Goal: Task Accomplishment & Management: Use online tool/utility

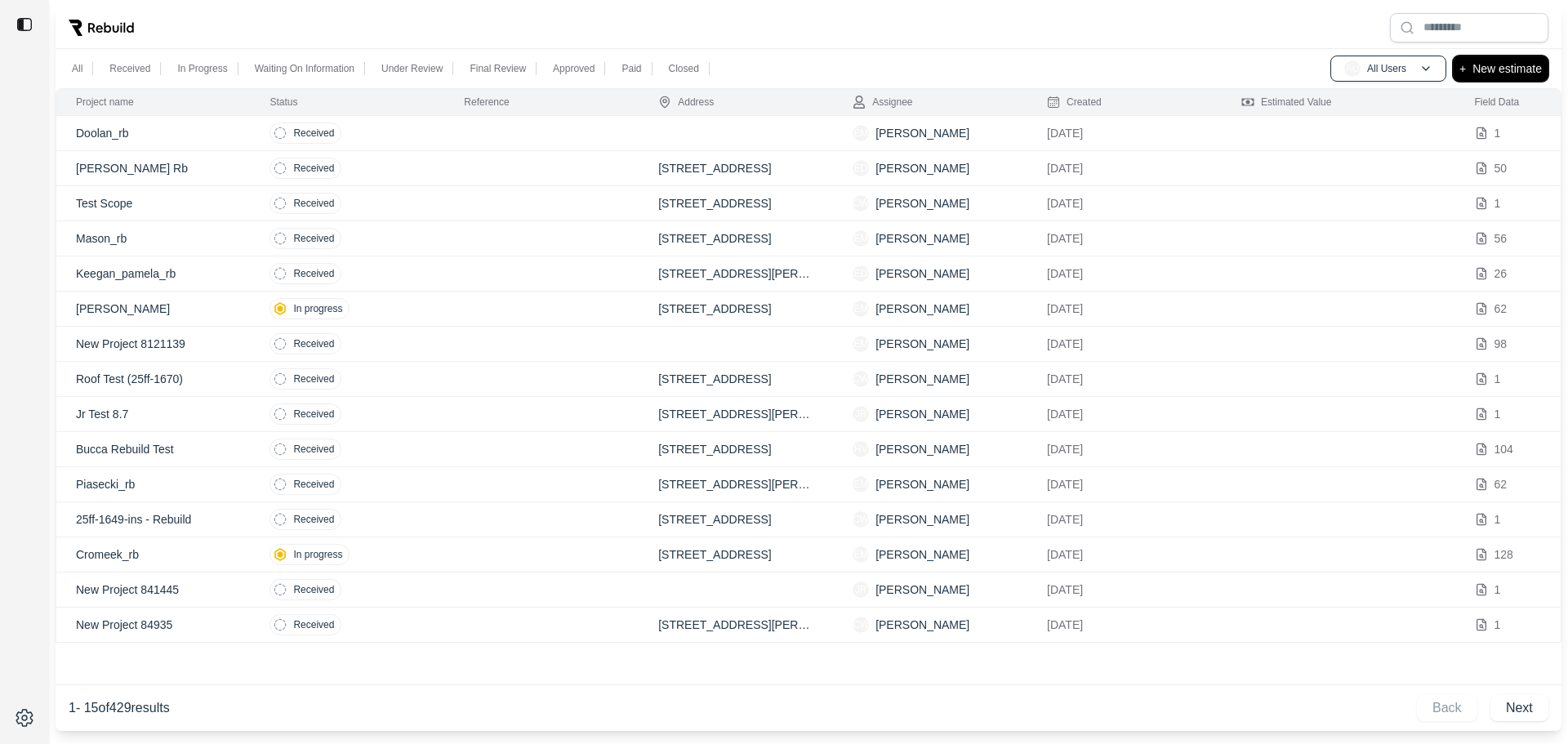
click at [1472, 78] on button "+ New estimate" at bounding box center [1500, 68] width 95 height 26
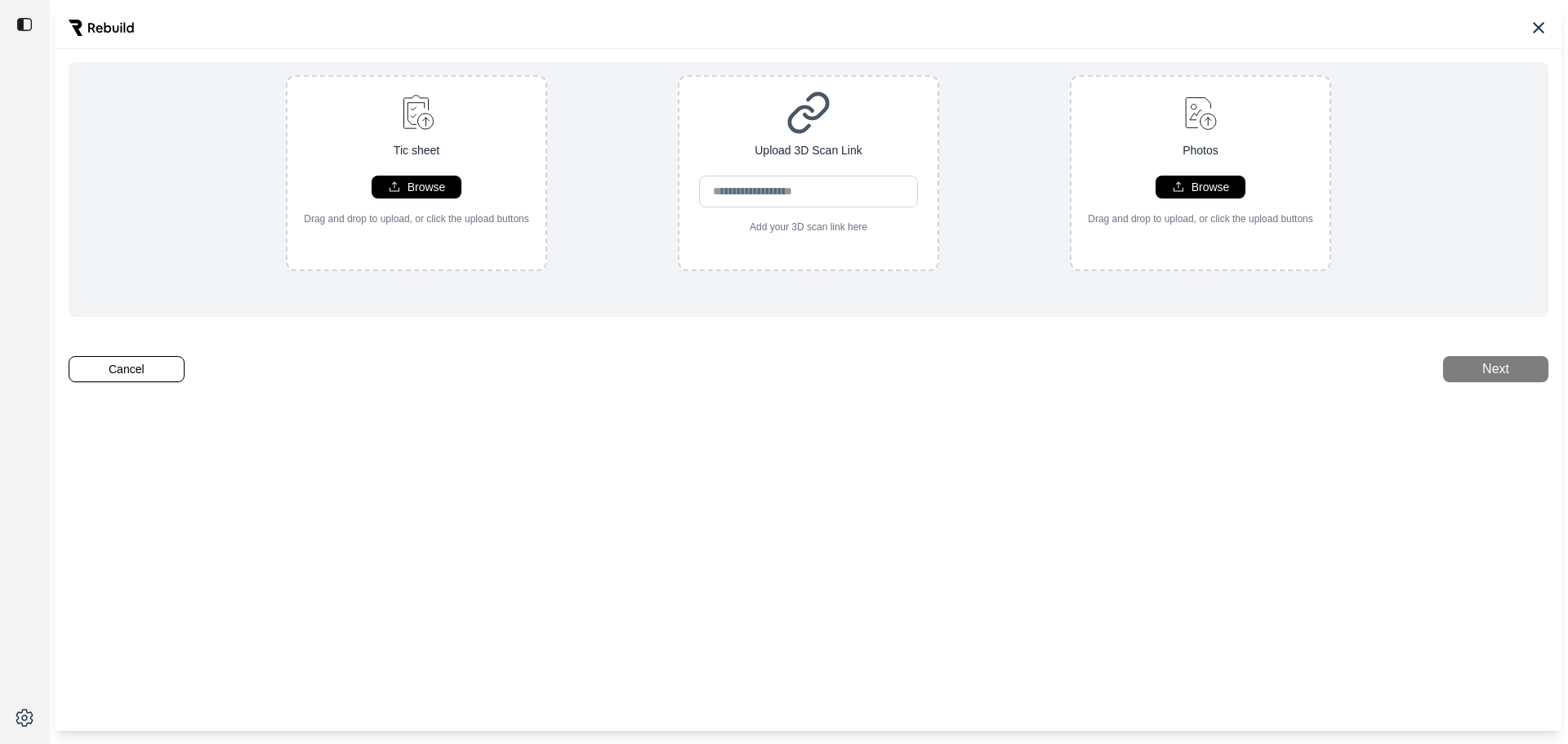
click at [329, 131] on div "Tic sheet Browse Drag and drop to upload, or click the upload buttons" at bounding box center [417, 158] width 258 height 135
type input "**********"
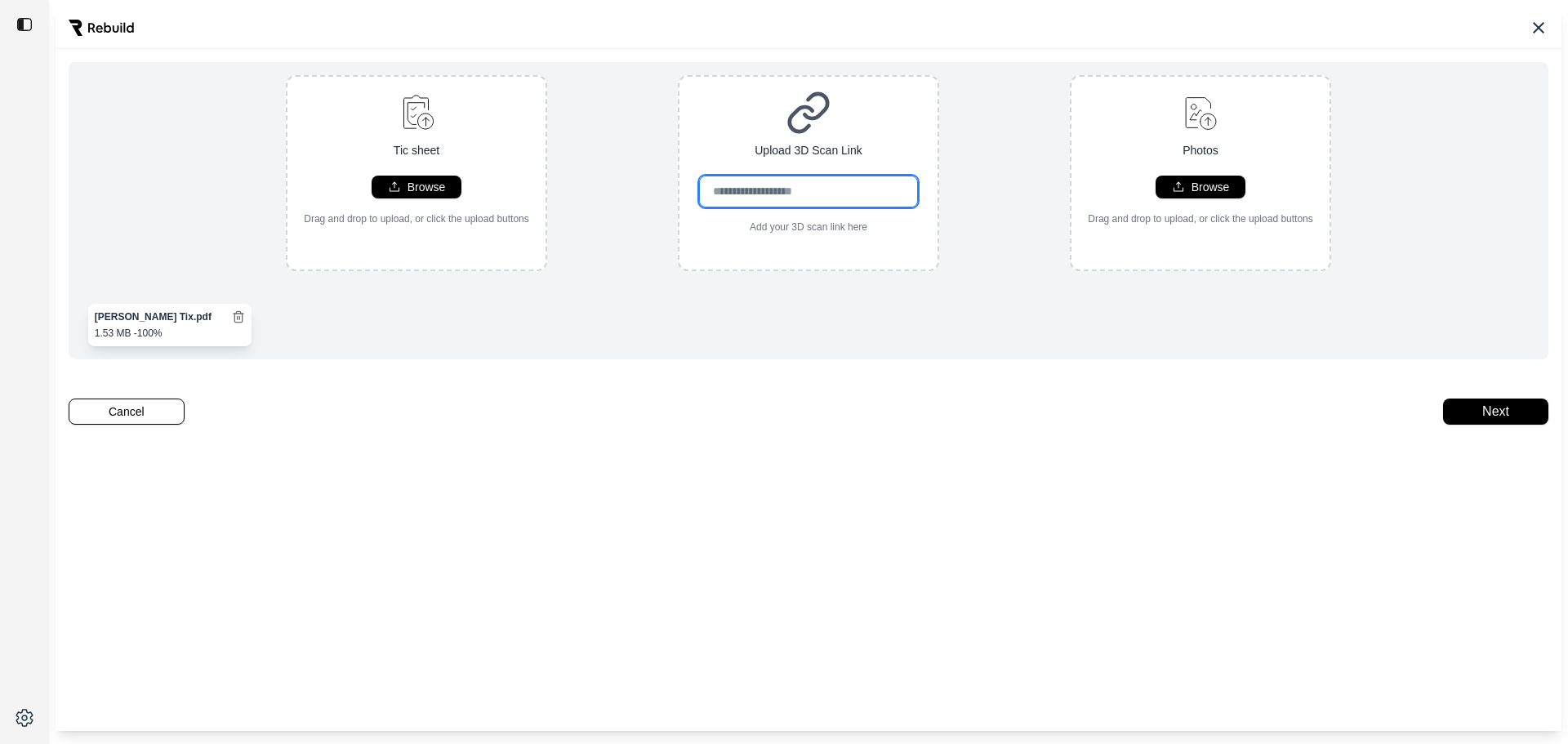
click at [733, 182] on input "url" at bounding box center [809, 192] width 220 height 32
paste input "**********"
type input "**********"
click at [981, 355] on div "**********" at bounding box center [808, 211] width 1480 height 298
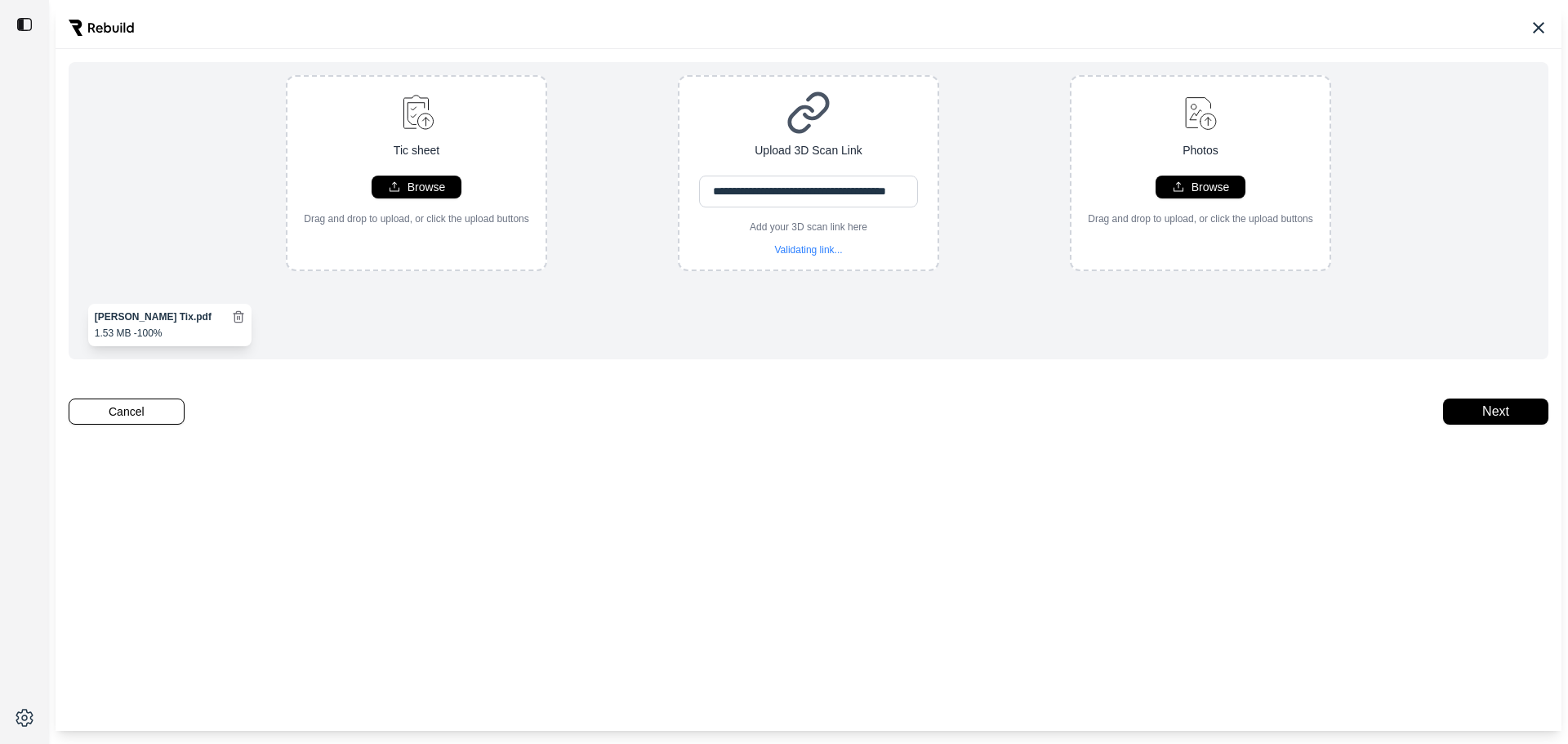
scroll to position [0, 0]
drag, startPoint x: 1454, startPoint y: 404, endPoint x: 1465, endPoint y: 413, distance: 14.2
click at [1455, 405] on div "**********" at bounding box center [808, 368] width 1507 height 724
click at [1468, 418] on button "Next" at bounding box center [1496, 411] width 105 height 26
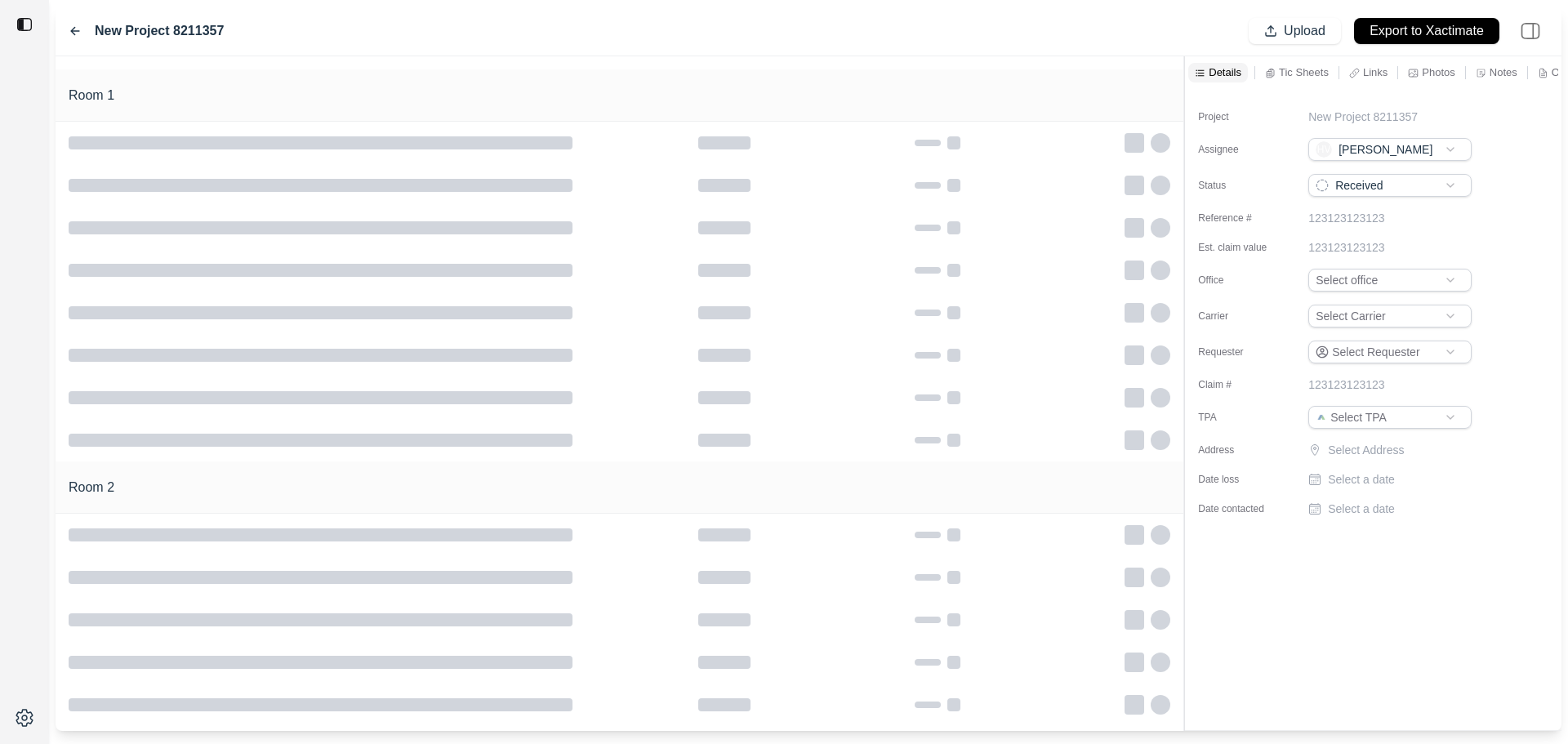
type input "**********"
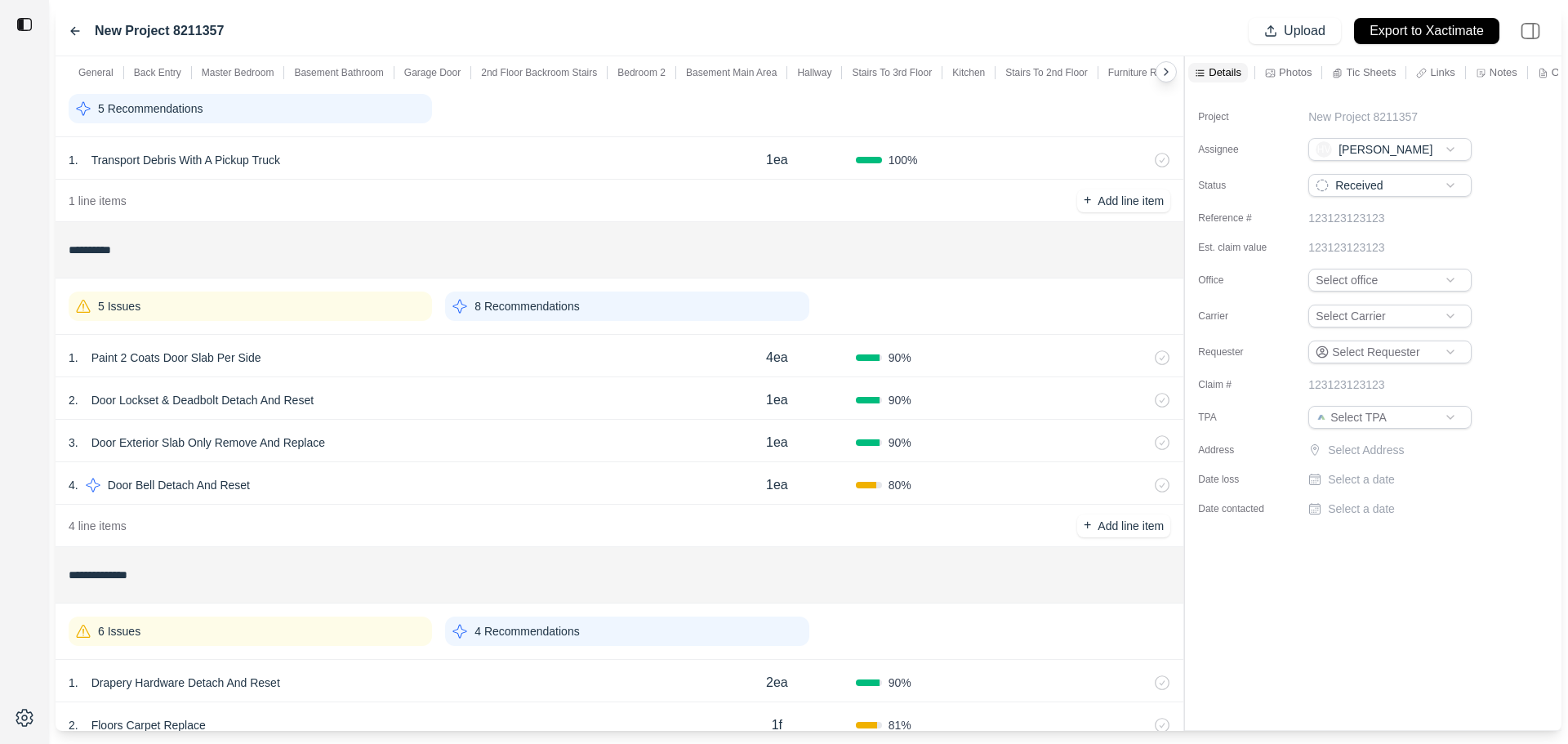
scroll to position [82, 0]
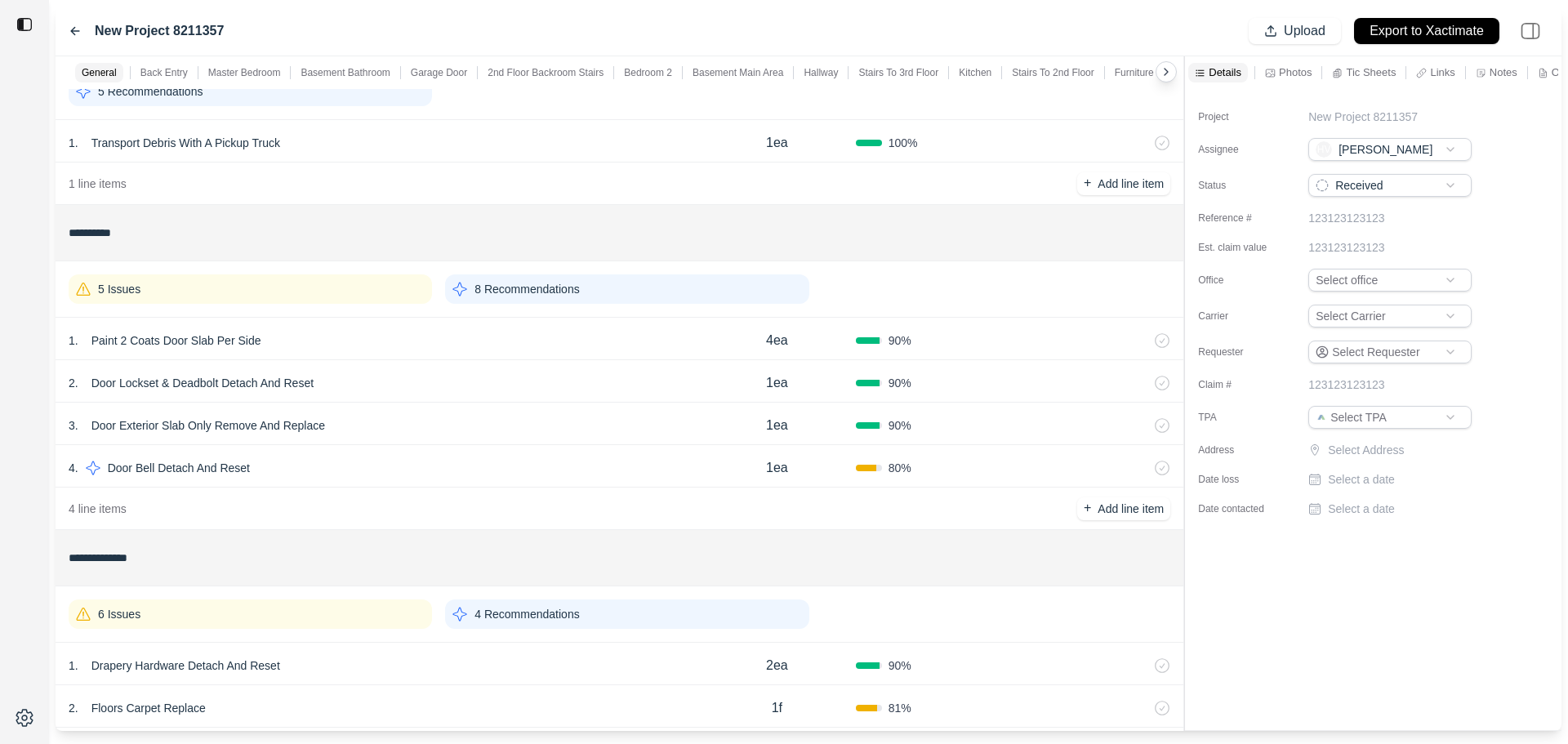
click at [519, 346] on div "1 . Paint 2 Coats Door Slab Per Side" at bounding box center [383, 341] width 630 height 23
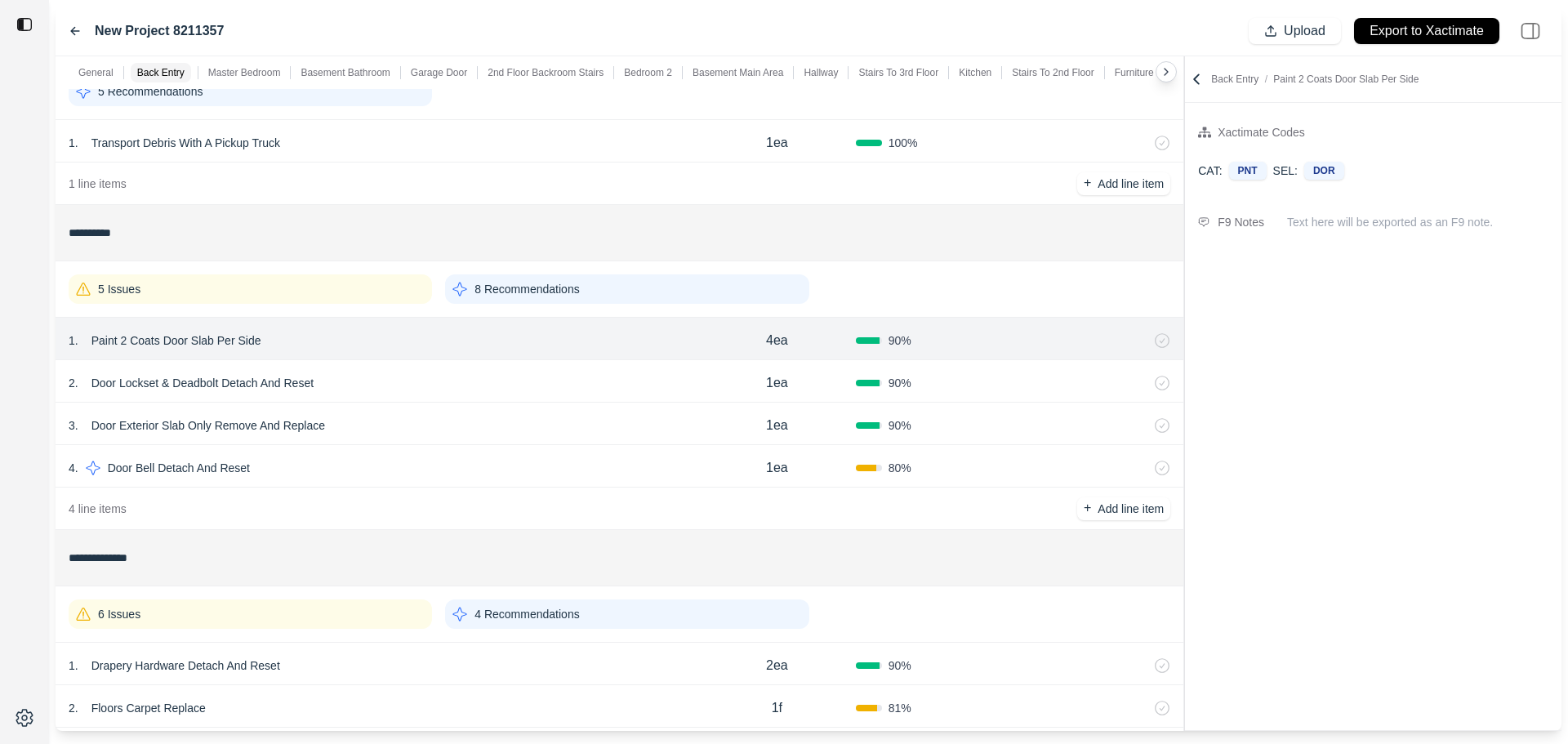
click at [1008, 380] on div "90 %" at bounding box center [935, 383] width 158 height 16
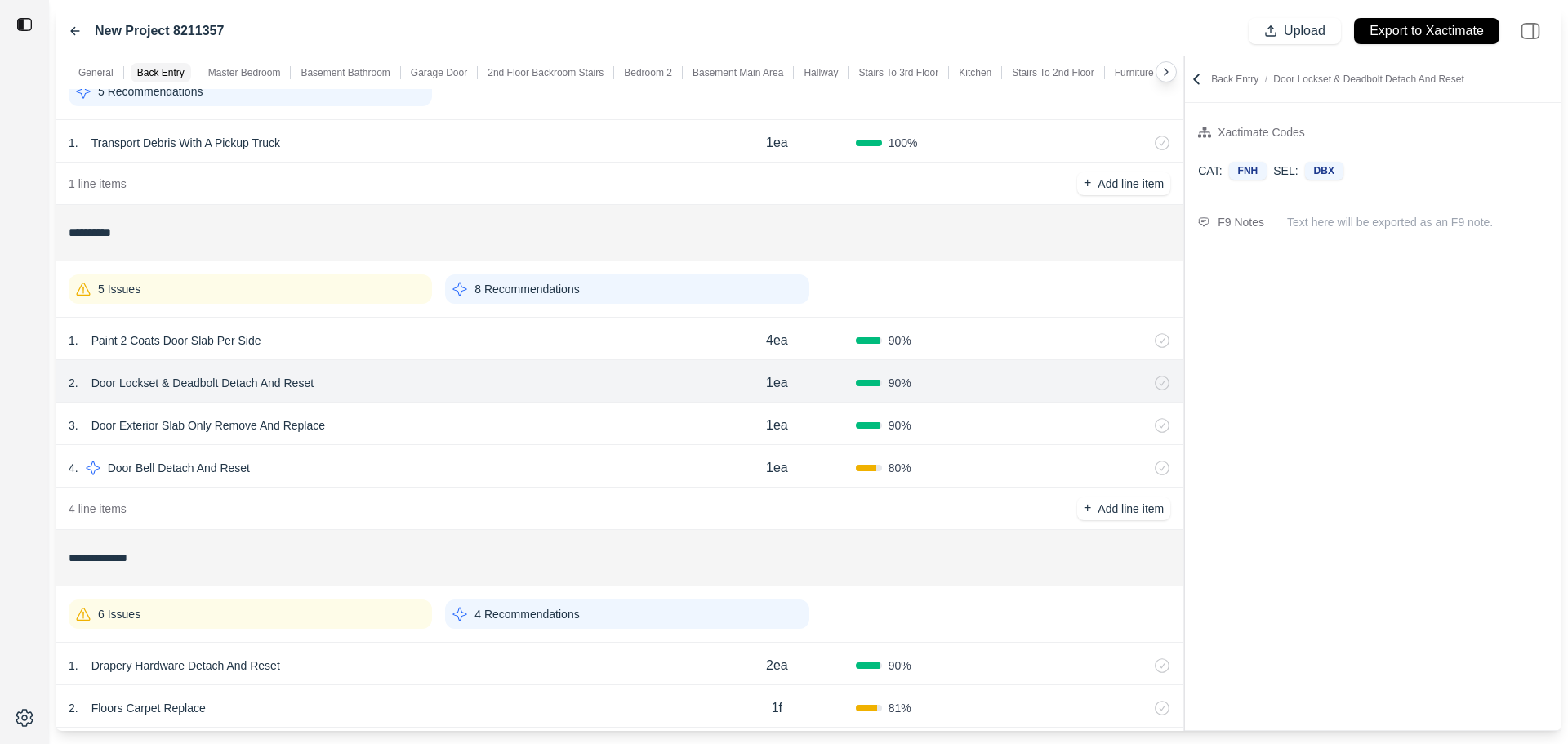
click at [1004, 415] on div "3 . Door Exterior Slab Only Remove And Replace 1ea 90 %" at bounding box center [619, 424] width 1128 height 43
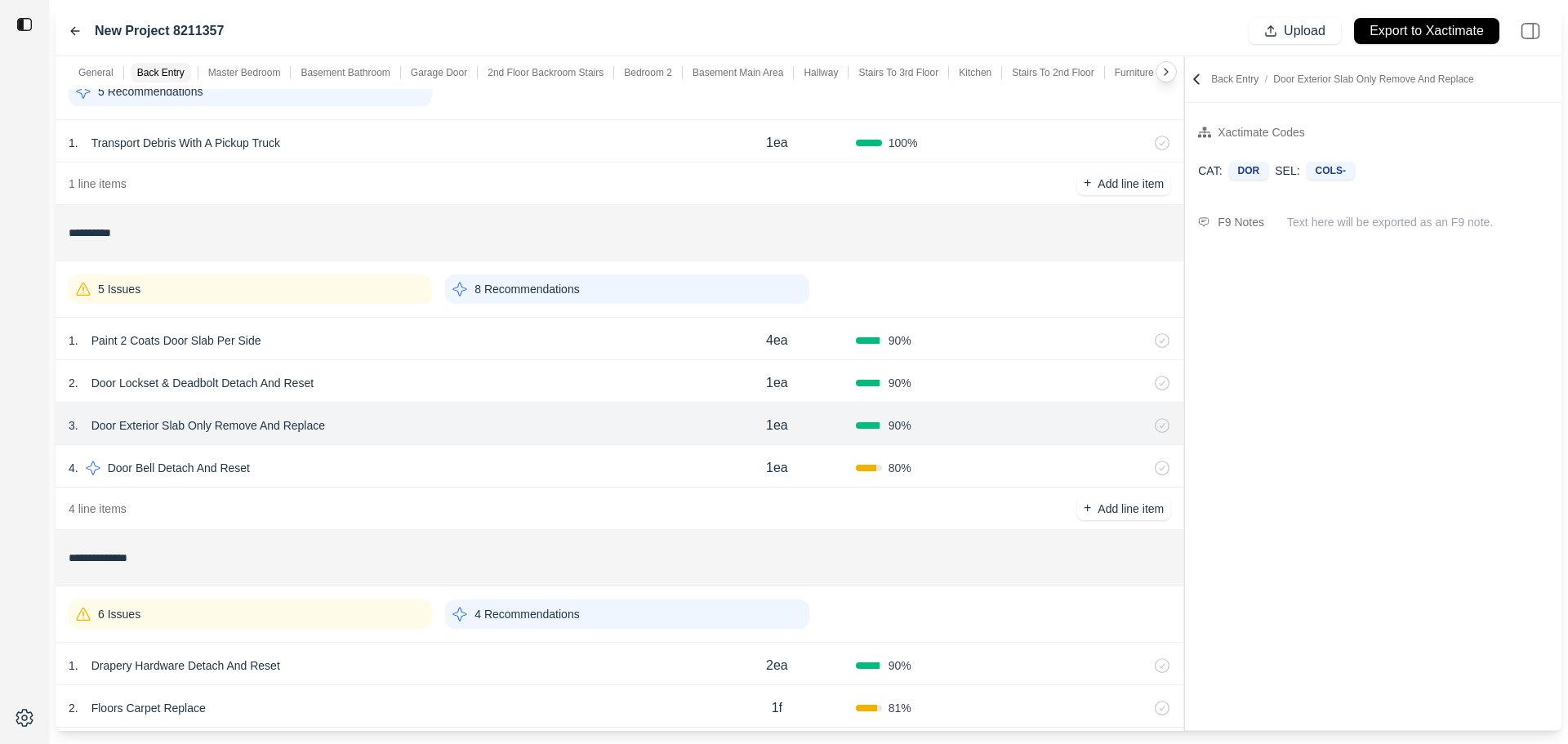
click at [999, 462] on div "80 %" at bounding box center [935, 468] width 158 height 16
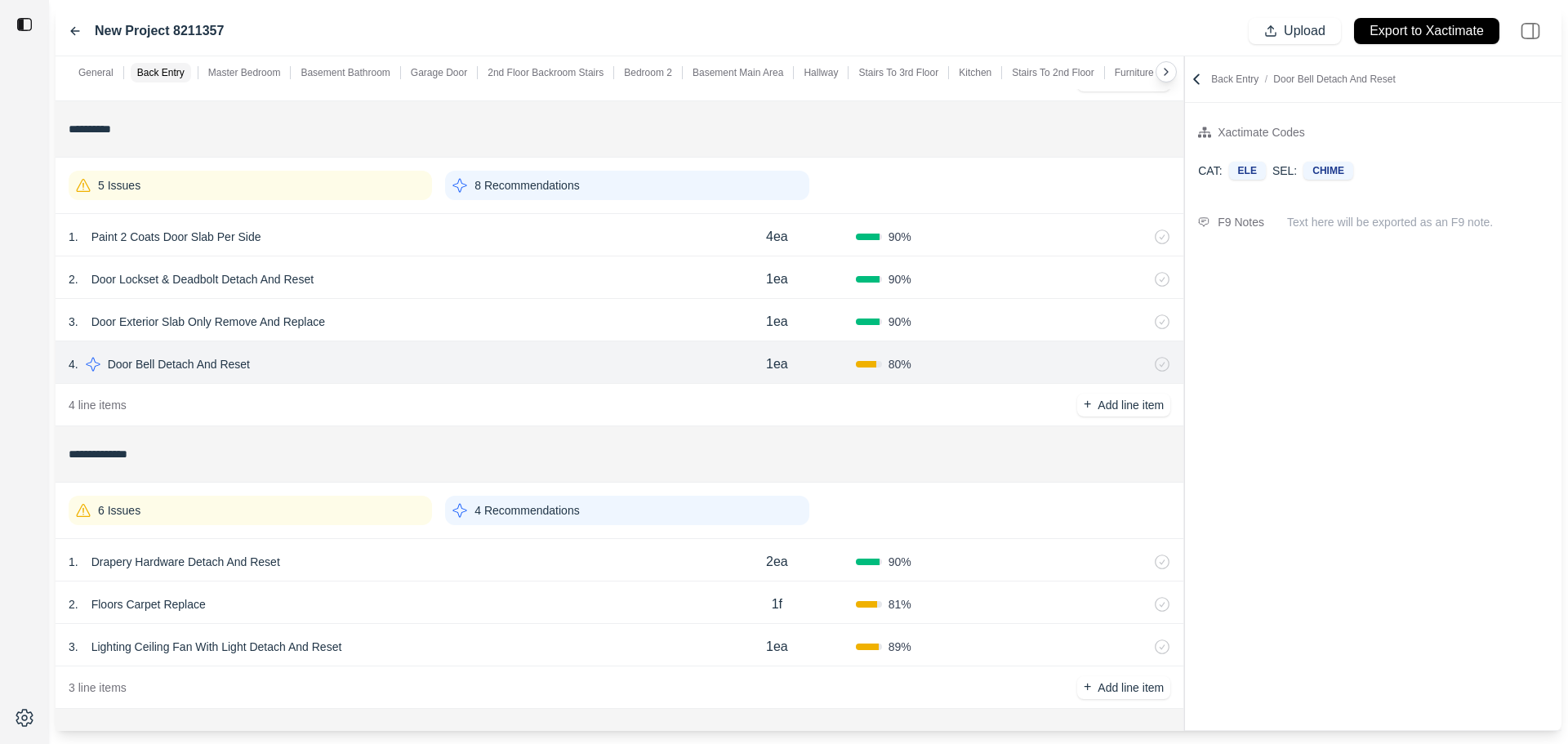
scroll to position [327, 0]
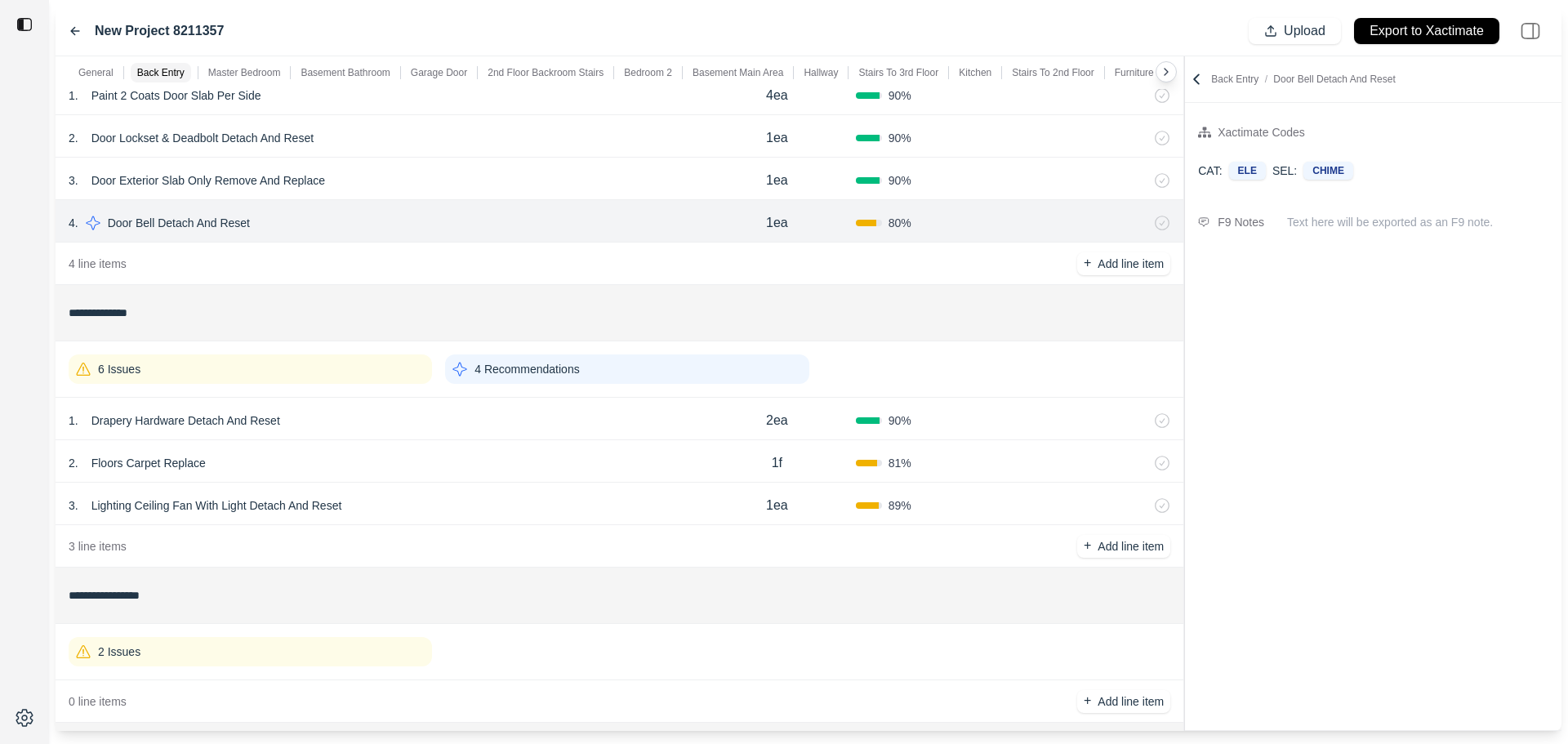
click at [975, 415] on div "90 %" at bounding box center [935, 421] width 158 height 16
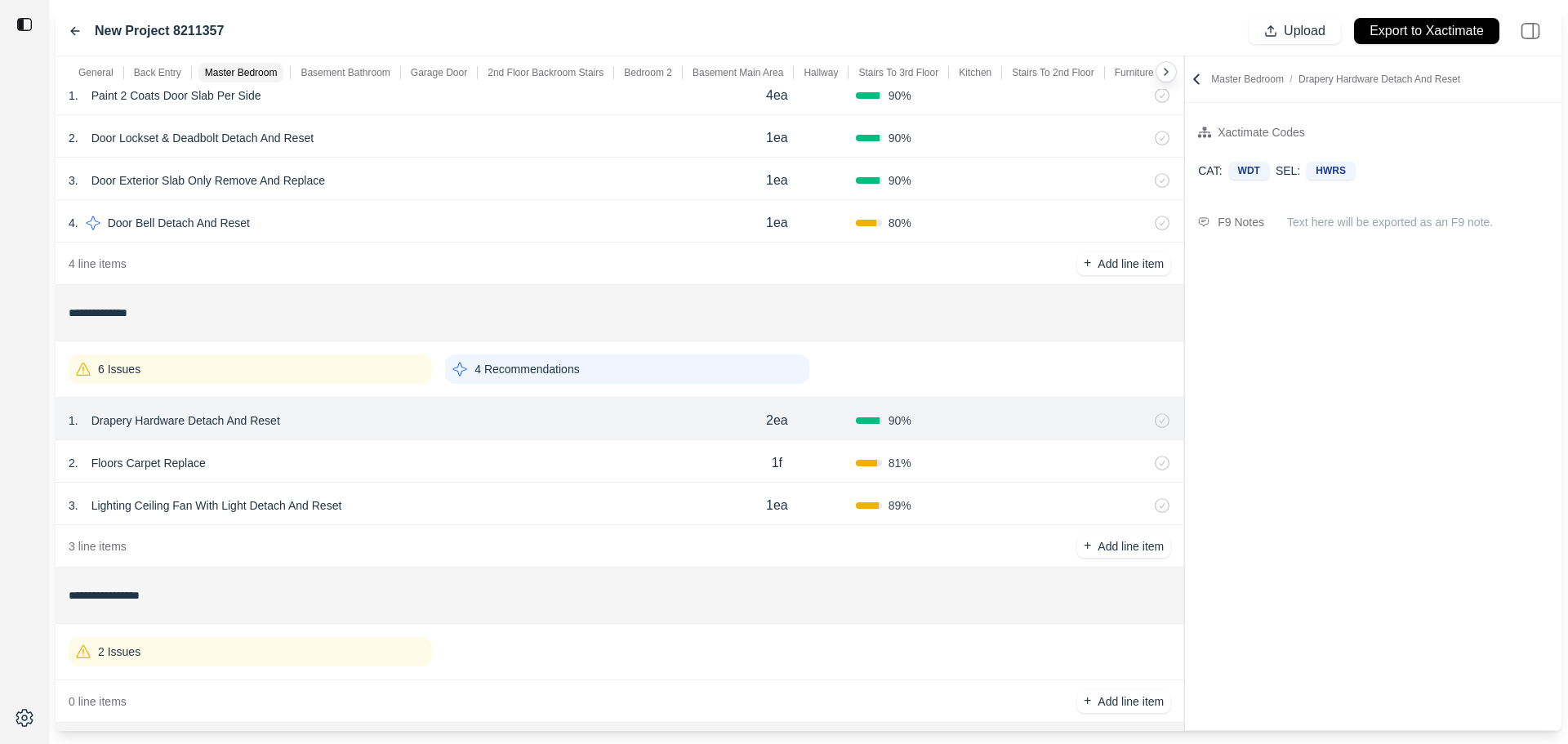
click at [990, 473] on div "2 . Floors Carpet Replace 1f 81 %" at bounding box center [619, 462] width 1128 height 43
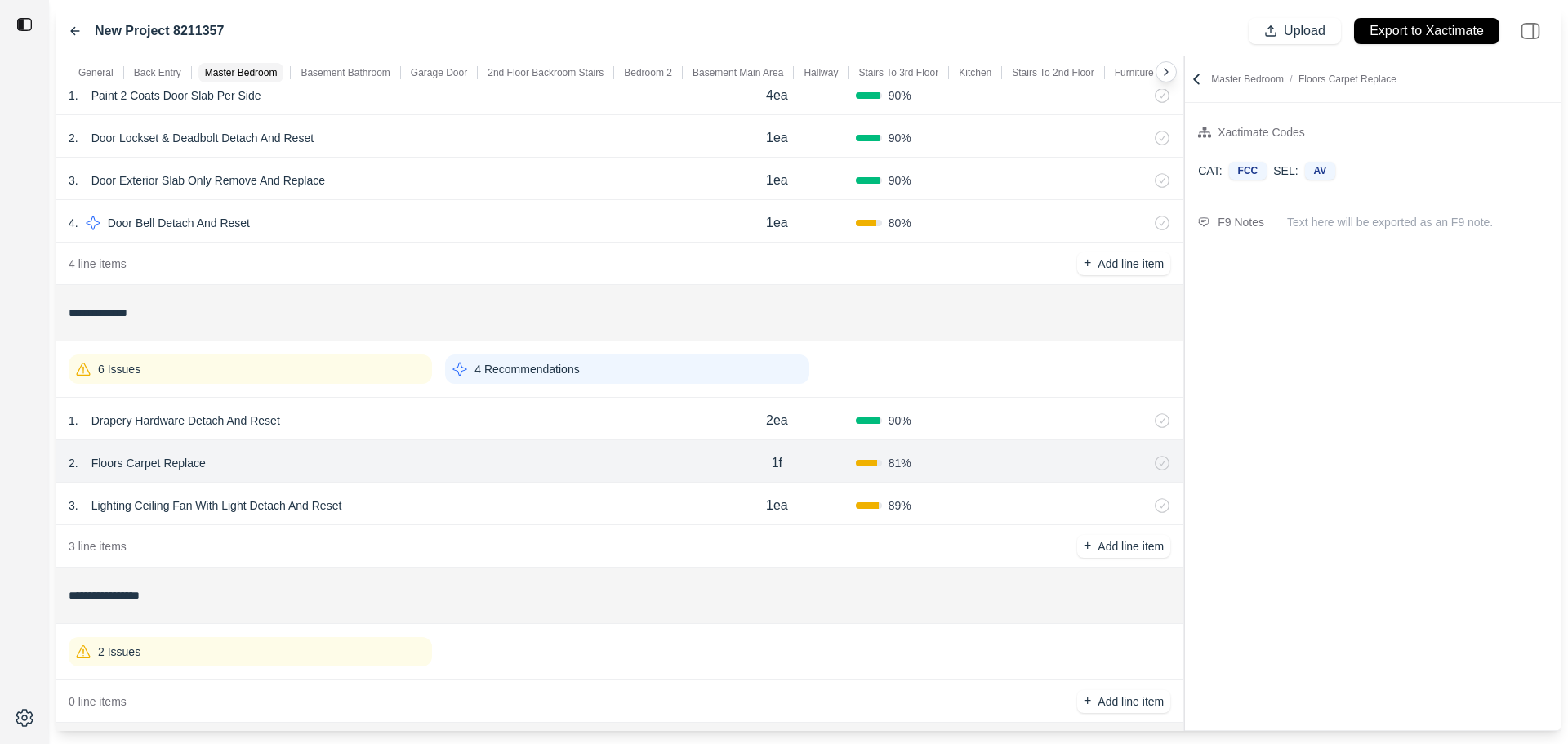
click at [989, 505] on div "89 %" at bounding box center [935, 505] width 158 height 16
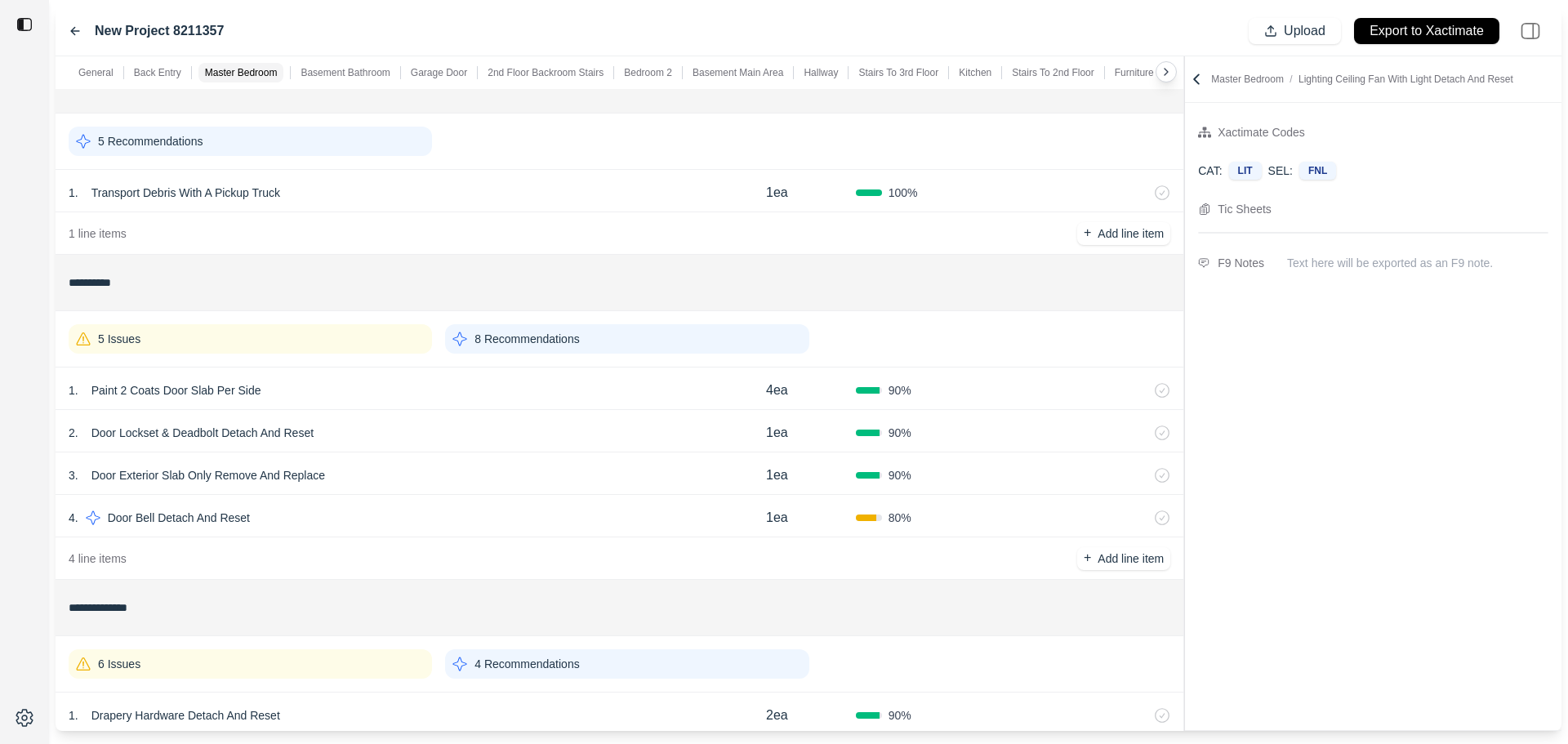
scroll to position [0, 0]
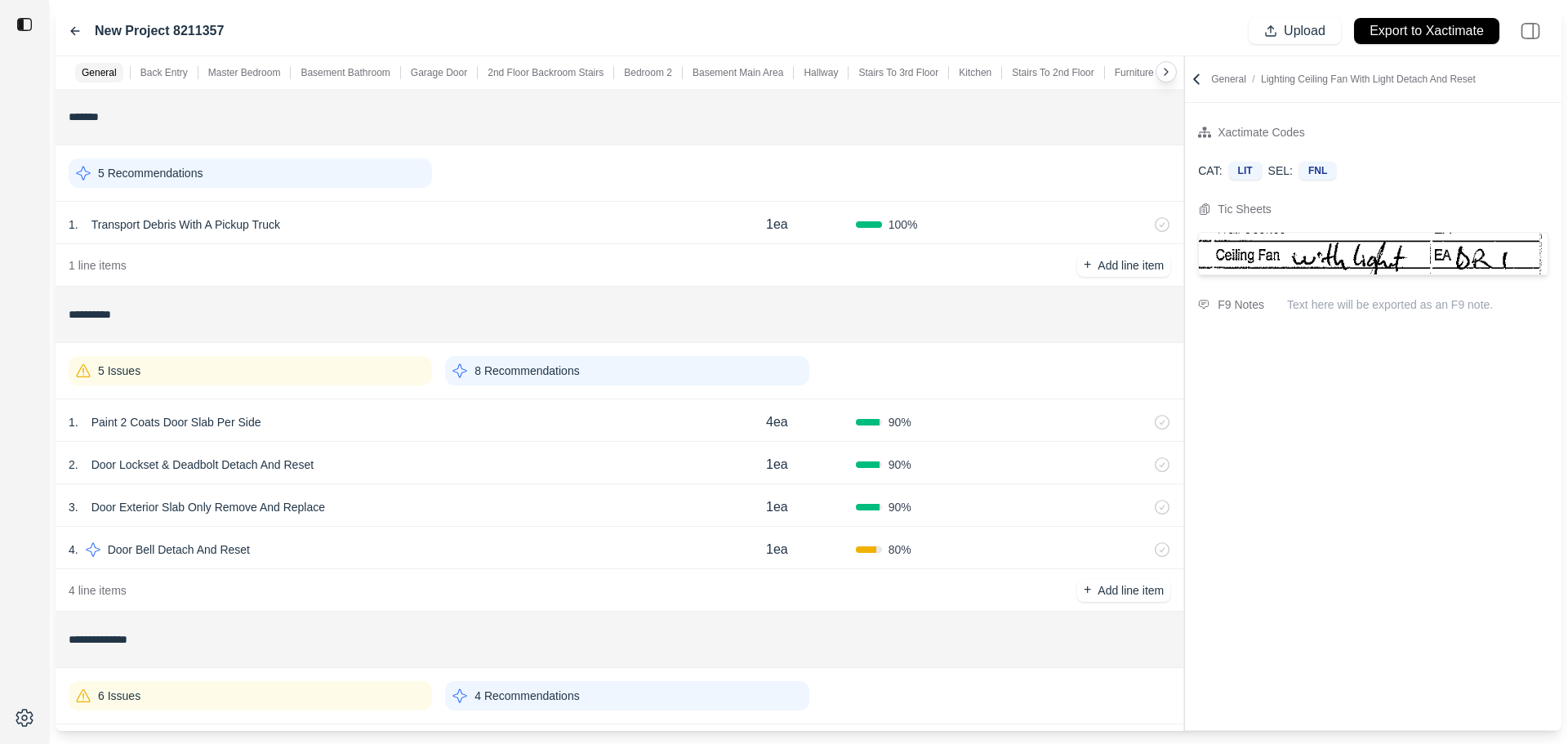
click at [326, 375] on div "5 Issues" at bounding box center [250, 371] width 363 height 29
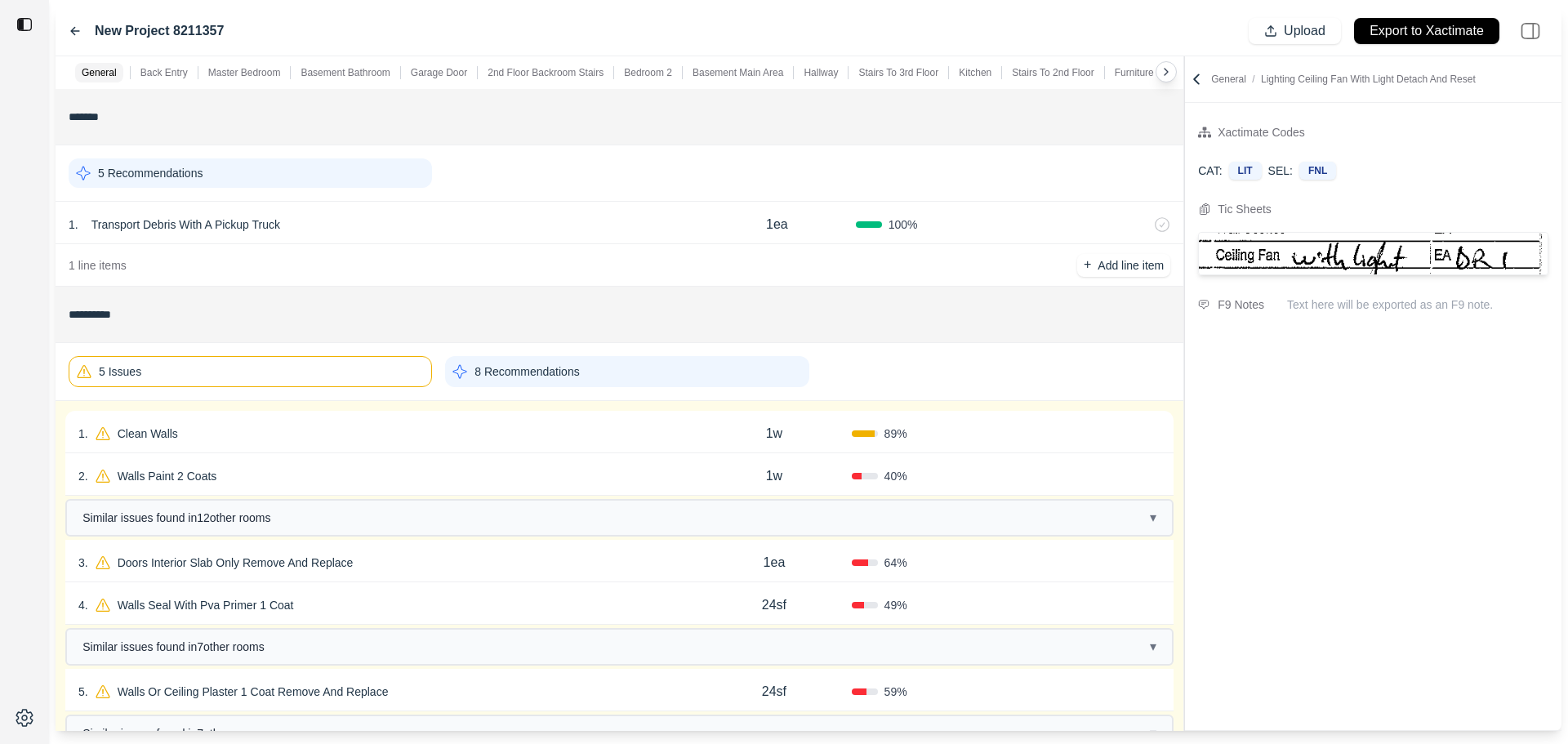
click at [407, 369] on div "5 Issues" at bounding box center [250, 372] width 363 height 31
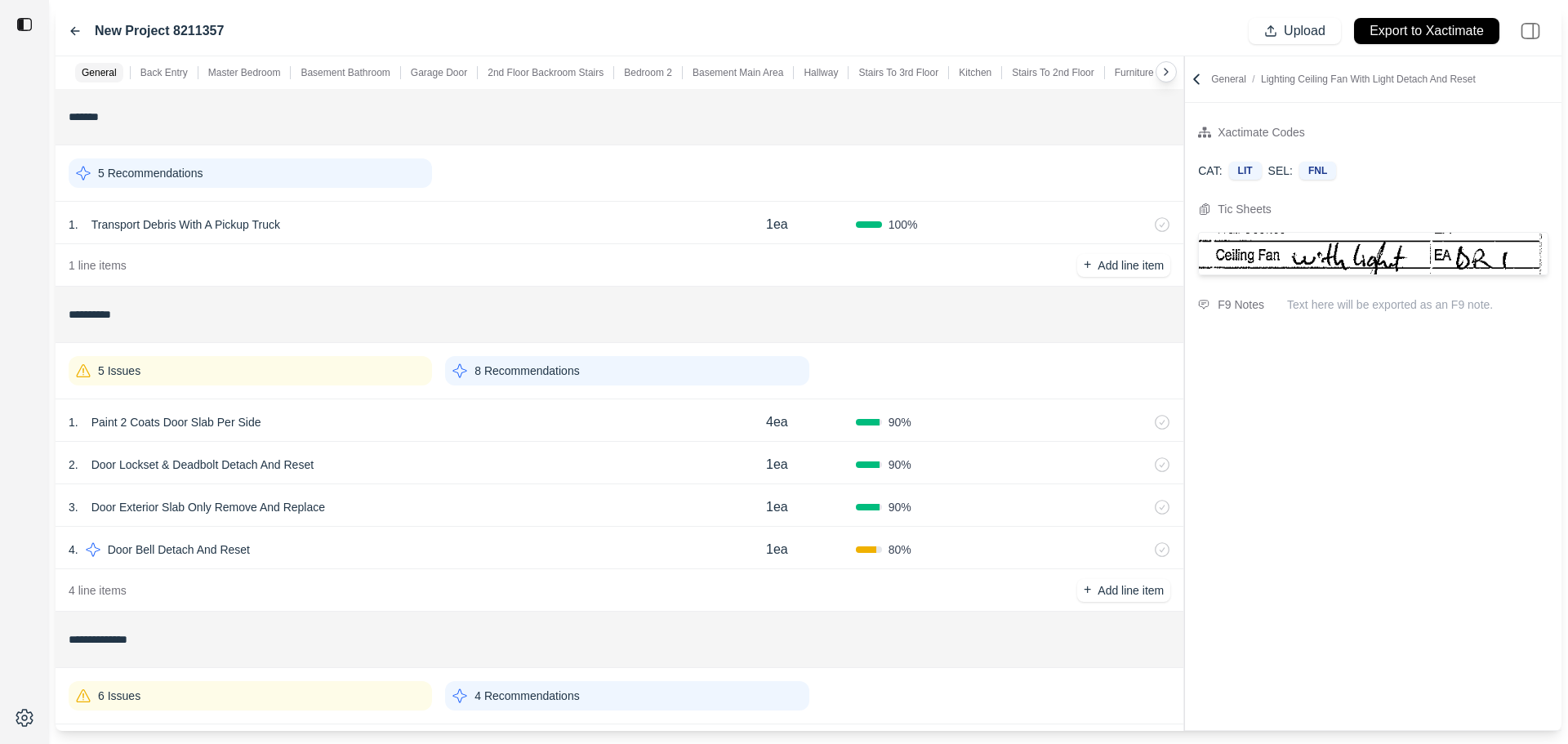
click at [388, 408] on div "1 . Paint 2 Coats Door Slab Per Side 4ea 90 %" at bounding box center [619, 421] width 1128 height 43
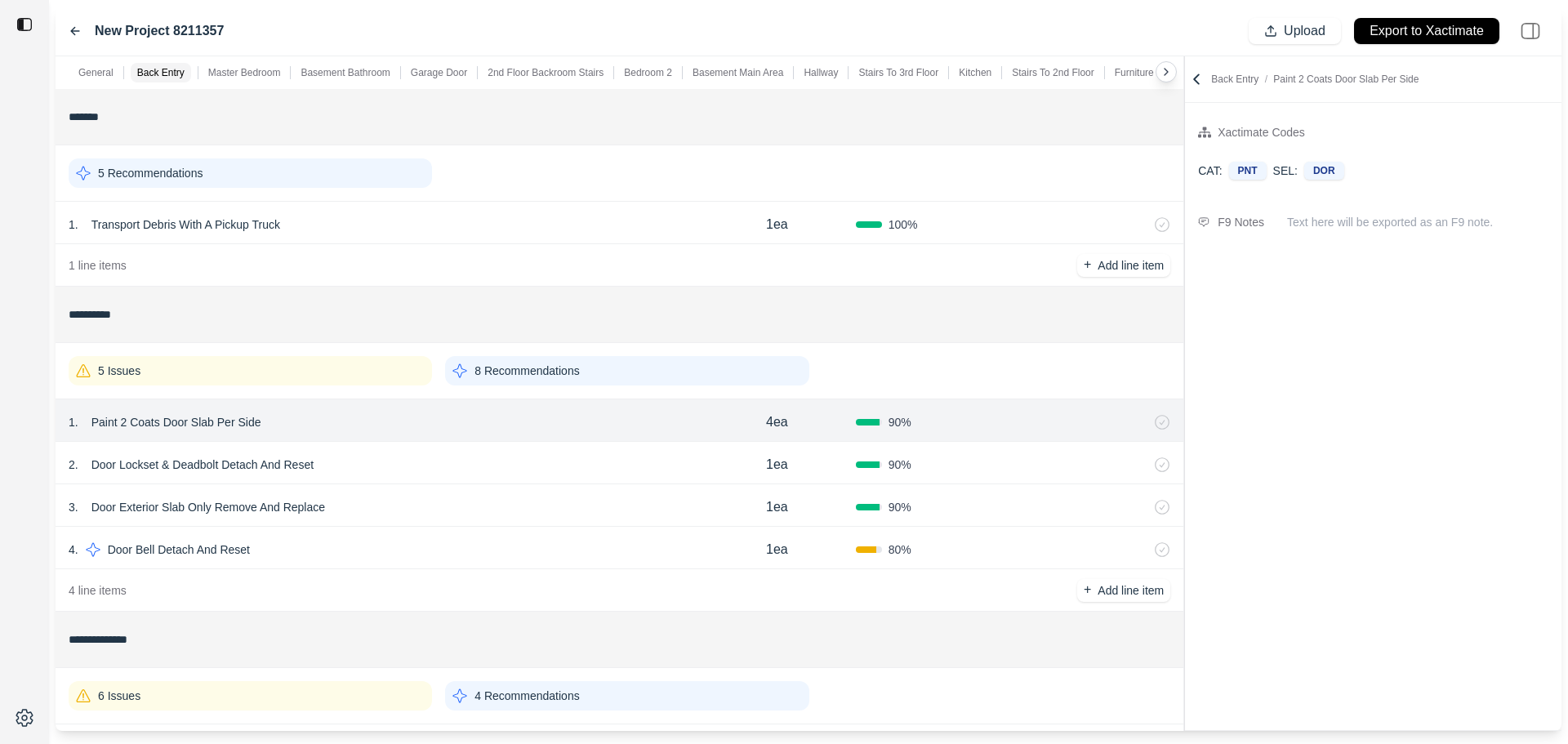
click at [412, 459] on div "2 . Door Lockset & Deadbolt Detach And Reset" at bounding box center [383, 465] width 630 height 23
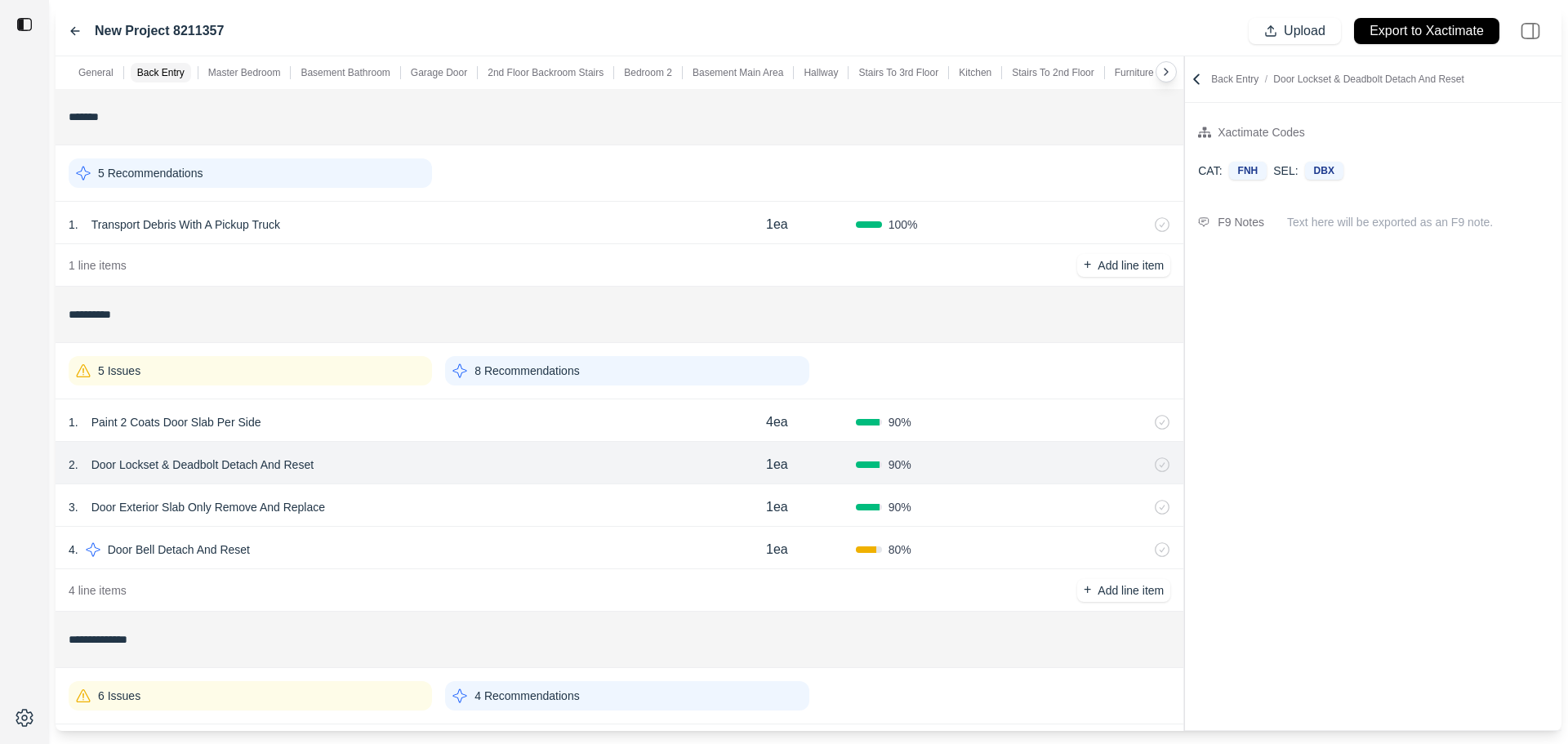
click at [424, 499] on div "3 . Door Exterior Slab Only Remove And Replace" at bounding box center [383, 508] width 630 height 23
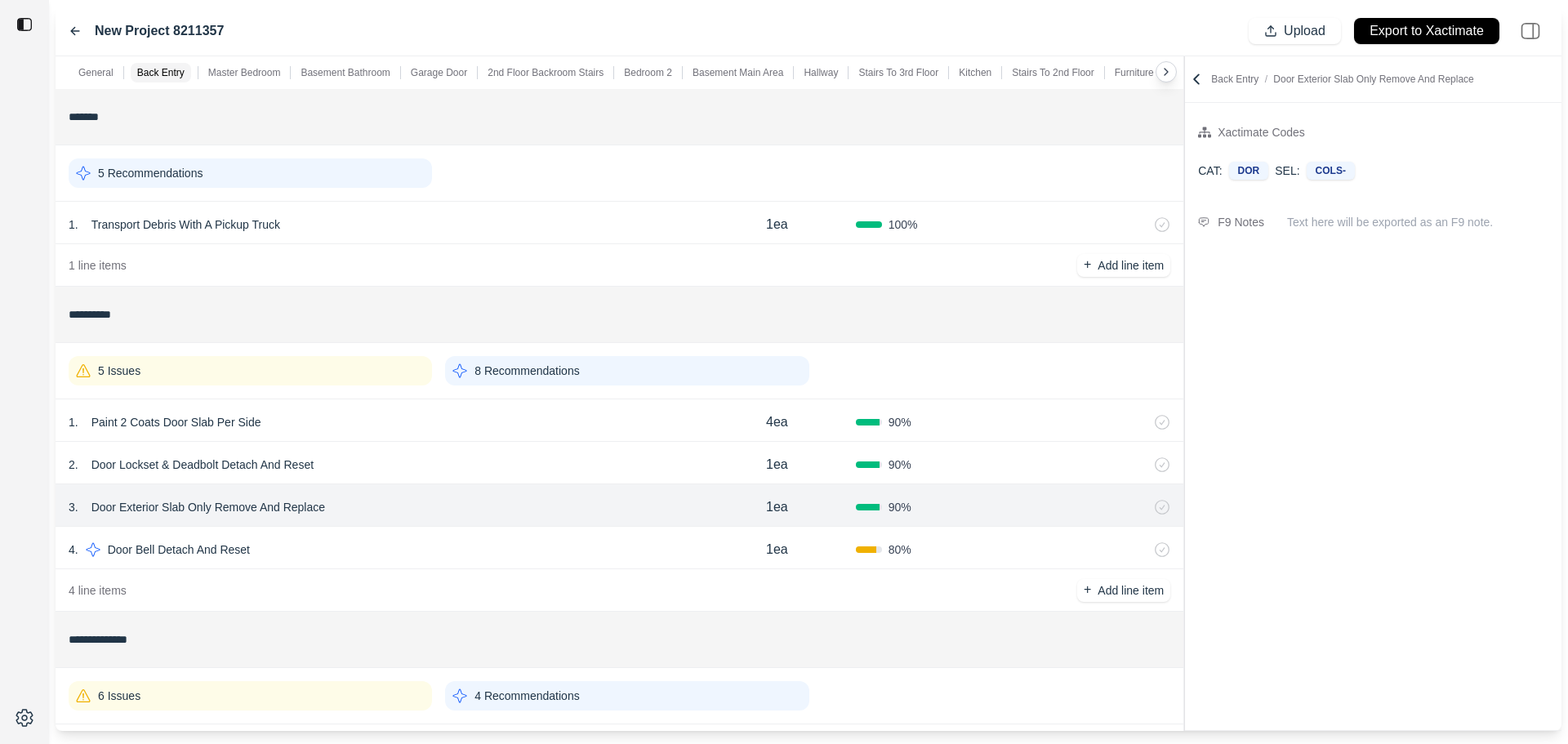
click at [427, 545] on div "4 . Door Bell Detach And Reset" at bounding box center [383, 550] width 630 height 23
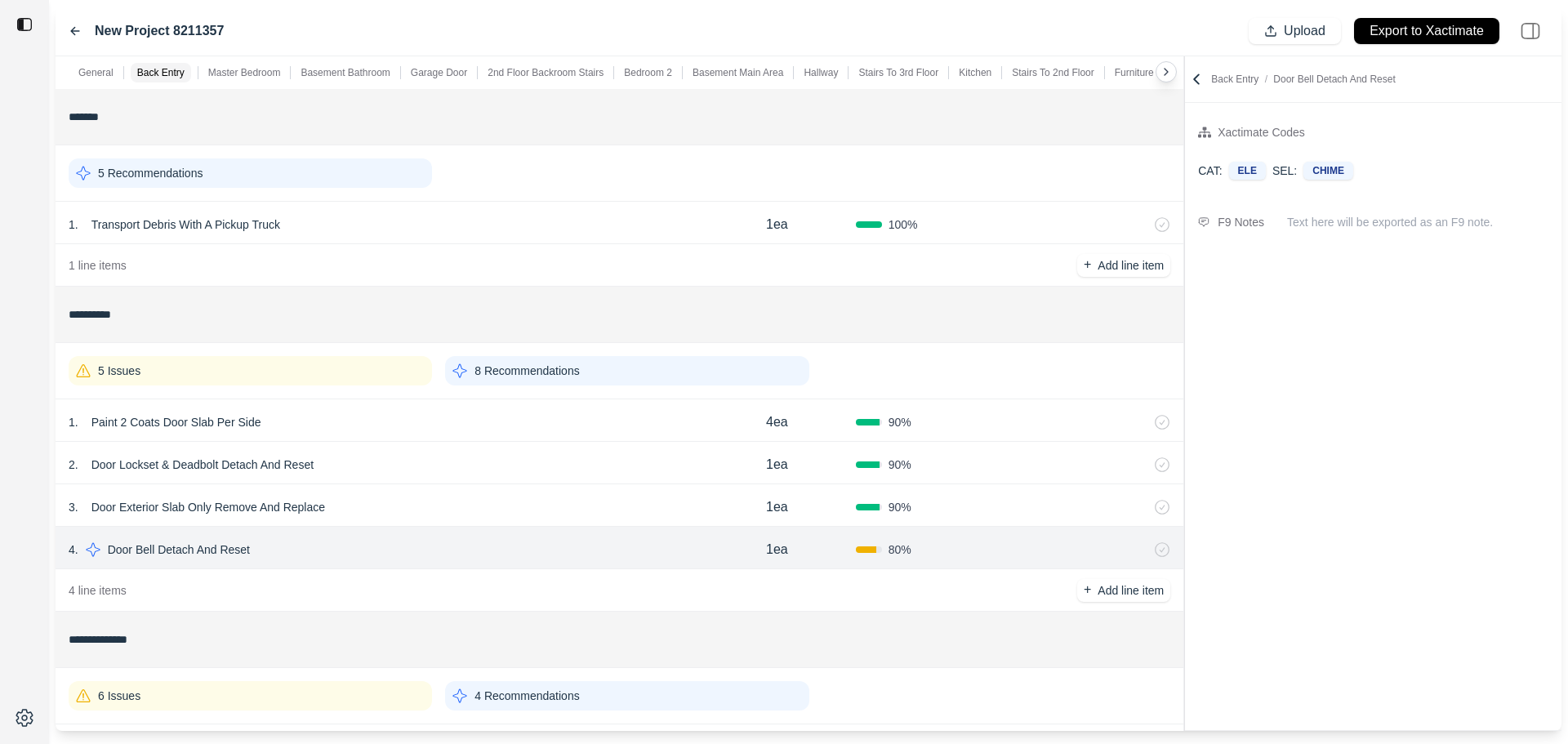
click at [440, 503] on div "3 . Door Exterior Slab Only Remove And Replace" at bounding box center [383, 508] width 630 height 23
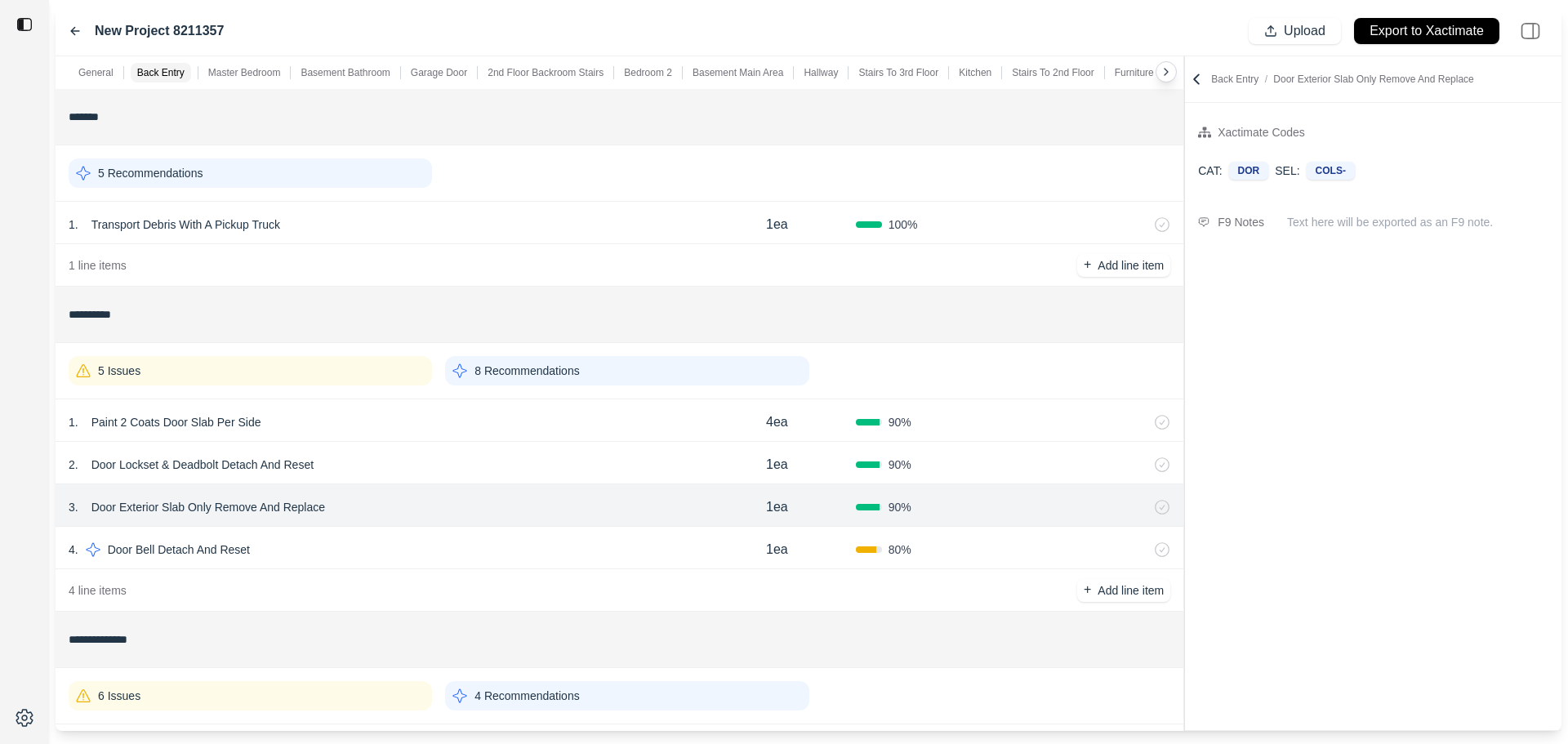
click at [439, 464] on div "2 . Door Lockset & Deadbolt Detach And Reset" at bounding box center [383, 465] width 630 height 23
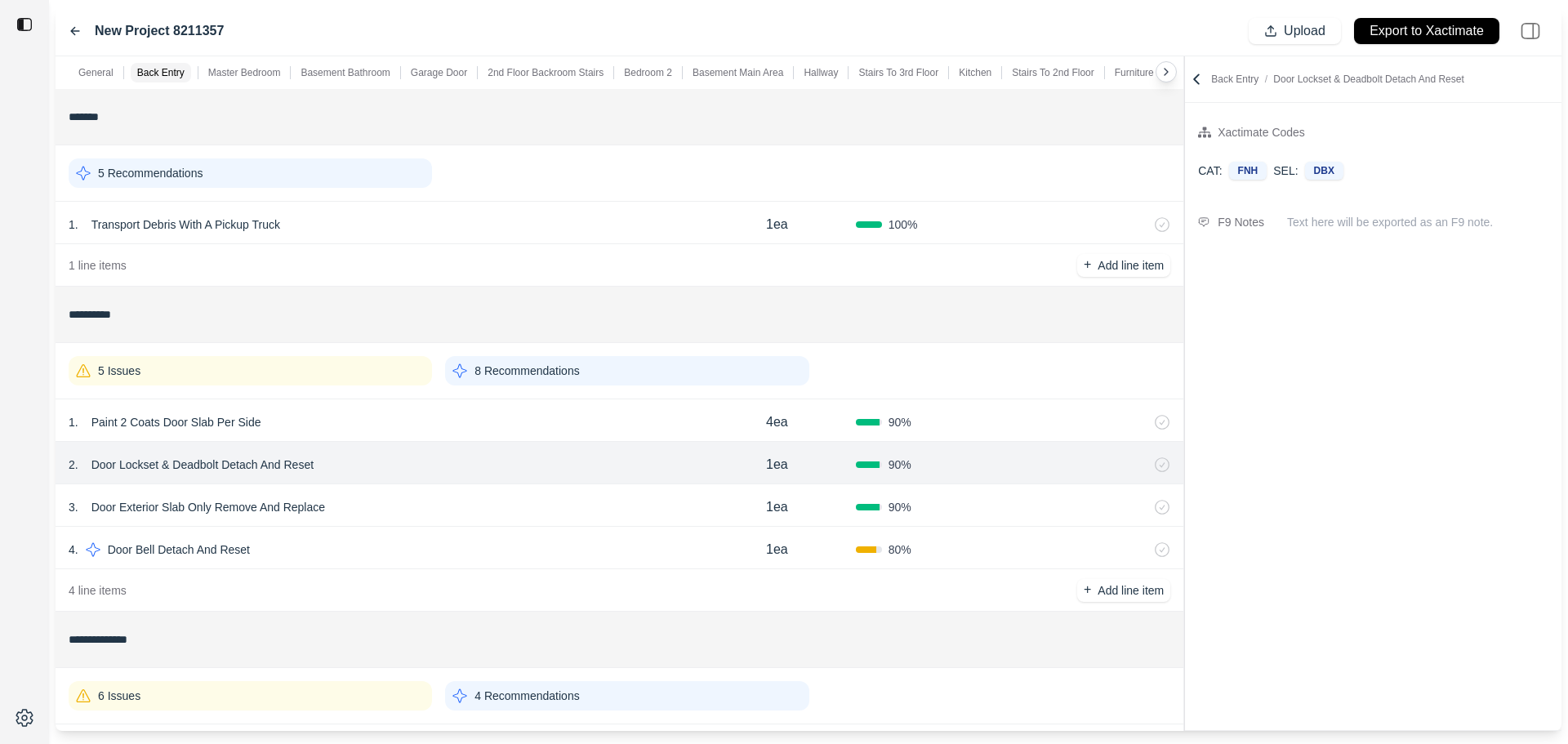
click at [448, 431] on div "1 . Paint 2 Coats Door Slab Per Side" at bounding box center [383, 422] width 630 height 23
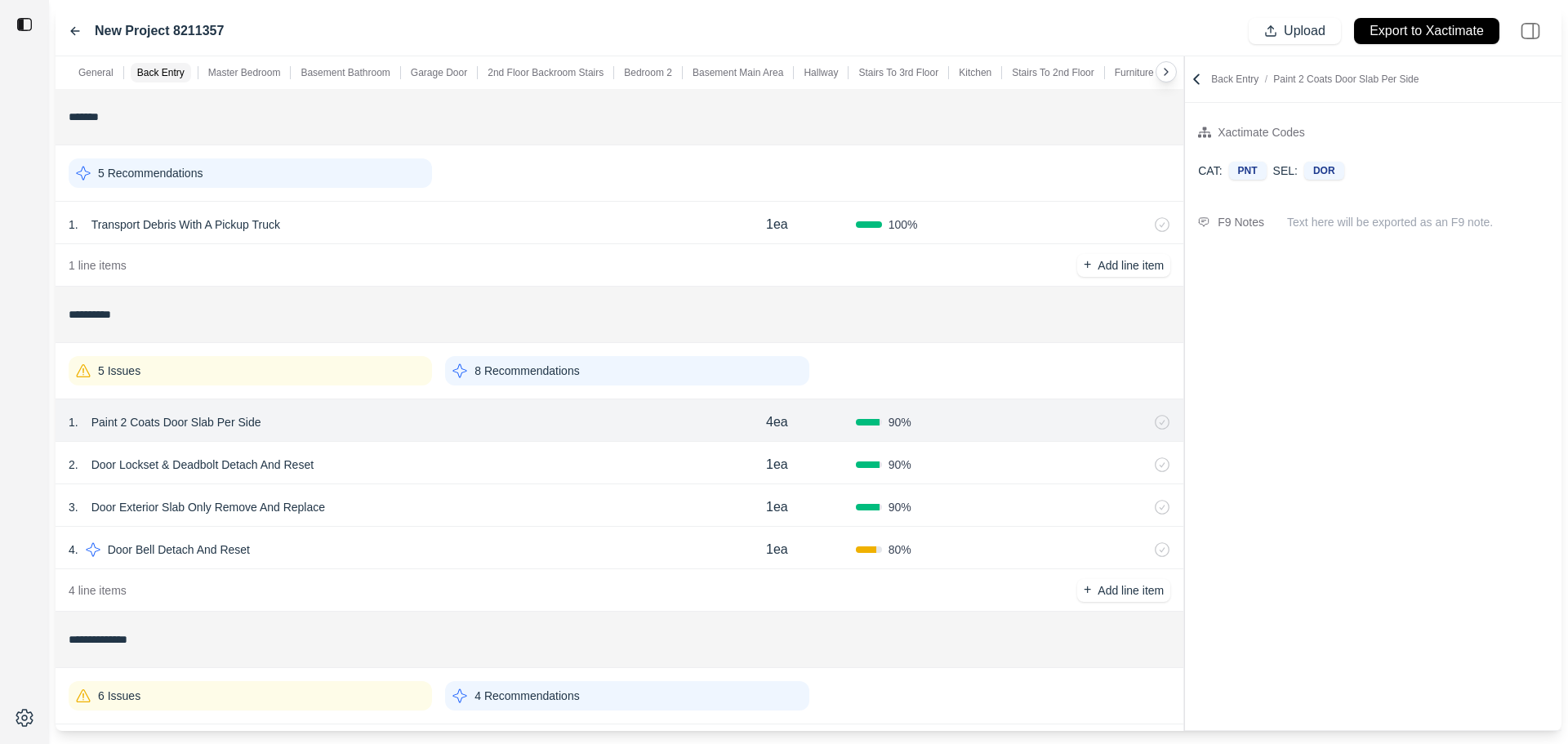
click at [481, 563] on div "4 . Door Bell Detach And Reset 1ea 80 %" at bounding box center [619, 548] width 1128 height 43
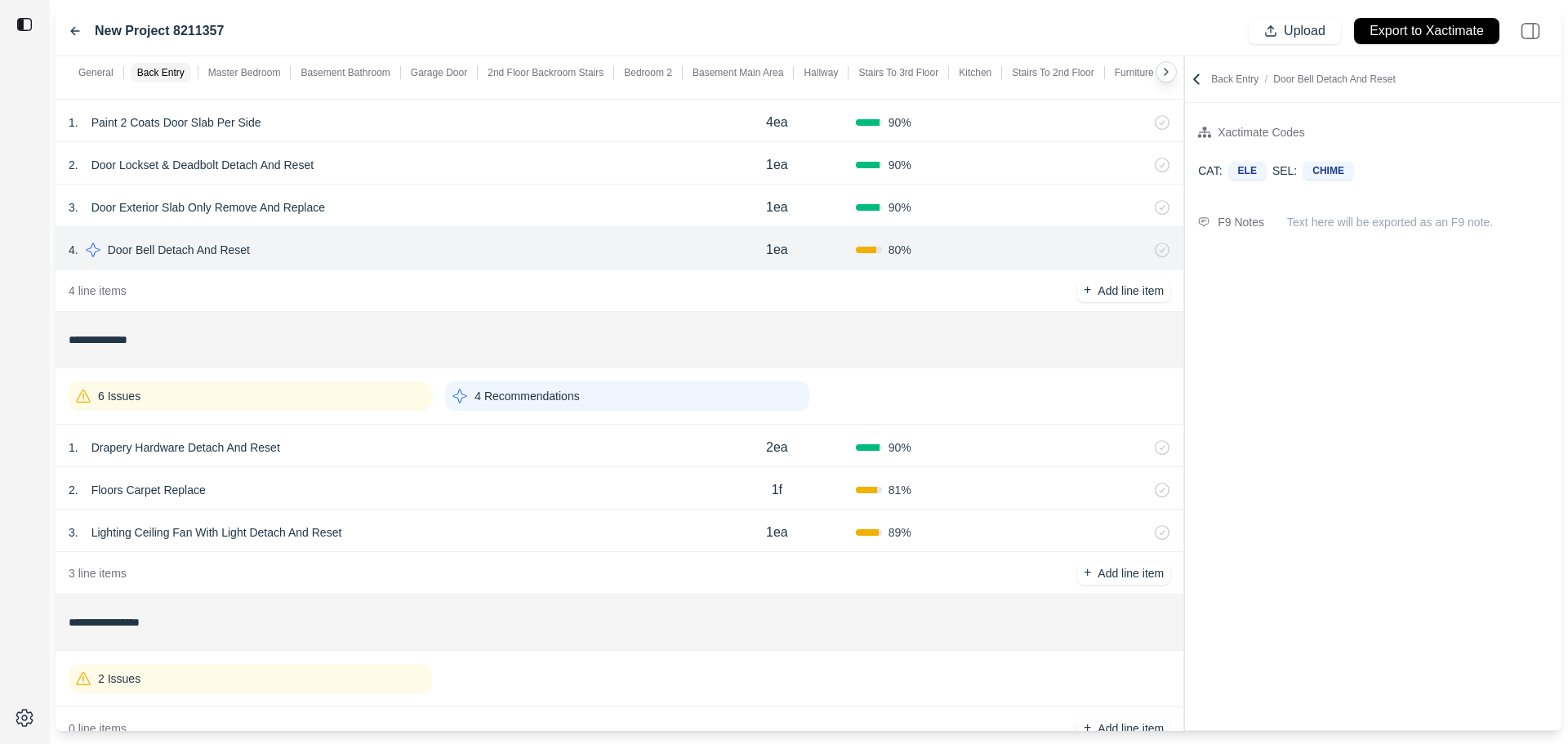
scroll to position [327, 0]
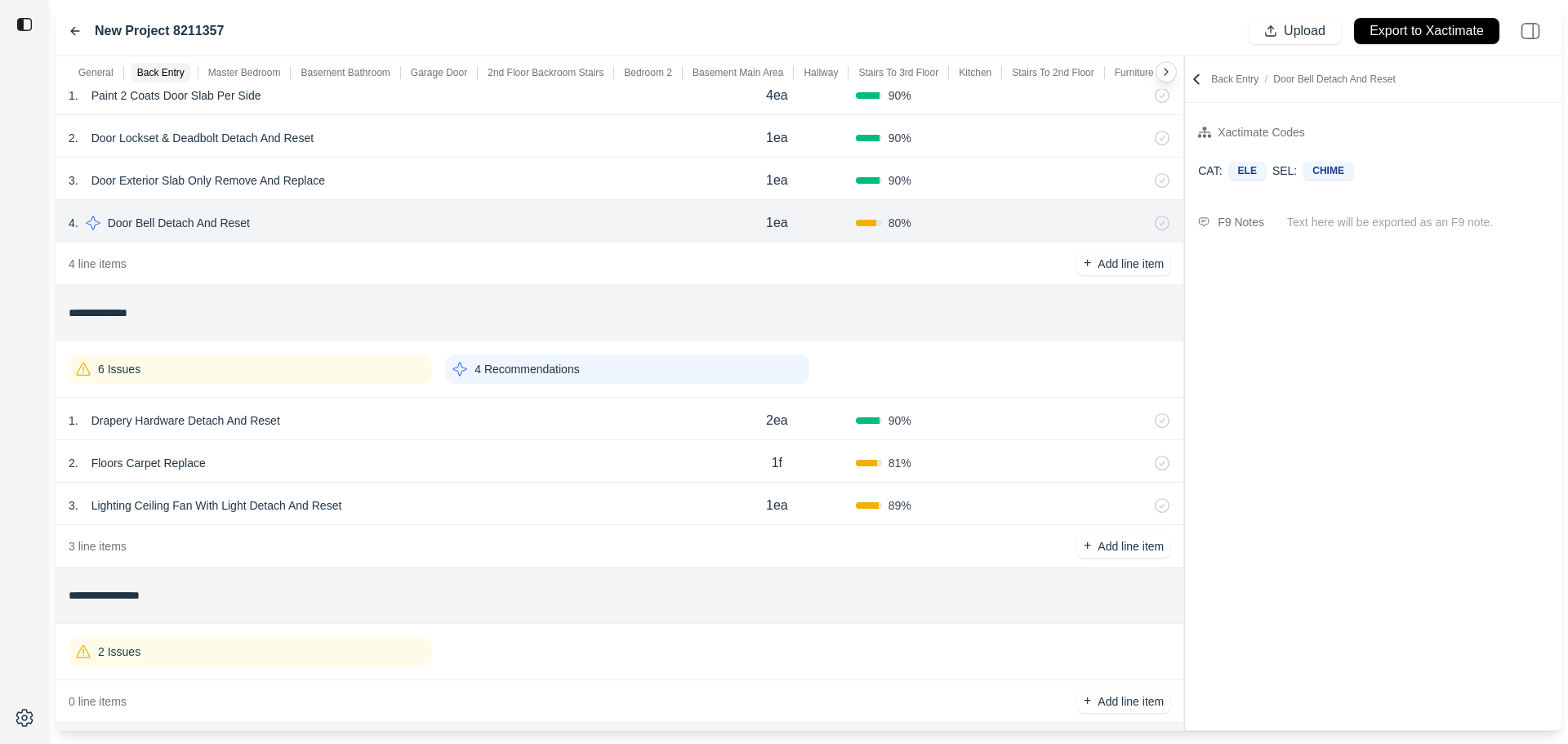
click at [576, 422] on div "1 . Drapery Hardware Detach And Reset" at bounding box center [383, 421] width 630 height 23
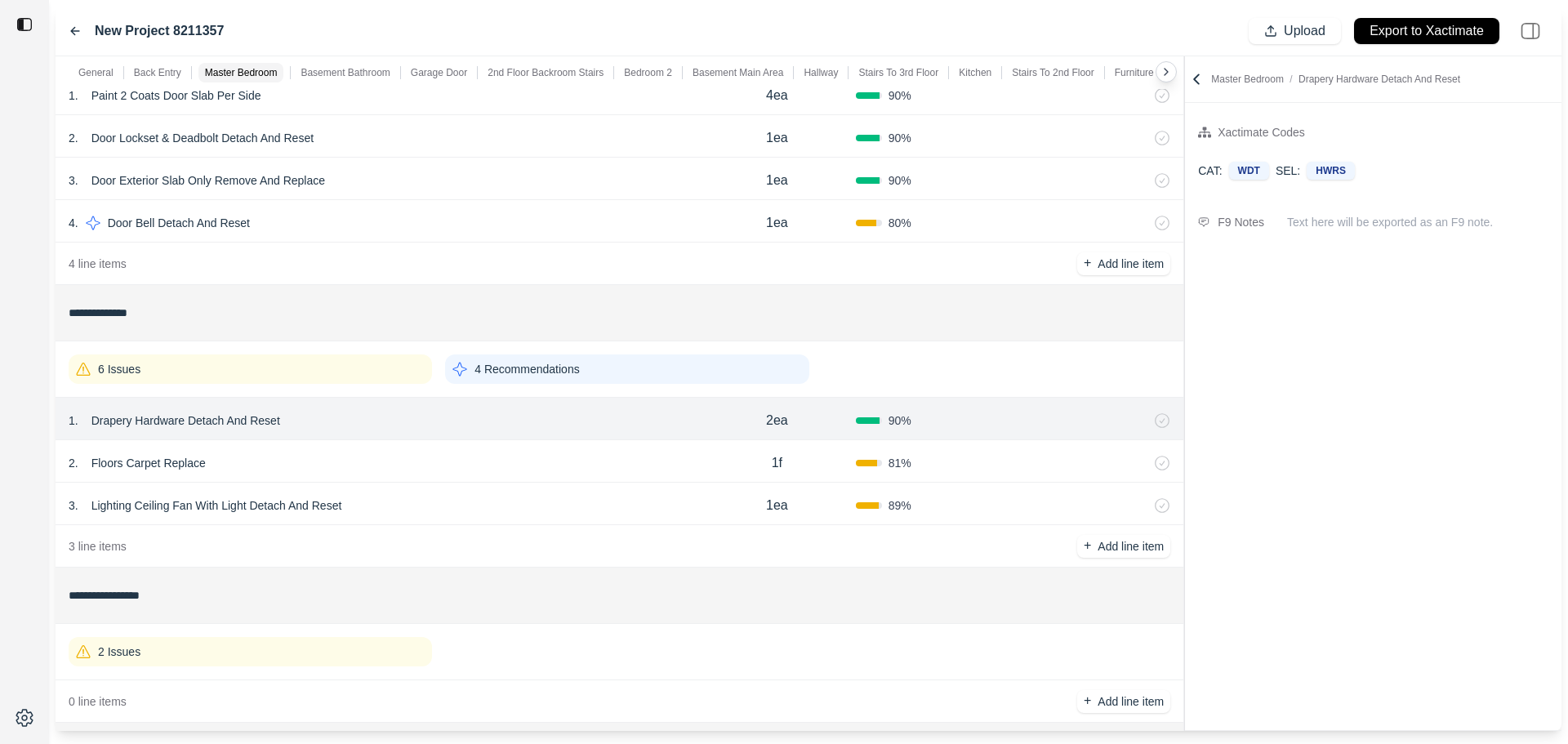
click at [553, 455] on div "2 . Floors Carpet Replace" at bounding box center [383, 463] width 630 height 23
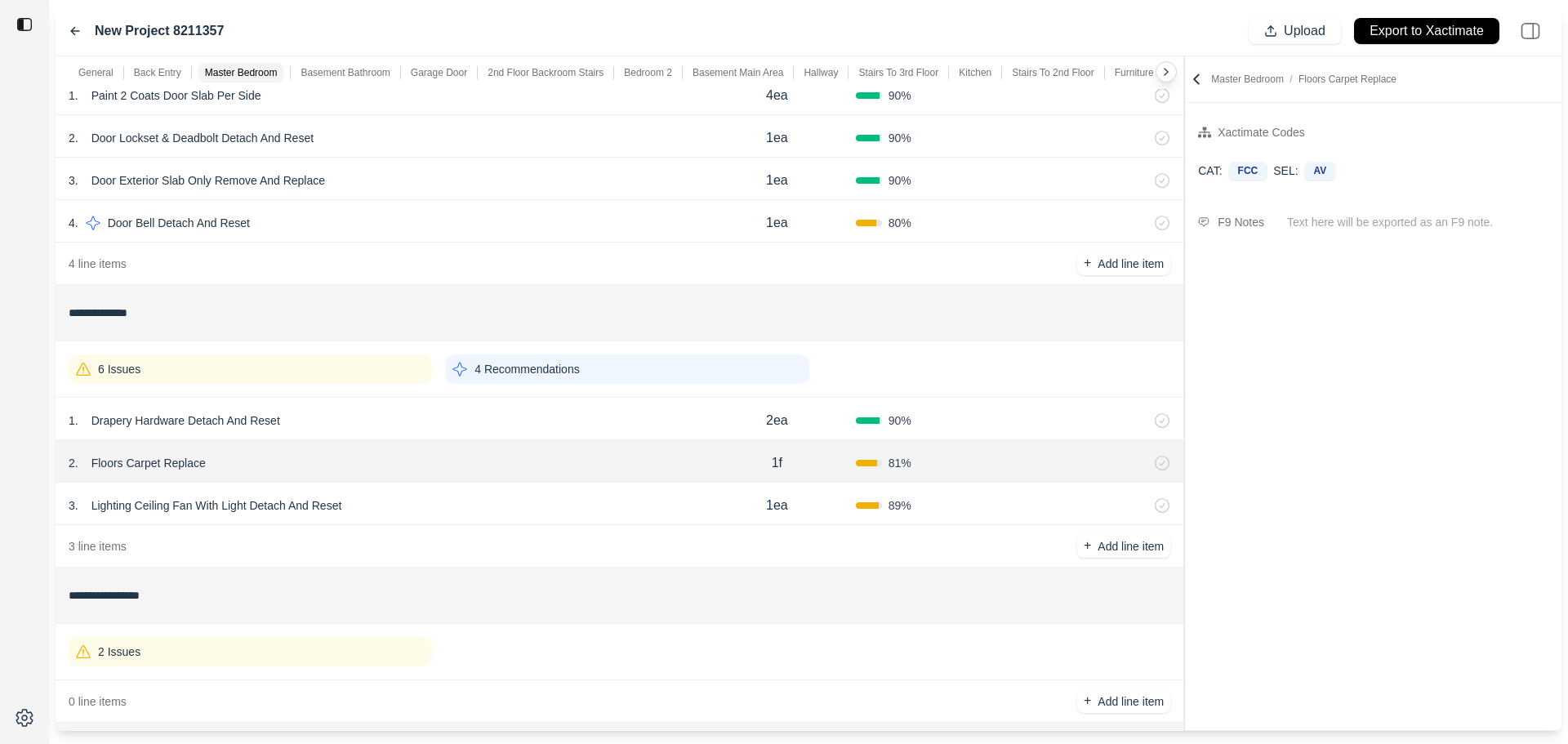
click at [544, 499] on div "3 . Lighting Ceiling Fan With Light Detach And Reset" at bounding box center [383, 506] width 630 height 23
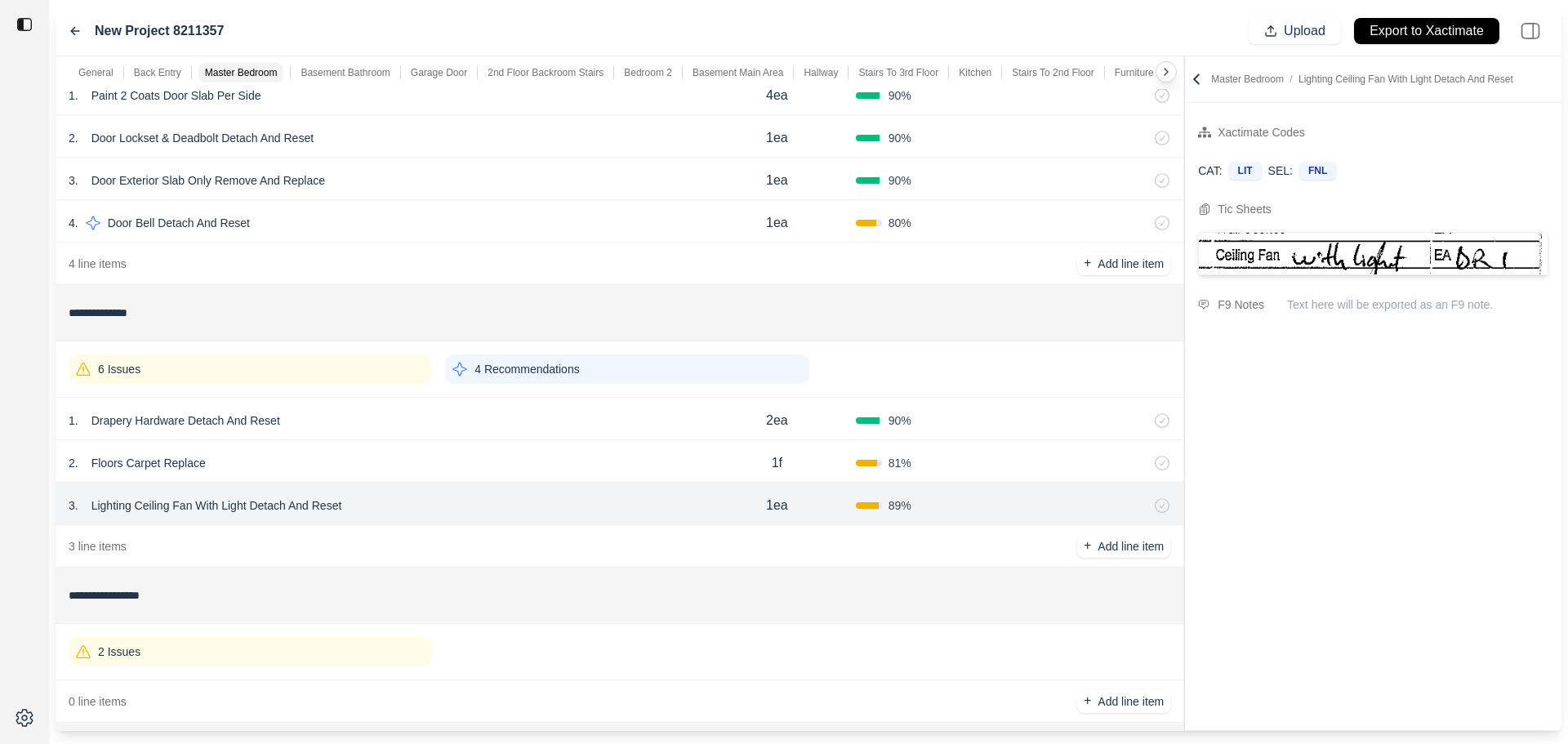
scroll to position [490, 0]
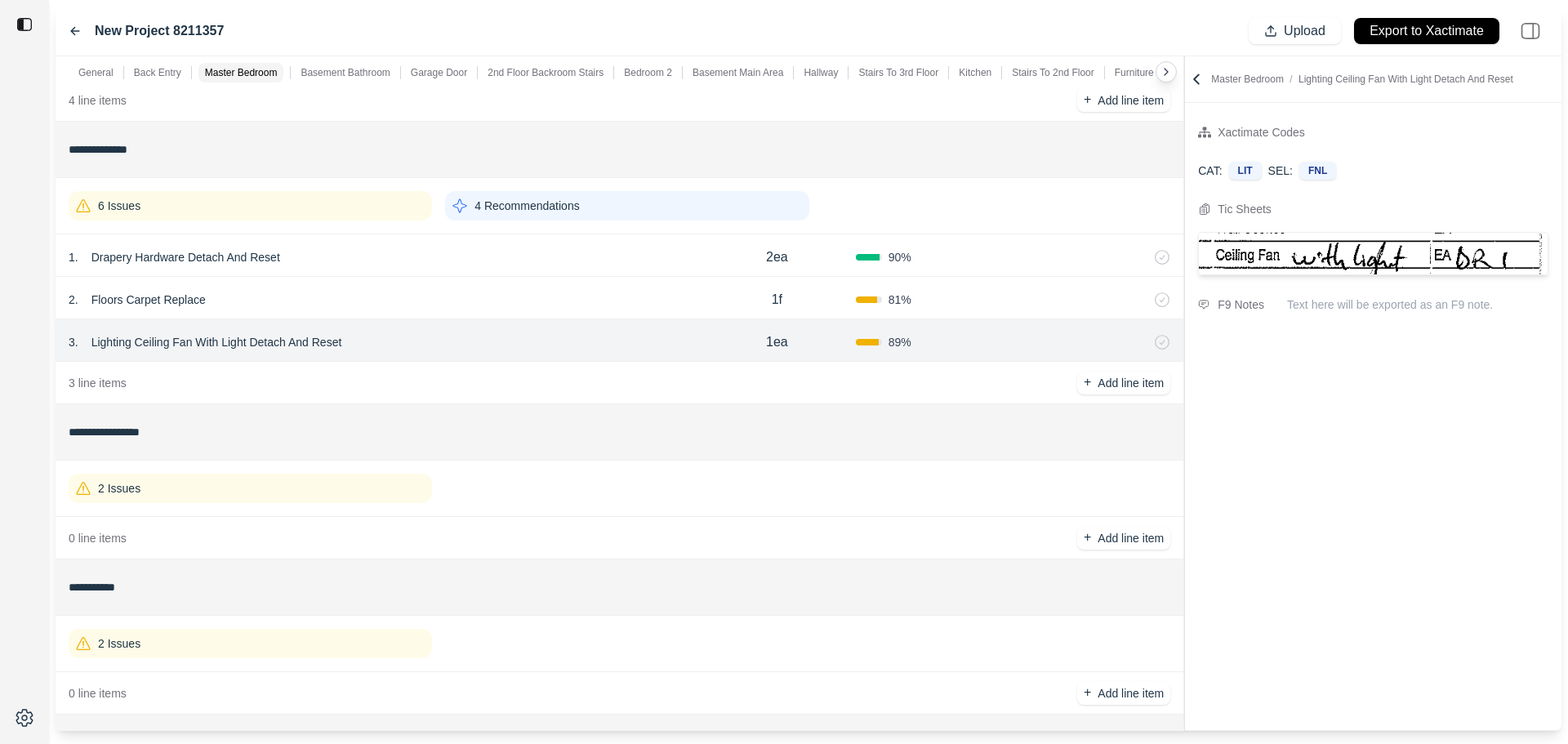
click at [572, 311] on div "2 . Floors Carpet Replace 1f 81 %" at bounding box center [619, 298] width 1128 height 43
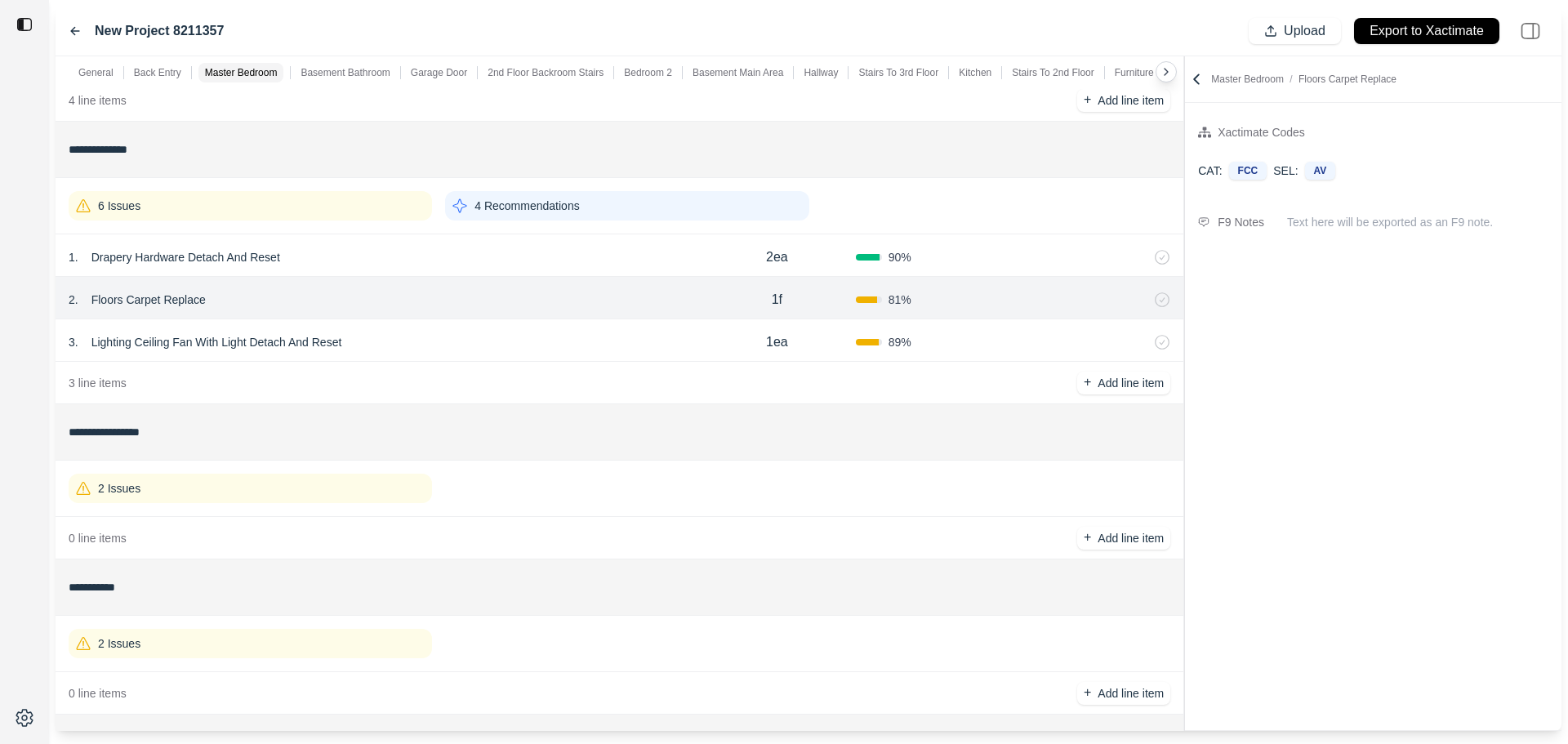
click at [588, 261] on div "1 . Drapery Hardware Detach And Reset" at bounding box center [383, 258] width 630 height 23
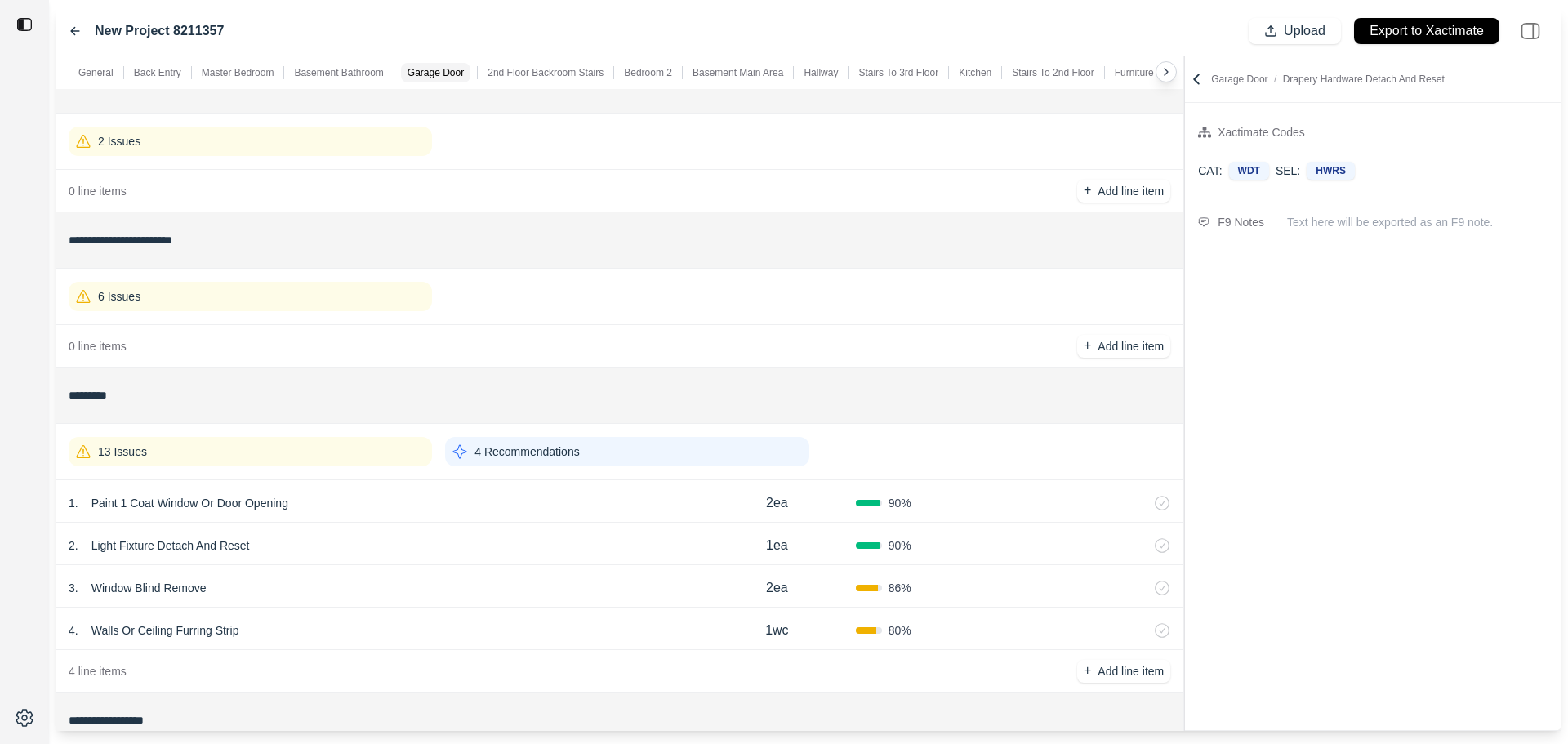
scroll to position [1062, 0]
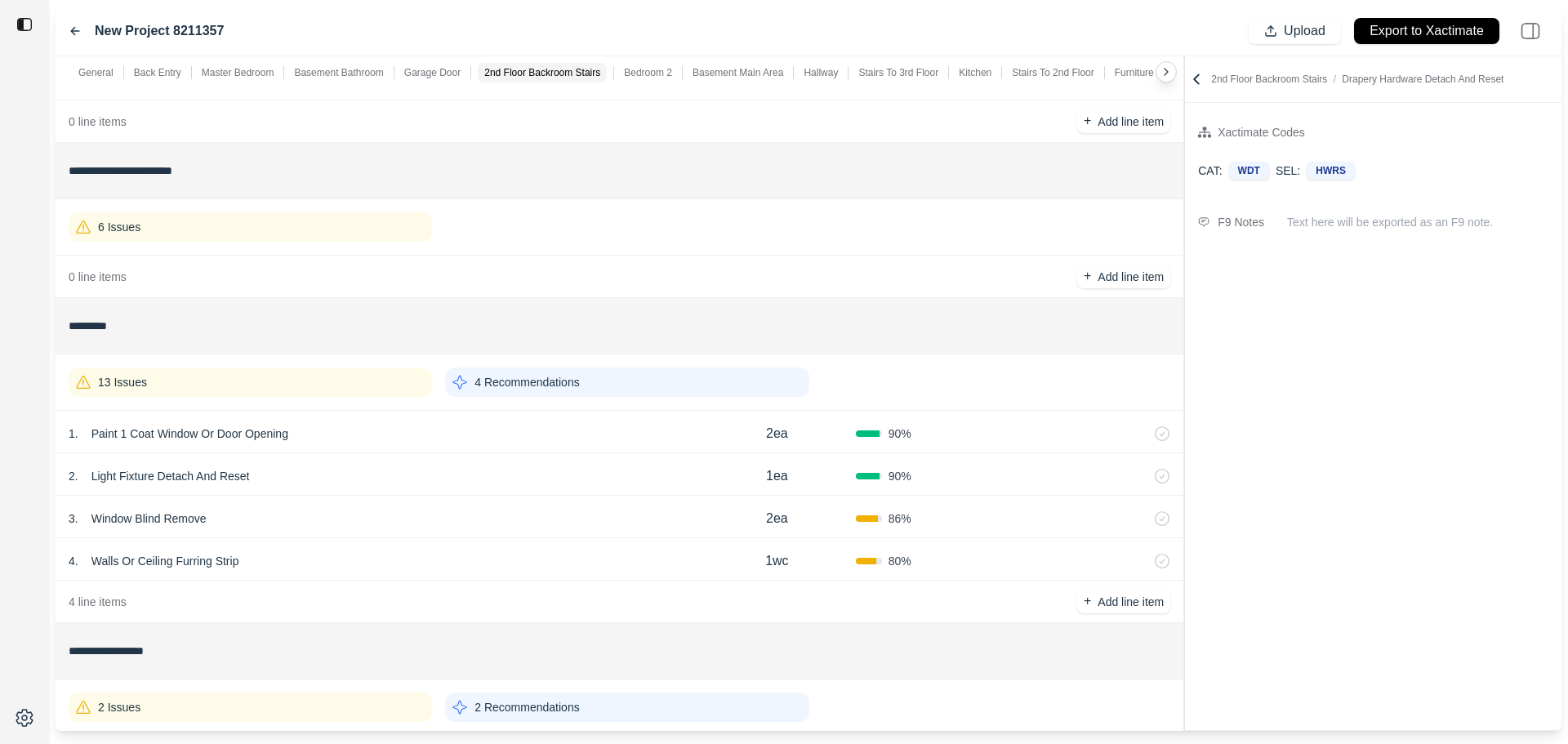
click at [494, 440] on div "1 . Paint 1 Coat Window Or Door Opening" at bounding box center [383, 434] width 630 height 23
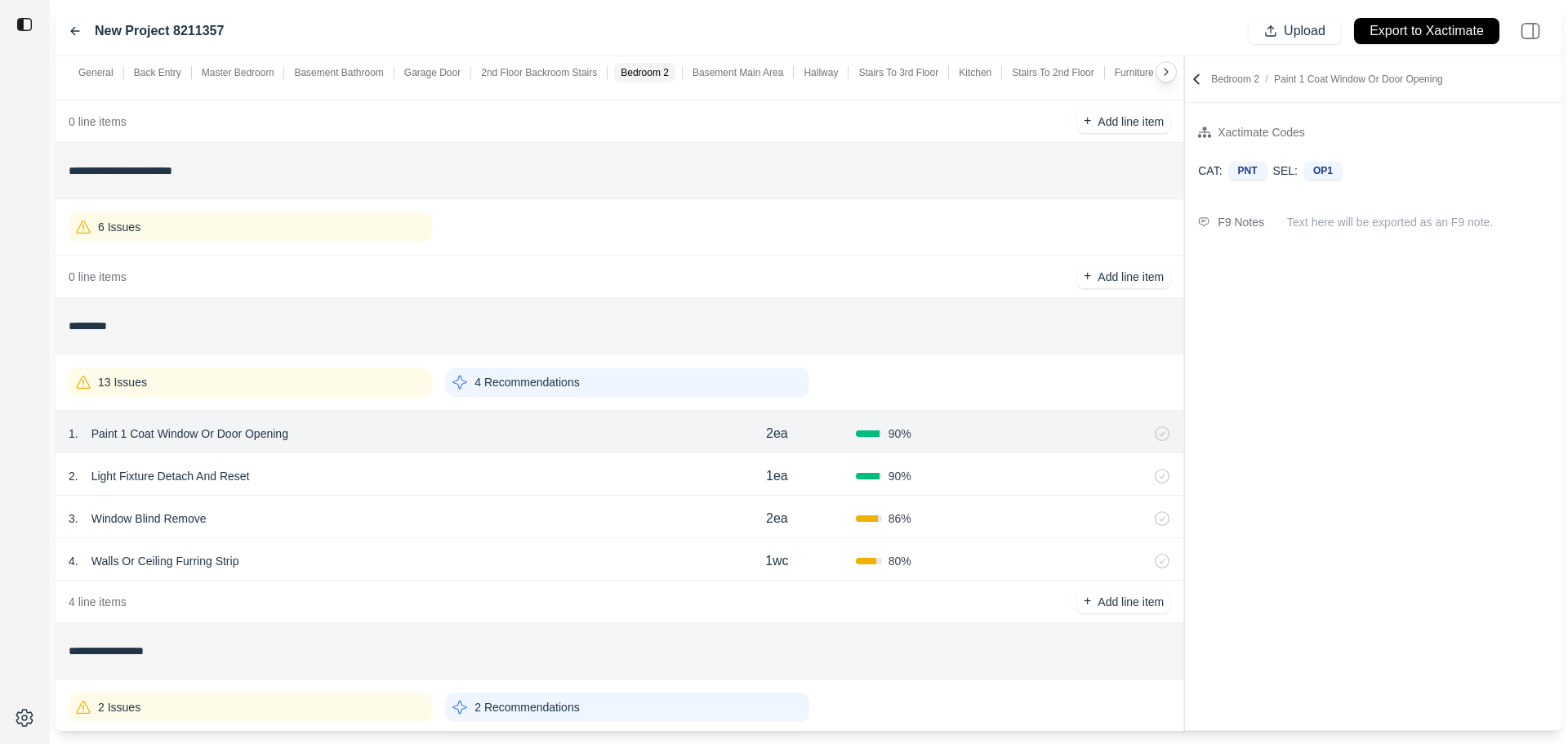
click at [496, 473] on div "2 . Light Fixture Detach And Reset" at bounding box center [383, 477] width 630 height 23
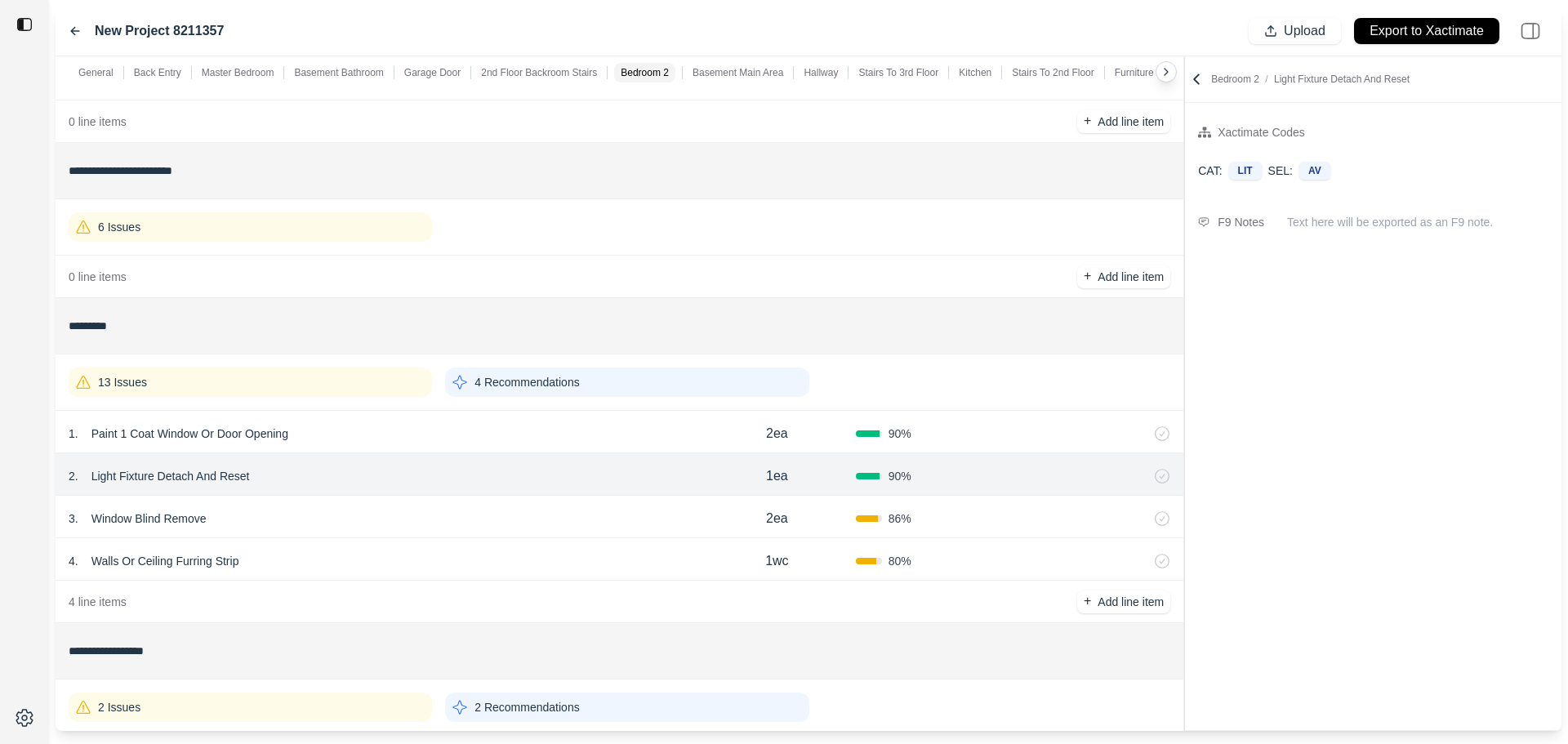
click at [494, 515] on div "3 . Window Blind Remove" at bounding box center [383, 519] width 630 height 23
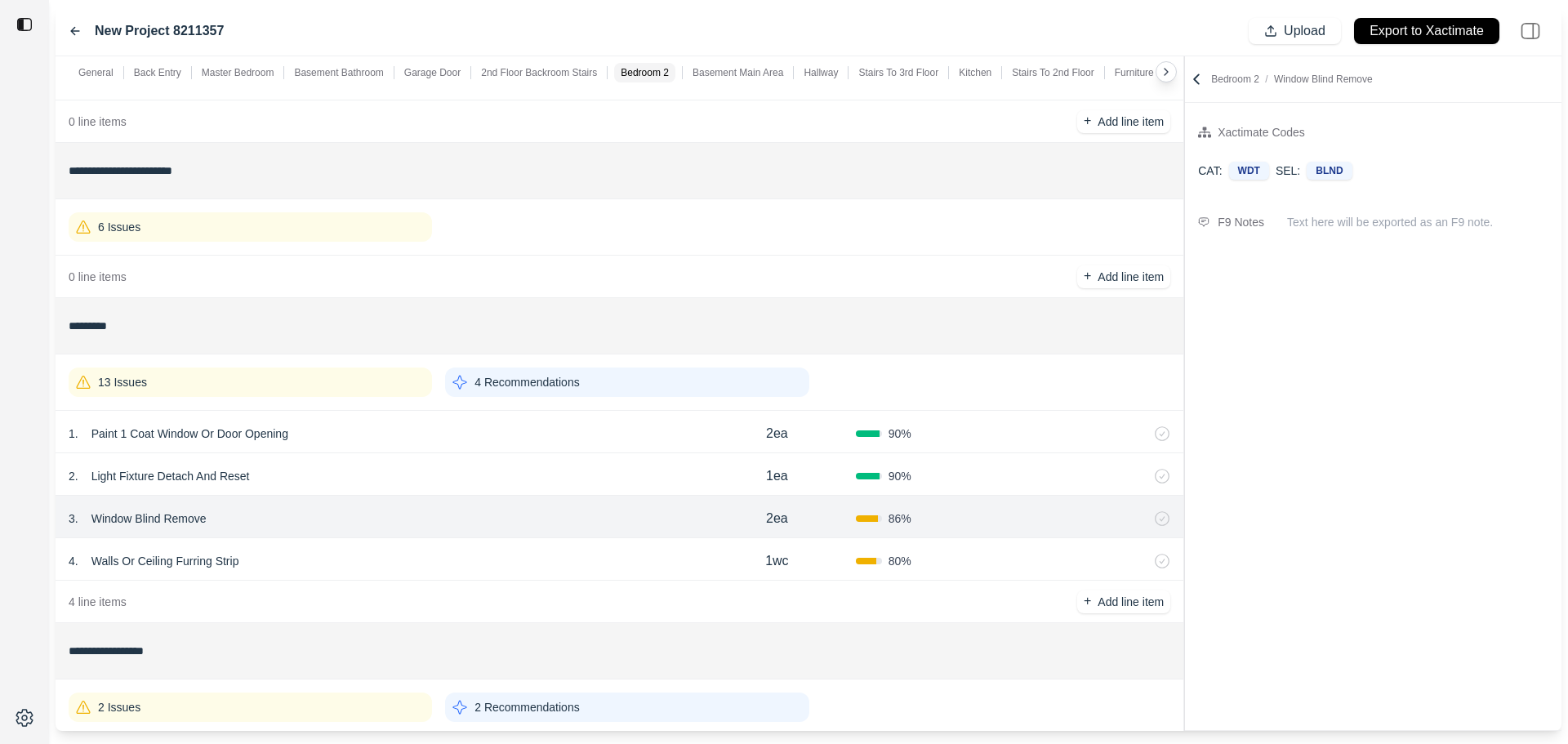
click at [500, 556] on div "4 . Walls Or Ceiling Furring Strip" at bounding box center [383, 561] width 630 height 23
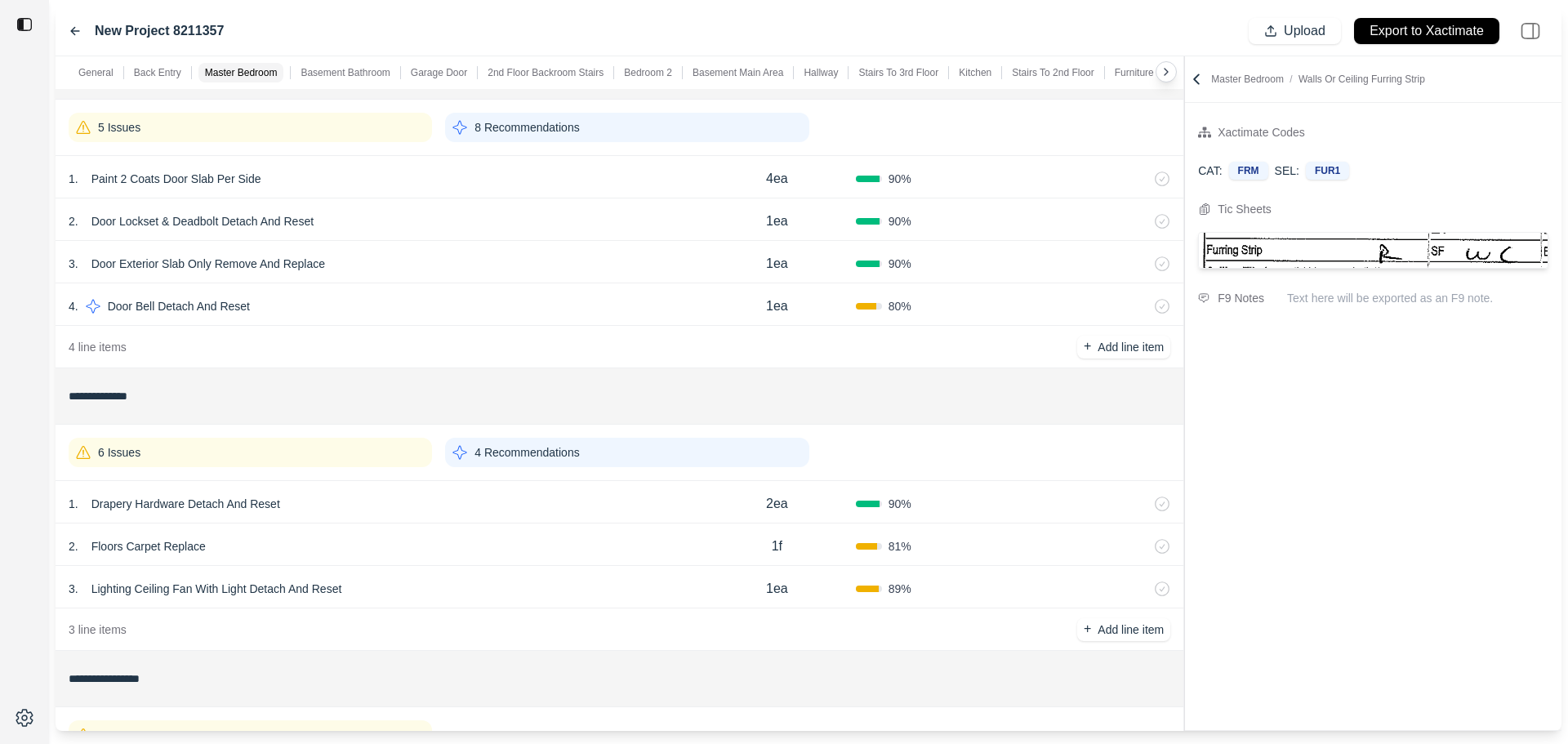
scroll to position [163, 0]
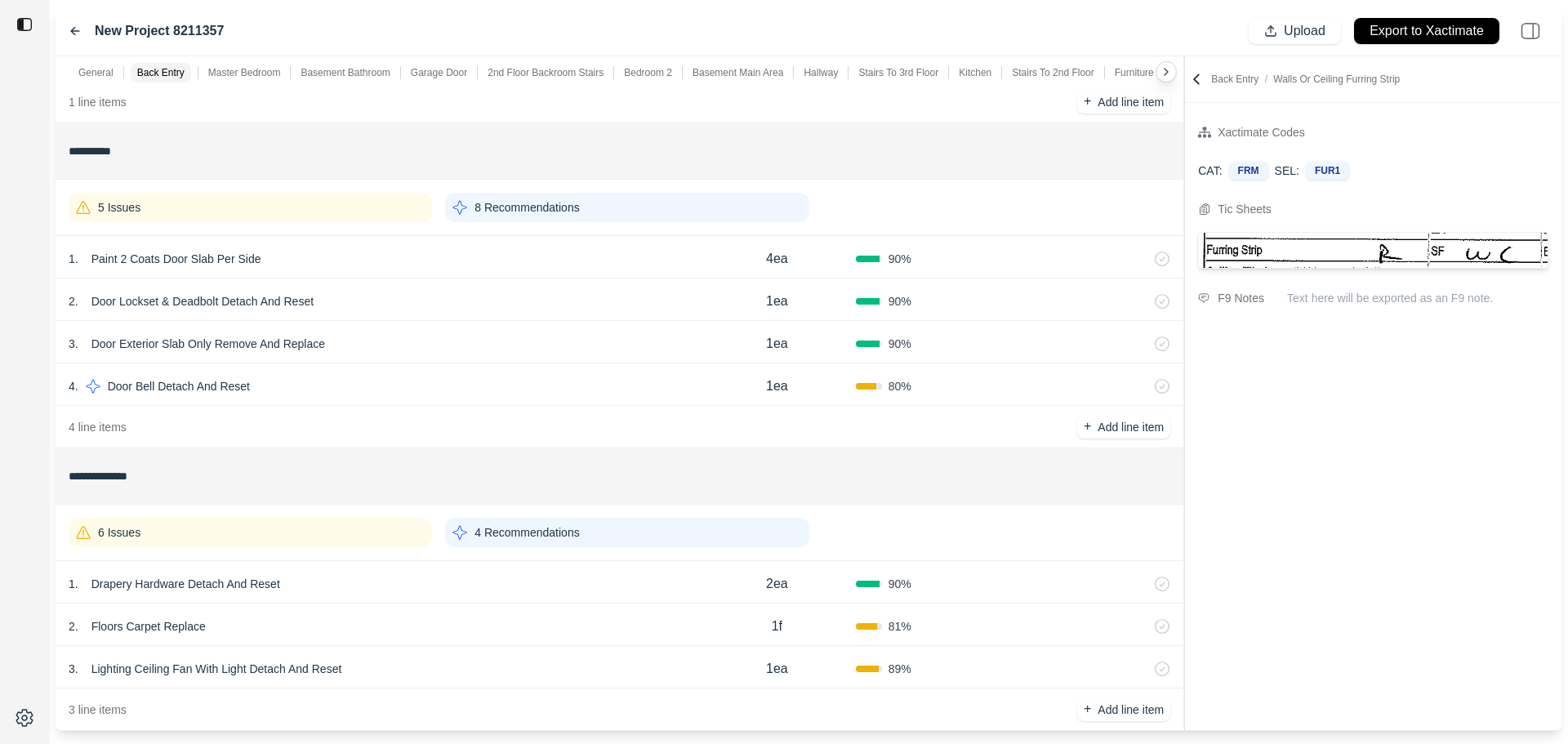
click at [485, 606] on div "2 . Floors Carpet Replace 1f 81 %" at bounding box center [619, 625] width 1128 height 43
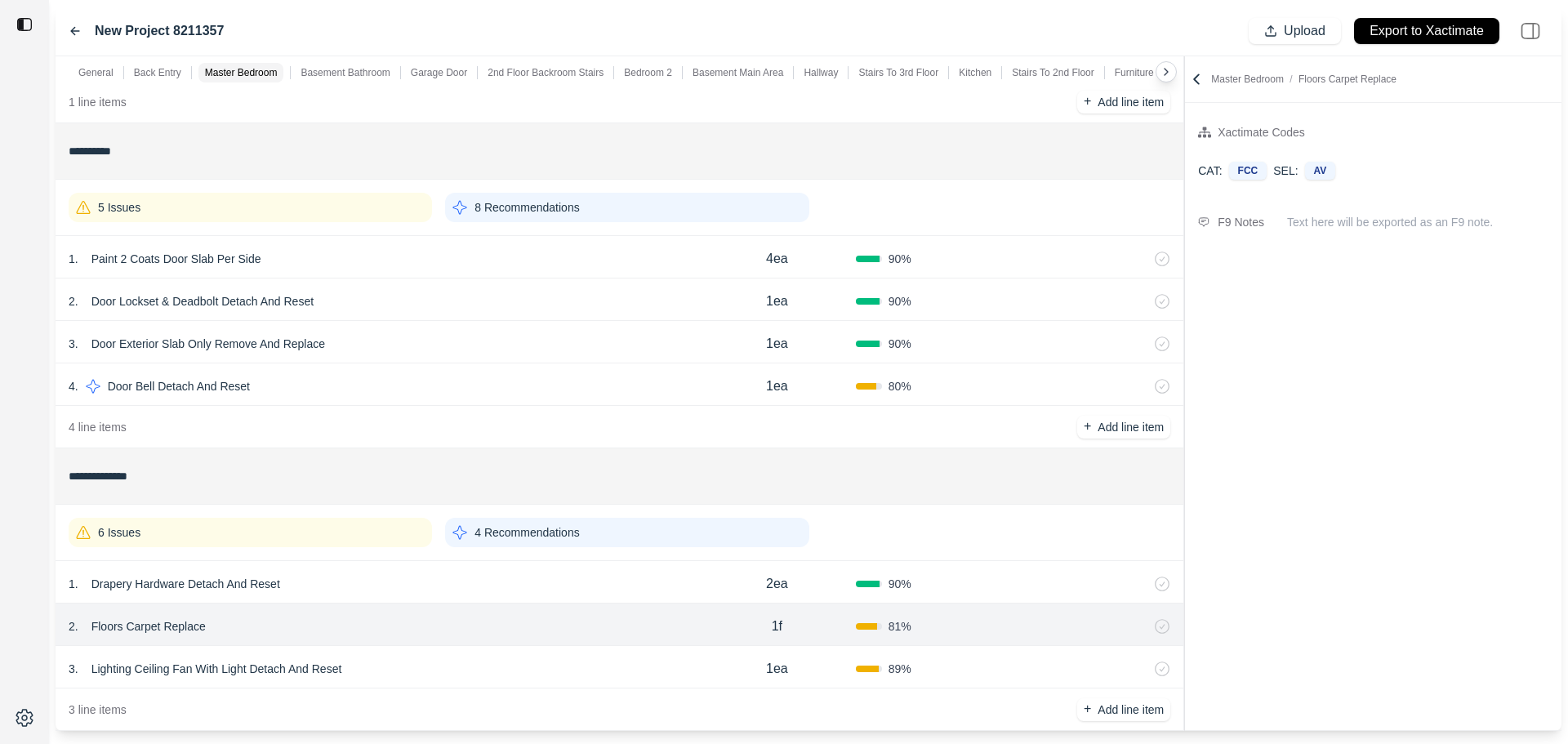
click at [360, 259] on div "1 . Paint 2 Coats Door Slab Per Side" at bounding box center [383, 259] width 630 height 23
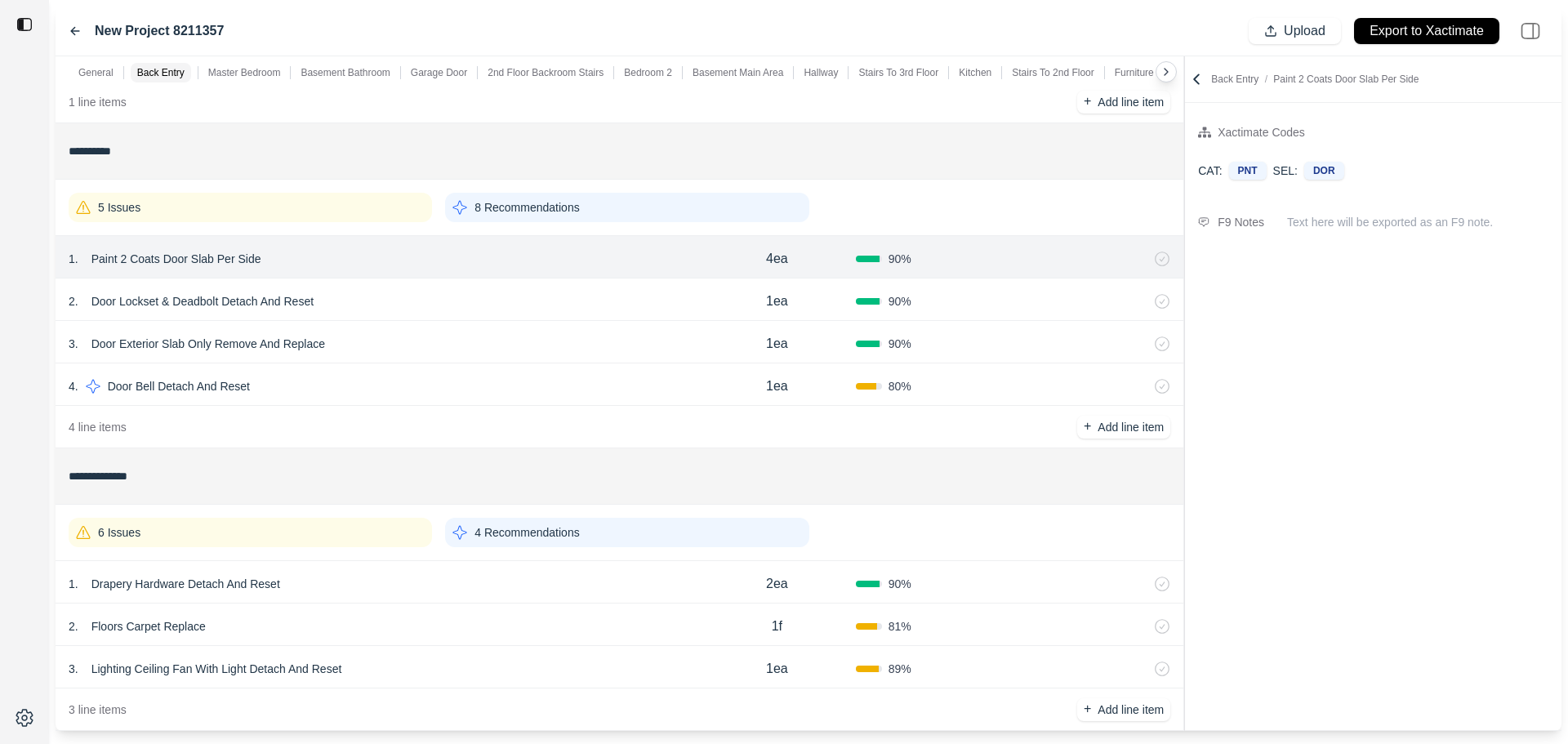
click at [319, 207] on div "5 Issues" at bounding box center [250, 207] width 363 height 29
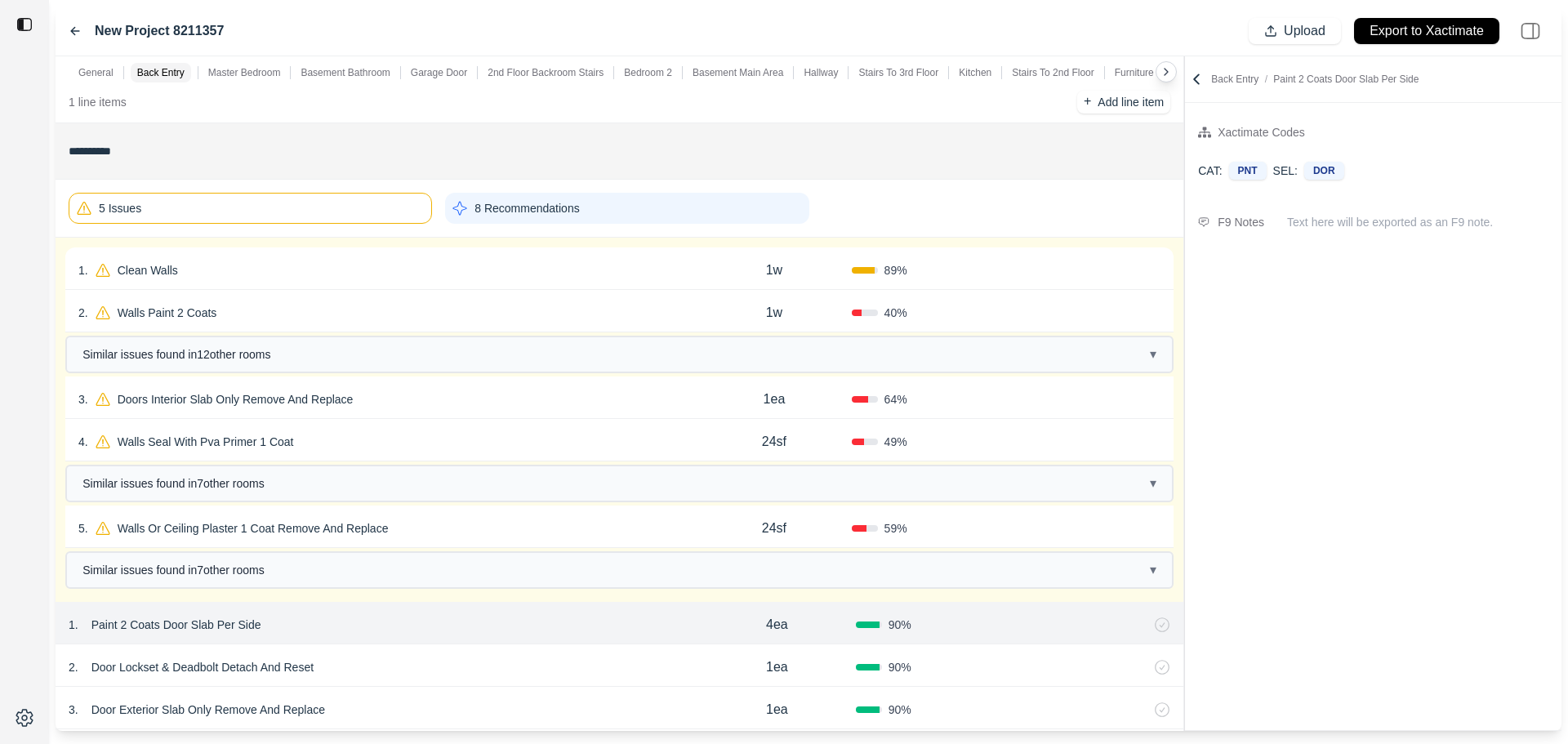
click at [365, 267] on div "1 . Clean Walls" at bounding box center [388, 271] width 618 height 23
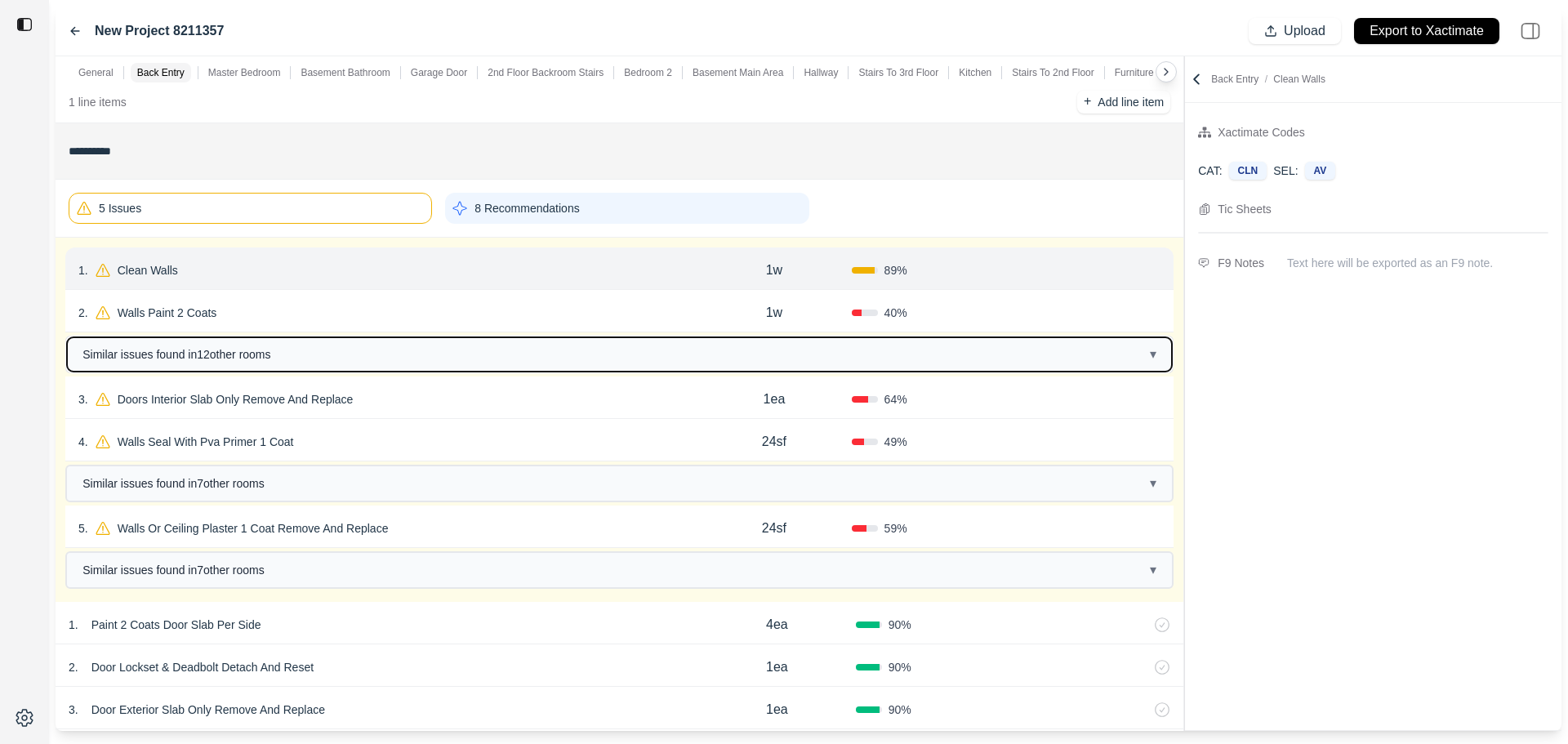
drag, startPoint x: 298, startPoint y: 342, endPoint x: 318, endPoint y: 343, distance: 20.0
click at [298, 343] on button "Similar issues found in 12 other room s ▾" at bounding box center [619, 355] width 1106 height 35
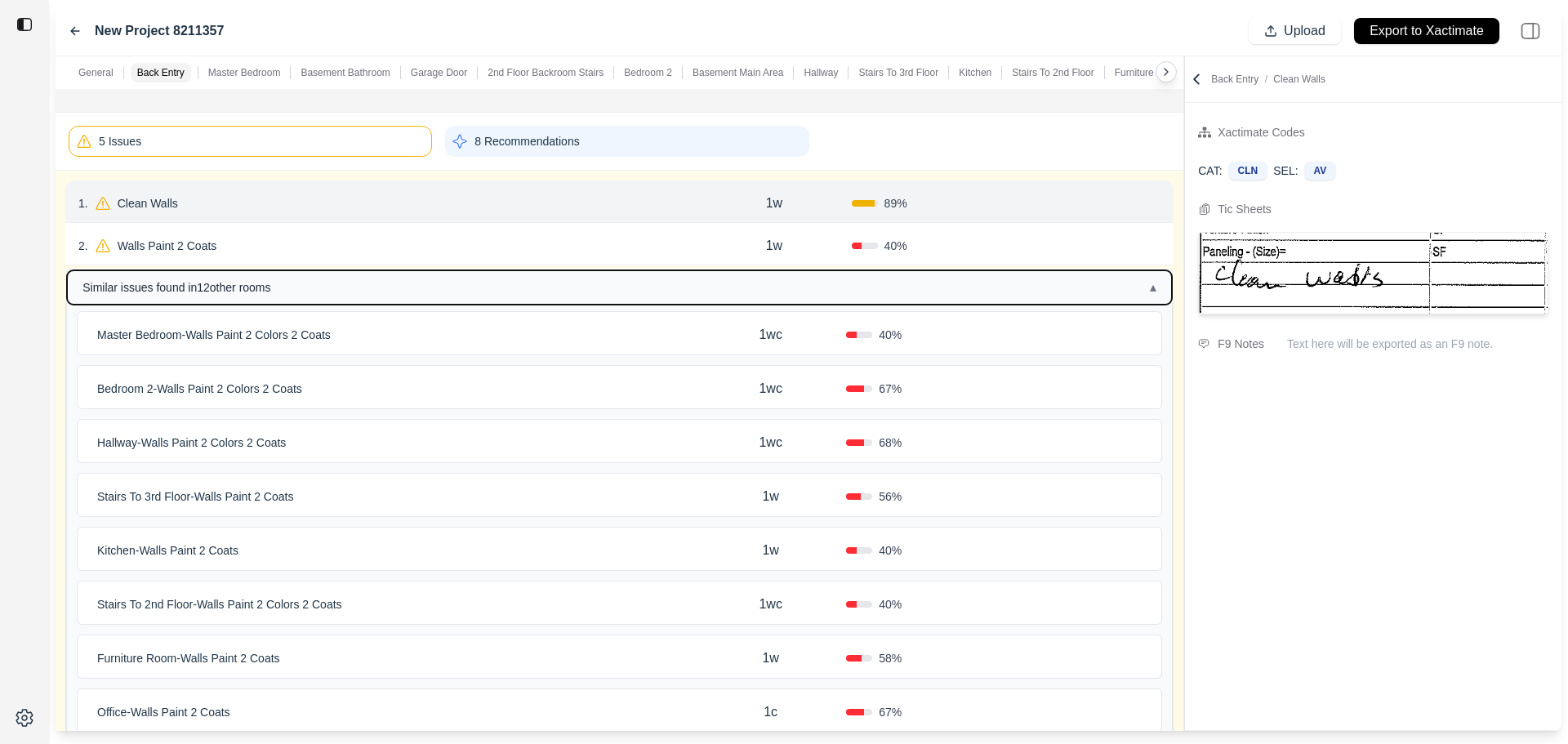
scroll to position [245, 0]
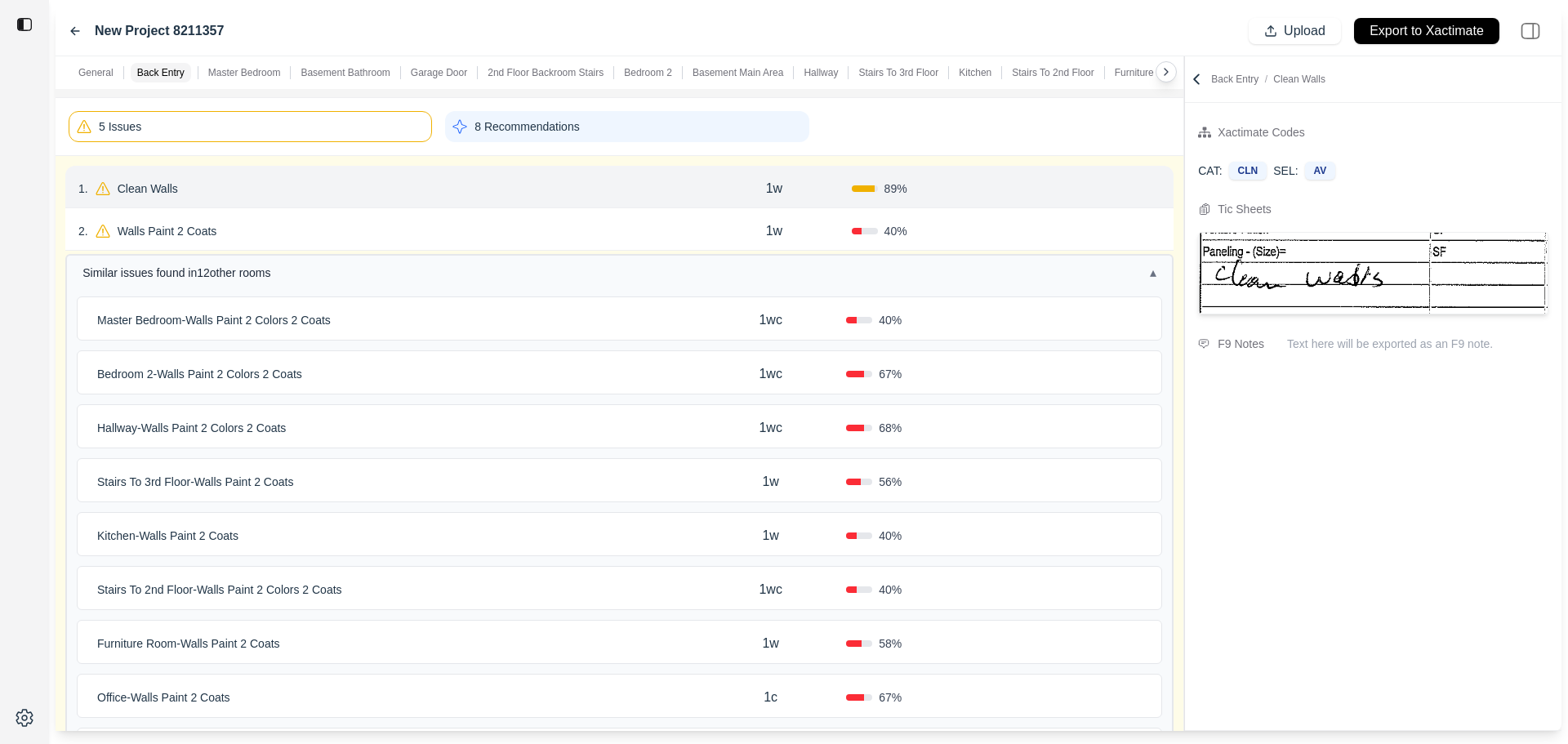
click at [387, 243] on div "2 . Walls Paint 2 Coats 1w 40 % Confirm" at bounding box center [619, 230] width 1108 height 43
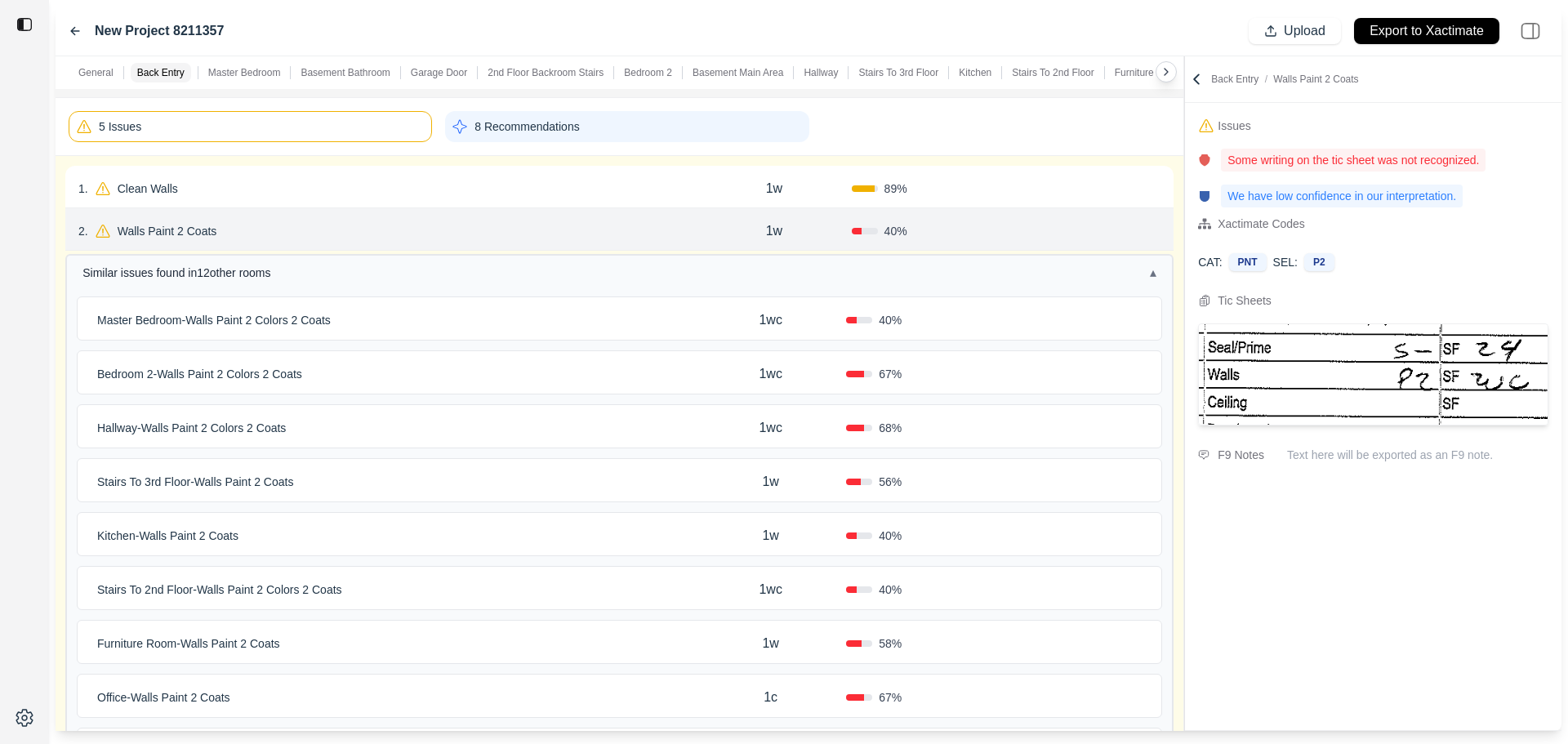
click at [378, 315] on div "Master Bedroom - Walls Paint 2 Colors 2 Coats" at bounding box center [393, 321] width 605 height 23
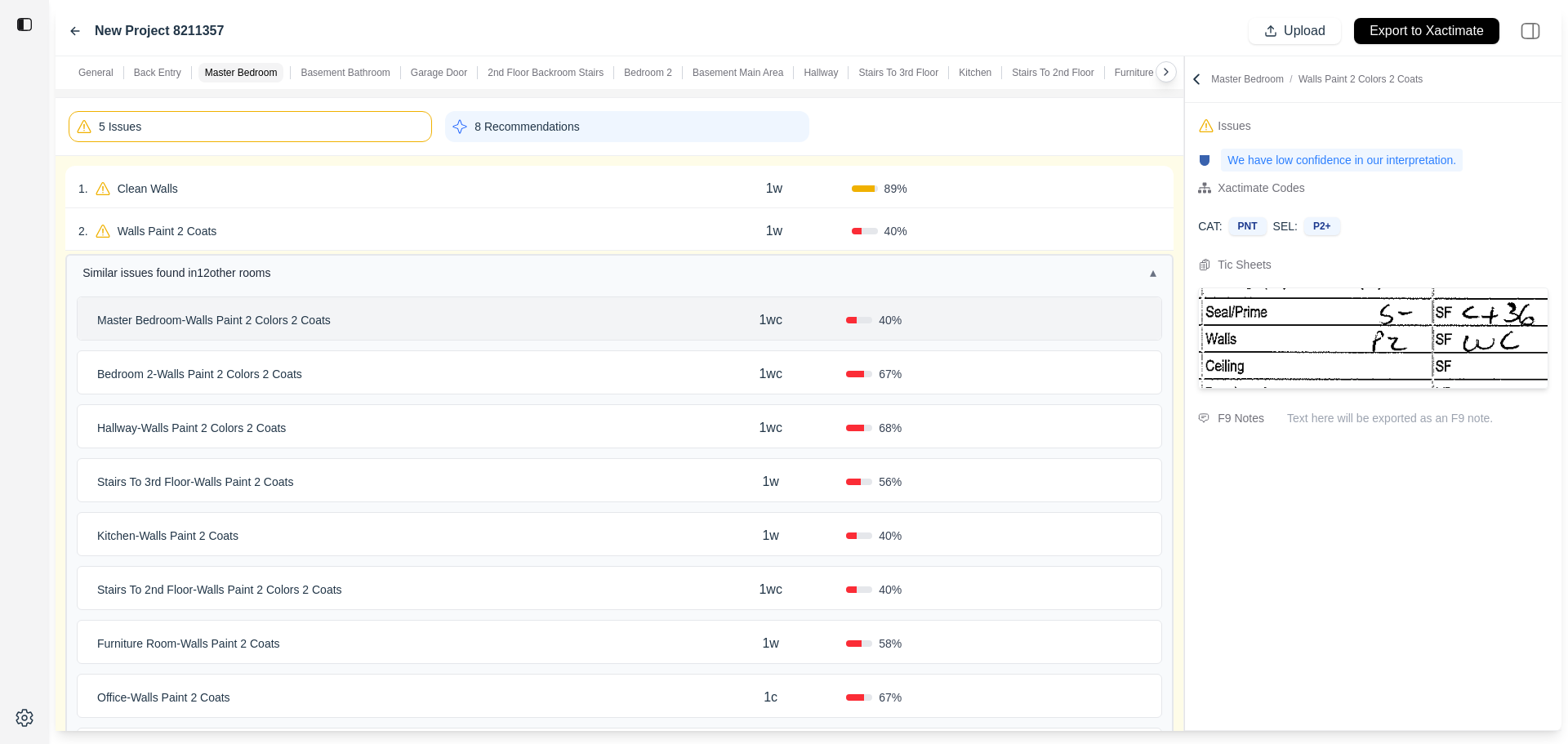
click at [380, 371] on div "Bedroom 2 - Walls Paint 2 Colors 2 Coats" at bounding box center [393, 374] width 605 height 23
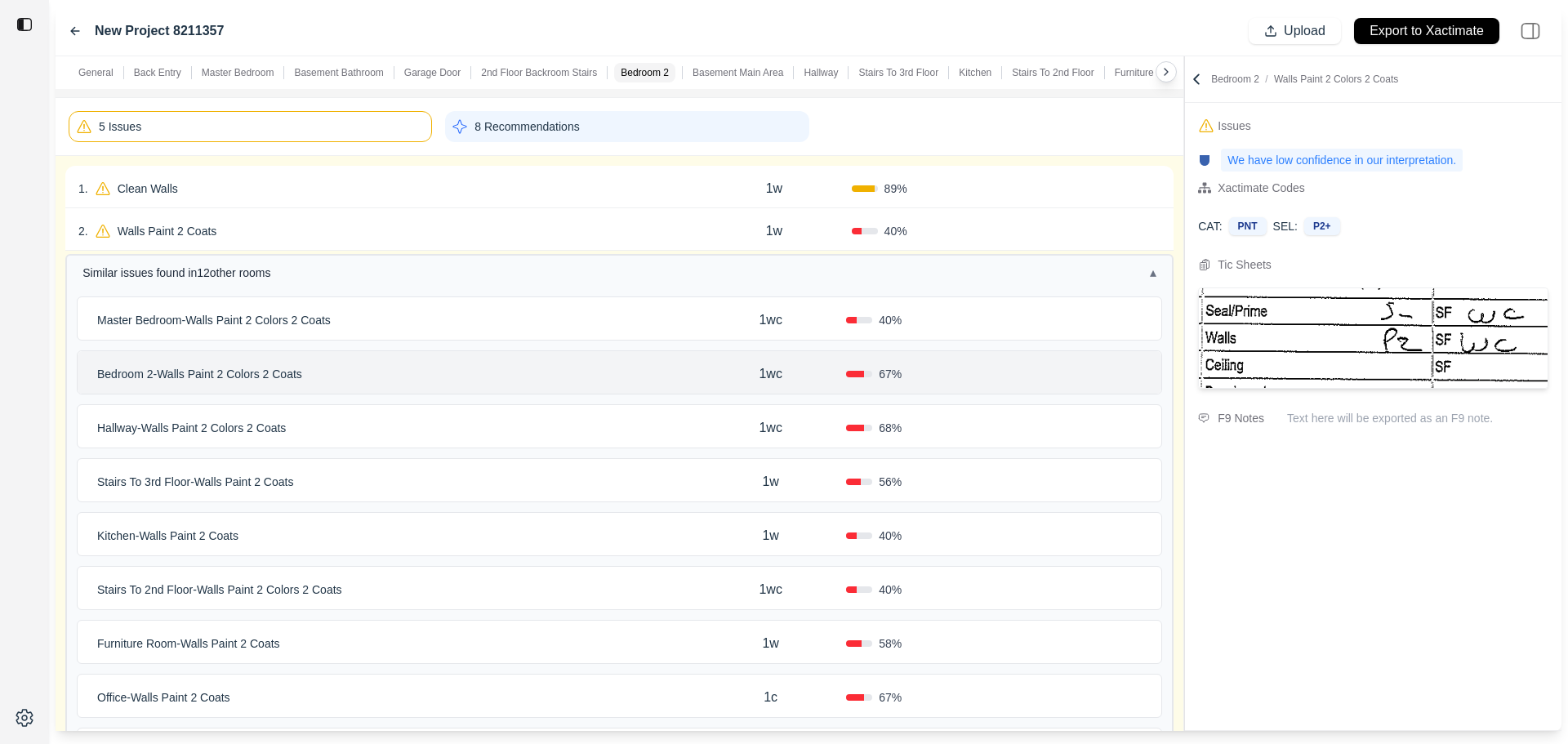
scroll to position [327, 0]
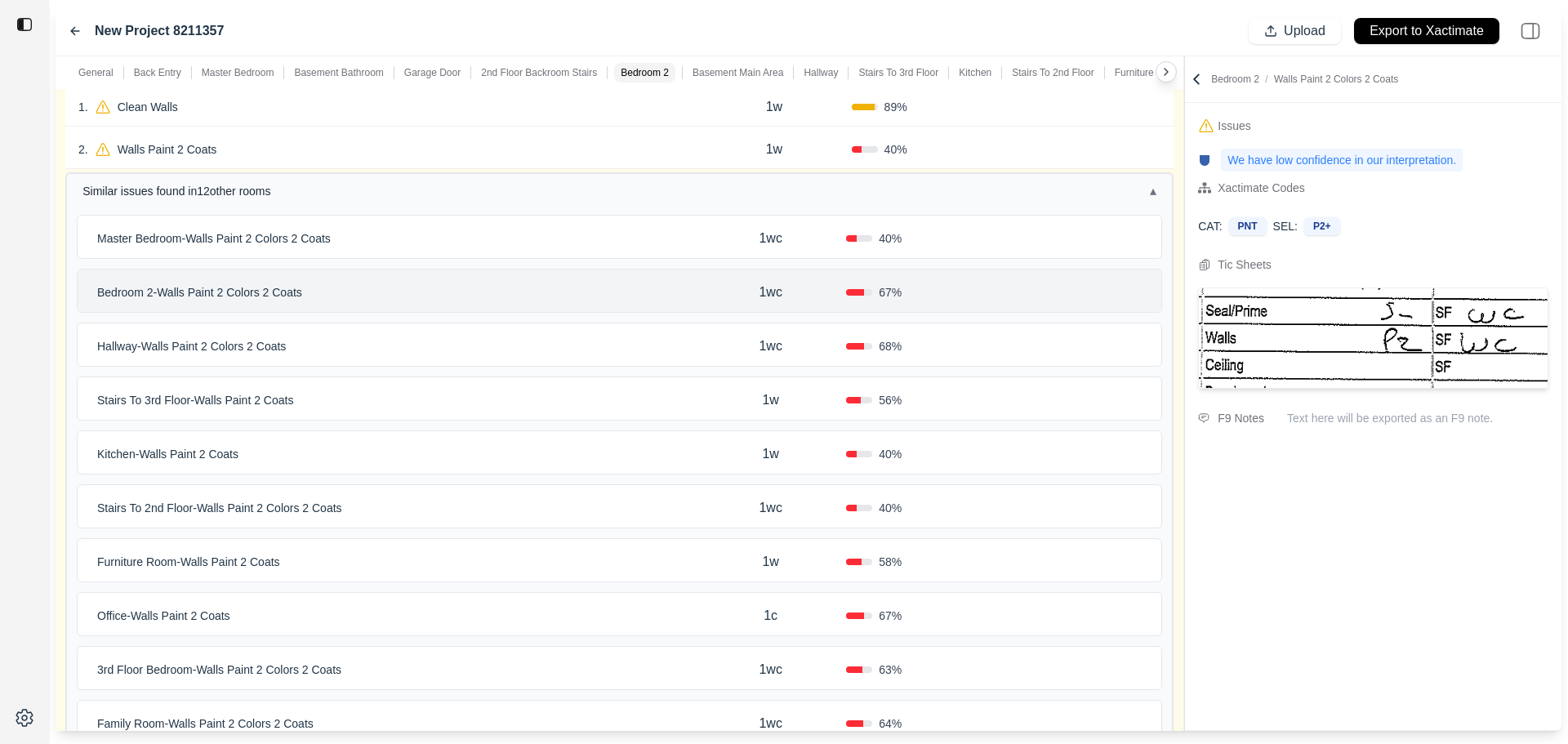
click at [407, 352] on div "Hallway - Walls Paint 2 Colors 2 Coats" at bounding box center [393, 347] width 605 height 23
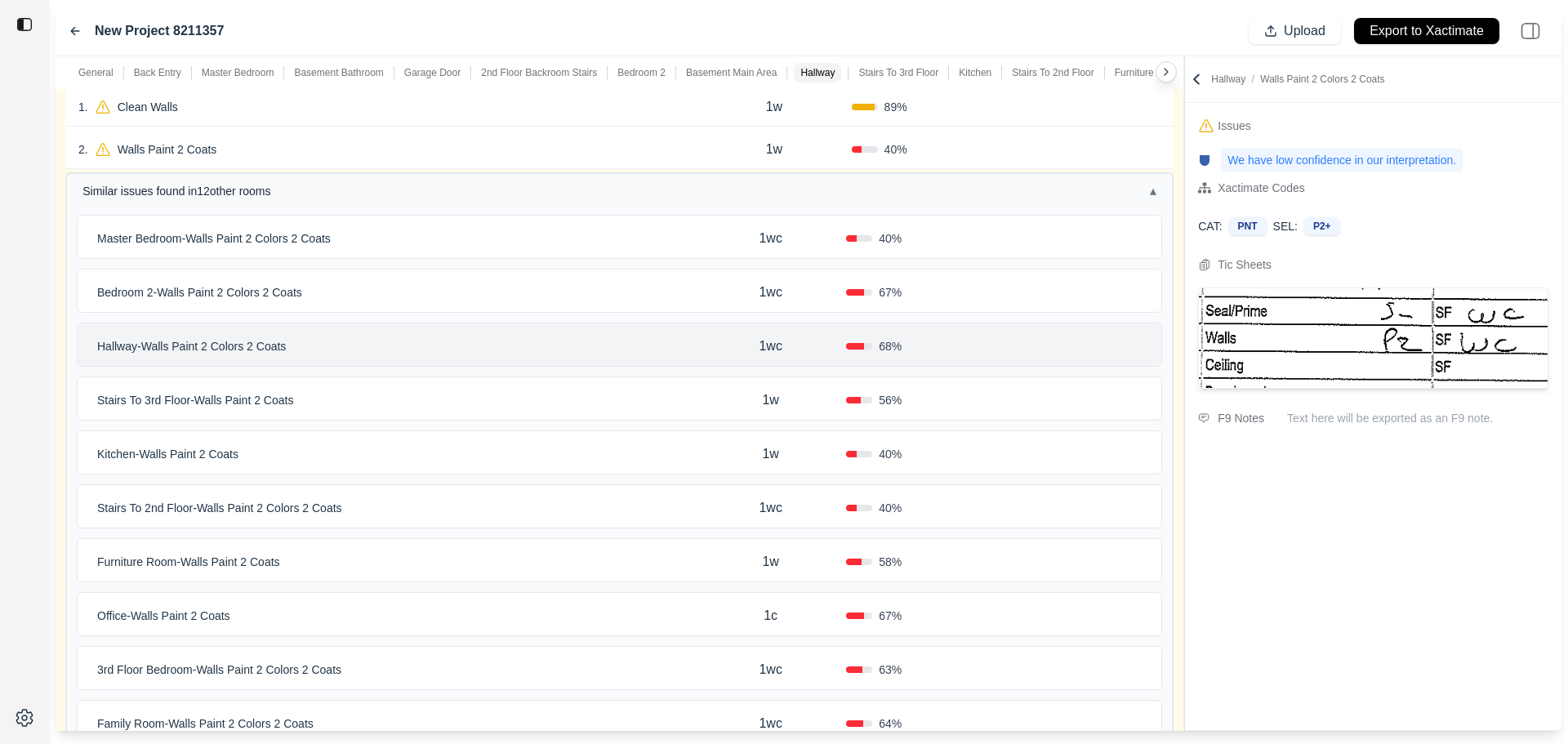
click at [436, 400] on div "Stairs To 3rd Floor - Walls Paint 2 Coats" at bounding box center [393, 400] width 605 height 23
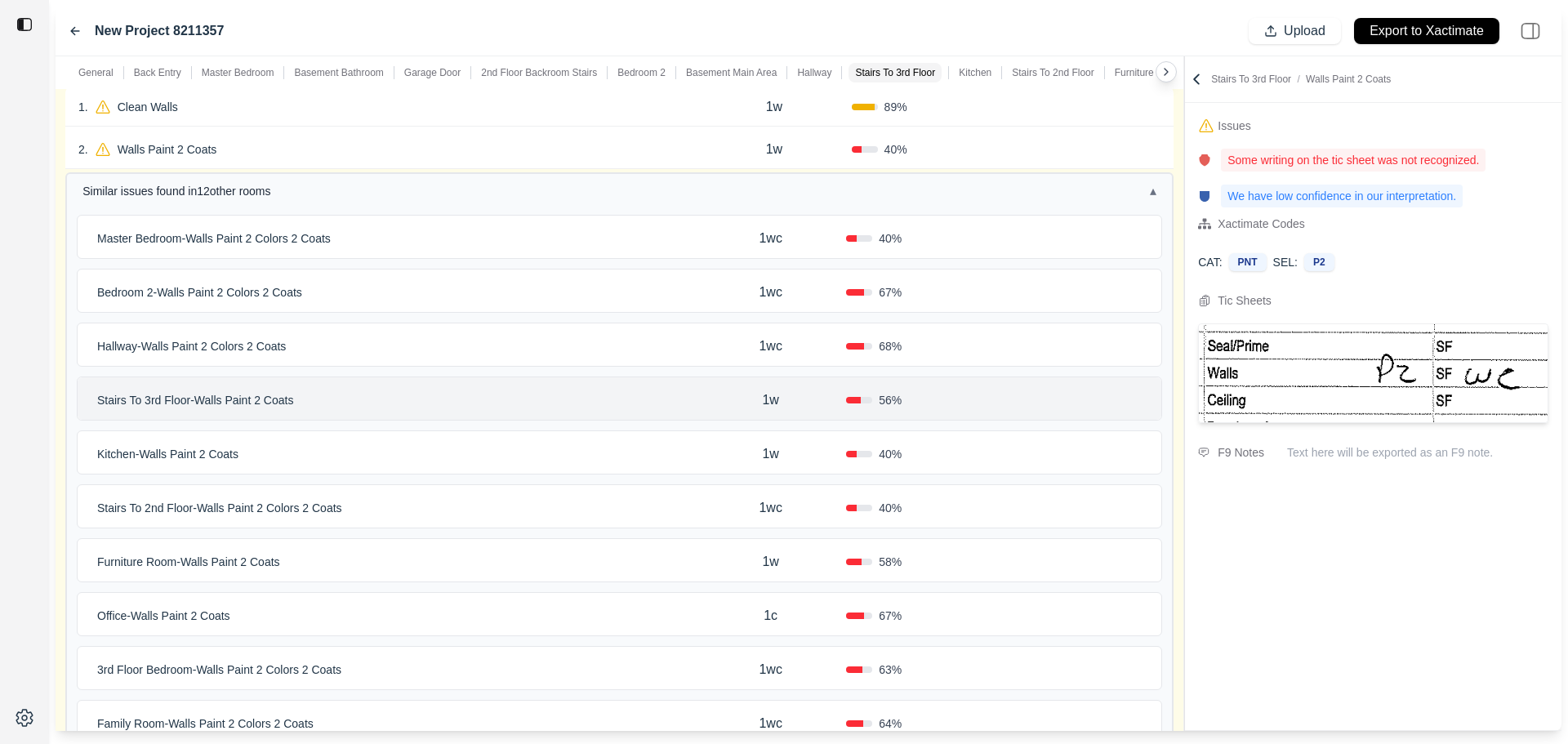
click at [437, 459] on div "Kitchen - Walls Paint 2 Coats" at bounding box center [393, 454] width 605 height 23
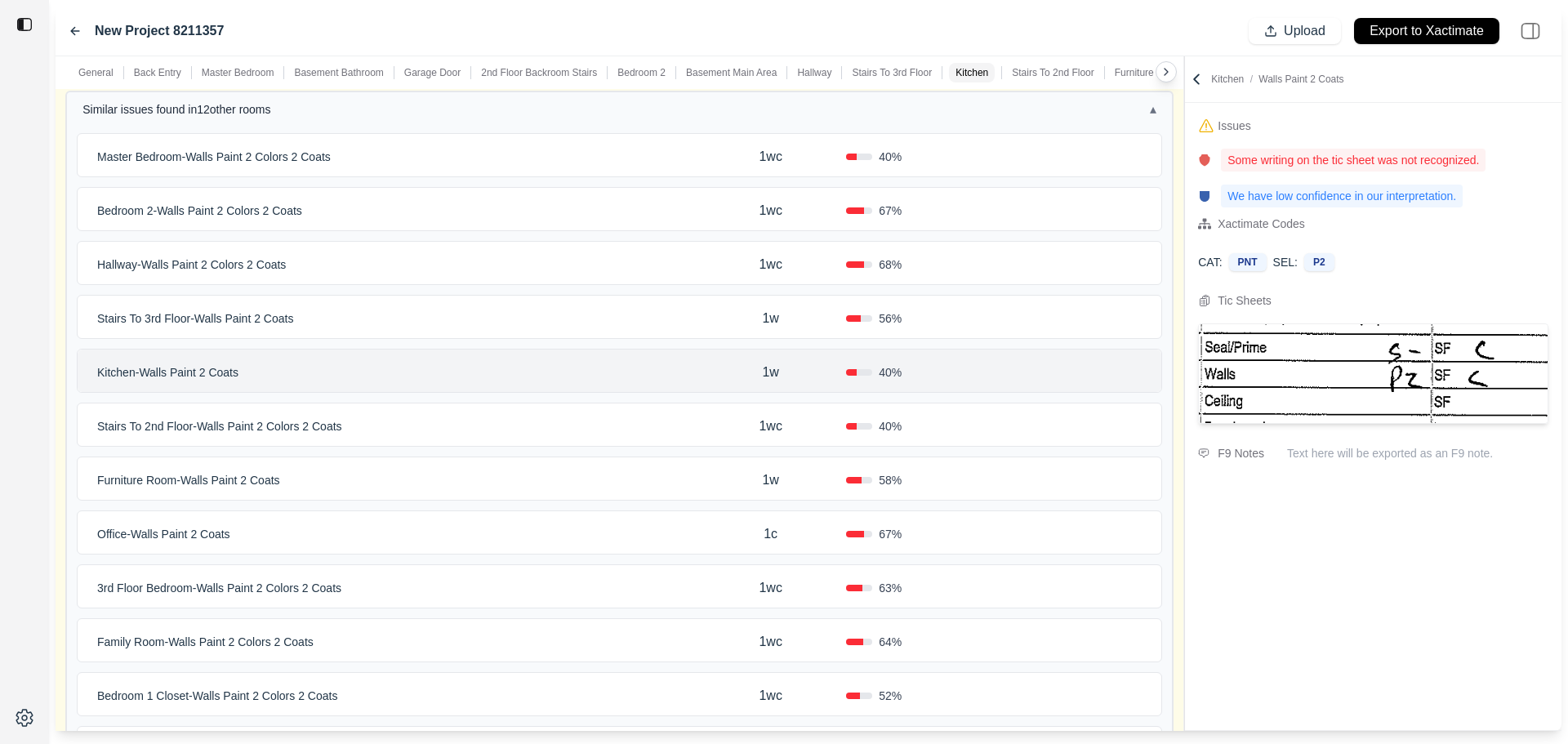
click at [474, 434] on div "Stairs To 2nd Floor - Walls Paint 2 Colors 2 Coats" at bounding box center [393, 427] width 605 height 23
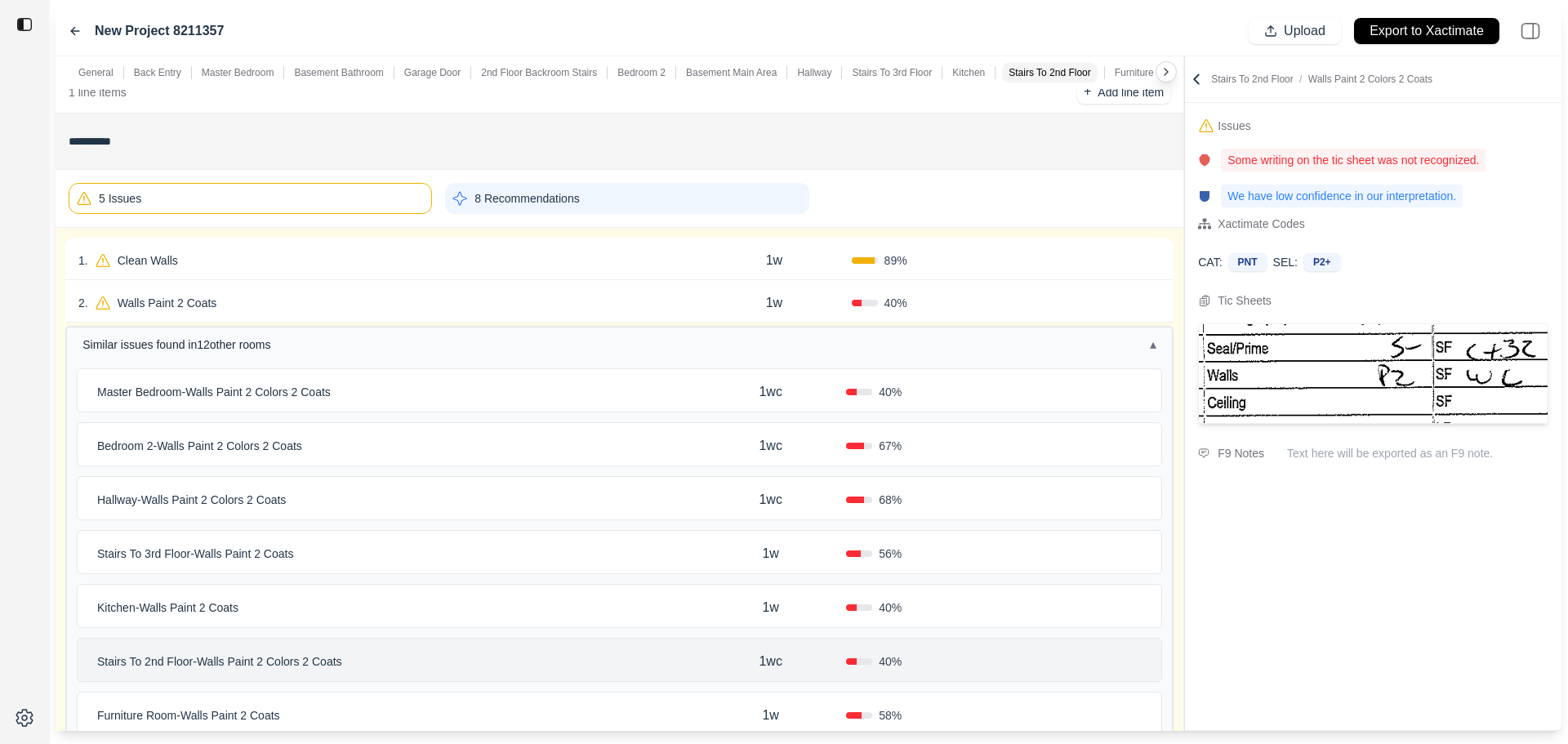
scroll to position [163, 0]
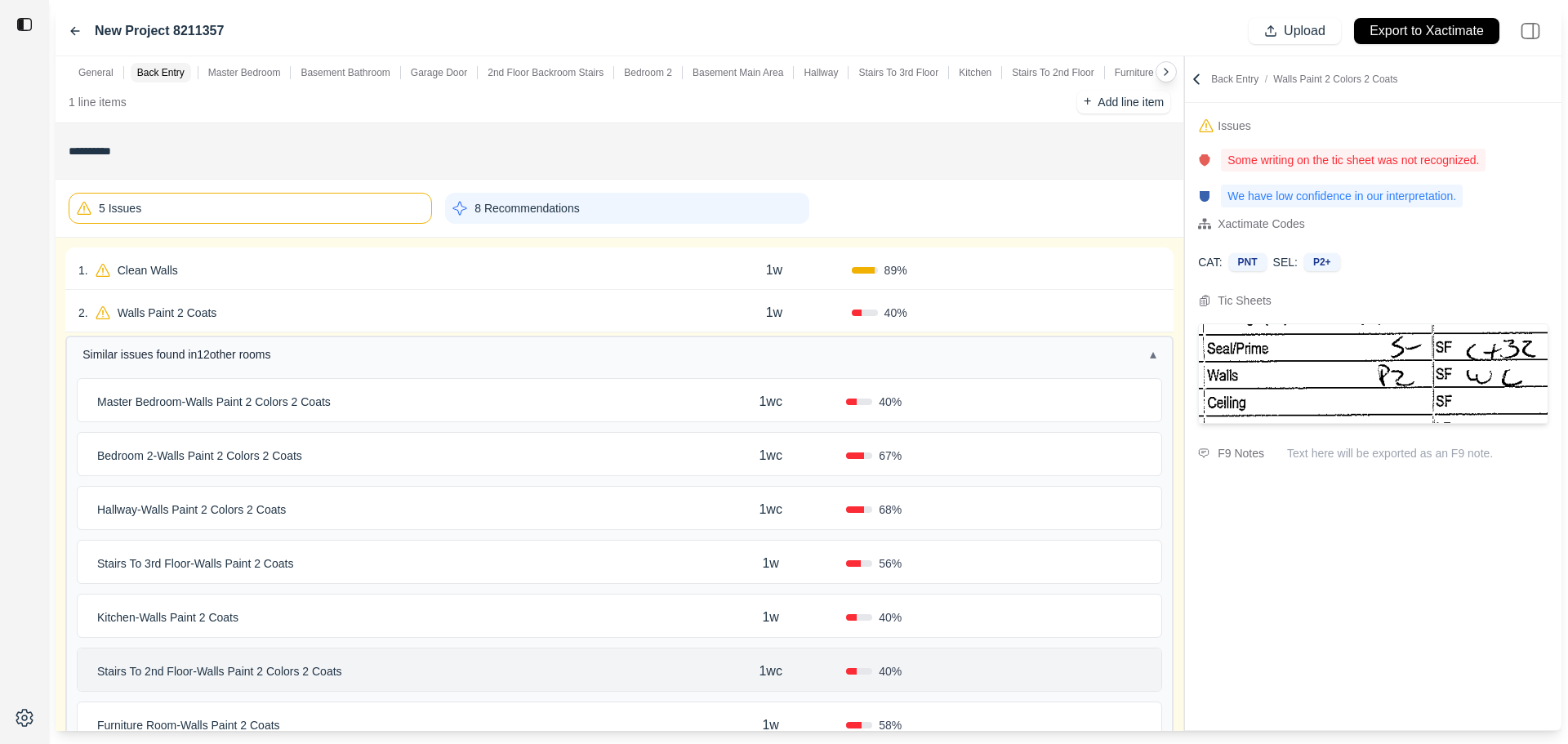
click at [419, 300] on div "2 . Walls Paint 2 Coats 1w 40 % Confirm" at bounding box center [619, 312] width 1108 height 43
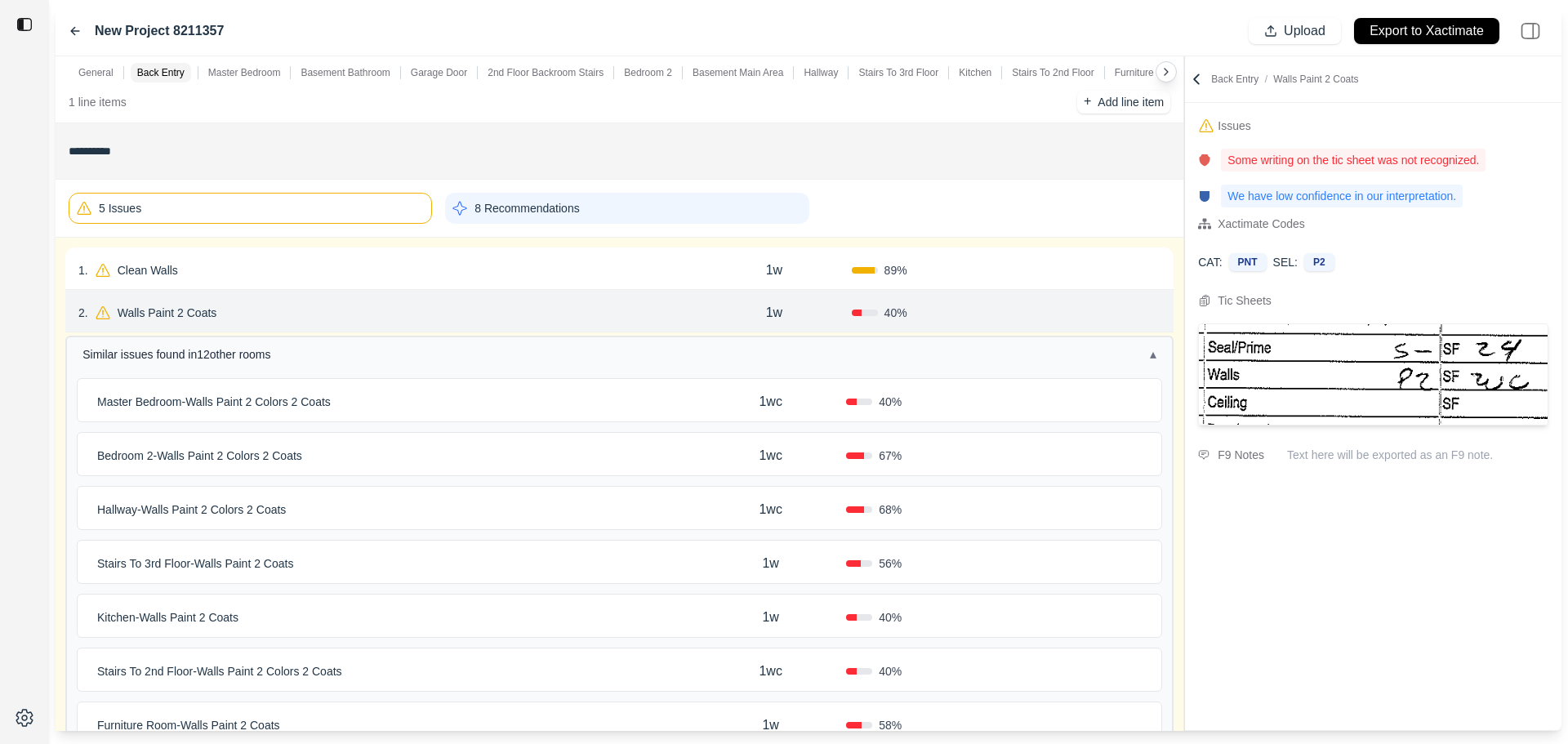
click at [785, 316] on div "1w" at bounding box center [773, 313] width 154 height 33
drag, startPoint x: 789, startPoint y: 313, endPoint x: 722, endPoint y: 319, distance: 67.3
click at [719, 320] on div "**" at bounding box center [773, 311] width 154 height 20
type input "**"
click at [669, 315] on div "2 . Walls Paint 2 Coats" at bounding box center [388, 313] width 618 height 23
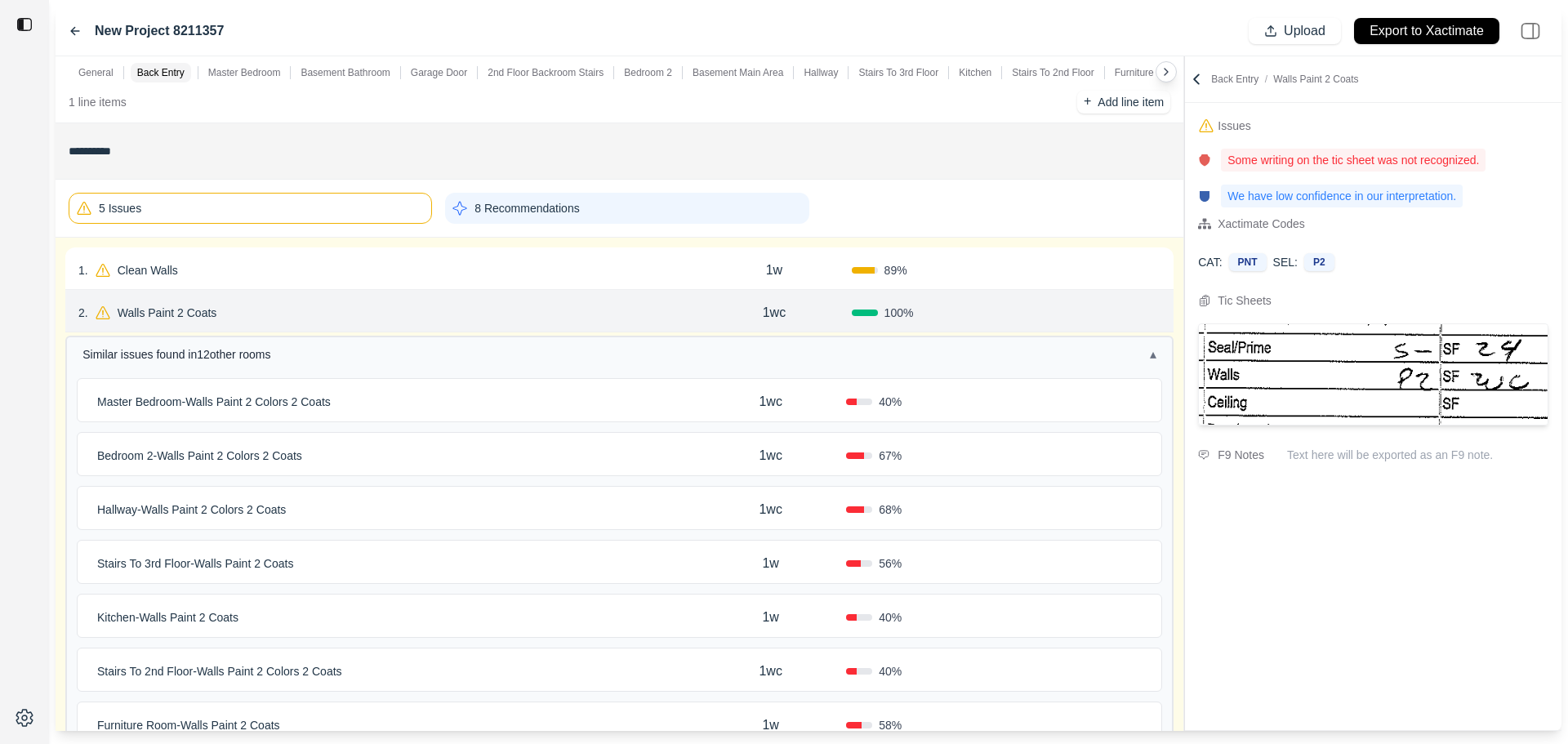
click at [192, 310] on p "Walls Paint 2 Coats" at bounding box center [167, 313] width 113 height 23
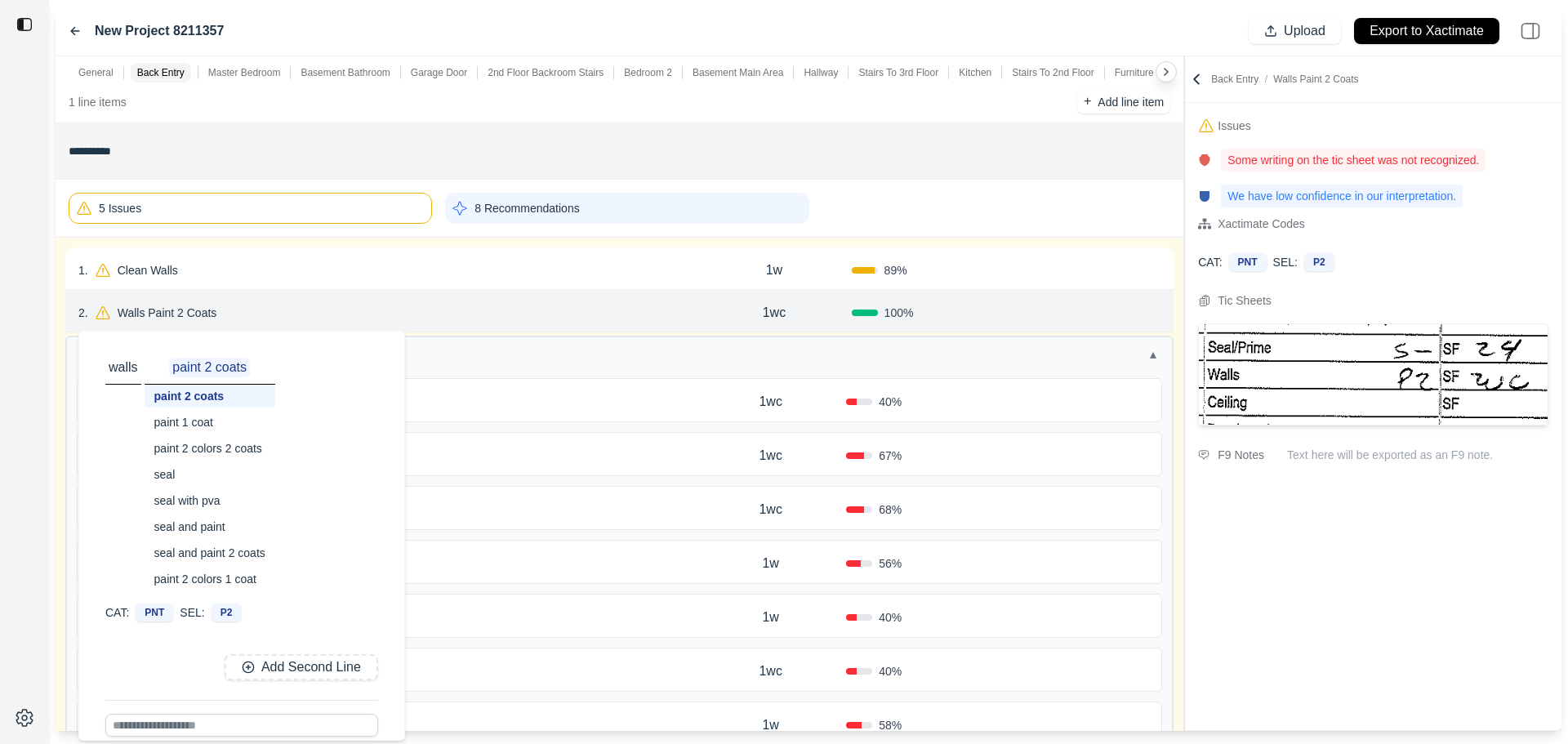
click at [192, 310] on p "Walls Paint 2 Coats" at bounding box center [167, 313] width 113 height 23
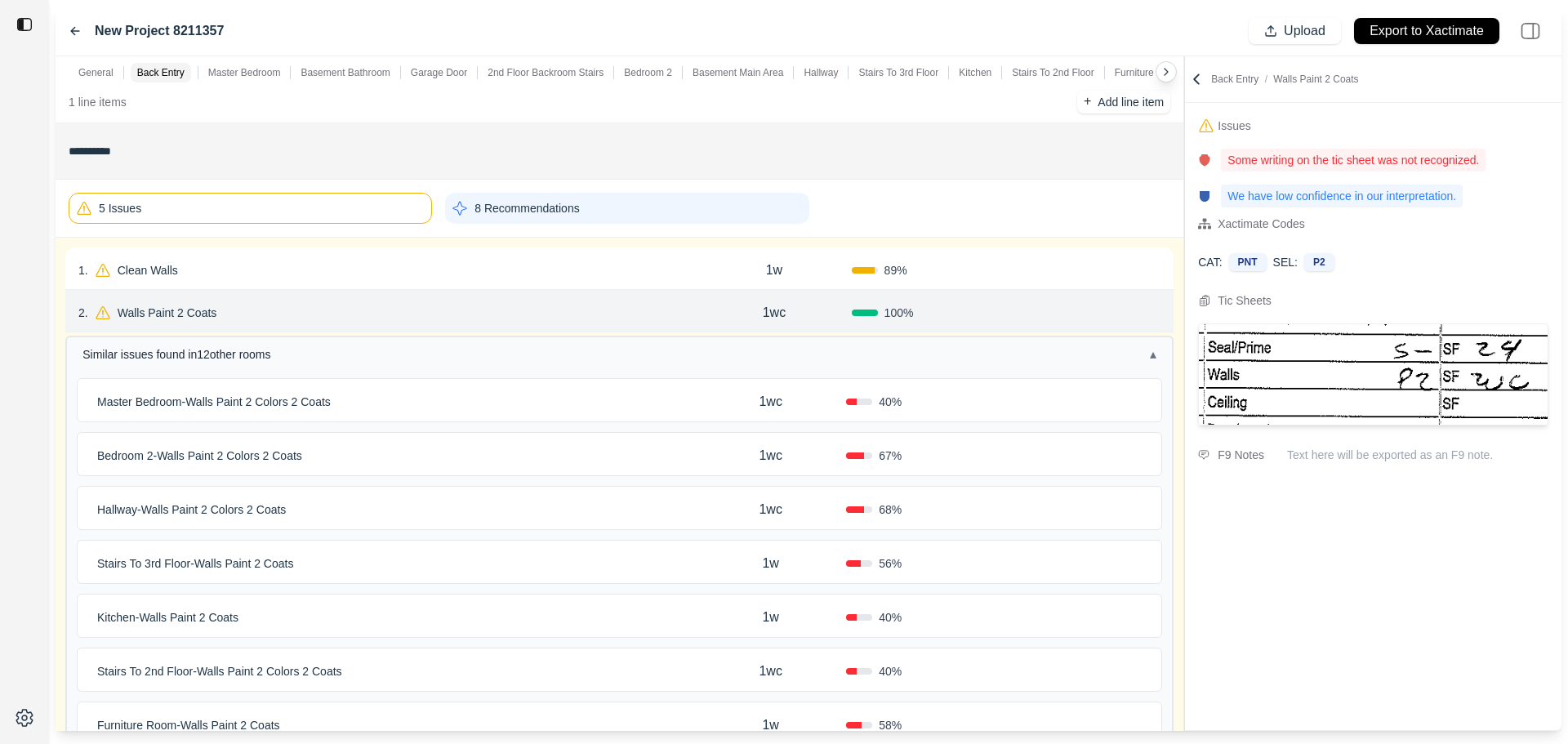
click at [655, 321] on div "2 . Walls Paint 2 Coats" at bounding box center [388, 313] width 618 height 23
click at [775, 310] on p "1wc" at bounding box center [774, 313] width 23 height 20
click at [633, 319] on div "2 . Walls Paint 2 Coats" at bounding box center [388, 312] width 618 height 23
click at [674, 409] on div "Master Bedroom - Walls Paint 2 Colors 2 Coats" at bounding box center [393, 402] width 605 height 23
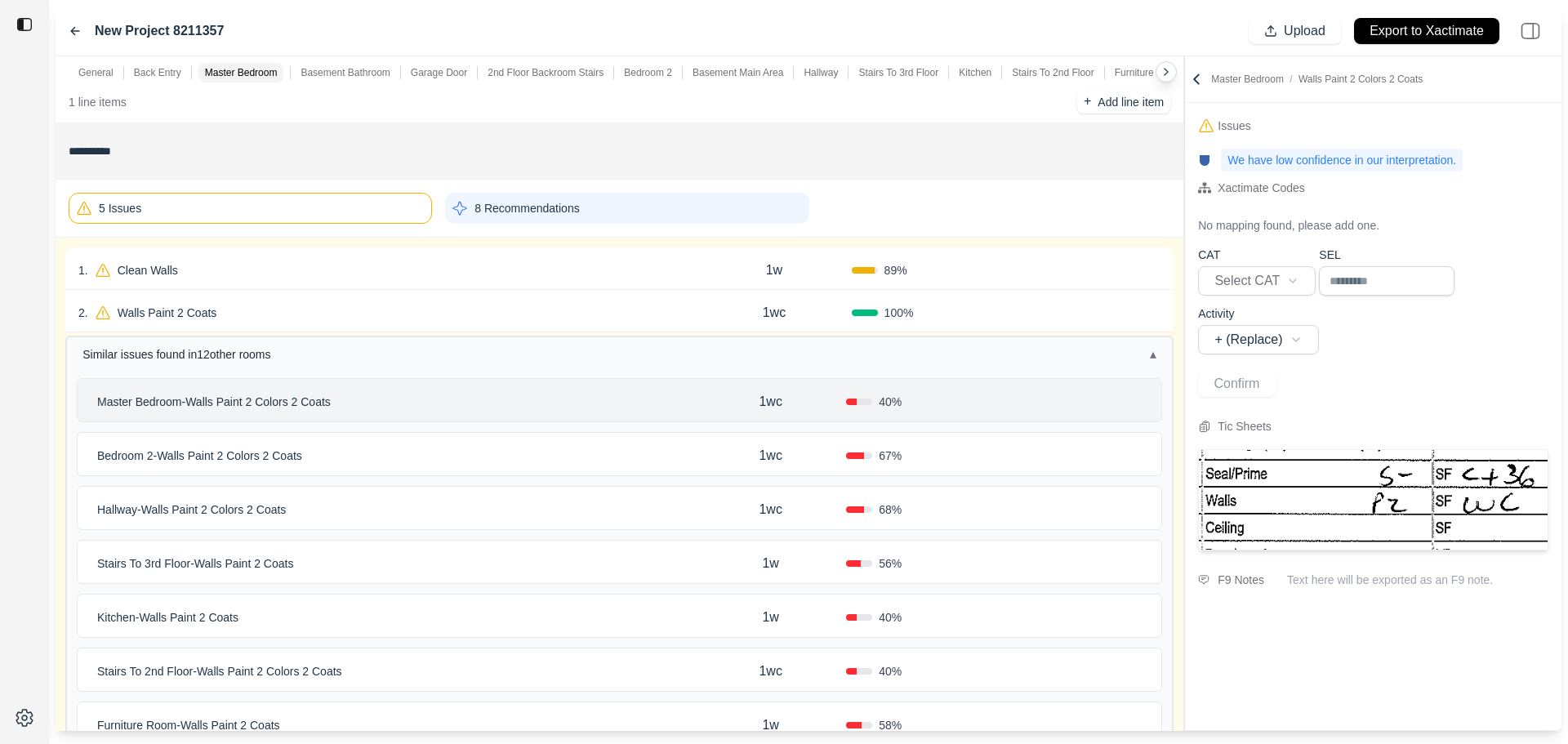
scroll to position [245, 0]
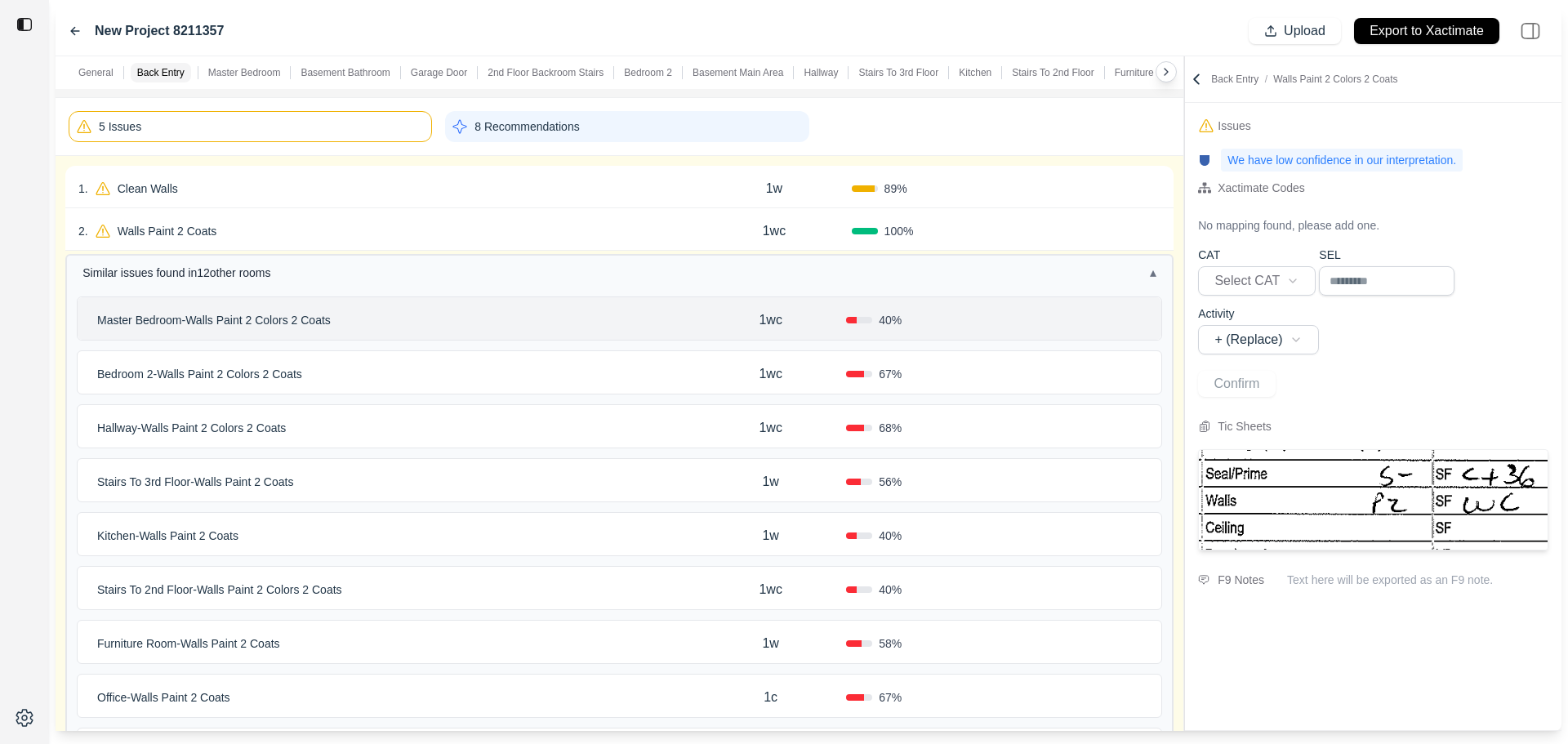
click at [688, 377] on div "Bedroom 2 - Walls Paint 2 Colors 2 Coats" at bounding box center [393, 374] width 605 height 23
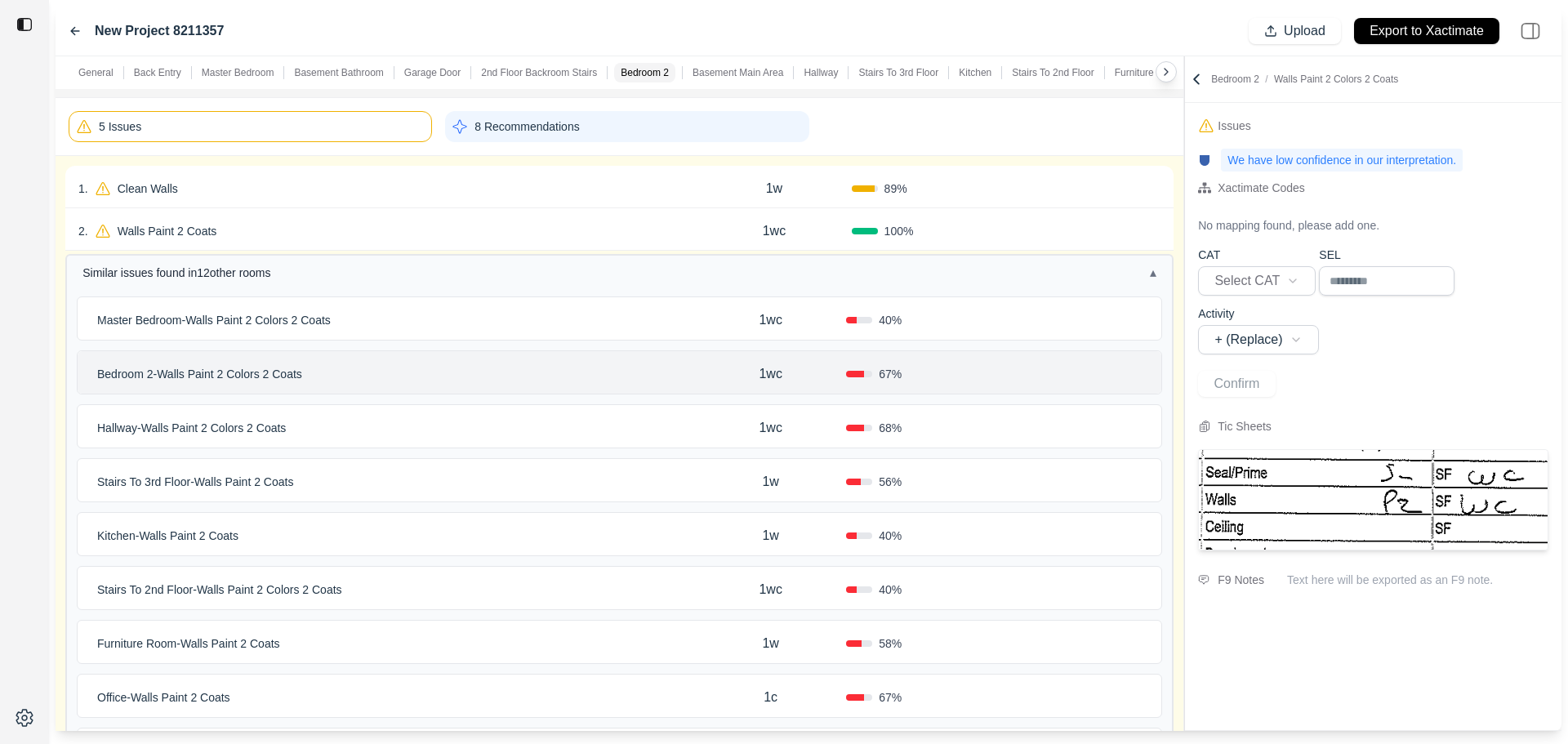
click at [674, 408] on div "Hallway - Walls Paint 2 Colors 2 Coats 1wc 68 %" at bounding box center [619, 427] width 1084 height 43
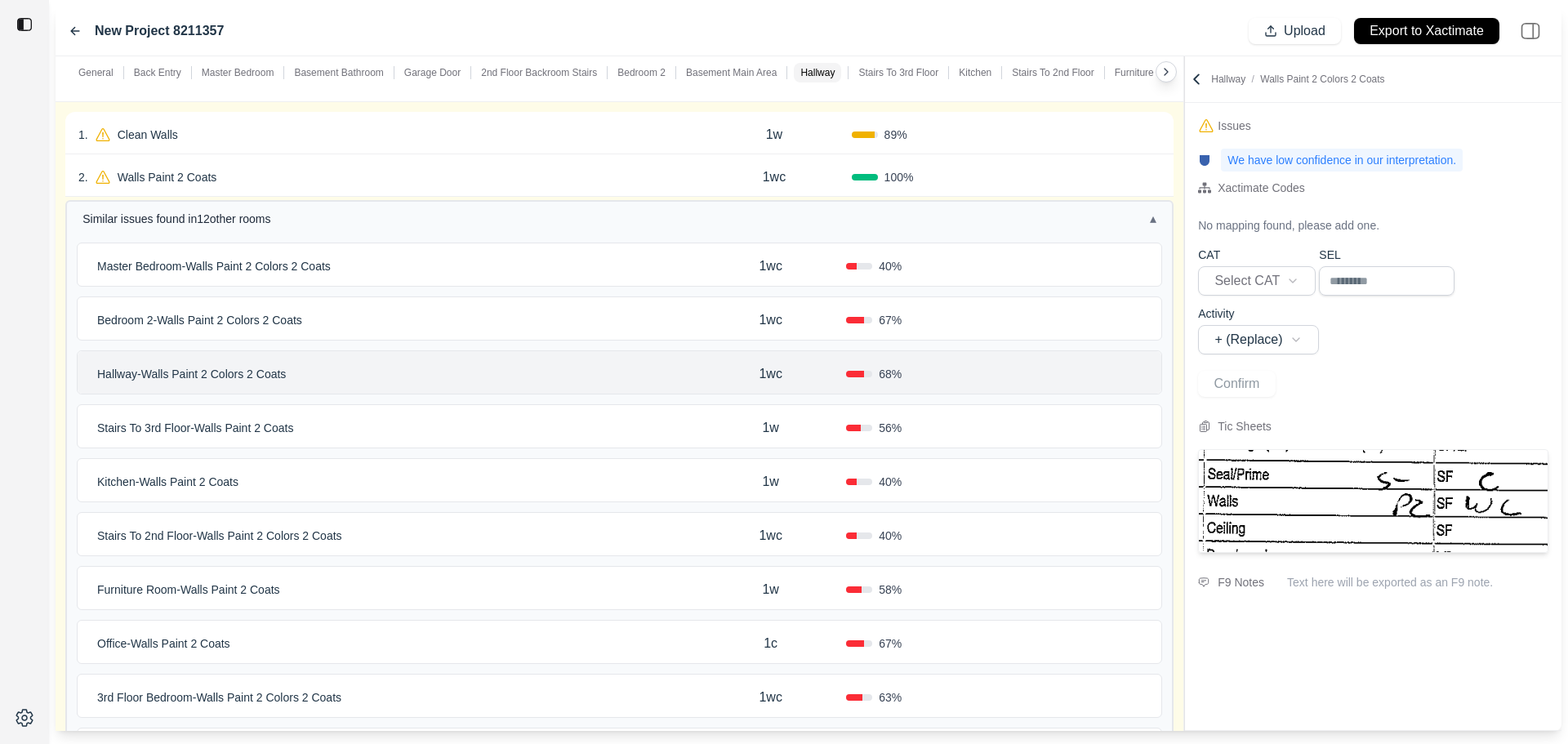
scroll to position [327, 0]
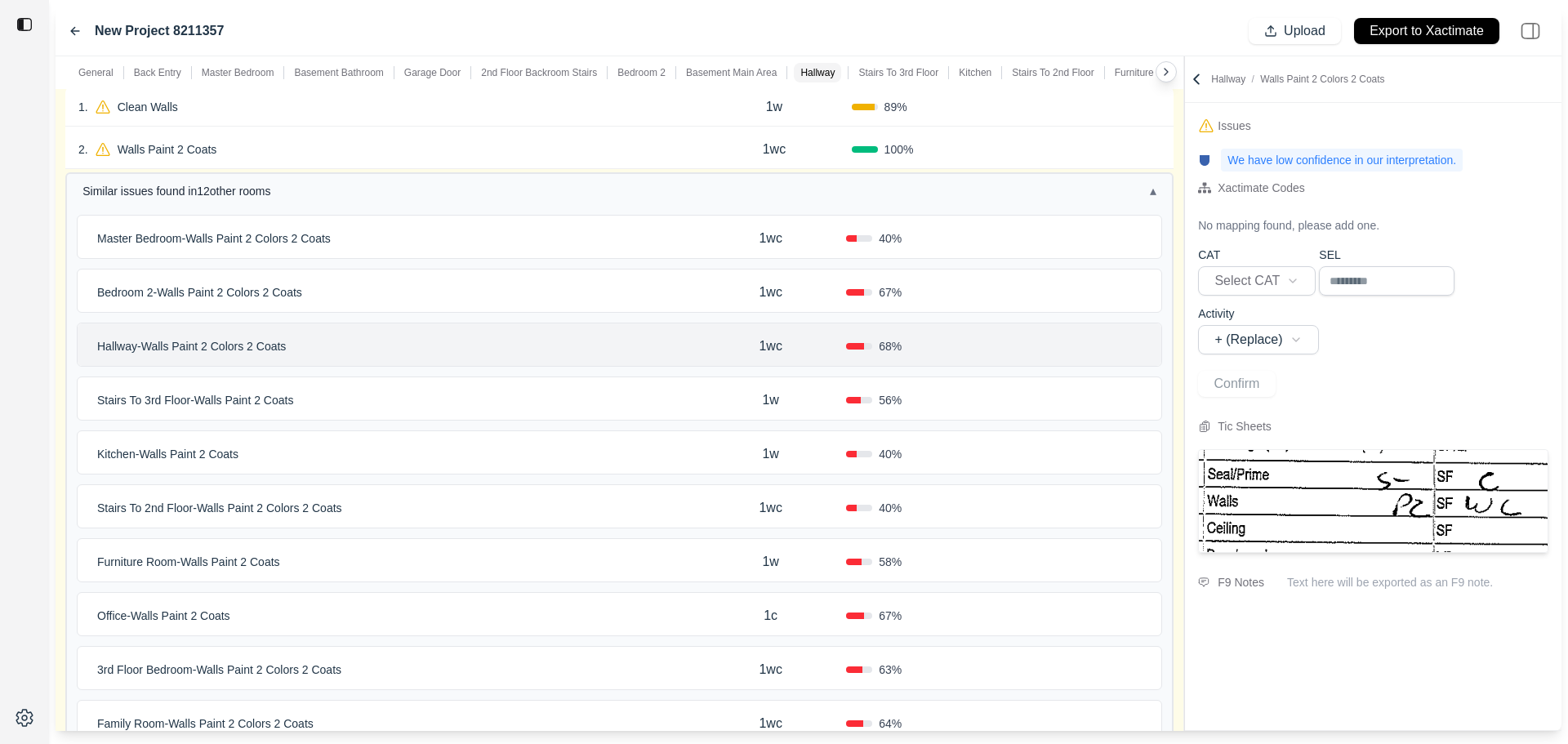
click at [677, 397] on div "Stairs To 3rd Floor - Walls Paint 2 Coats" at bounding box center [393, 400] width 605 height 23
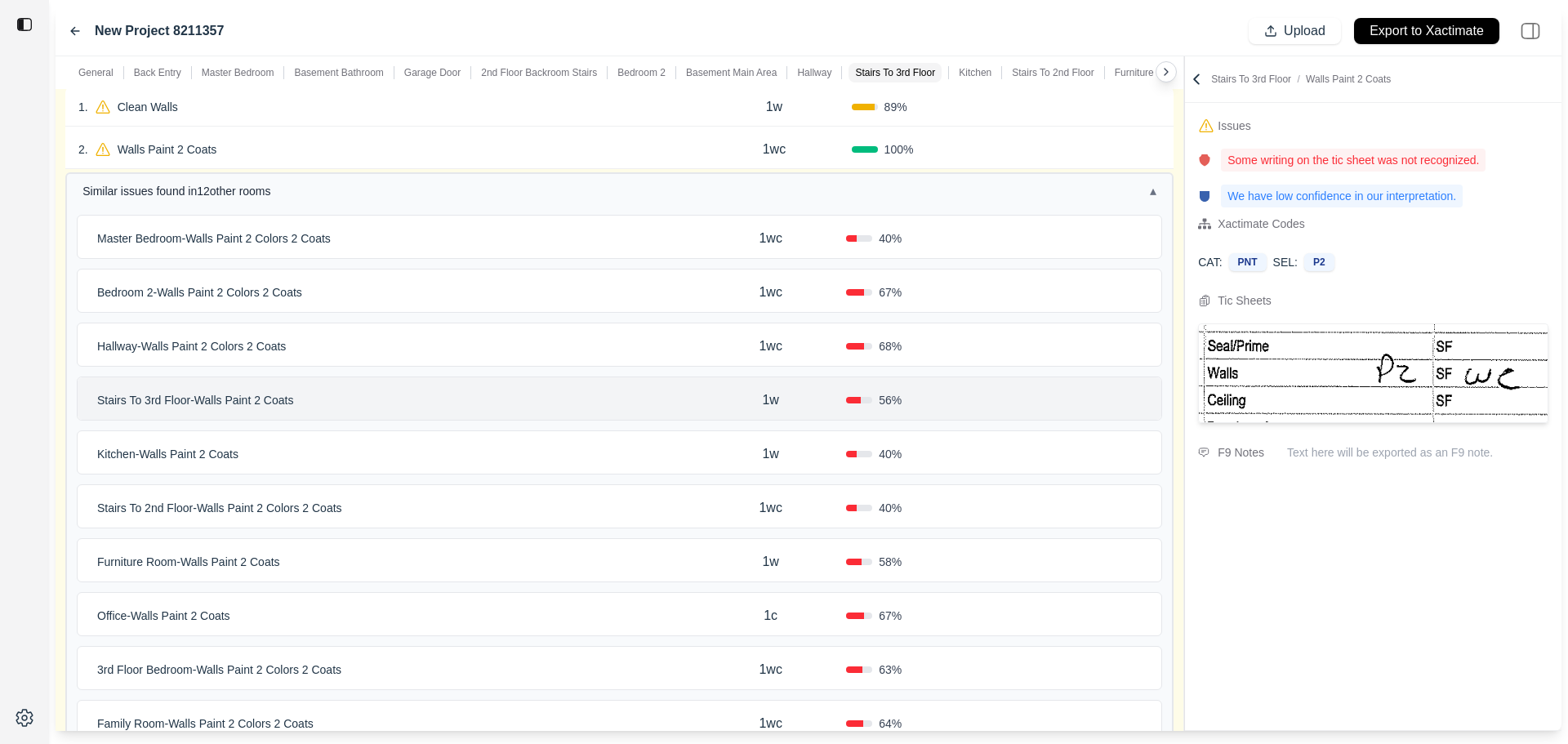
click at [780, 397] on div "1w" at bounding box center [771, 400] width 151 height 33
drag, startPoint x: 780, startPoint y: 397, endPoint x: 726, endPoint y: 406, distance: 54.7
click at [726, 406] on div "**" at bounding box center [771, 398] width 151 height 20
type input "**"
click at [673, 397] on div "Stairs To 3rd Floor - Walls Paint 2 Coats" at bounding box center [393, 400] width 605 height 23
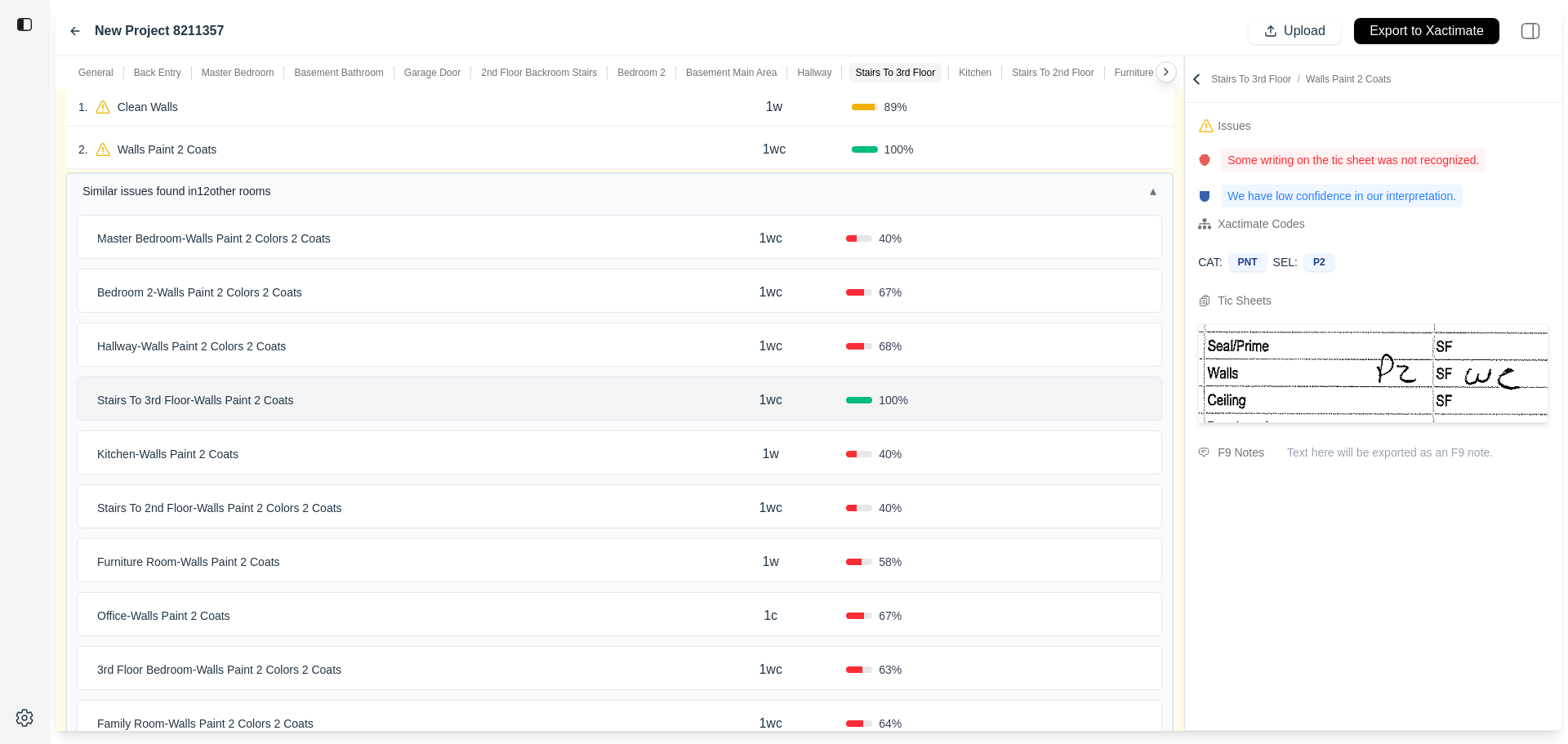
click at [703, 408] on div "1wc" at bounding box center [771, 400] width 151 height 33
click at [696, 437] on div "Kitchen - Walls Paint 2 Coats 1w 40 %" at bounding box center [619, 453] width 1084 height 43
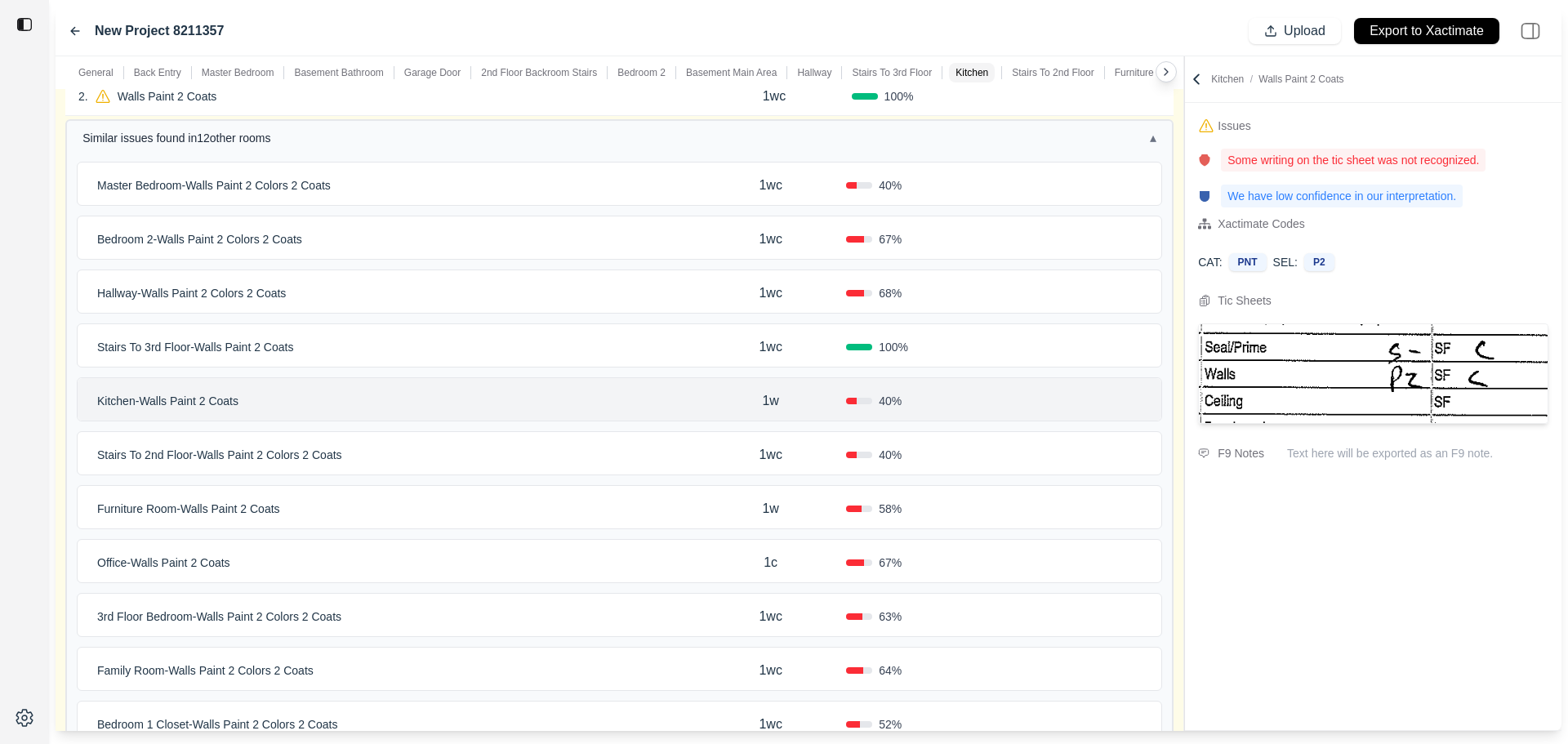
scroll to position [408, 0]
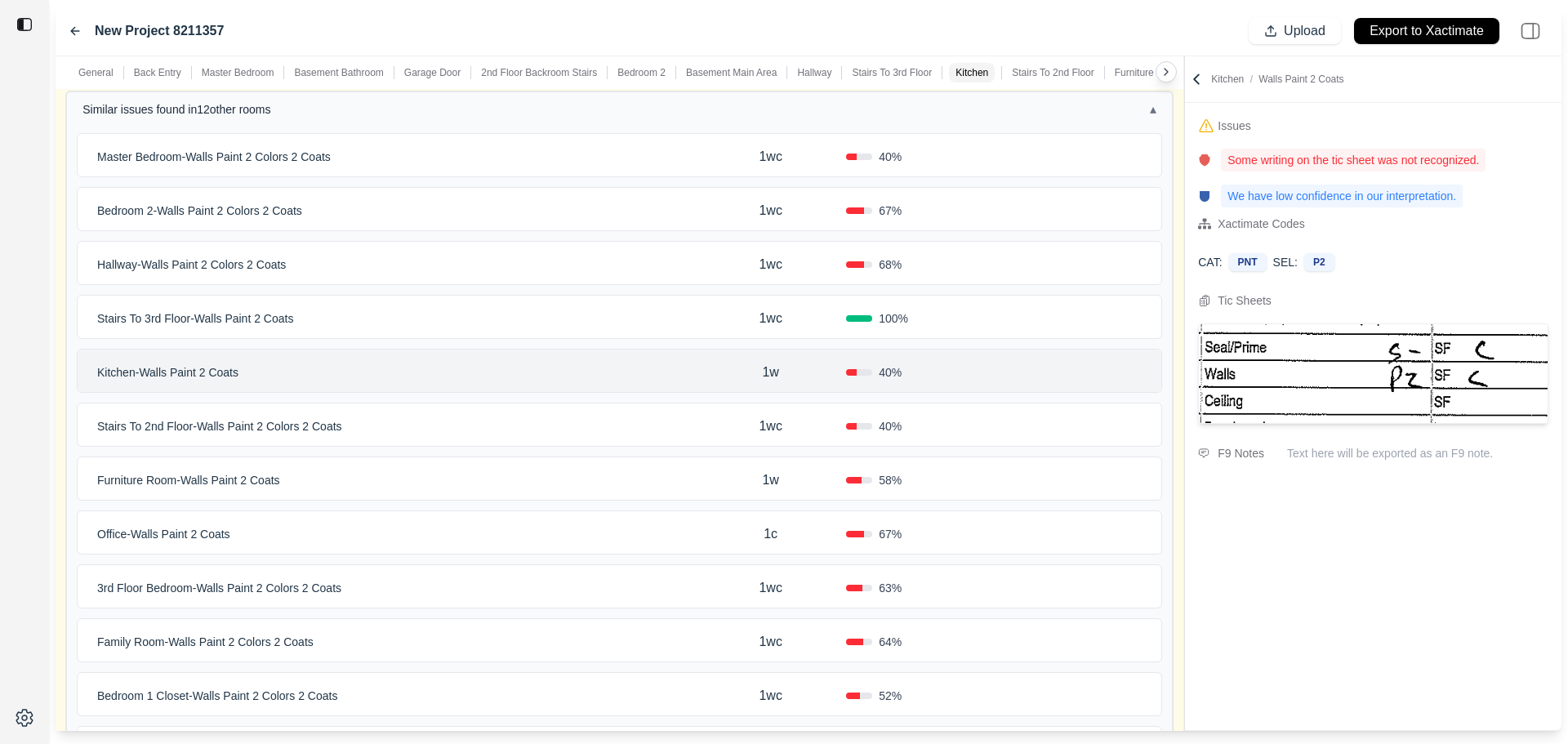
click at [776, 364] on p "1w" at bounding box center [770, 372] width 16 height 20
drag, startPoint x: 767, startPoint y: 374, endPoint x: 725, endPoint y: 374, distance: 42.0
click at [725, 374] on div "**" at bounding box center [771, 371] width 151 height 20
type input "*"
click at [690, 436] on div "Stairs To 2nd Floor - Walls Paint 2 Colors 2 Coats" at bounding box center [393, 427] width 605 height 23
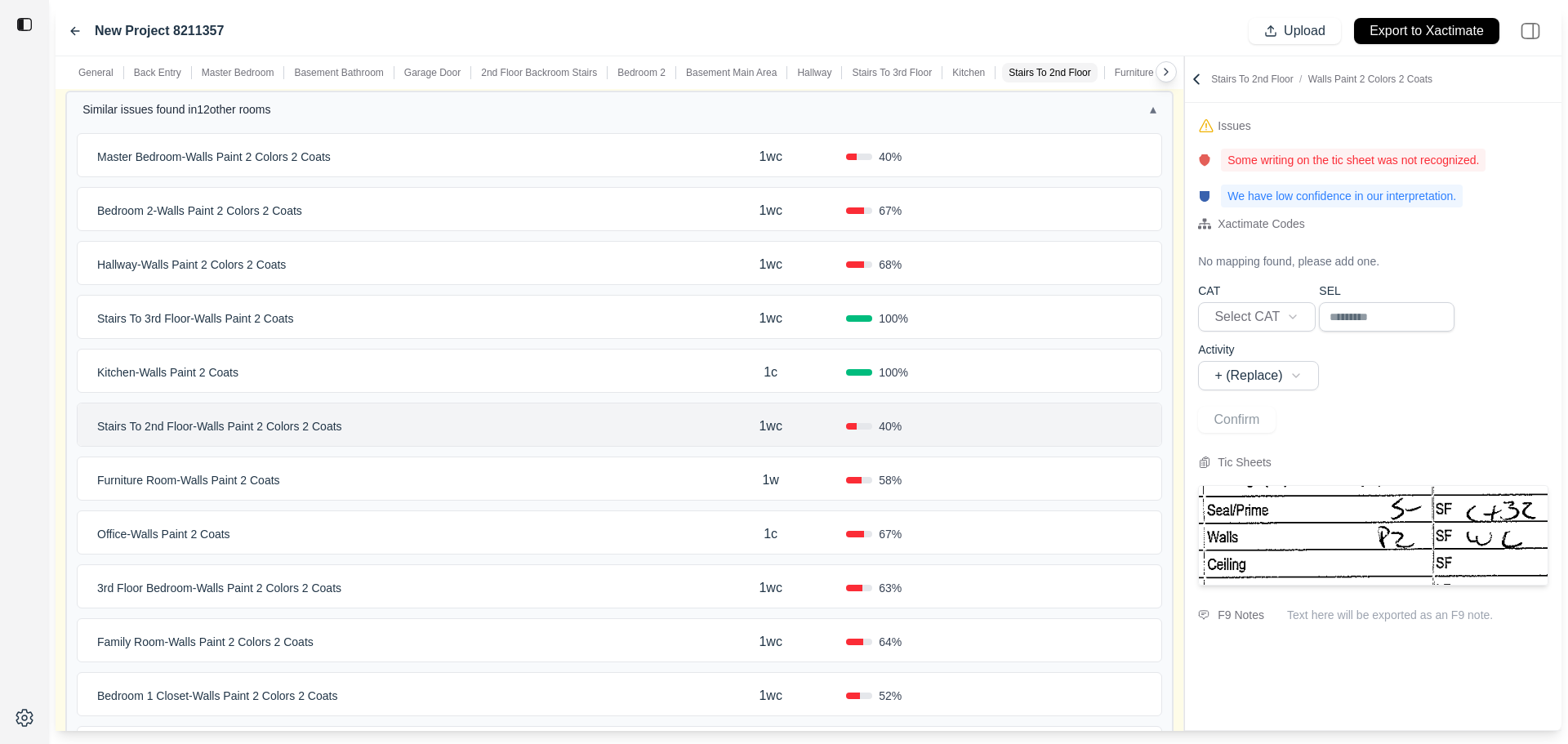
click at [720, 471] on div "1w" at bounding box center [771, 480] width 151 height 33
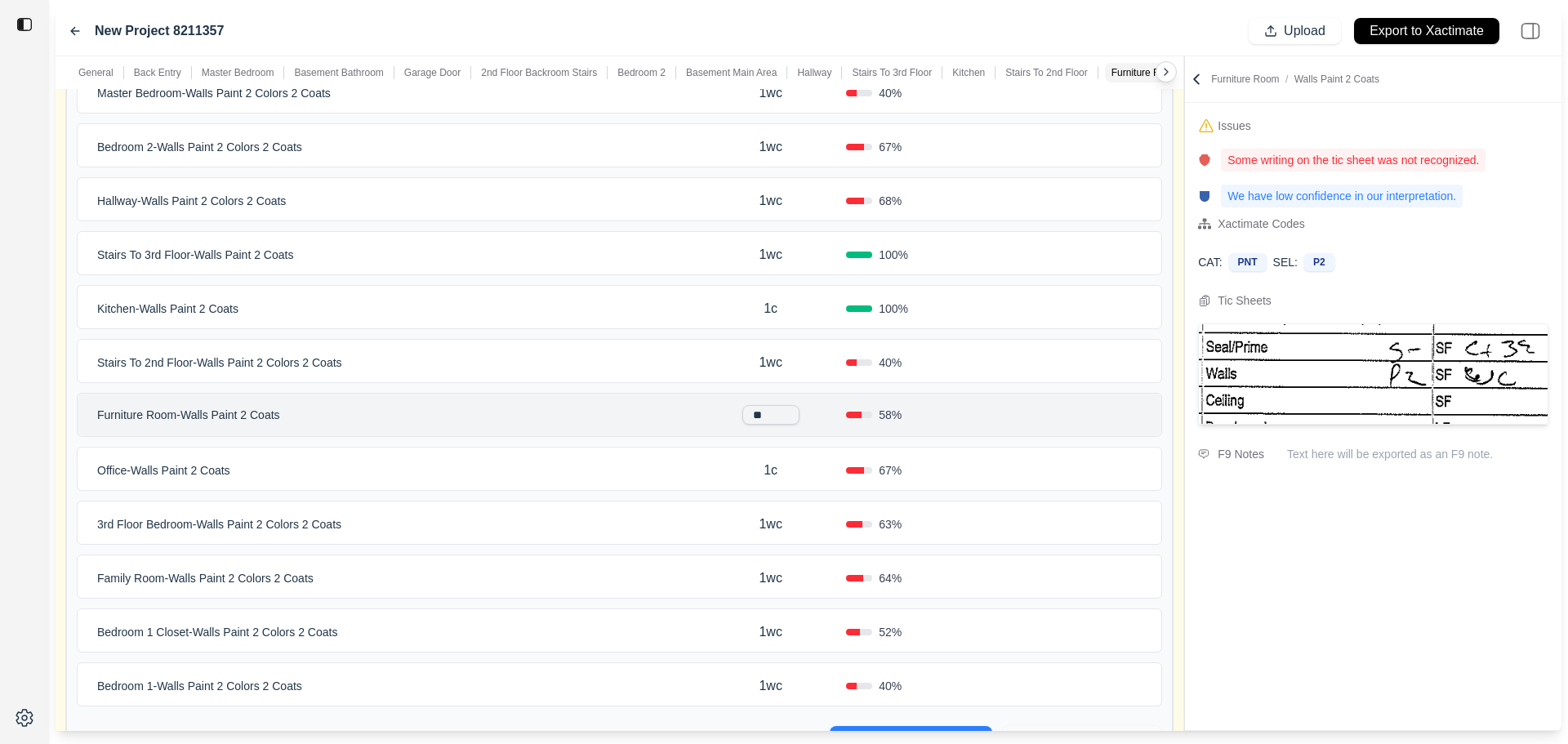
scroll to position [490, 0]
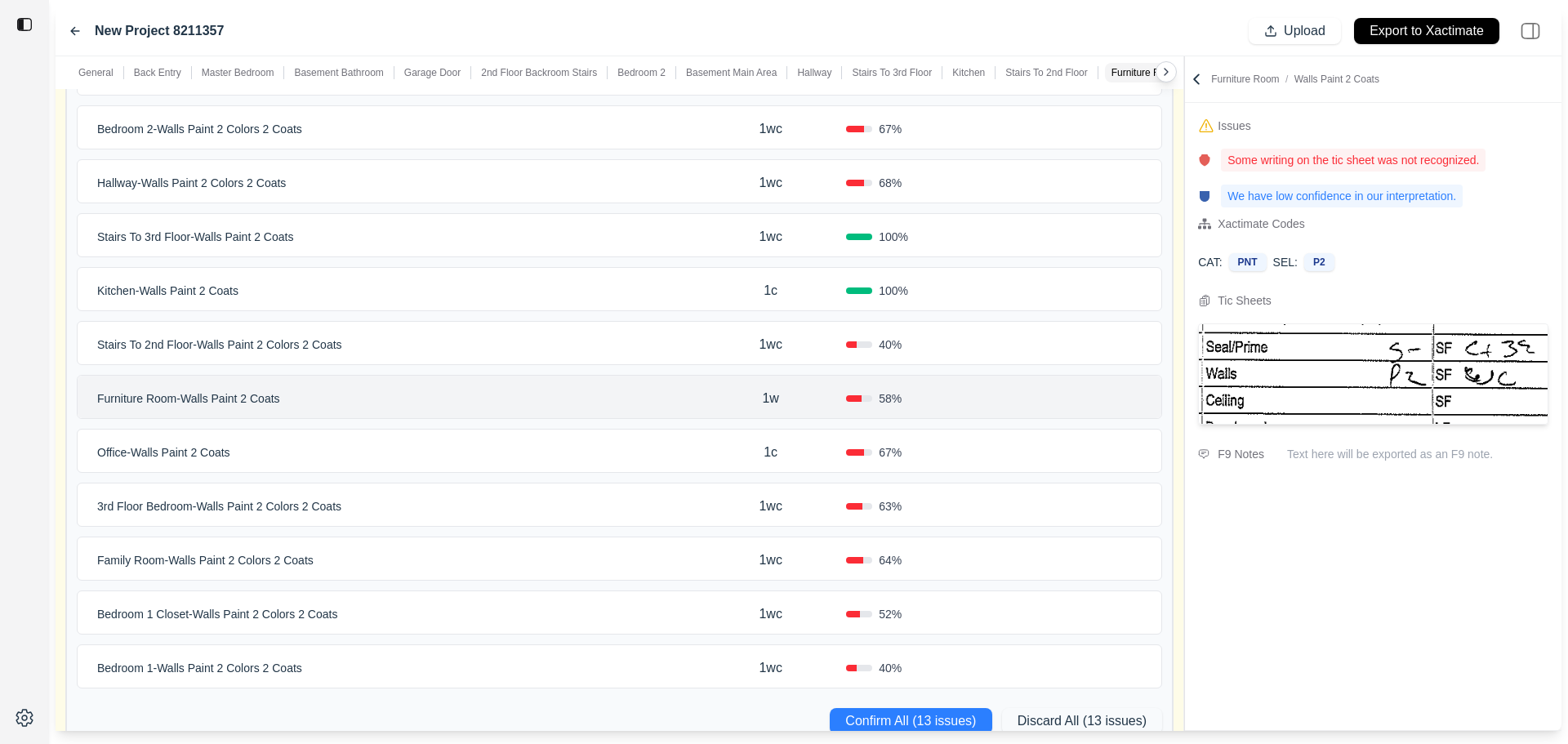
click at [666, 438] on div "Office - Walls Paint 2 Coats 1c 67 %" at bounding box center [619, 451] width 1084 height 43
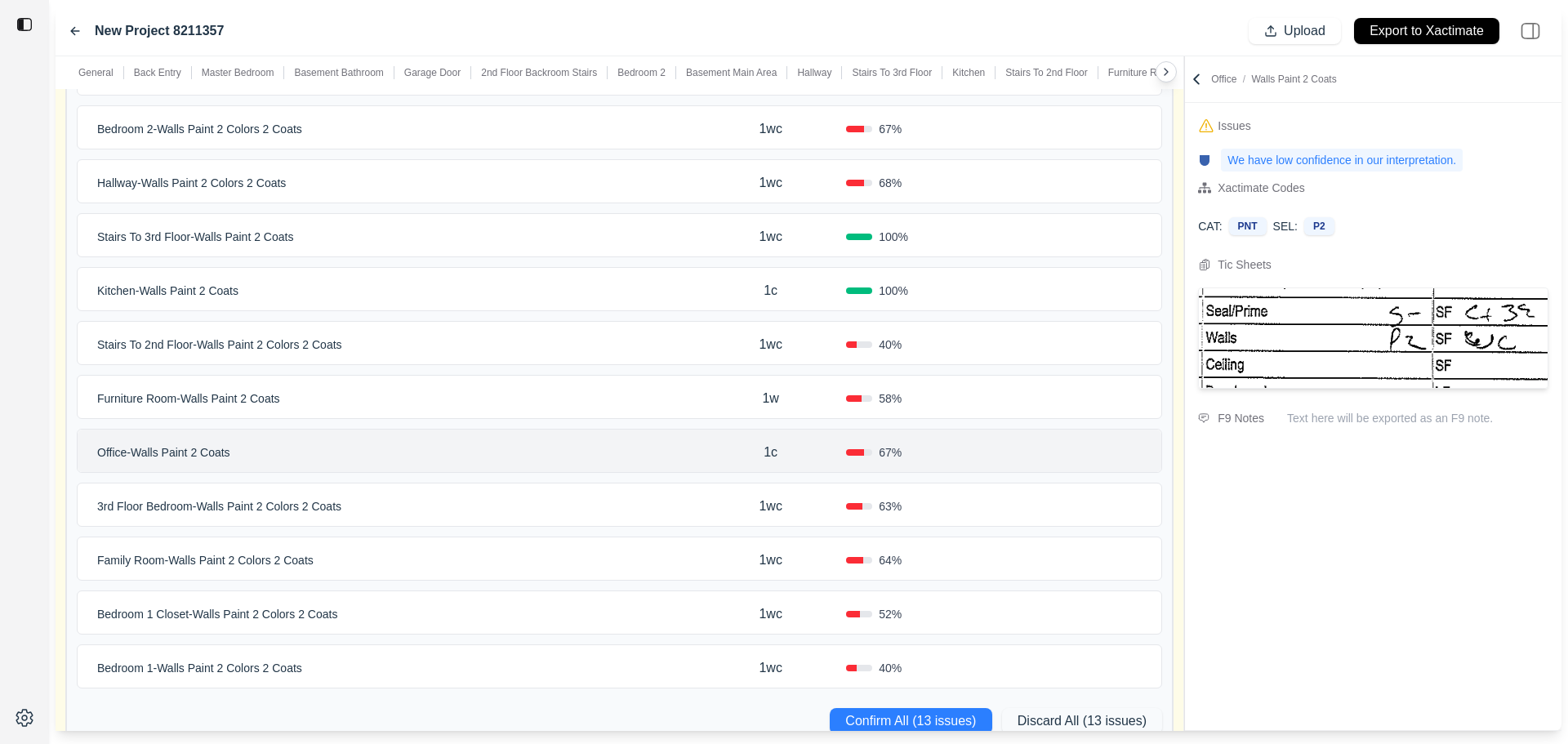
click at [674, 401] on div "Furniture Room - Walls Paint 2 Coats" at bounding box center [393, 399] width 605 height 23
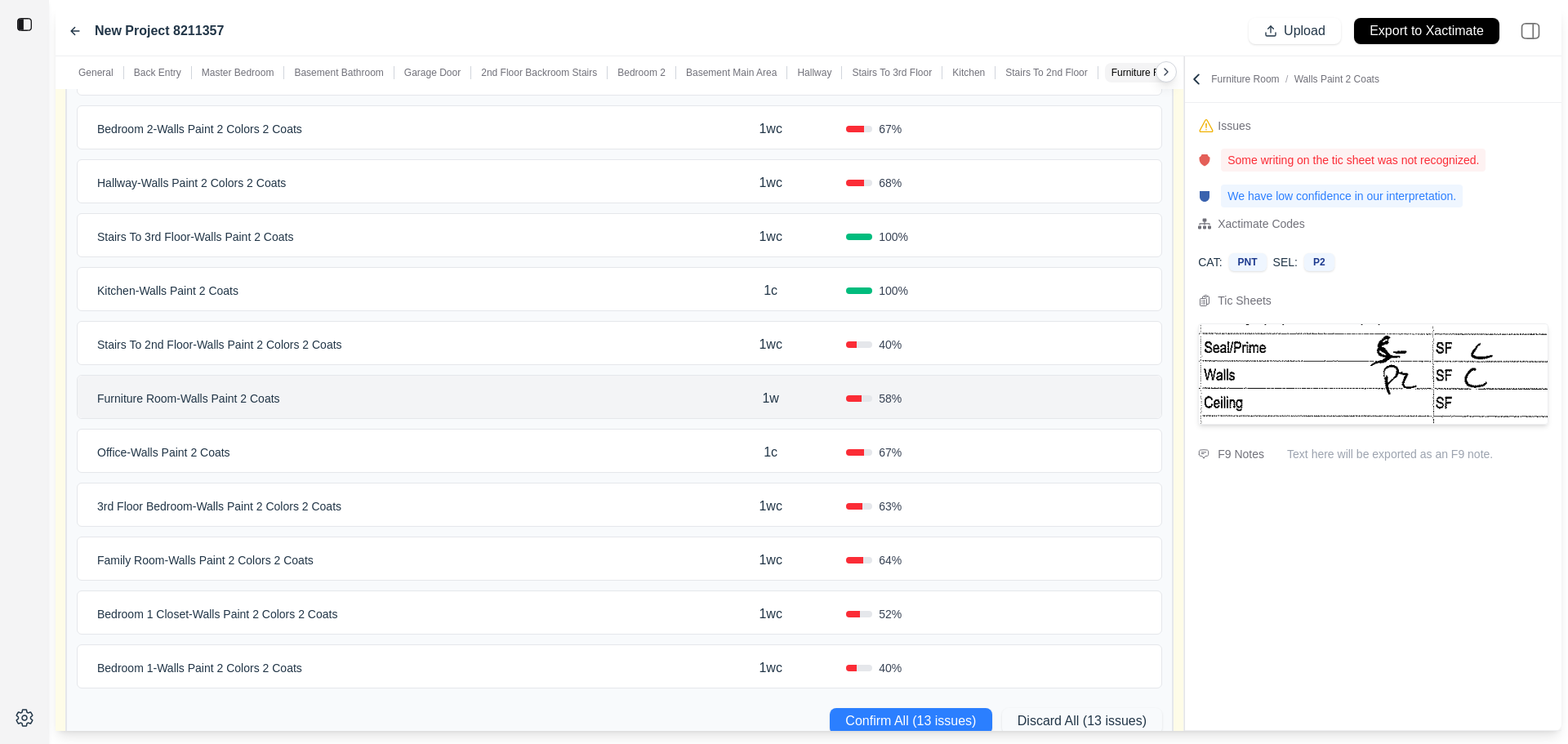
click at [764, 398] on p "1w" at bounding box center [770, 398] width 16 height 20
click at [692, 357] on div "Stairs To 2nd Floor - Walls Paint 2 Colors 2 Coats 1wc 40 %" at bounding box center [619, 343] width 1084 height 43
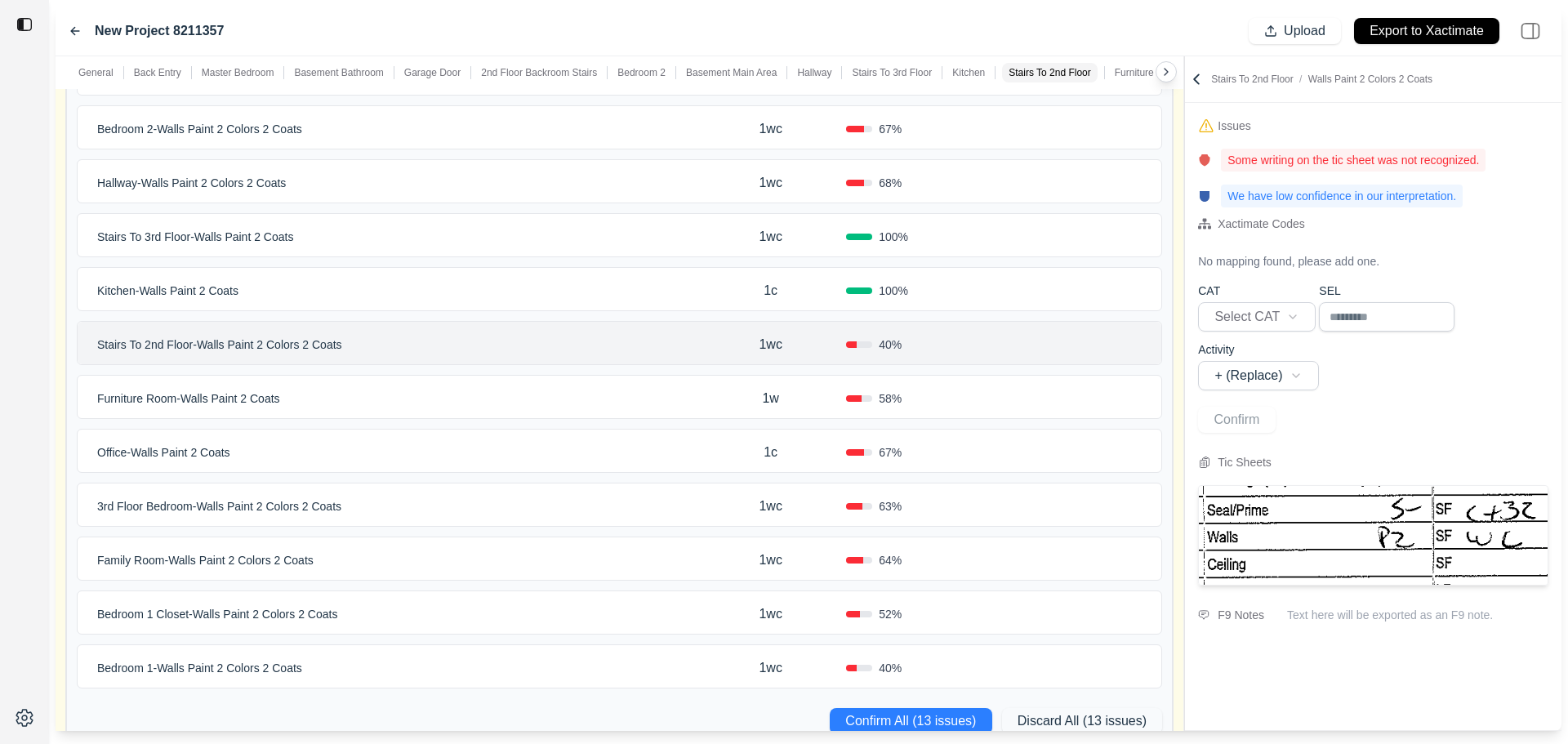
click at [674, 399] on div "Furniture Room - Walls Paint 2 Coats" at bounding box center [393, 399] width 605 height 23
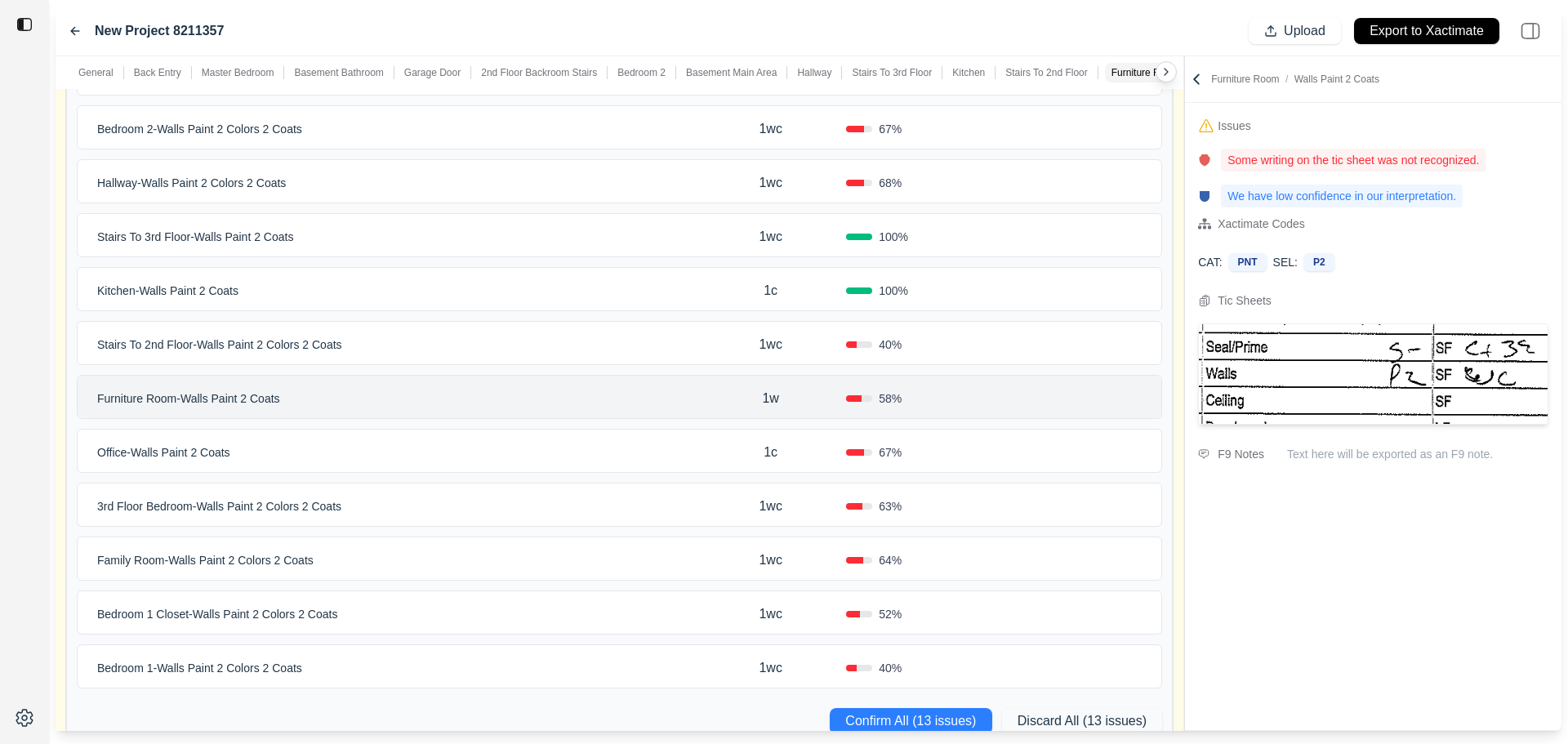
click at [697, 342] on div "1wc" at bounding box center [771, 345] width 151 height 33
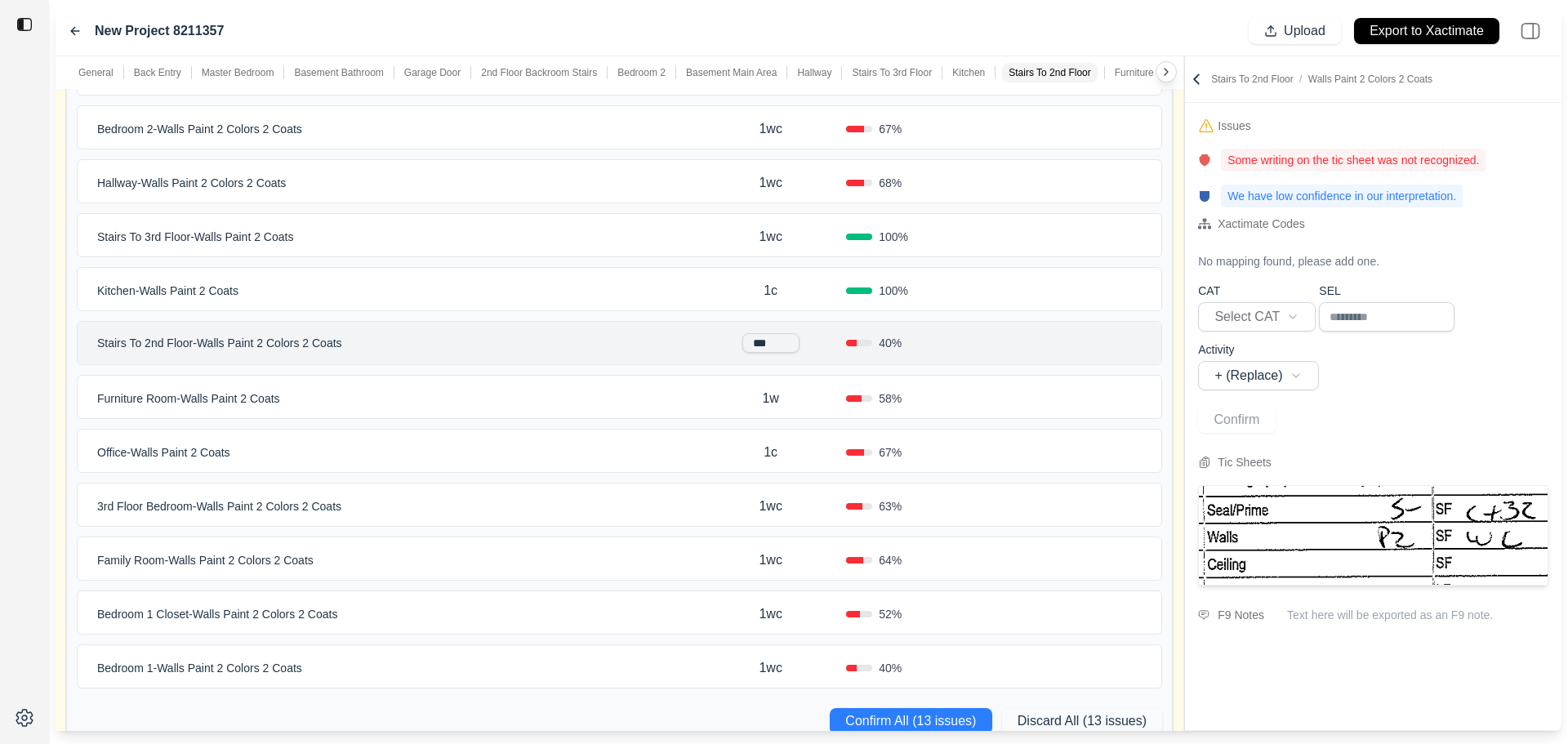
click at [693, 404] on div "Furniture Room - Walls Paint 2 Coats" at bounding box center [393, 399] width 605 height 23
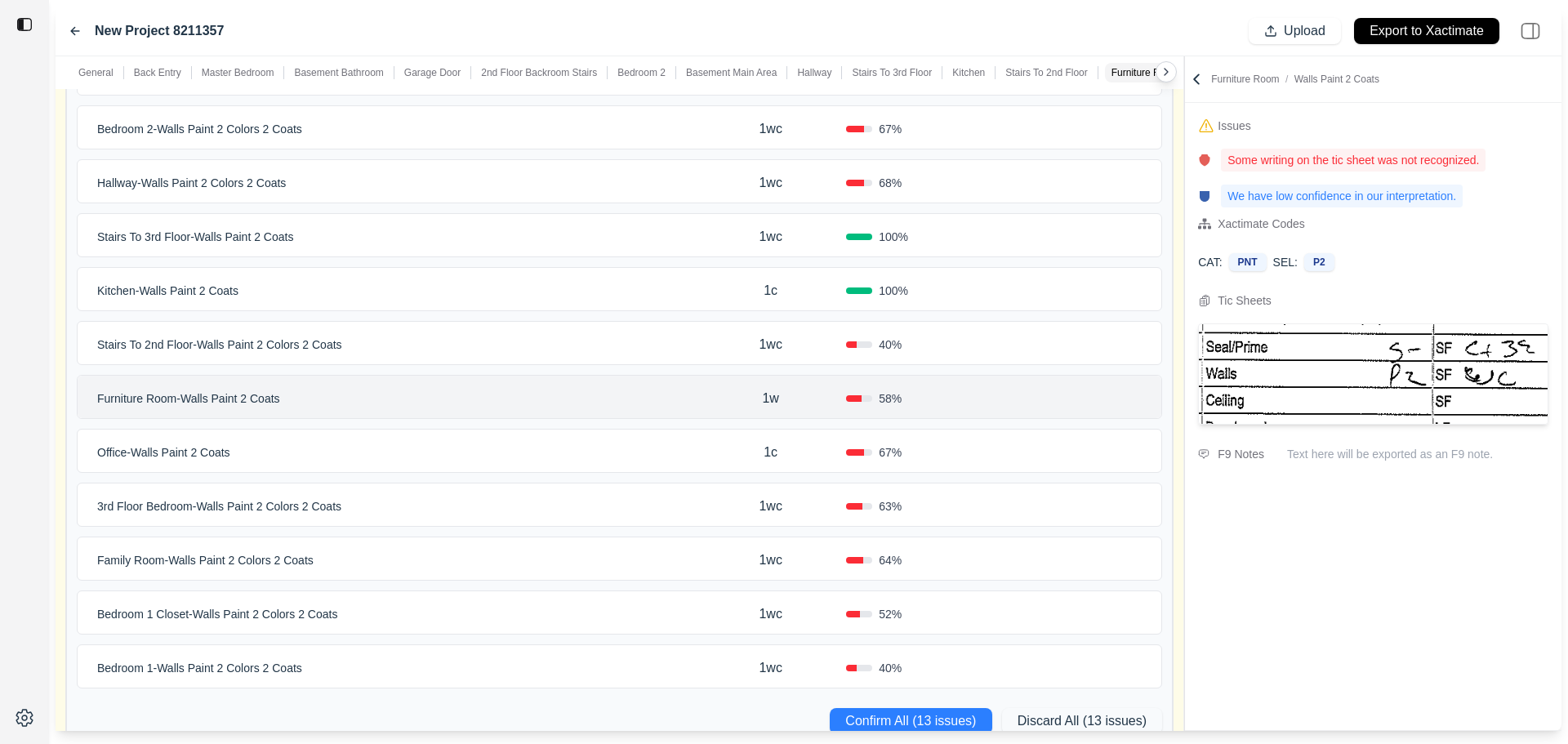
click at [771, 403] on p "1w" at bounding box center [770, 398] width 16 height 20
drag, startPoint x: 781, startPoint y: 397, endPoint x: 740, endPoint y: 399, distance: 41.0
click at [740, 399] on div "**" at bounding box center [771, 397] width 151 height 20
type input "**"
click at [695, 430] on div "Office - Walls Paint 2 Coats 1c 67 %" at bounding box center [619, 451] width 1084 height 43
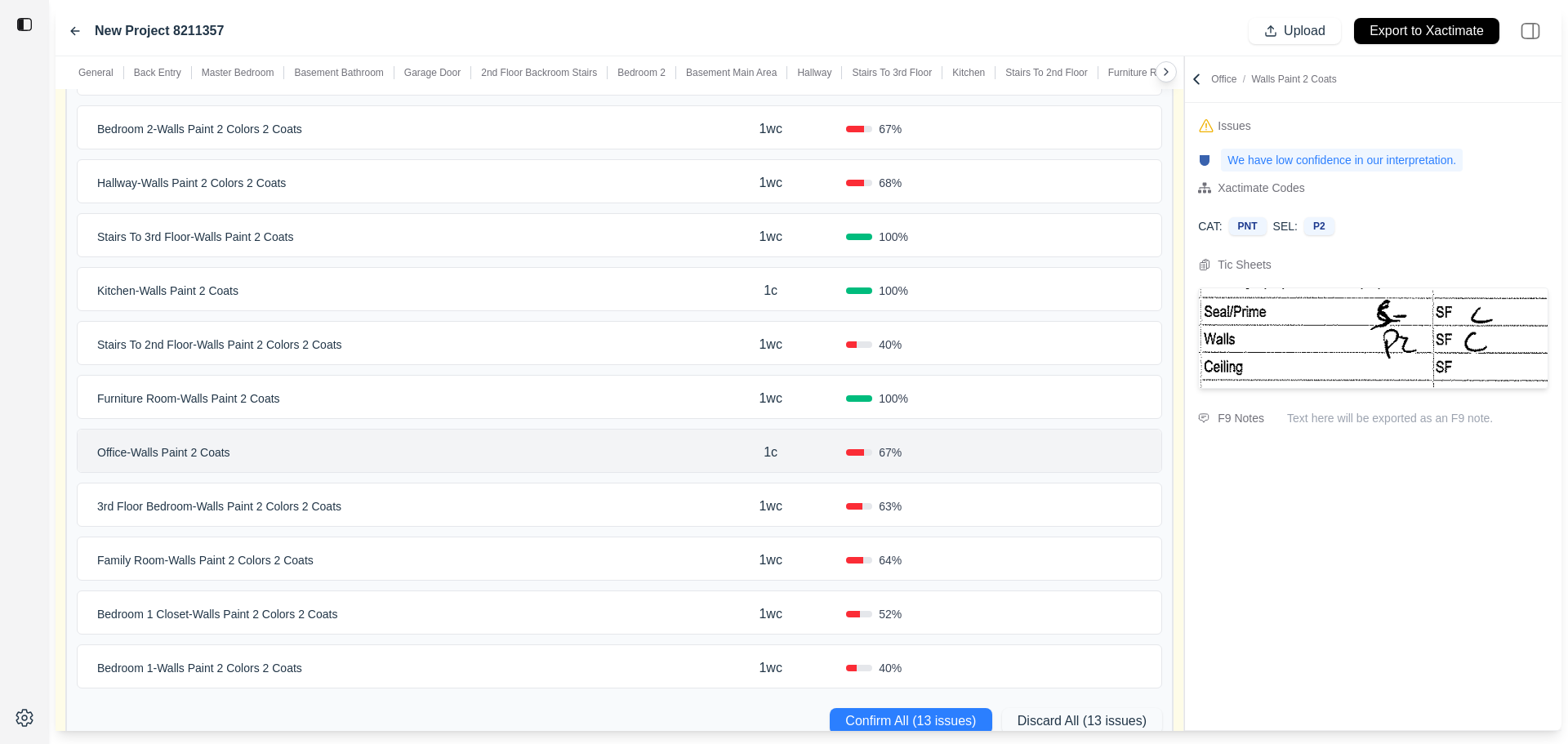
scroll to position [572, 0]
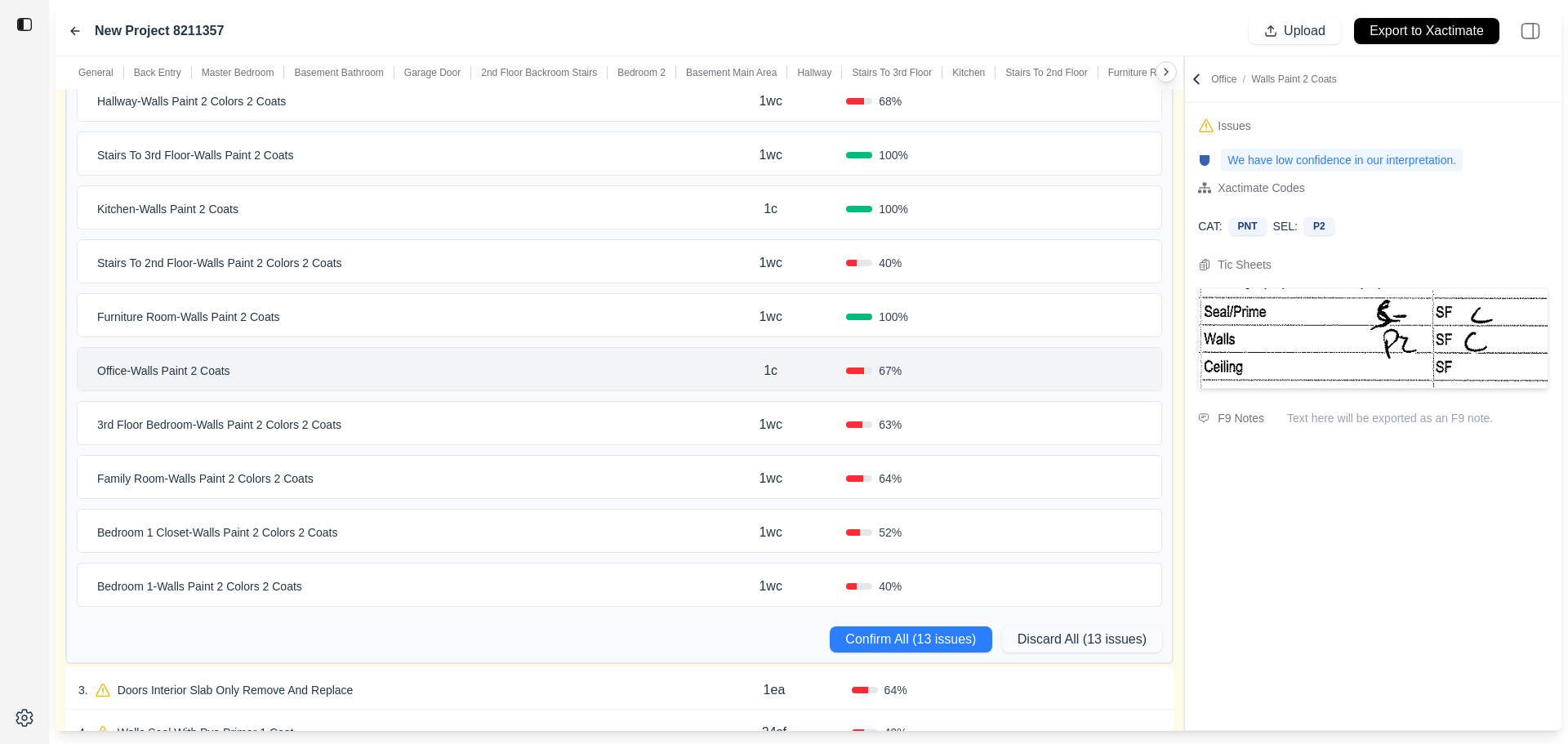
click at [714, 417] on div "1wc" at bounding box center [771, 424] width 151 height 33
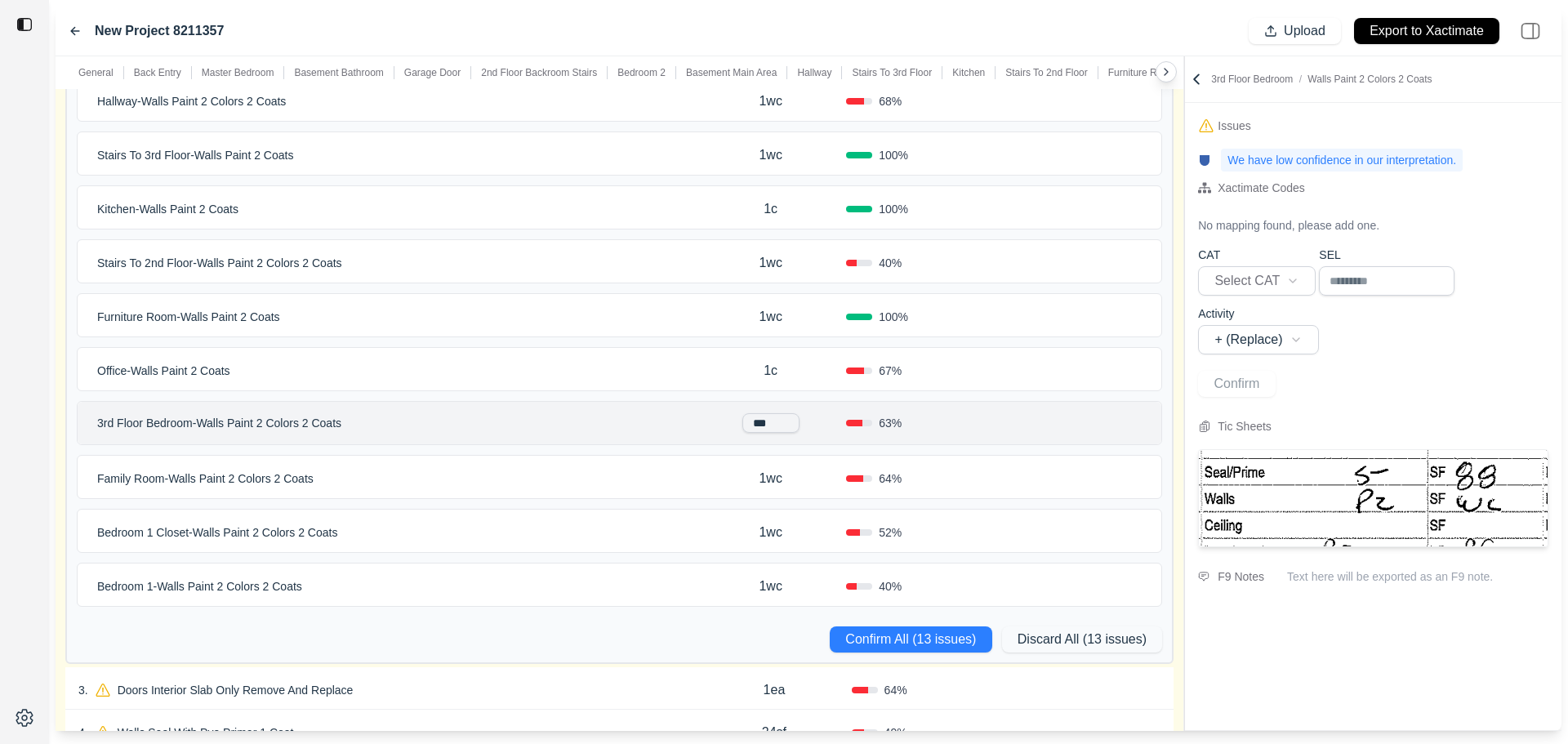
click at [759, 425] on input "***" at bounding box center [771, 423] width 57 height 20
click at [704, 472] on div "1wc" at bounding box center [771, 478] width 151 height 33
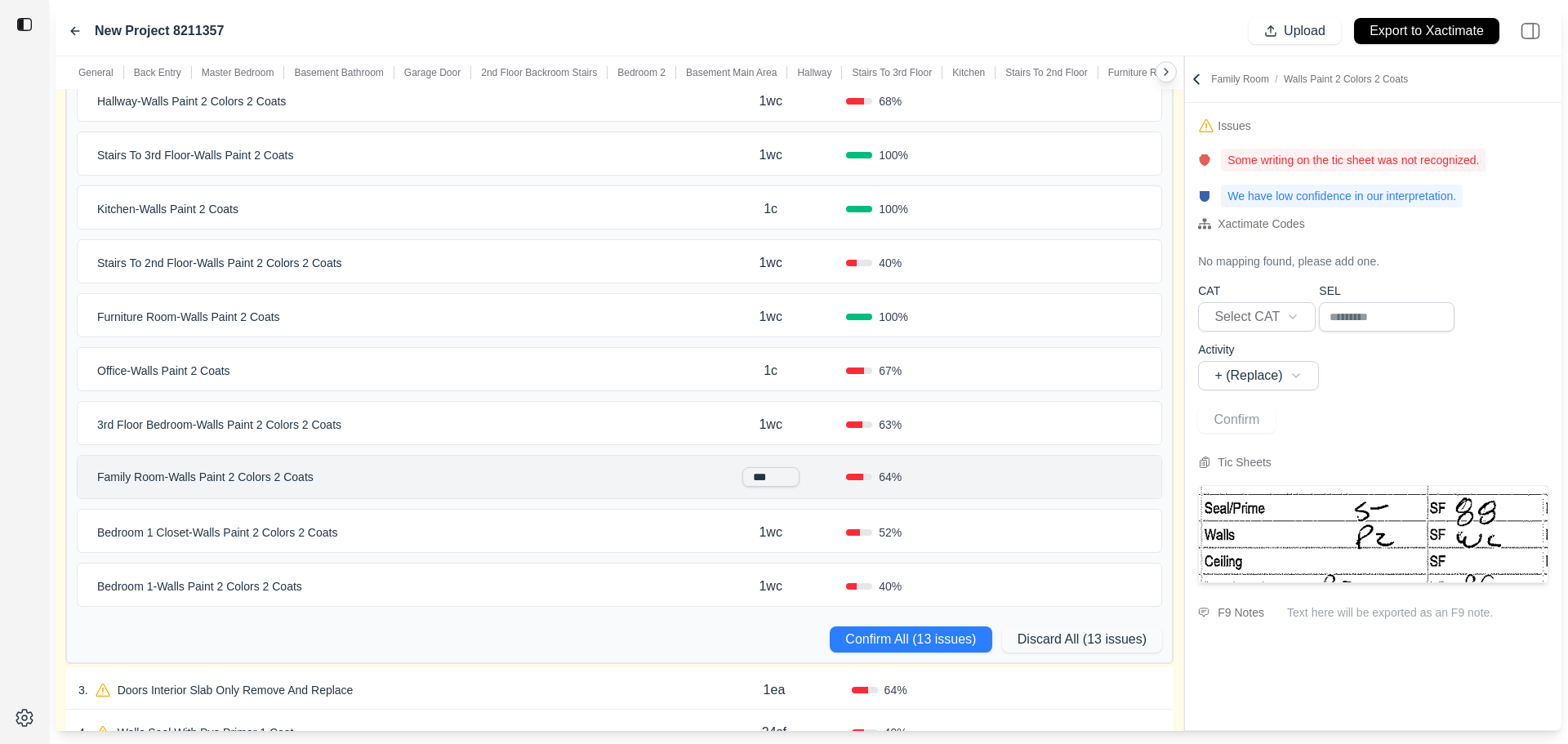
scroll to position [654, 0]
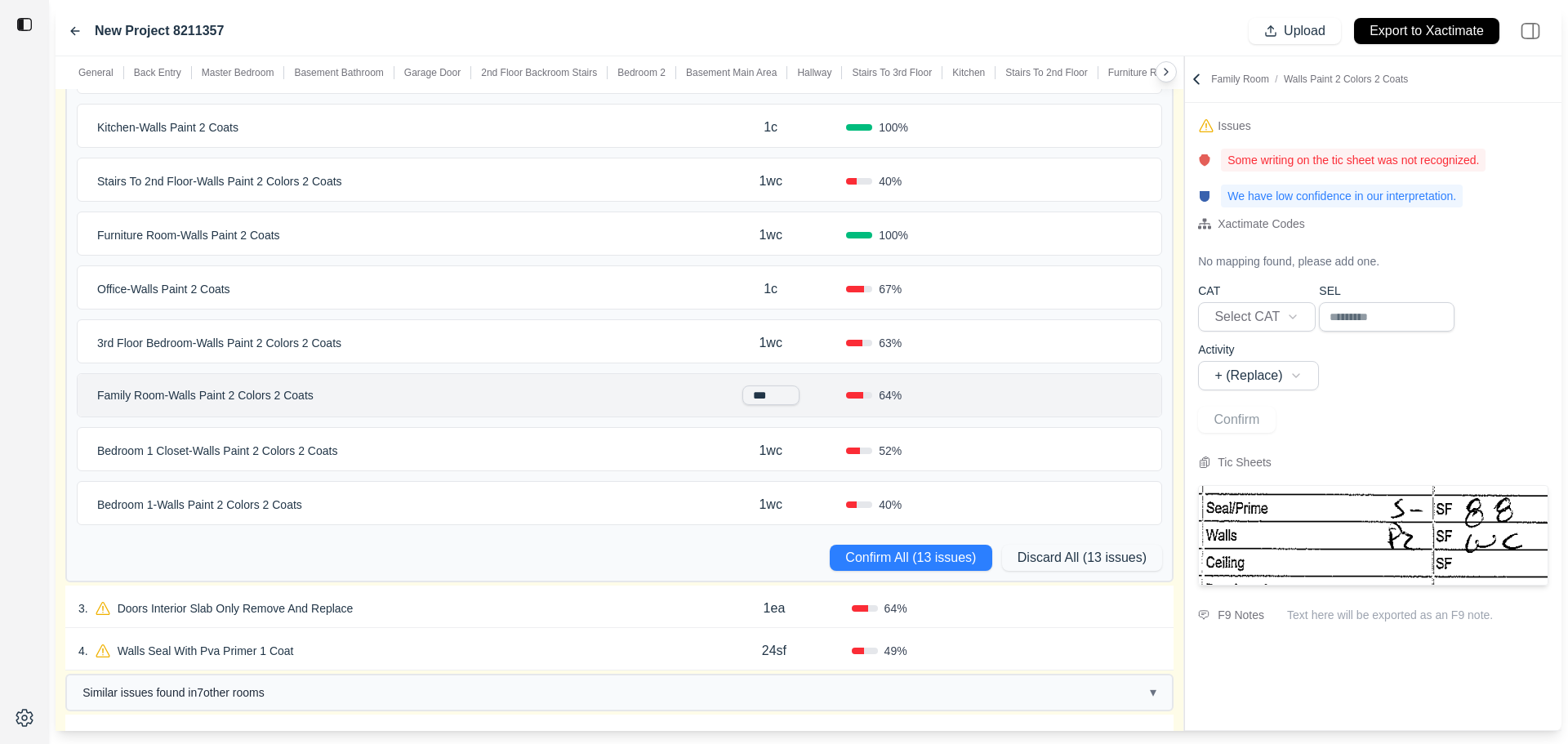
click at [706, 446] on div "1wc" at bounding box center [771, 451] width 151 height 33
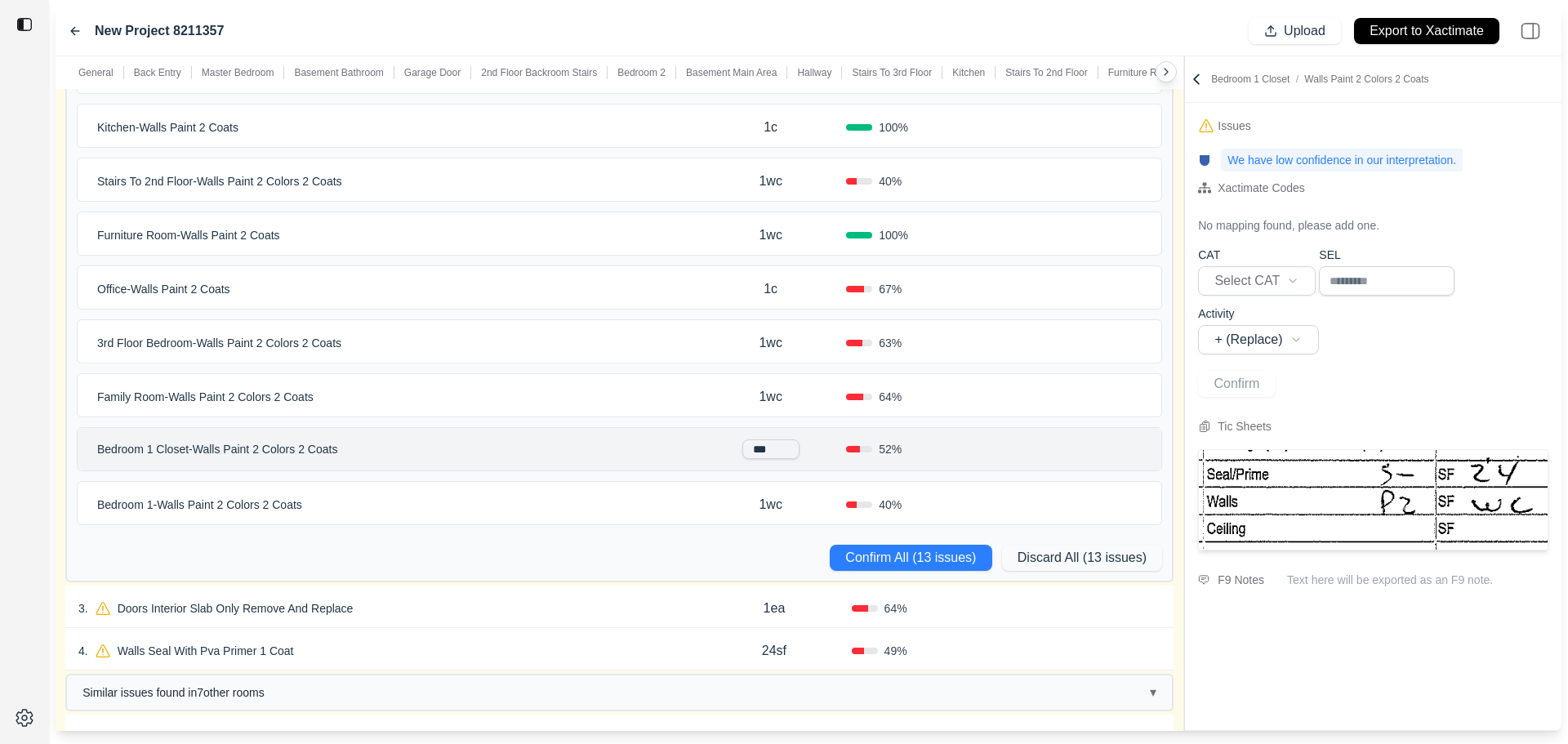
scroll to position [735, 0]
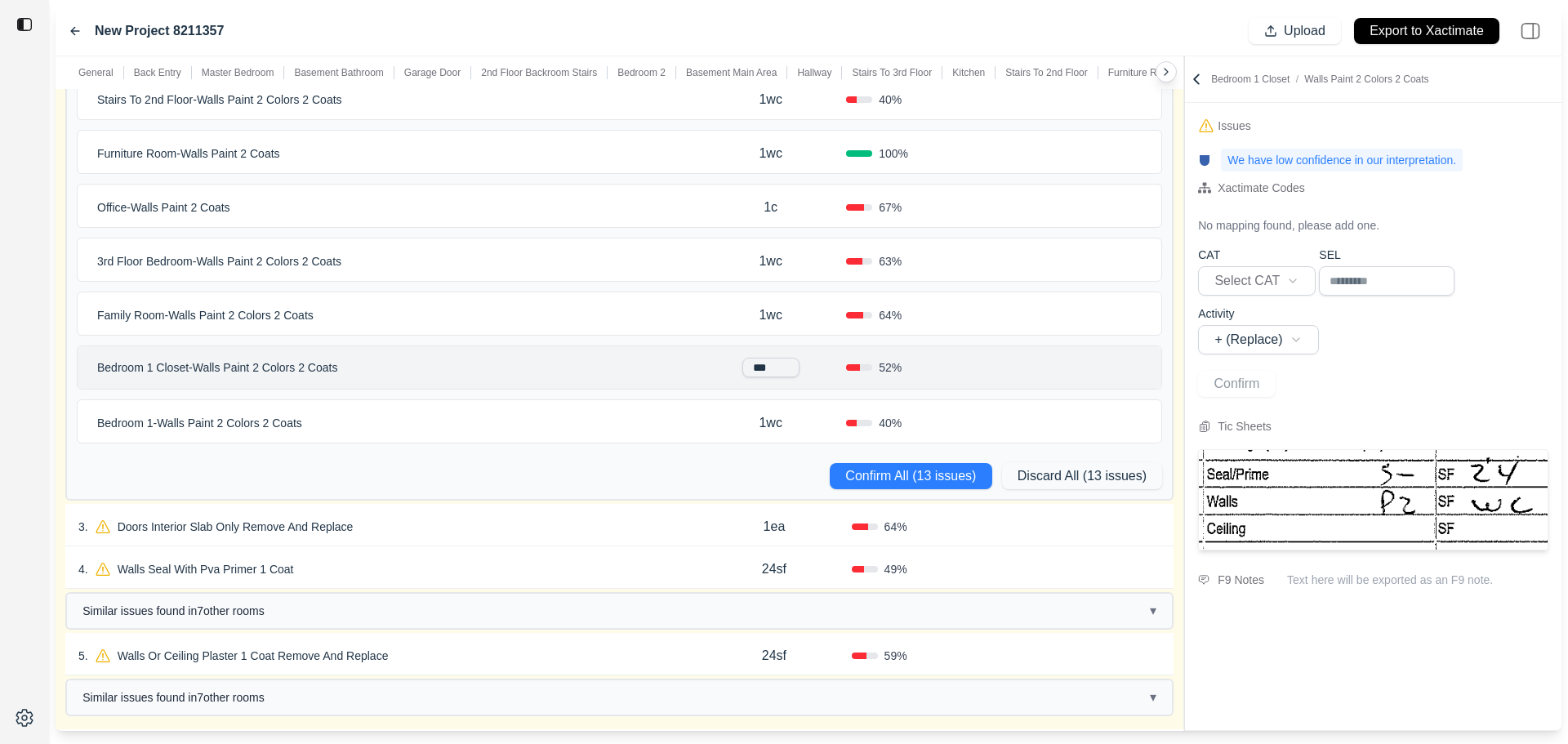
click at [695, 430] on div "Bedroom 1 - Walls Paint 2 Colors 2 Coats" at bounding box center [393, 423] width 605 height 23
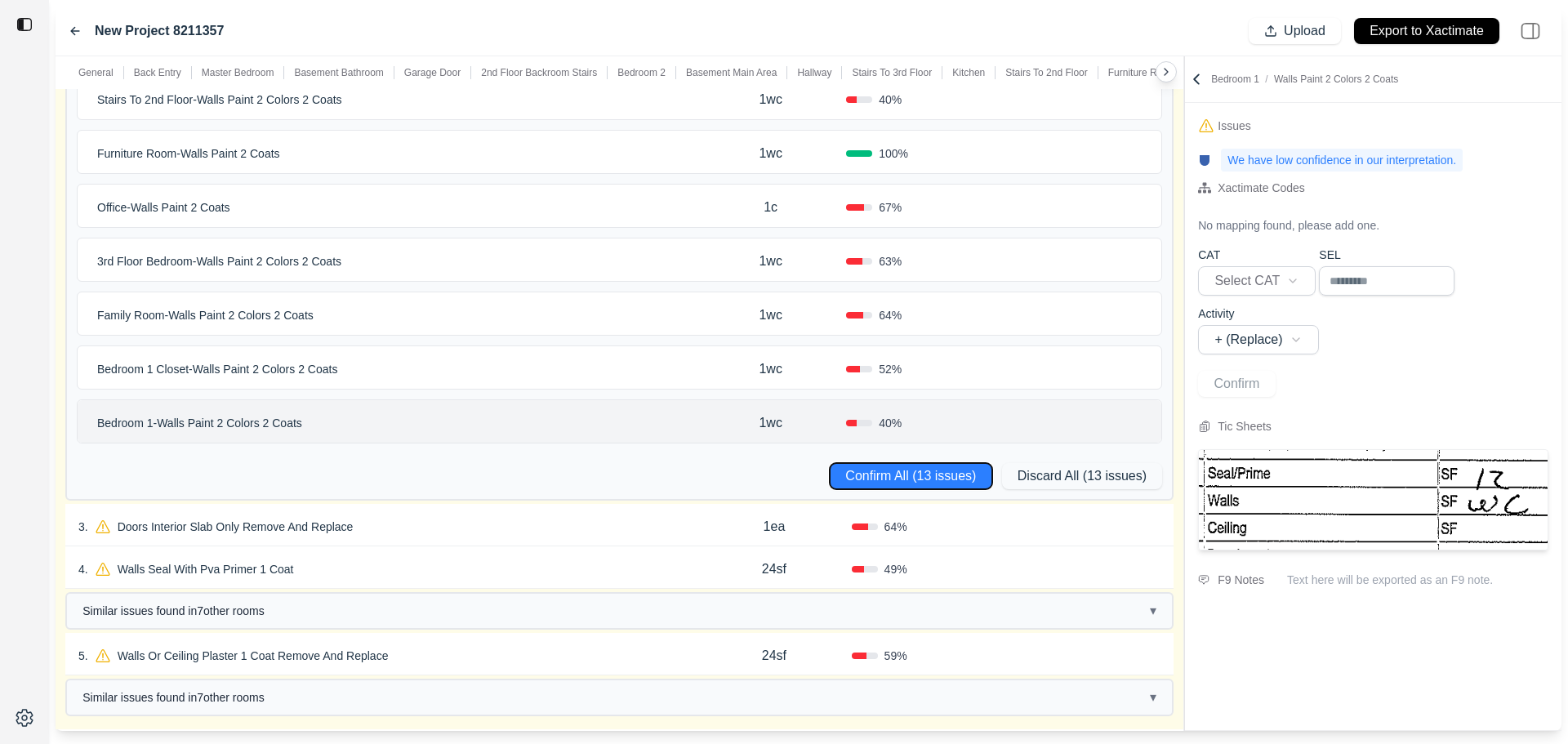
click at [871, 469] on button "Confirm All (13 issues)" at bounding box center [911, 476] width 162 height 26
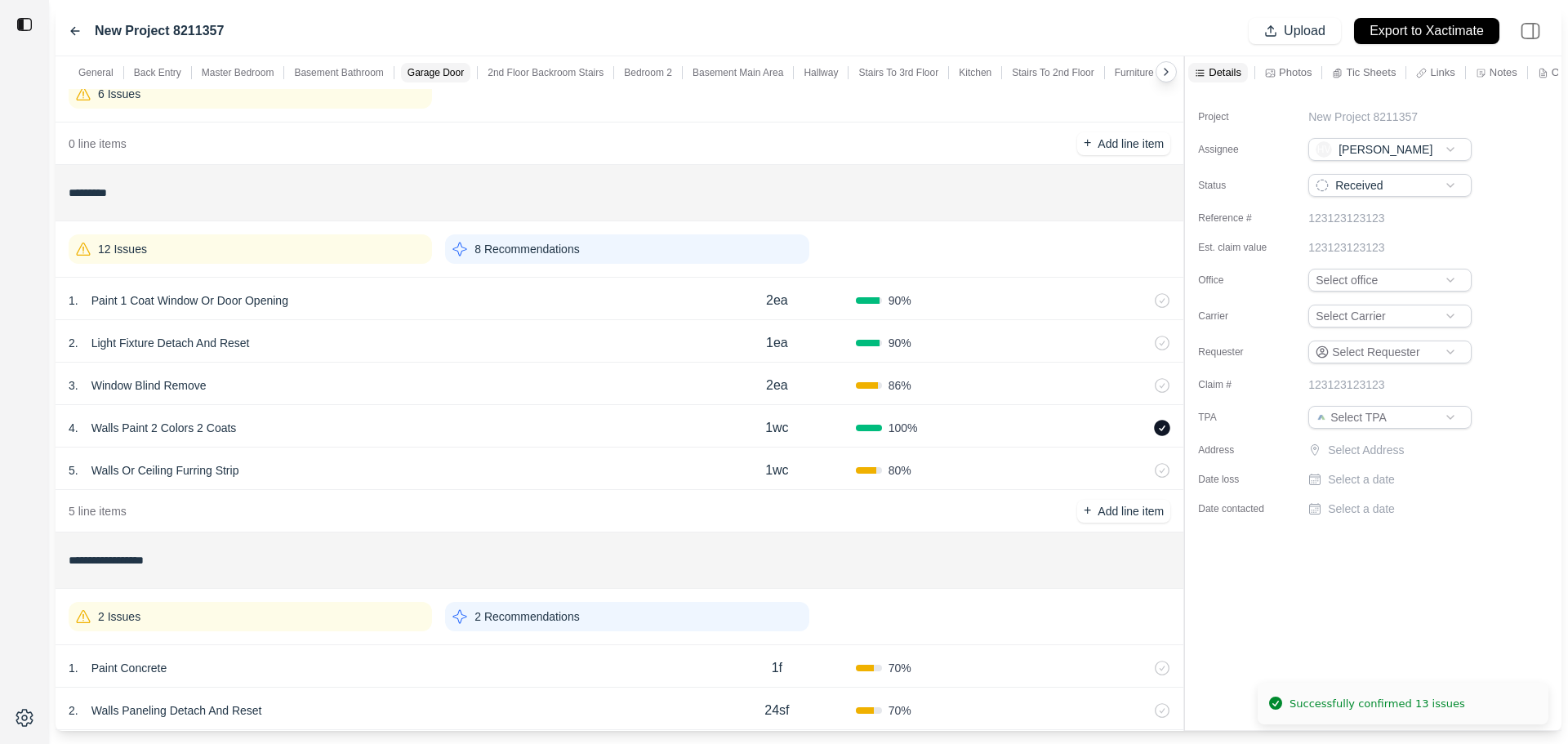
scroll to position [1634, 0]
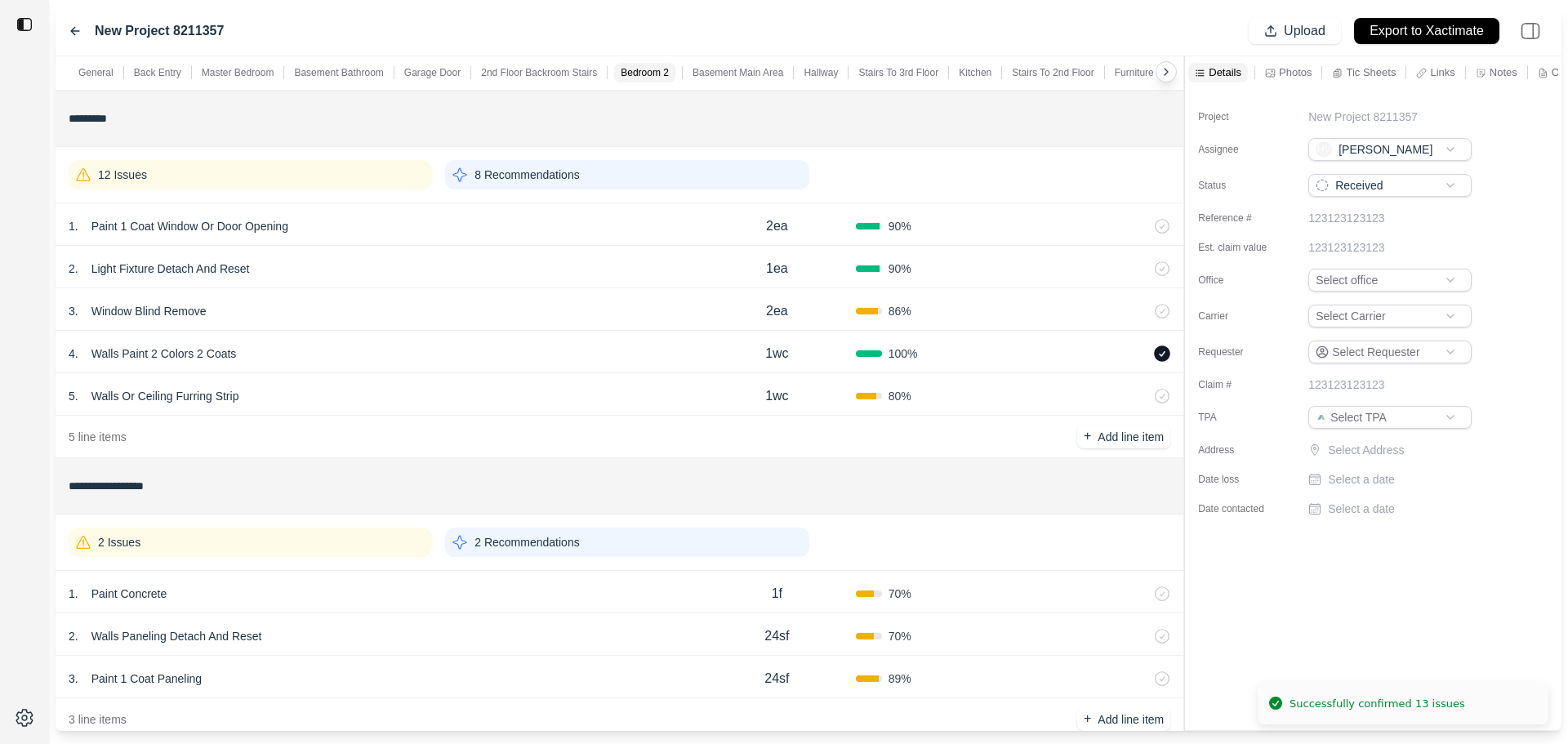
click at [347, 357] on div "4 . Walls Paint 2 Colors 2 Coats" at bounding box center [383, 354] width 630 height 23
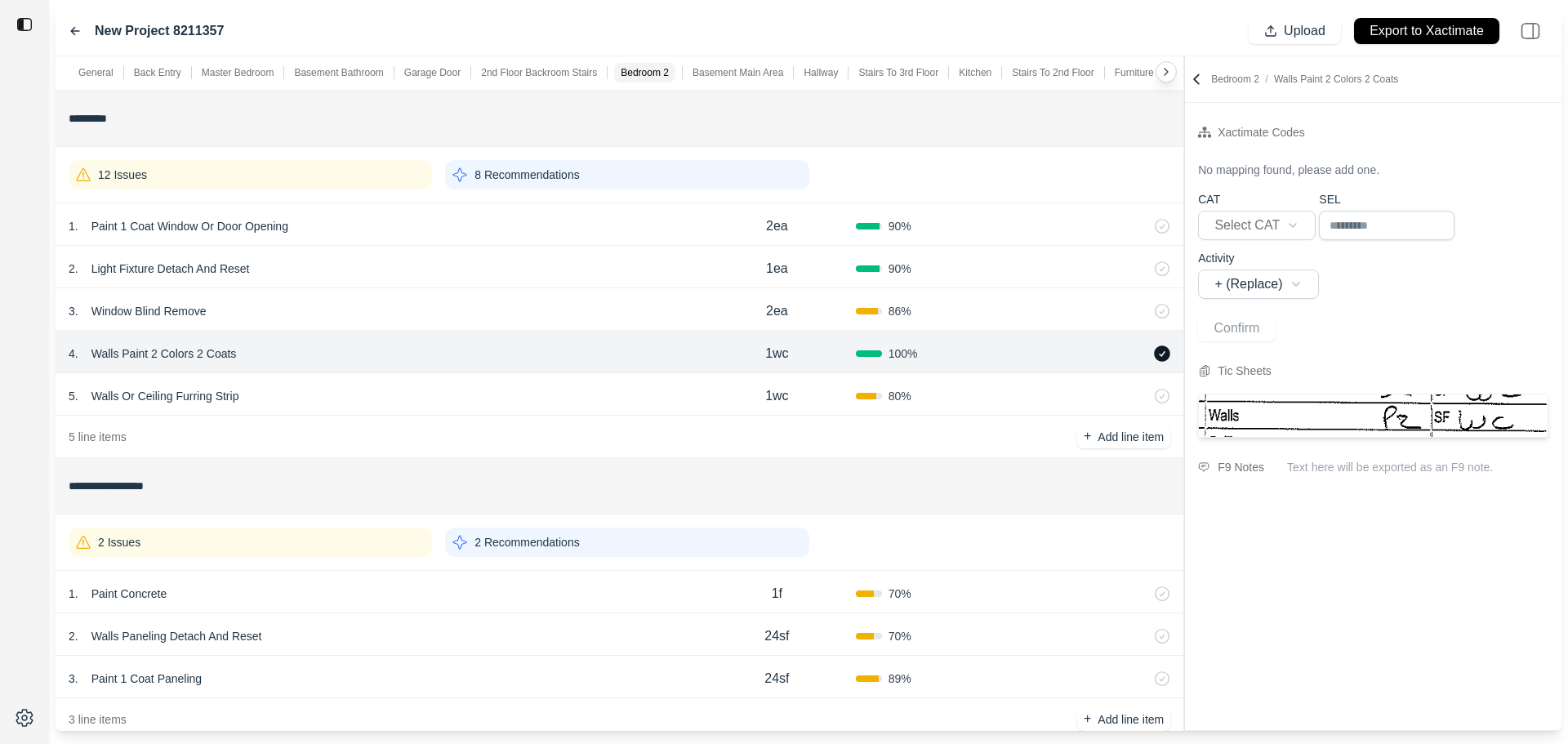
click at [152, 350] on p "Walls Paint 2 Colors 2 Coats" at bounding box center [164, 354] width 159 height 23
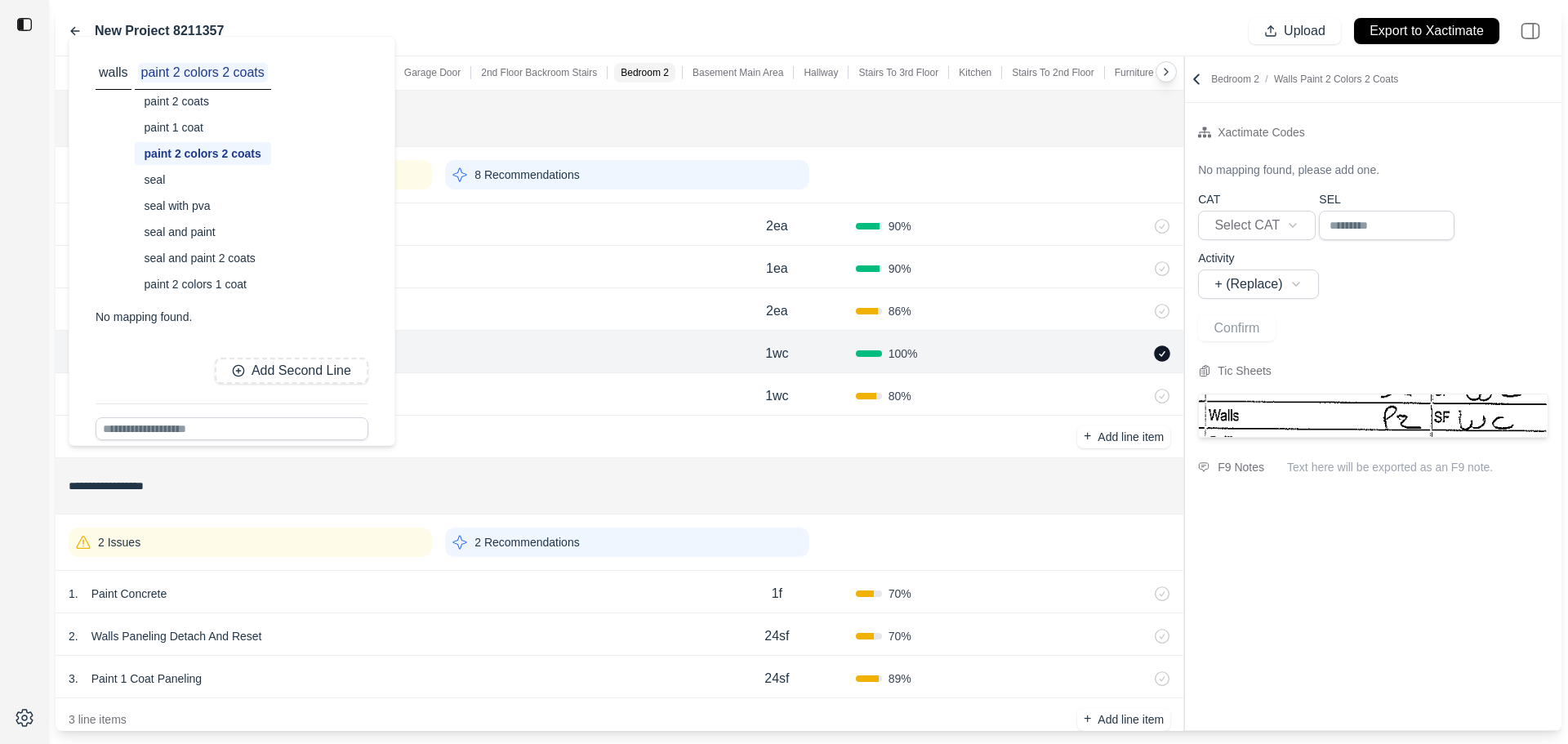
click at [199, 104] on div "paint 2 coats" at bounding box center [202, 102] width 136 height 23
click at [516, 347] on div "4 . Walls Paint 2 Colors 2 Coats walls paint 2 coats paint 2 coats paint 1 coat…" at bounding box center [383, 354] width 630 height 23
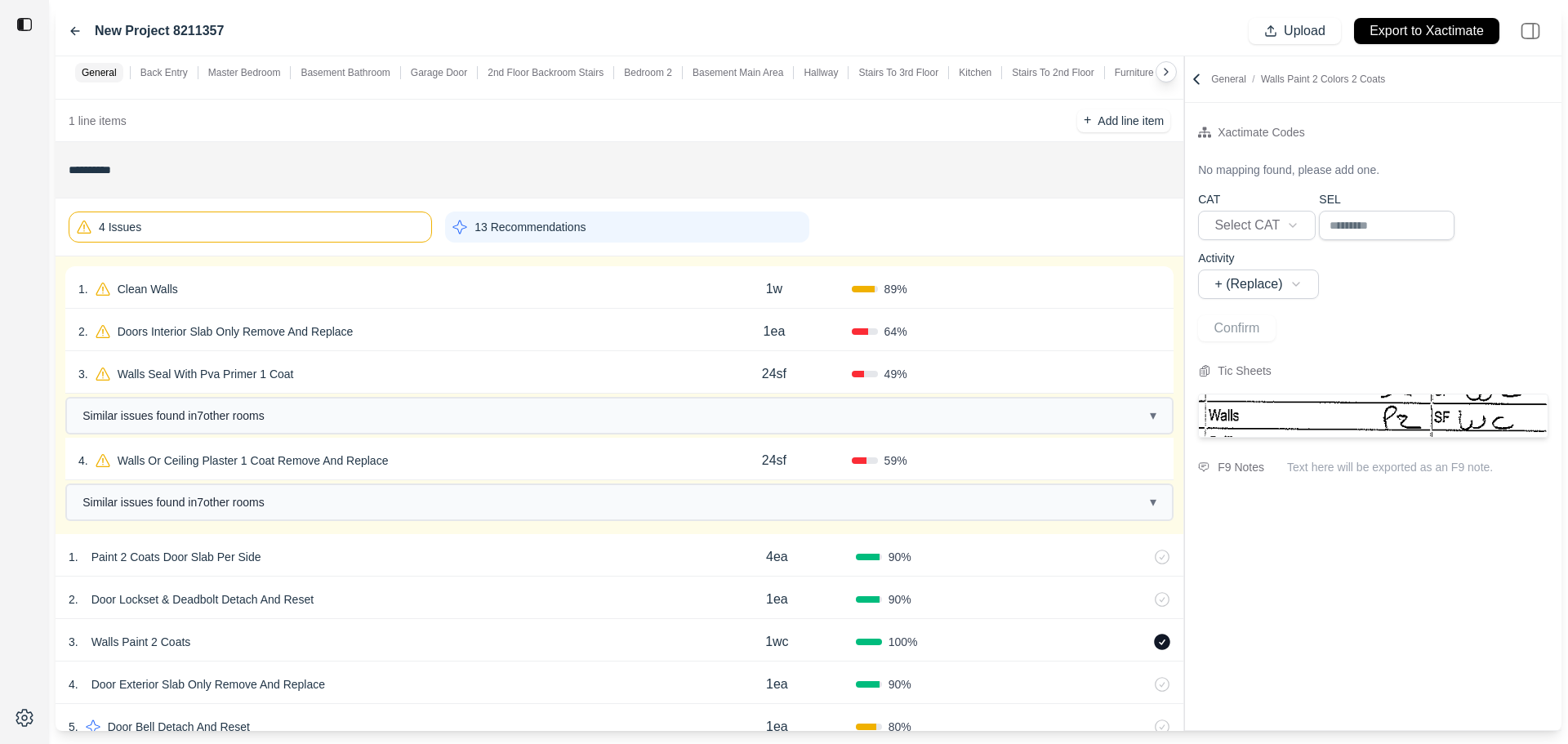
scroll to position [163, 0]
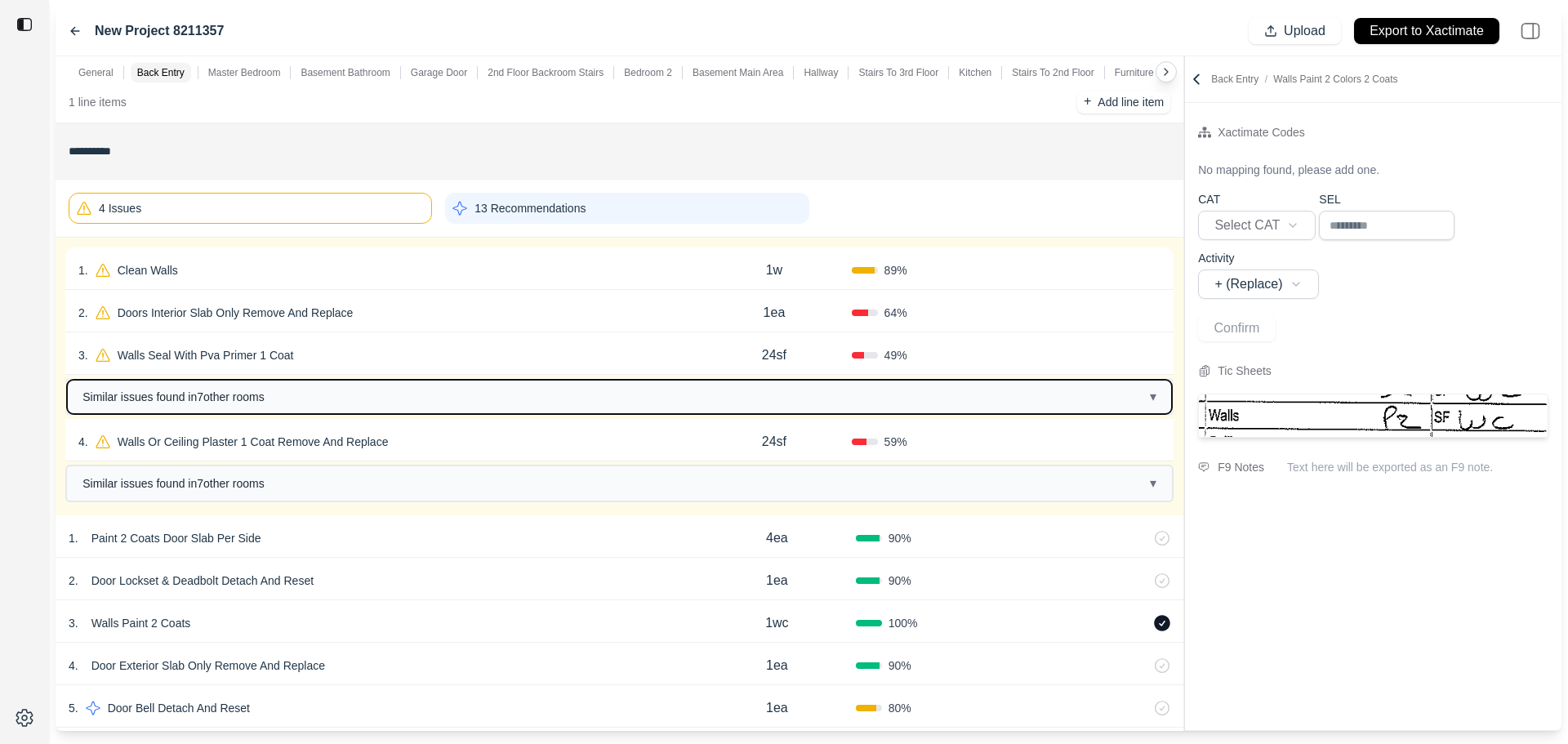
click at [320, 398] on button "Similar issues found in 7 other room s ▾" at bounding box center [619, 397] width 1106 height 35
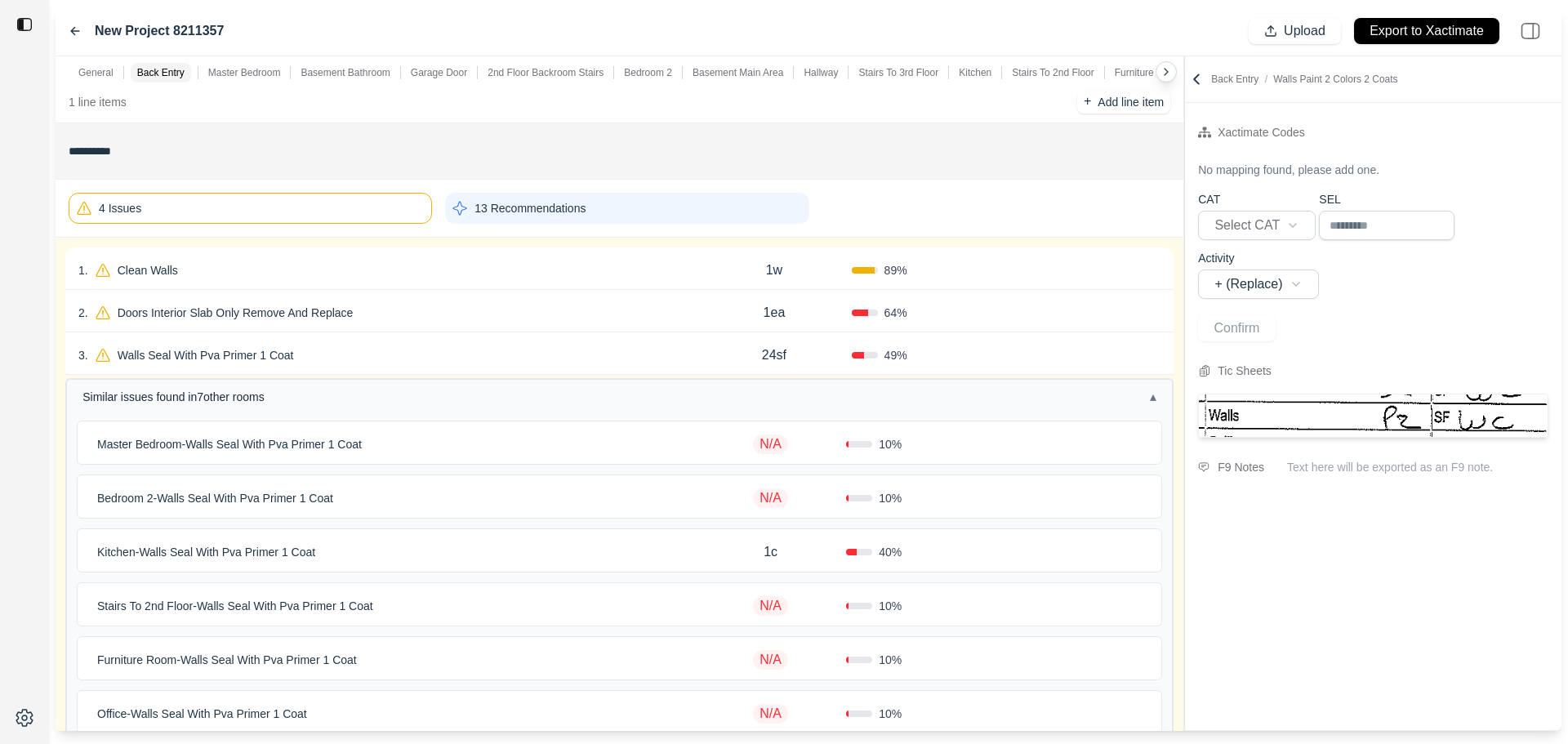
click at [345, 351] on div "3 . Walls Seal With Pva Primer 1 Coat" at bounding box center [388, 356] width 618 height 23
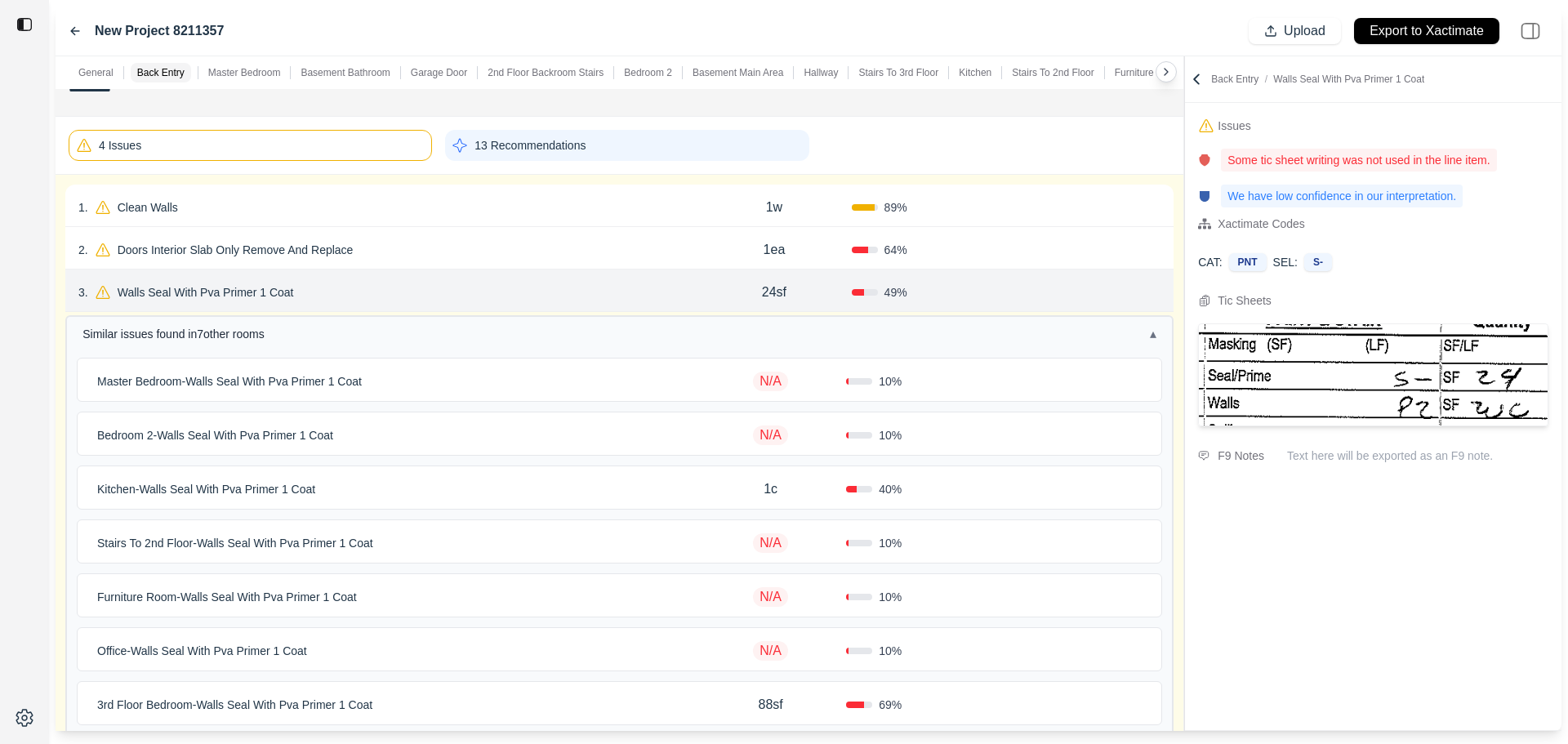
scroll to position [245, 0]
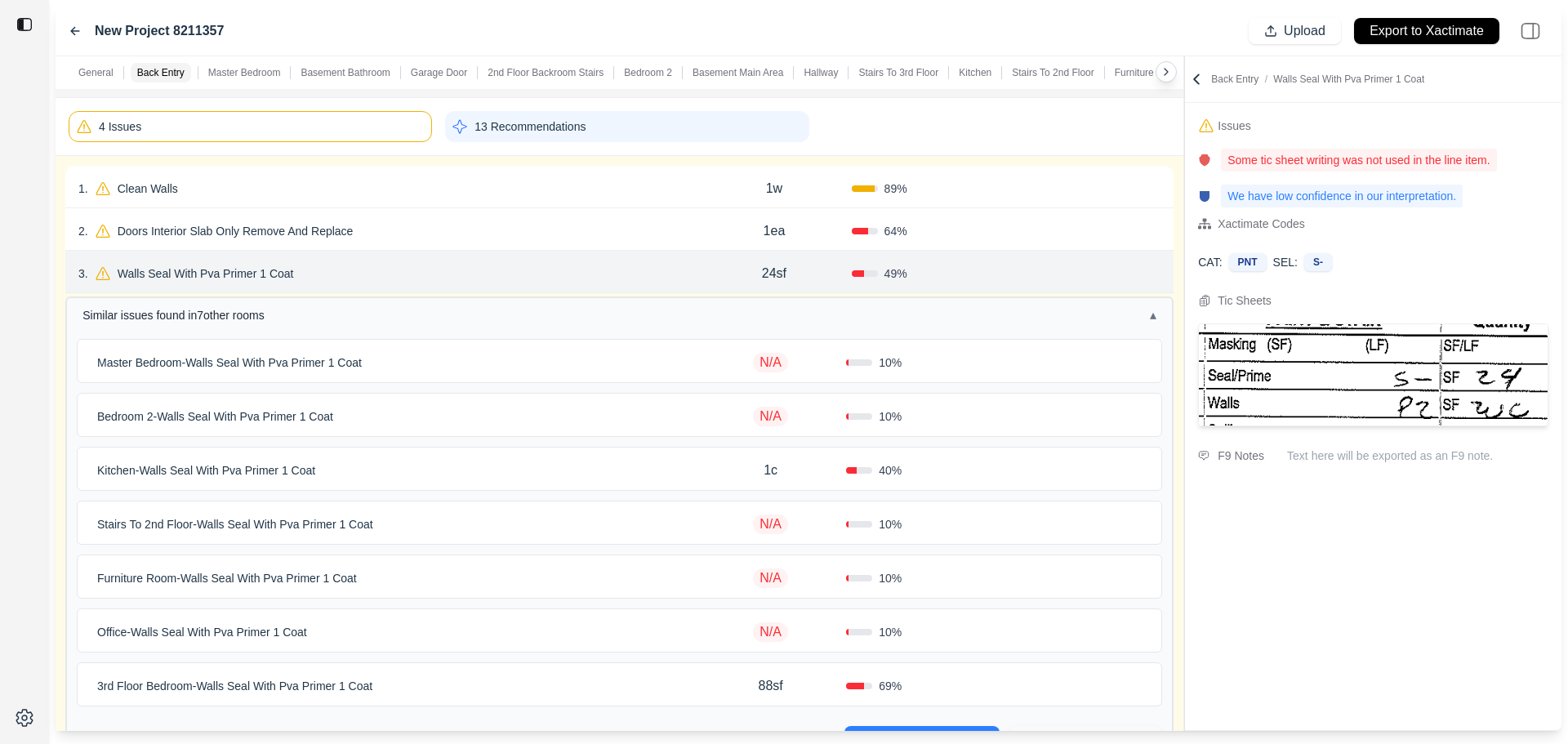
click at [236, 268] on p "Walls Seal With Pva Primer 1 Coat" at bounding box center [206, 274] width 190 height 23
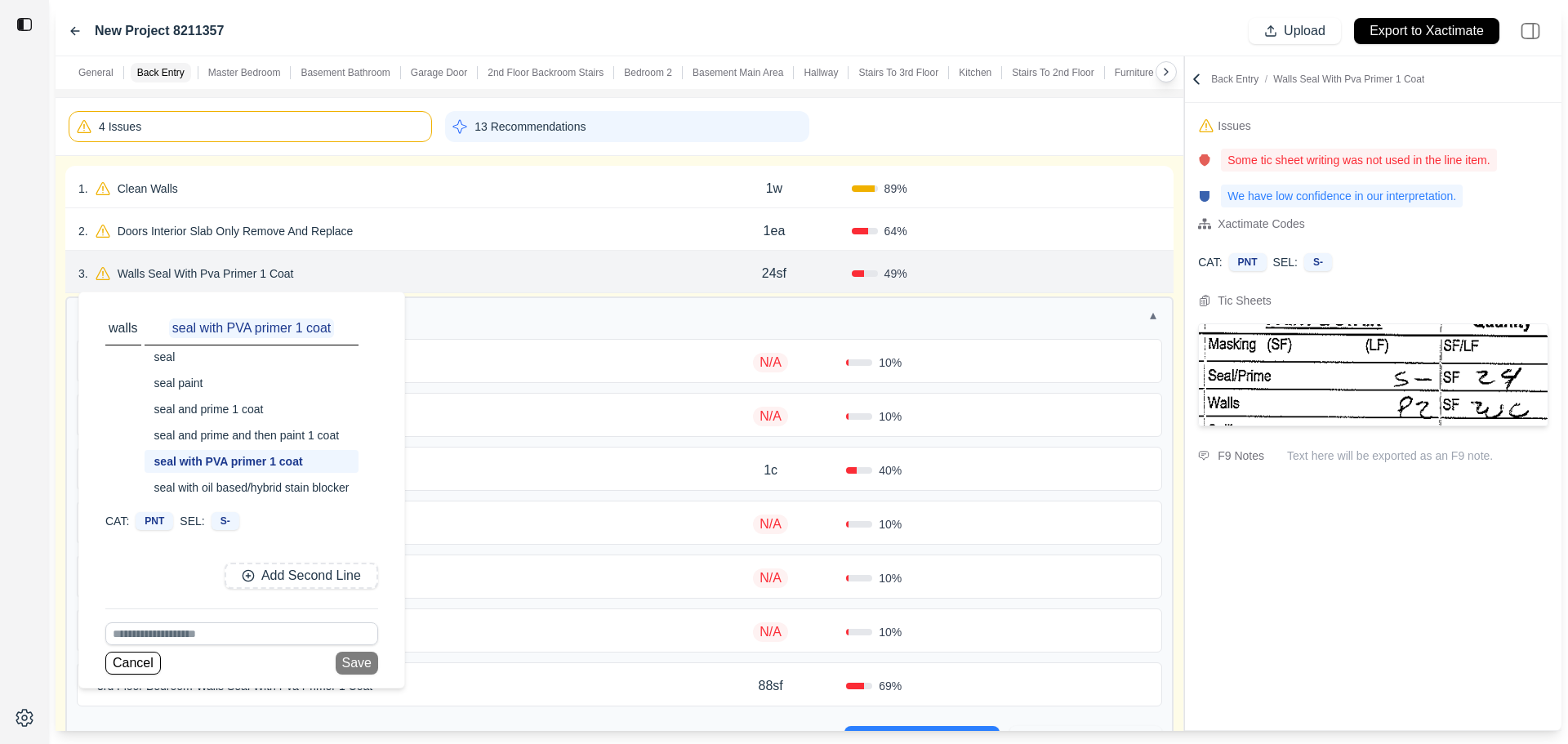
click at [542, 288] on div "3 . Walls Seal With Pva Primer 1 Coat walls seal with PVA primer 1 coat seal se…" at bounding box center [619, 272] width 1108 height 43
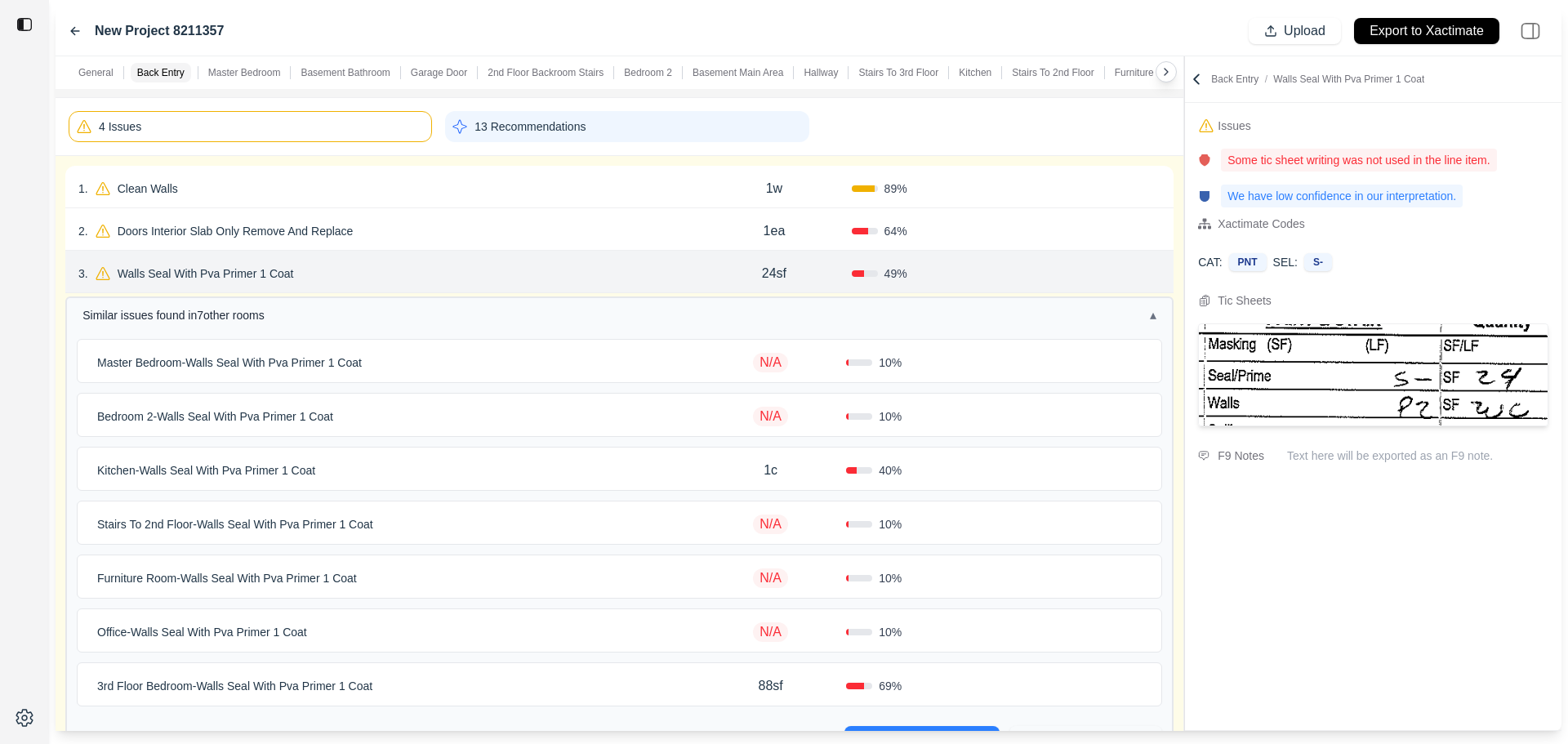
click at [403, 368] on div "Master Bedroom - Walls Seal With Pva Primer 1 Coat" at bounding box center [393, 363] width 605 height 23
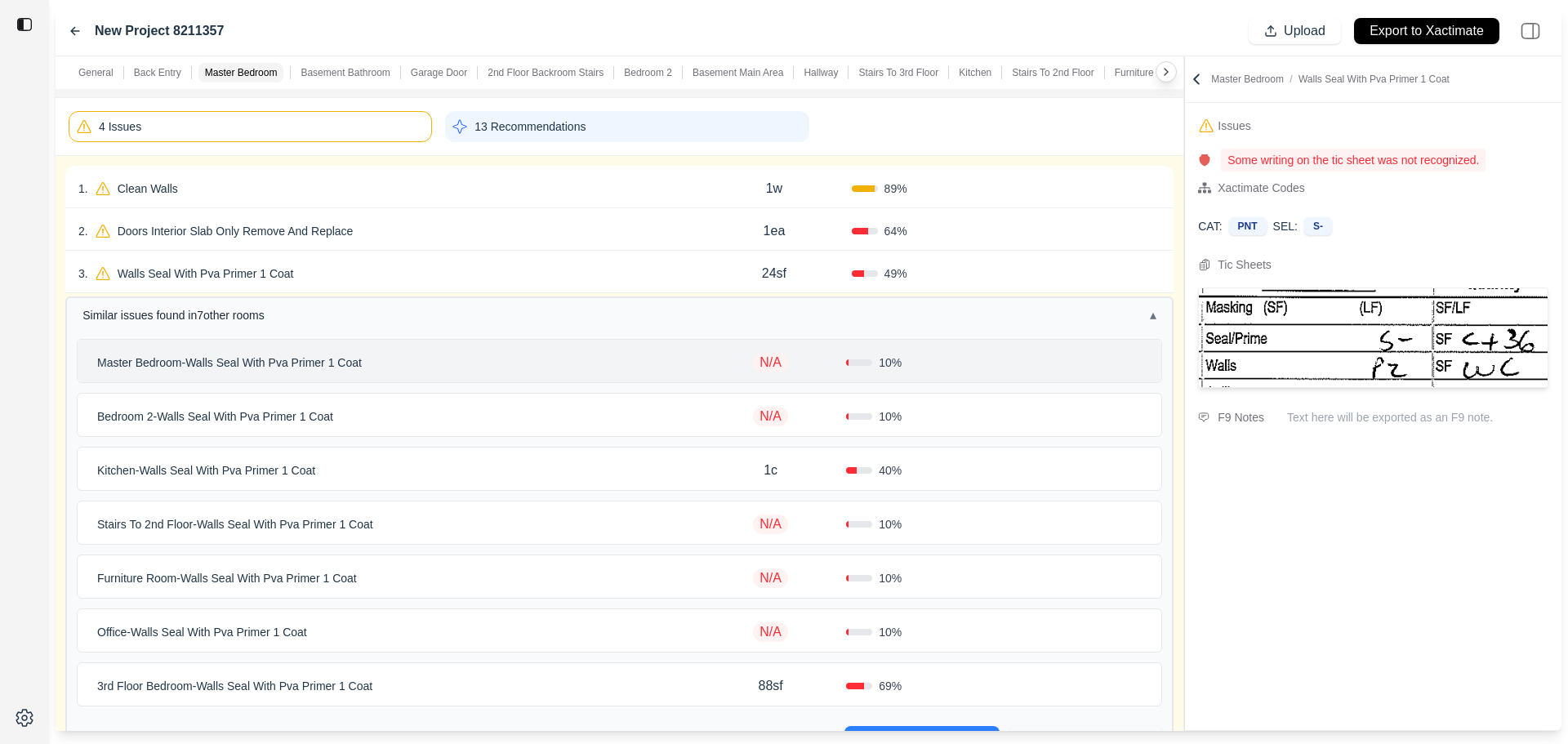
click at [321, 364] on p "Master Bedroom - Walls Seal With Pva Primer 1 Coat" at bounding box center [230, 363] width 278 height 23
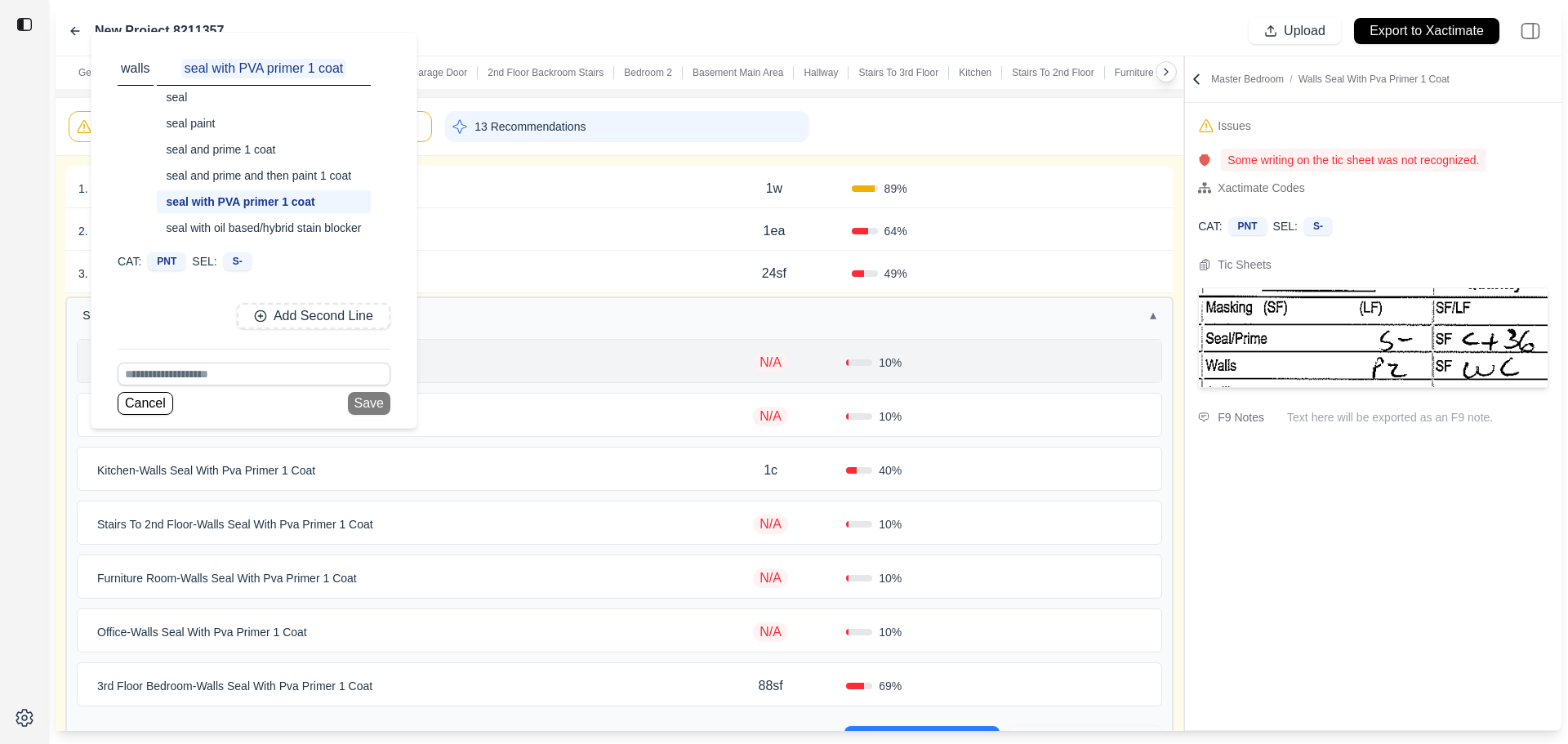
click at [497, 356] on div "Master Bedroom - Walls Seal With Pva Primer 1 Coat walls seal with PVA primer 1…" at bounding box center [393, 363] width 605 height 23
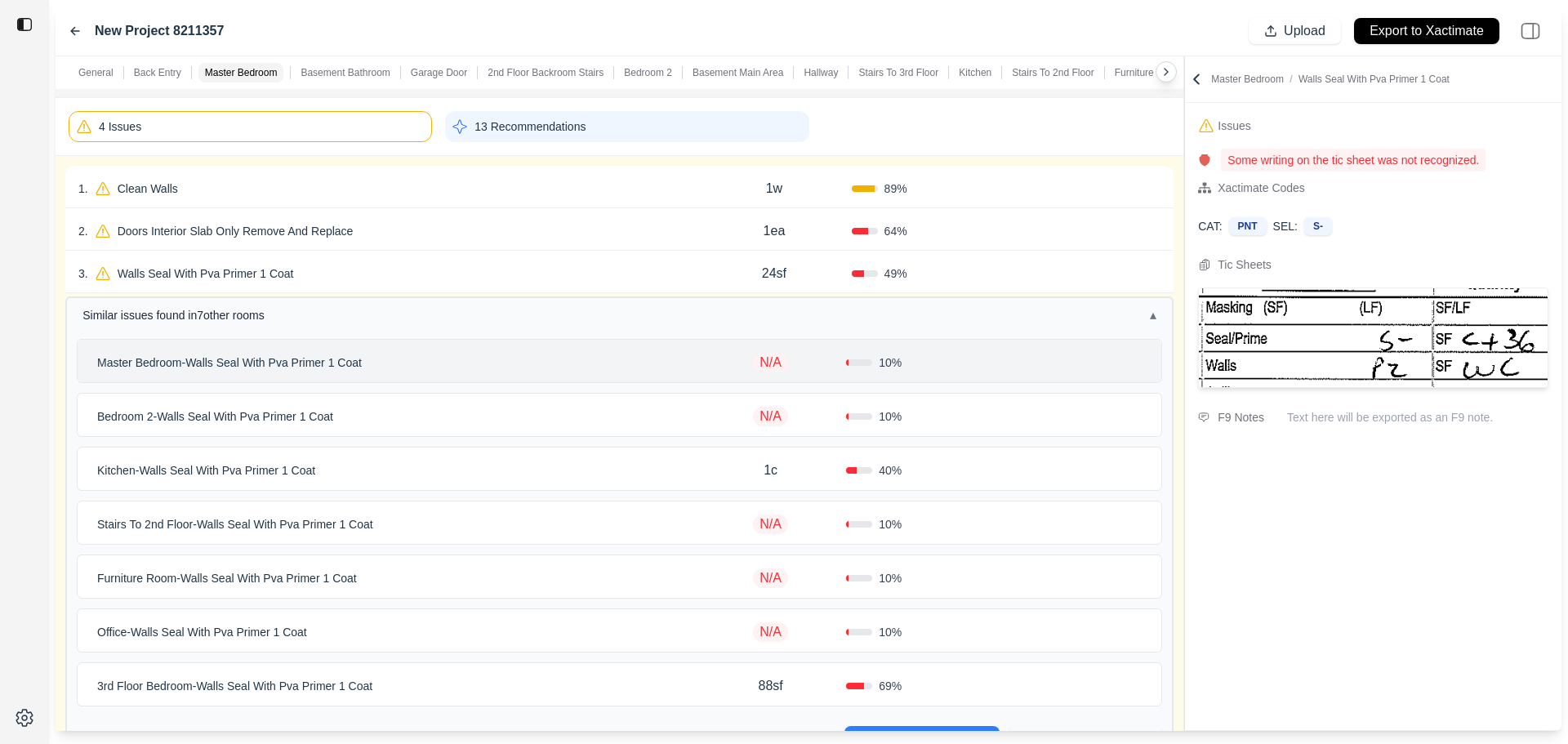
click at [469, 428] on div "Bedroom 2 - Walls Seal With Pva Primer 1 Coat" at bounding box center [393, 417] width 605 height 23
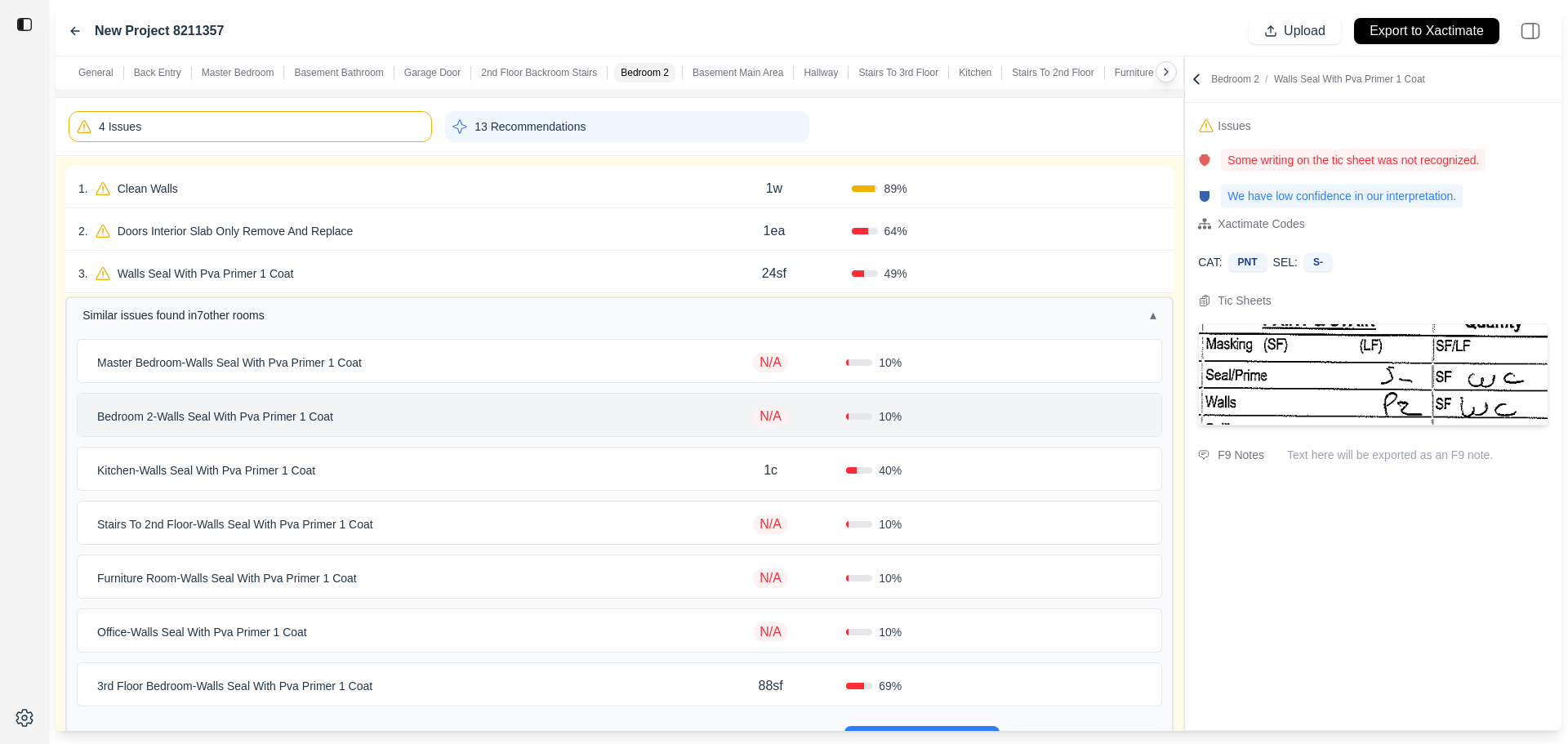
click at [314, 413] on p "Bedroom 2 - Walls Seal With Pva Primer 1 Coat" at bounding box center [216, 417] width 249 height 23
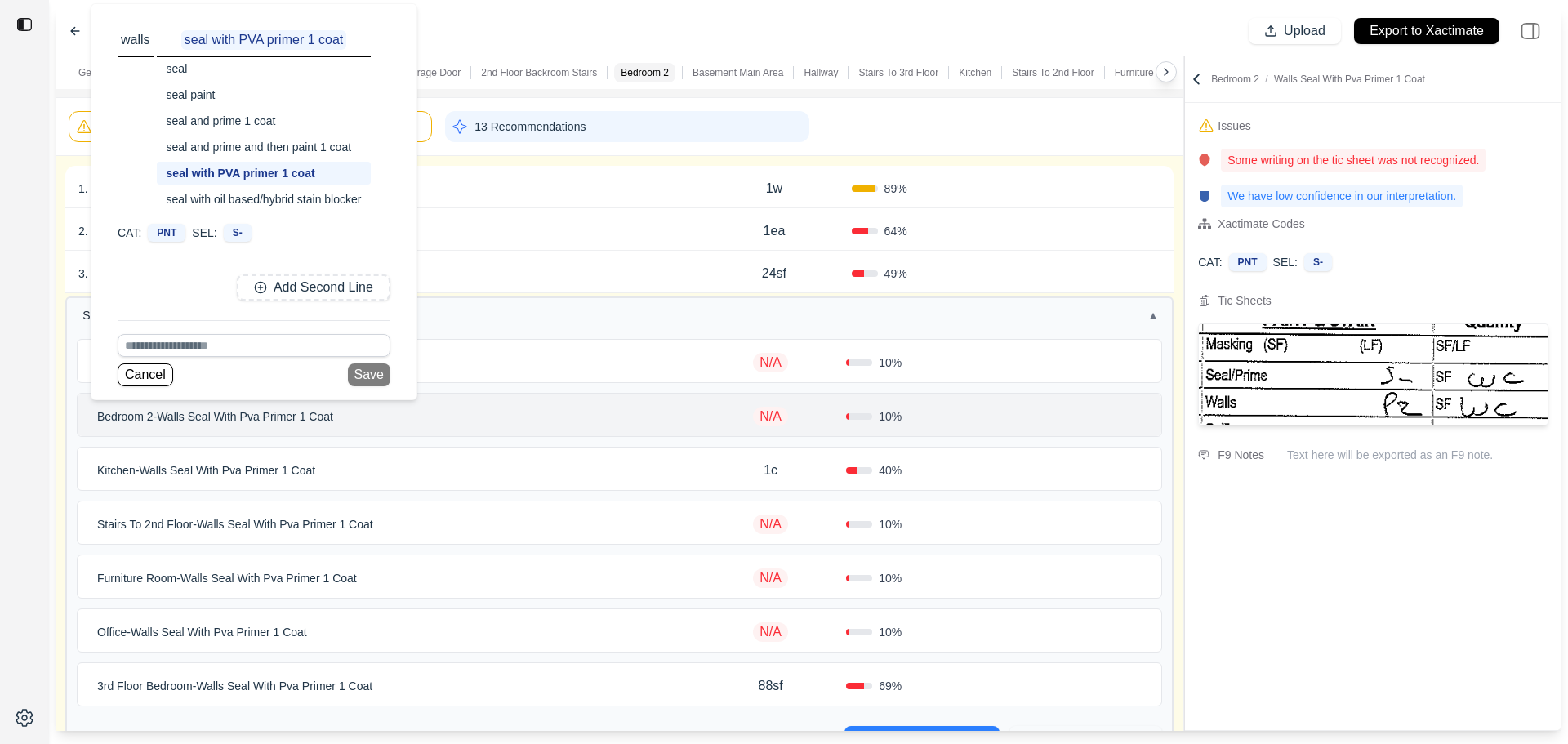
click at [513, 413] on div "Bedroom 2 - Walls Seal With Pva Primer 1 Coat walls seal with PVA primer 1 coat…" at bounding box center [393, 417] width 605 height 23
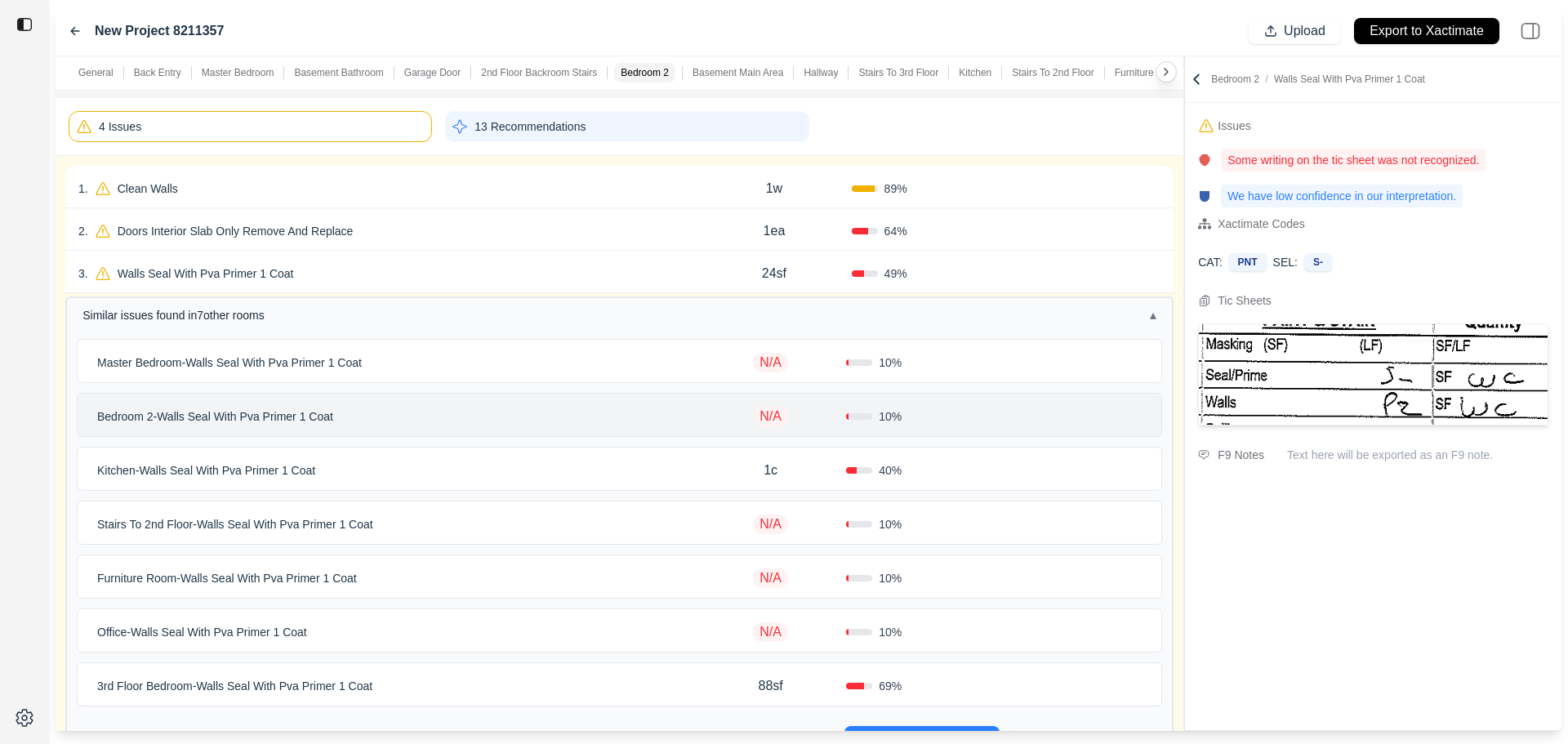
click at [478, 369] on div "Master Bedroom - Walls Seal With Pva Primer 1 Coat" at bounding box center [393, 363] width 605 height 23
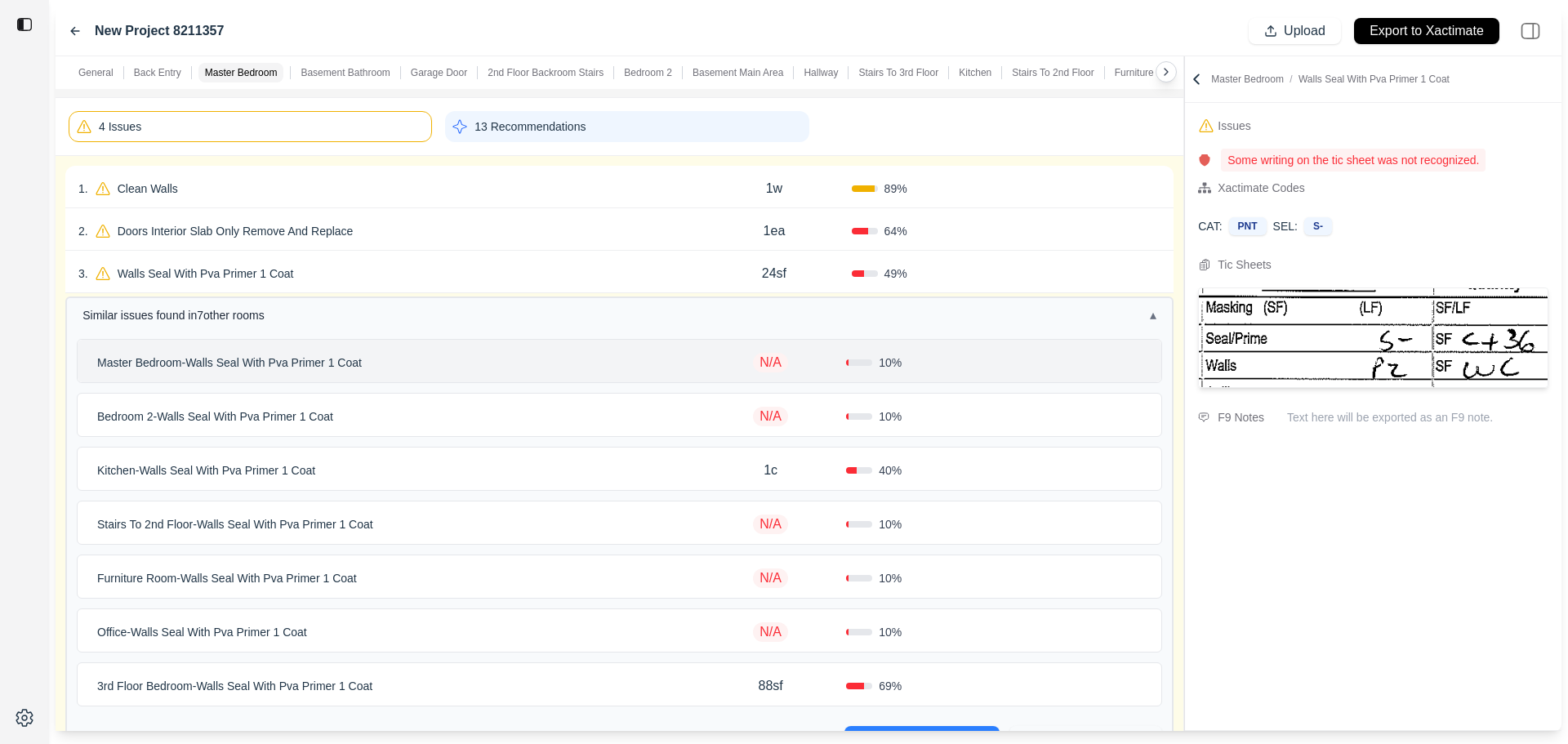
click at [772, 365] on p "N/A" at bounding box center [770, 363] width 35 height 20
type input "****"
click at [683, 406] on div "Bedroom 2 - Walls Seal With Pva Primer 1 Coat" at bounding box center [393, 417] width 605 height 23
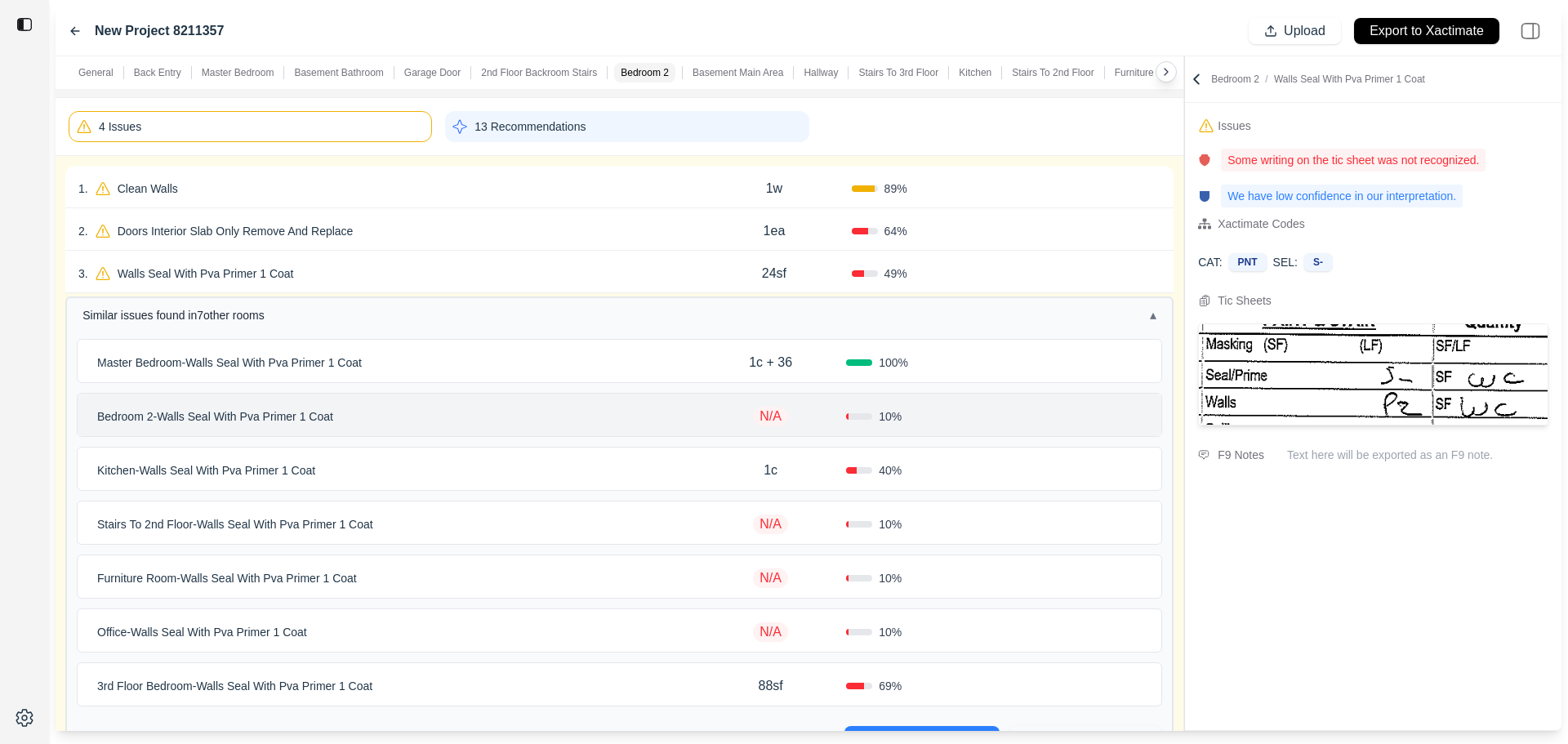
click at [777, 413] on p "N/A" at bounding box center [770, 417] width 35 height 20
type input "**"
click at [656, 466] on div "Kitchen - Walls Seal With Pva Primer 1 Coat" at bounding box center [393, 470] width 605 height 23
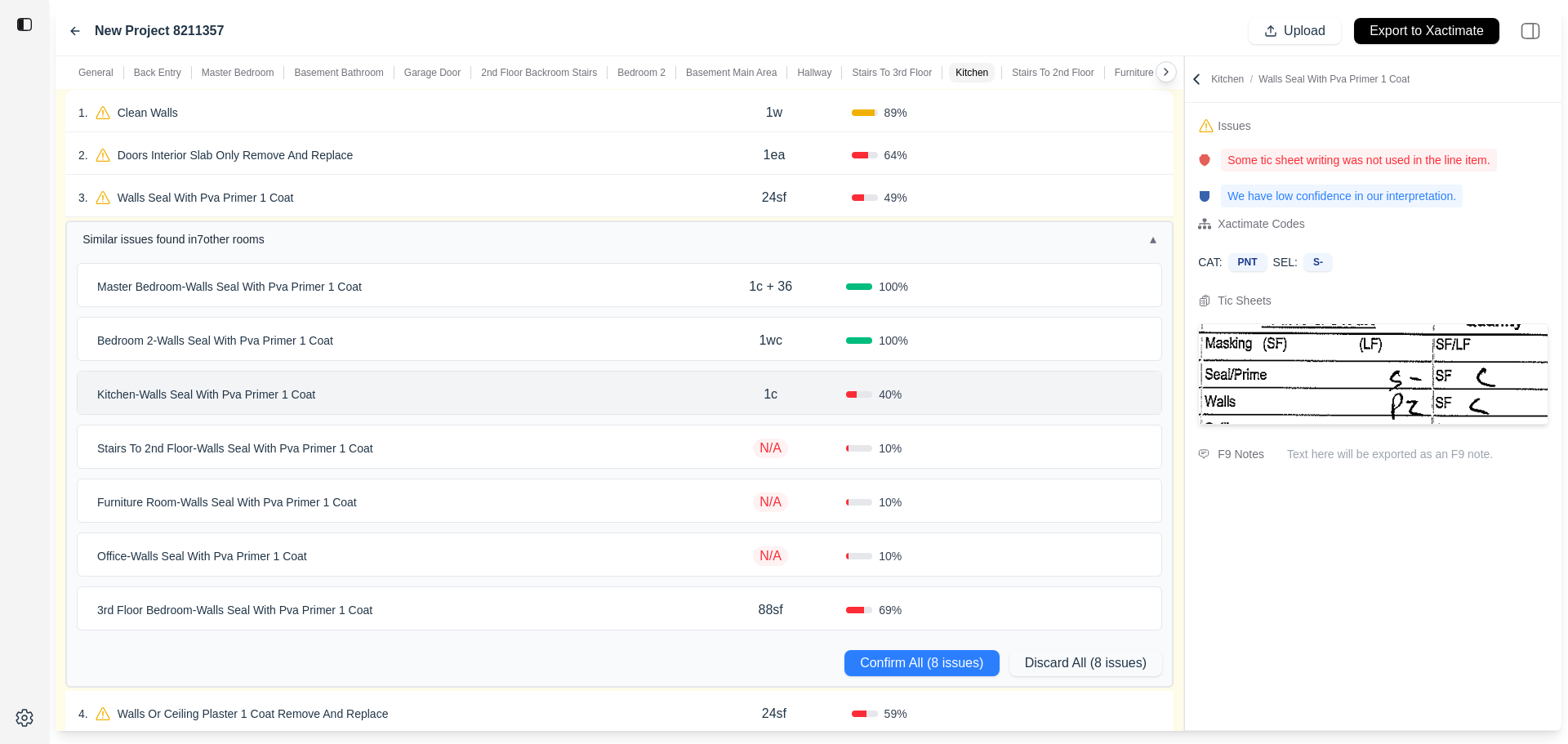
scroll to position [327, 0]
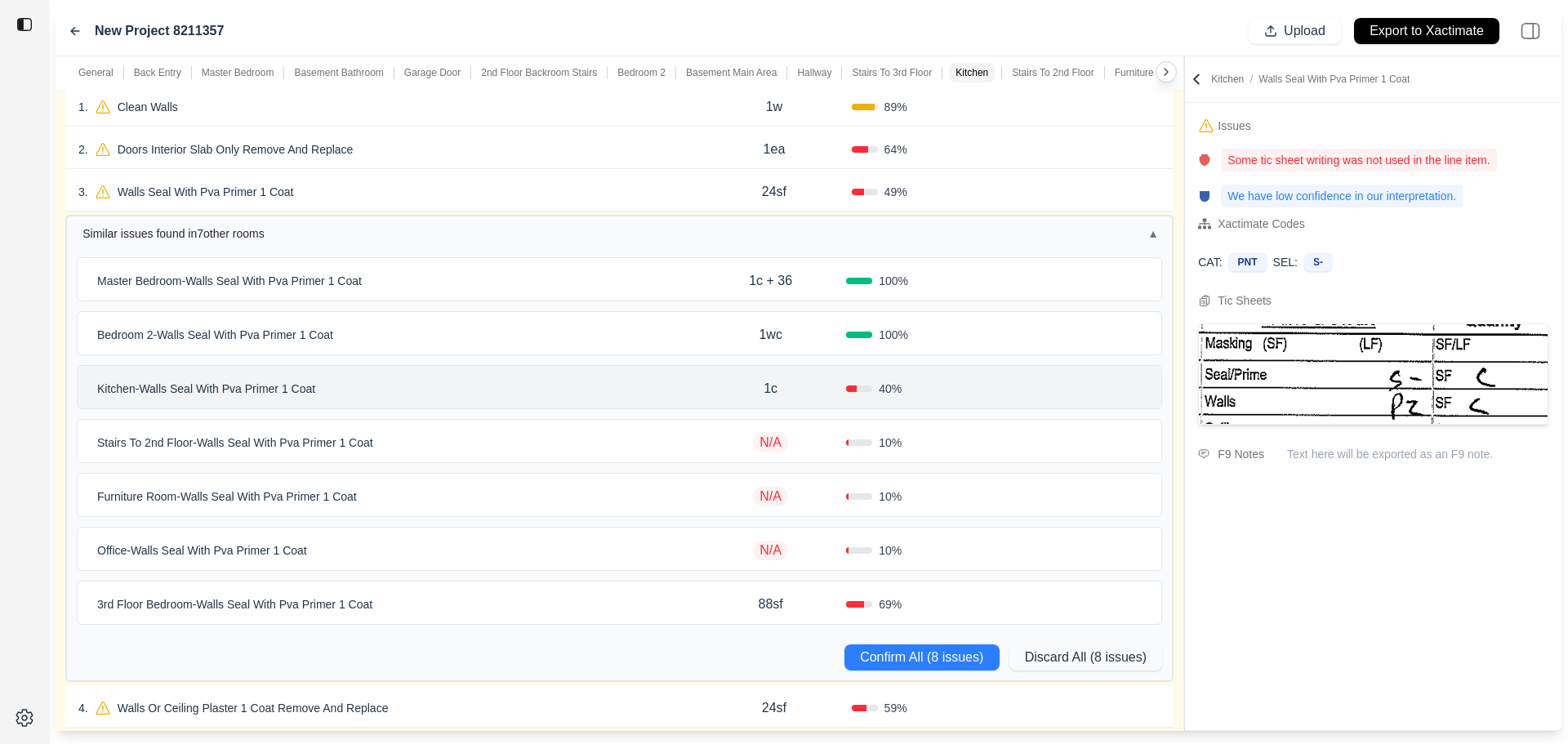
click at [660, 439] on div "Stairs To 2nd Floor - Walls Seal With Pva Primer 1 Coat" at bounding box center [393, 443] width 605 height 23
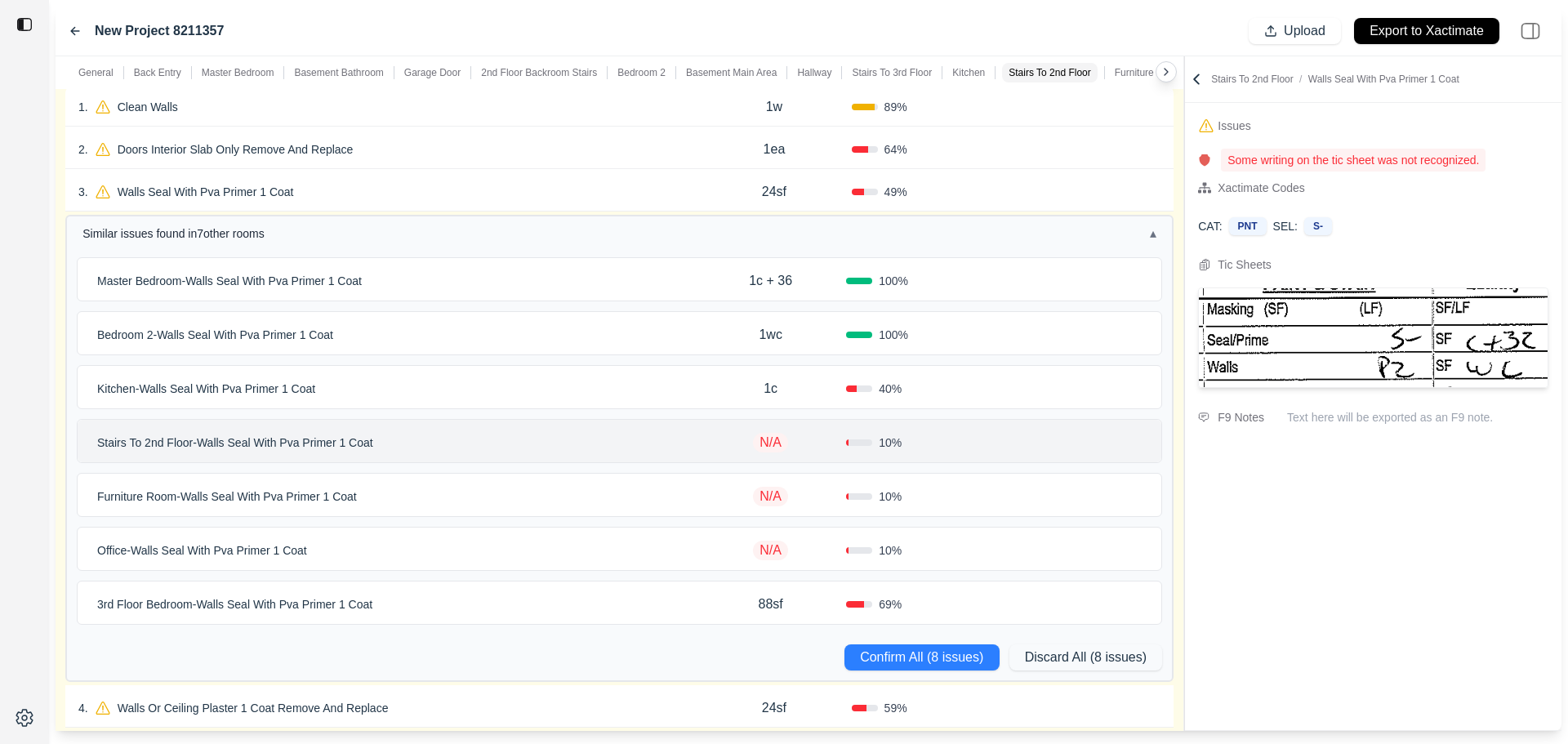
click at [770, 437] on p "N/A" at bounding box center [770, 443] width 35 height 20
type input "****"
click at [674, 493] on div "Furniture Room - Walls Seal With Pva Primer 1 Coat" at bounding box center [393, 497] width 605 height 23
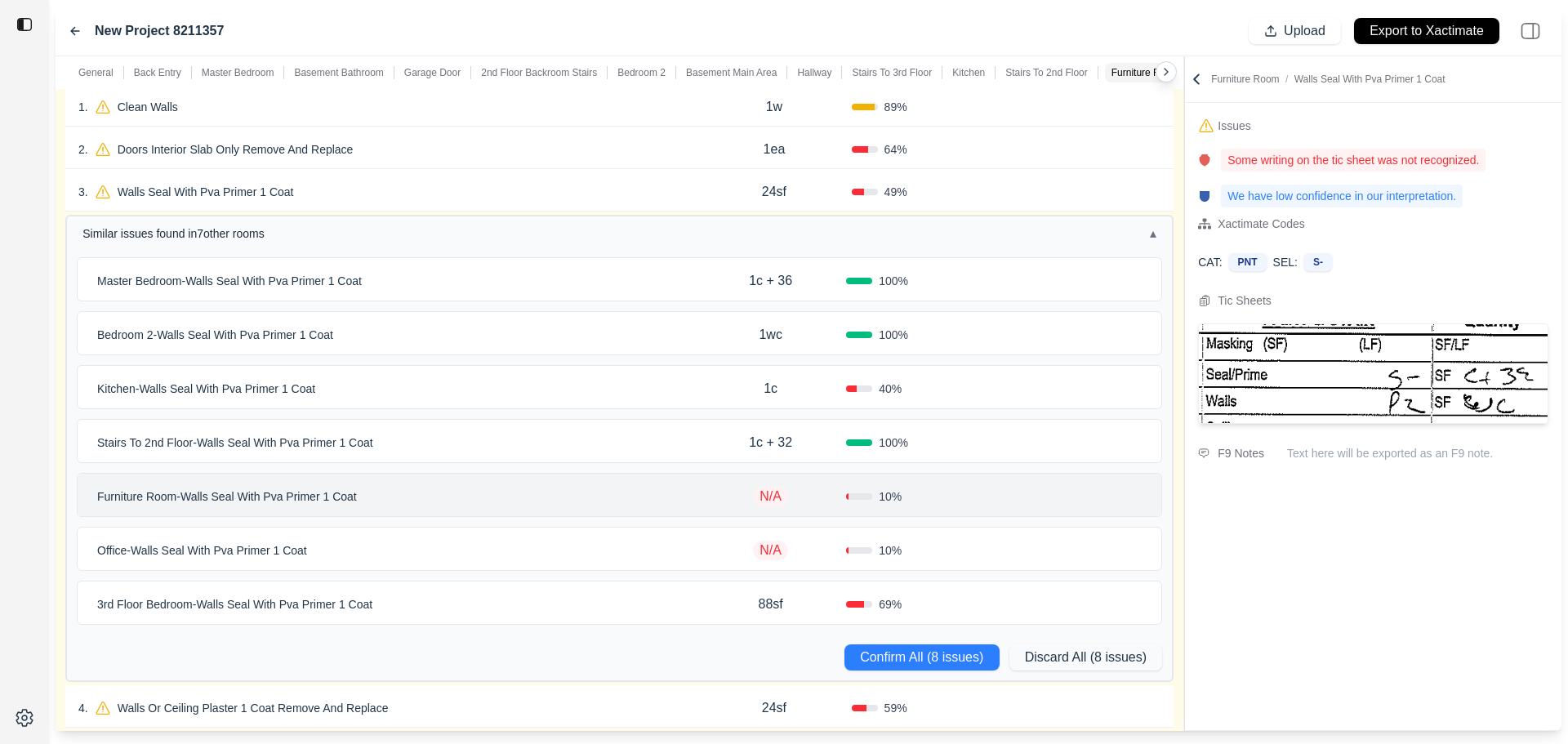
scroll to position [408, 0]
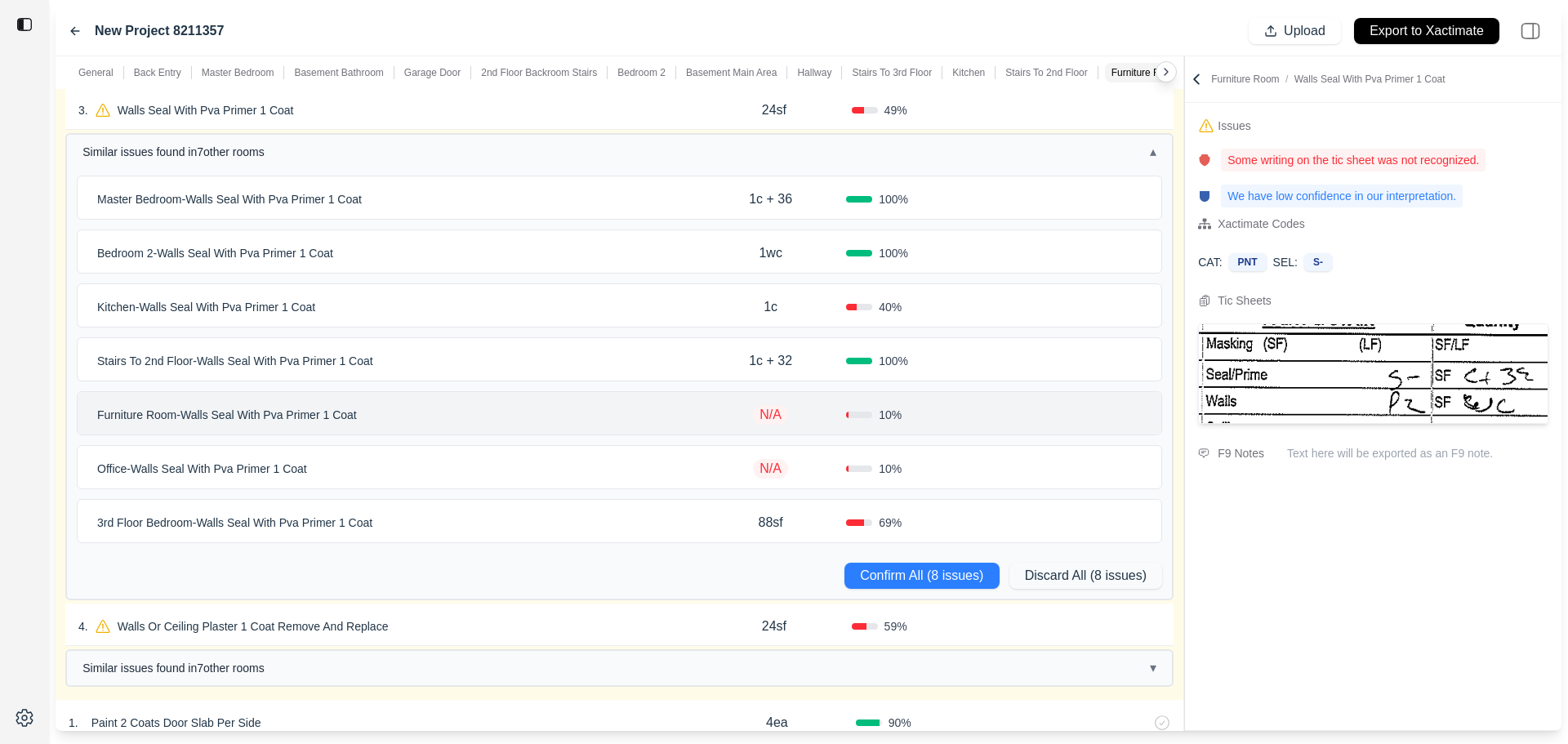
click at [766, 421] on p "N/A" at bounding box center [770, 415] width 35 height 20
type input "****"
click at [667, 464] on div "Office - Walls Seal With Pva Primer 1 Coat" at bounding box center [393, 469] width 605 height 23
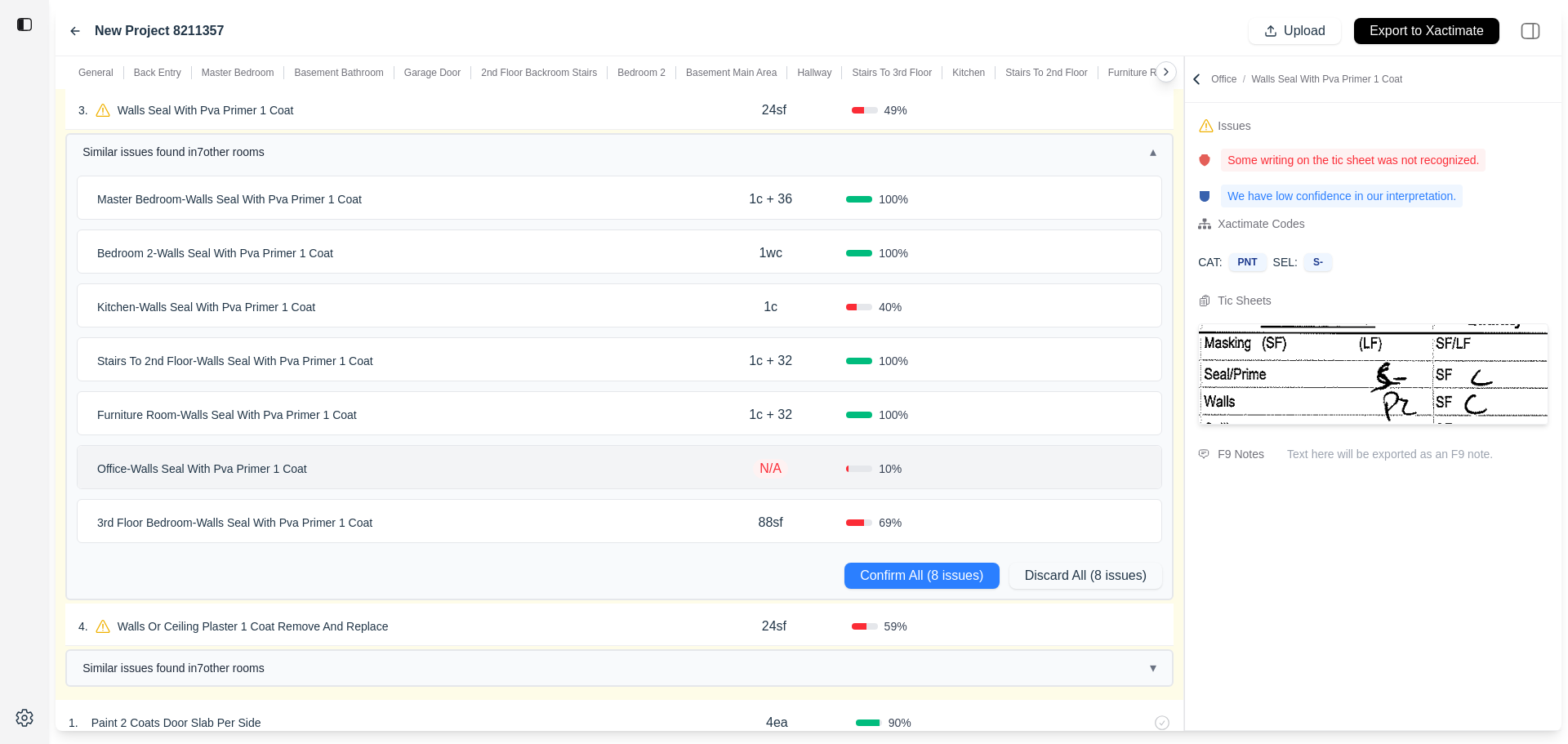
click at [780, 468] on p "N/A" at bounding box center [770, 469] width 35 height 20
type input "*"
click at [665, 472] on div "Office - Walls Seal With Pva Primer 1 Coat" at bounding box center [393, 468] width 605 height 23
click at [659, 520] on div "3rd Floor Bedroom - Walls Seal With Pva Primer 1 Coat" at bounding box center [393, 523] width 605 height 23
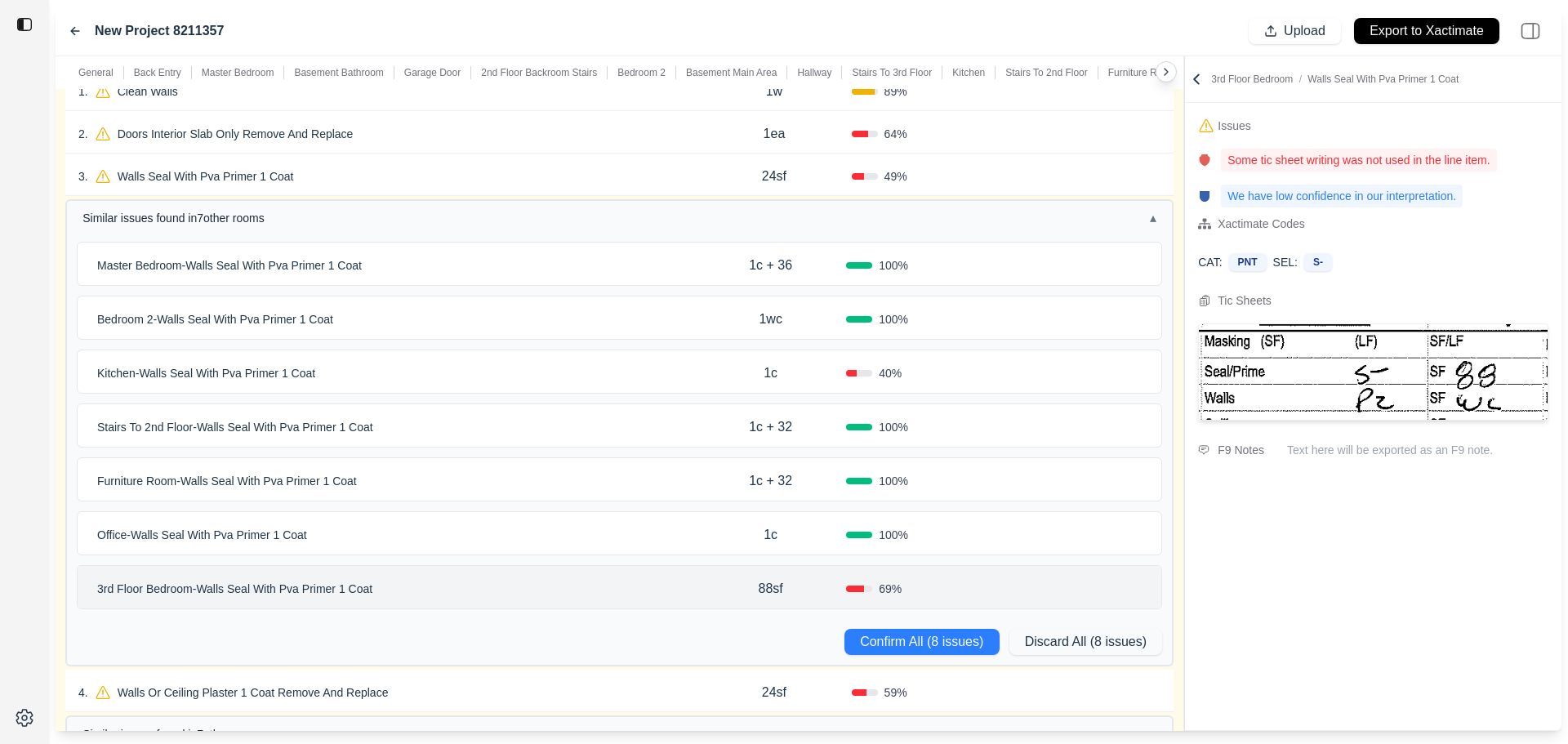
scroll to position [327, 0]
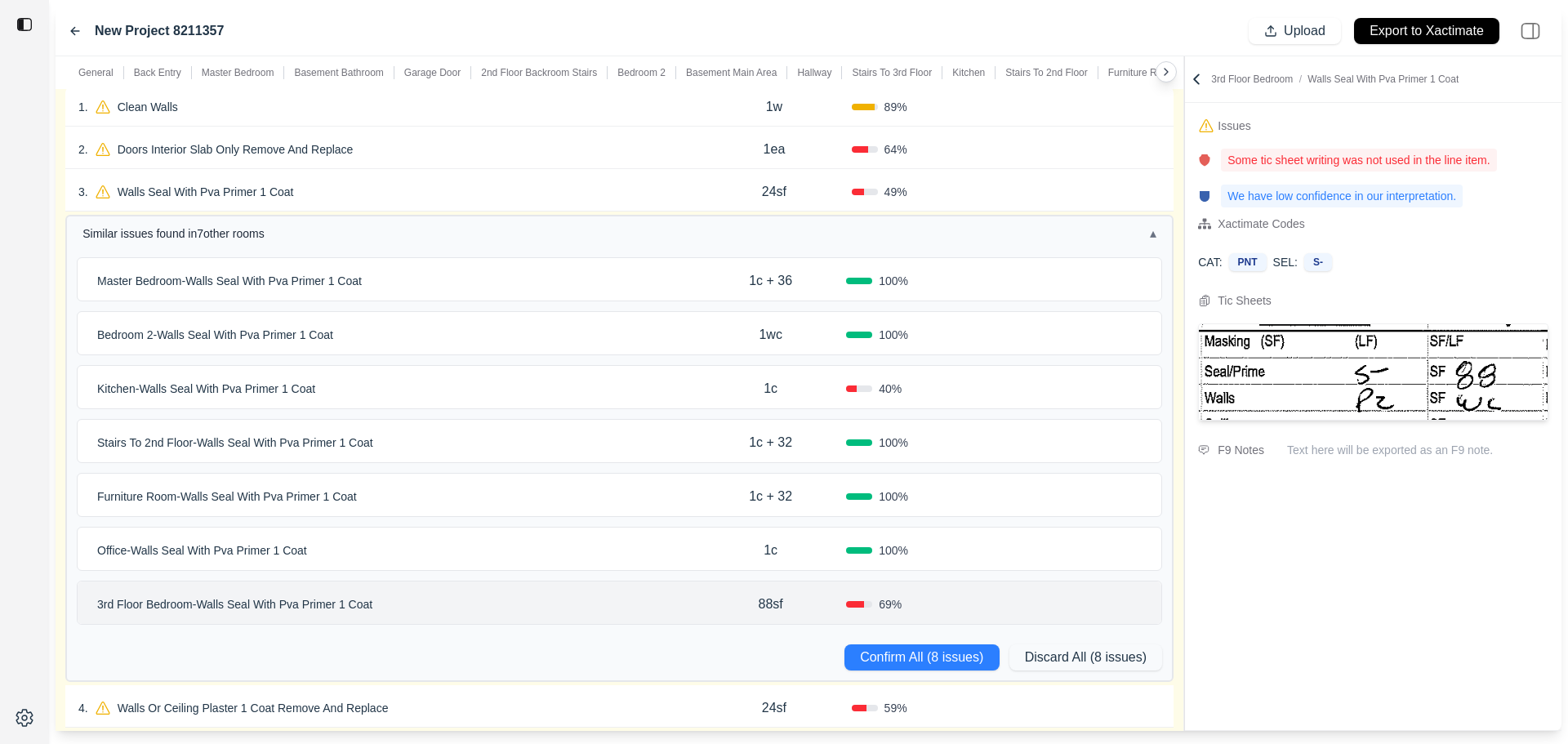
click at [369, 192] on div "3 . Walls Seal With Pva Primer 1 Coat" at bounding box center [388, 192] width 618 height 23
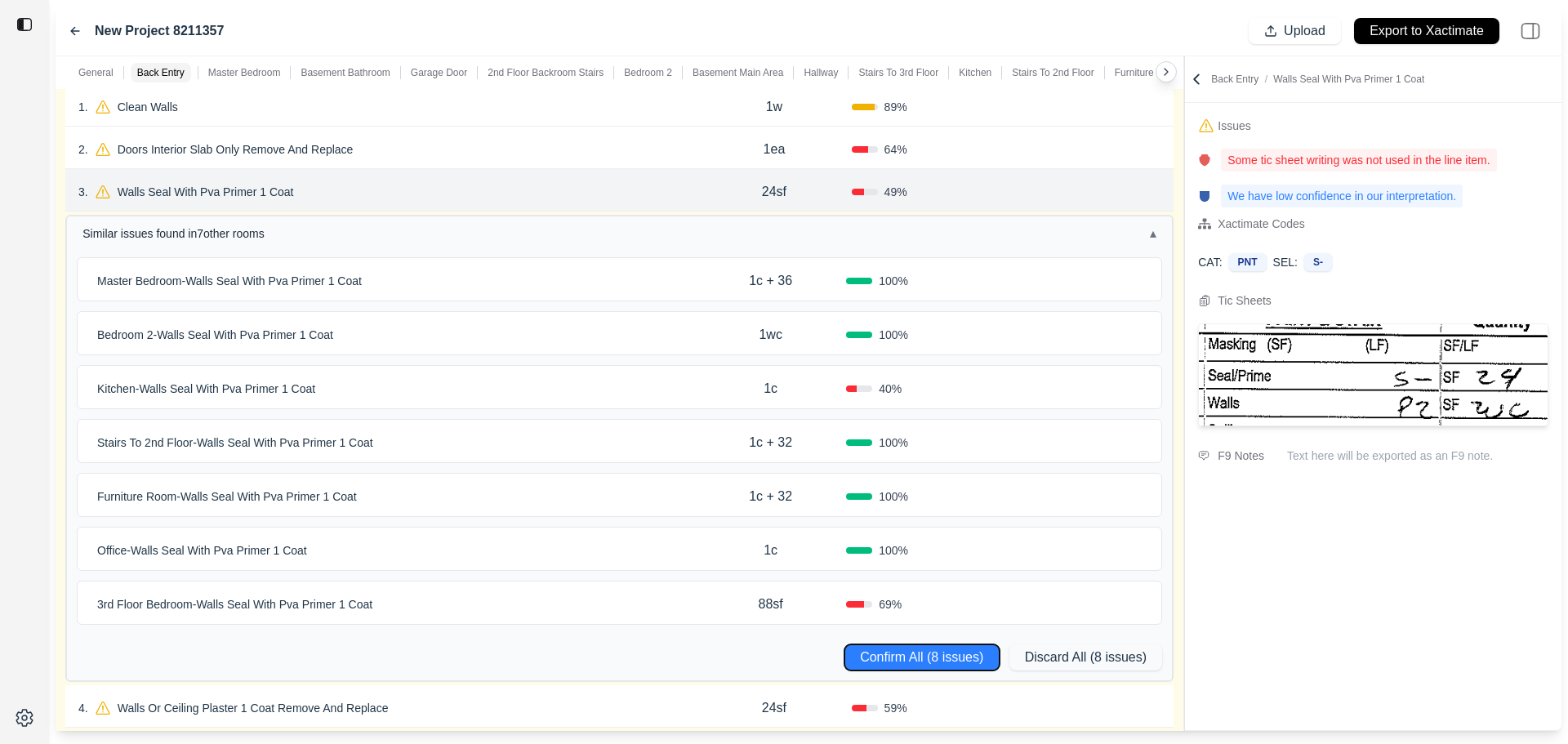
click at [887, 651] on button "Confirm All (8 issues)" at bounding box center [922, 657] width 155 height 26
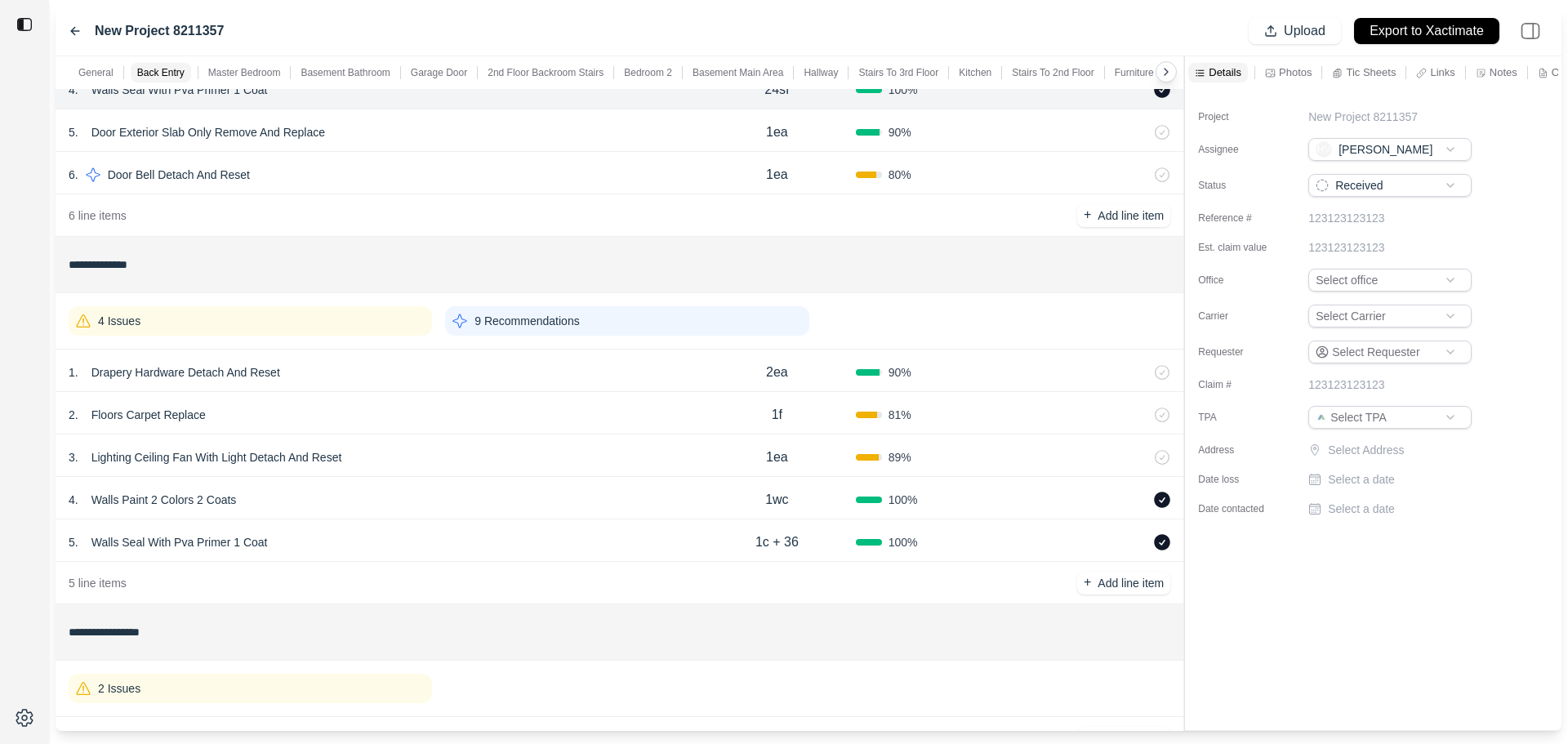
scroll to position [654, 0]
click at [284, 494] on div "4 . Walls Paint 2 Colors 2 Coats" at bounding box center [383, 499] width 630 height 23
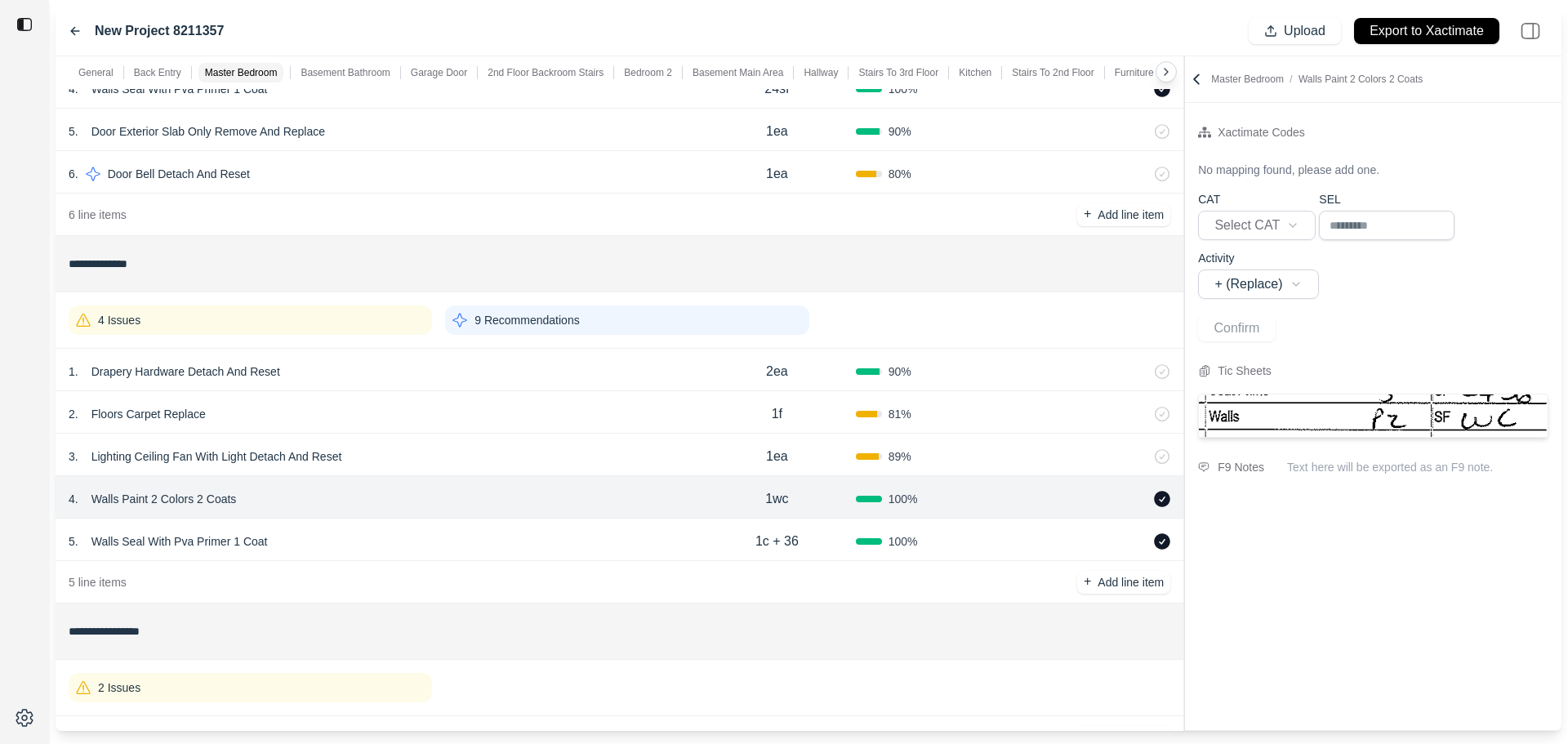
click at [167, 501] on p "Walls Paint 2 Colors 2 Coats" at bounding box center [164, 499] width 159 height 23
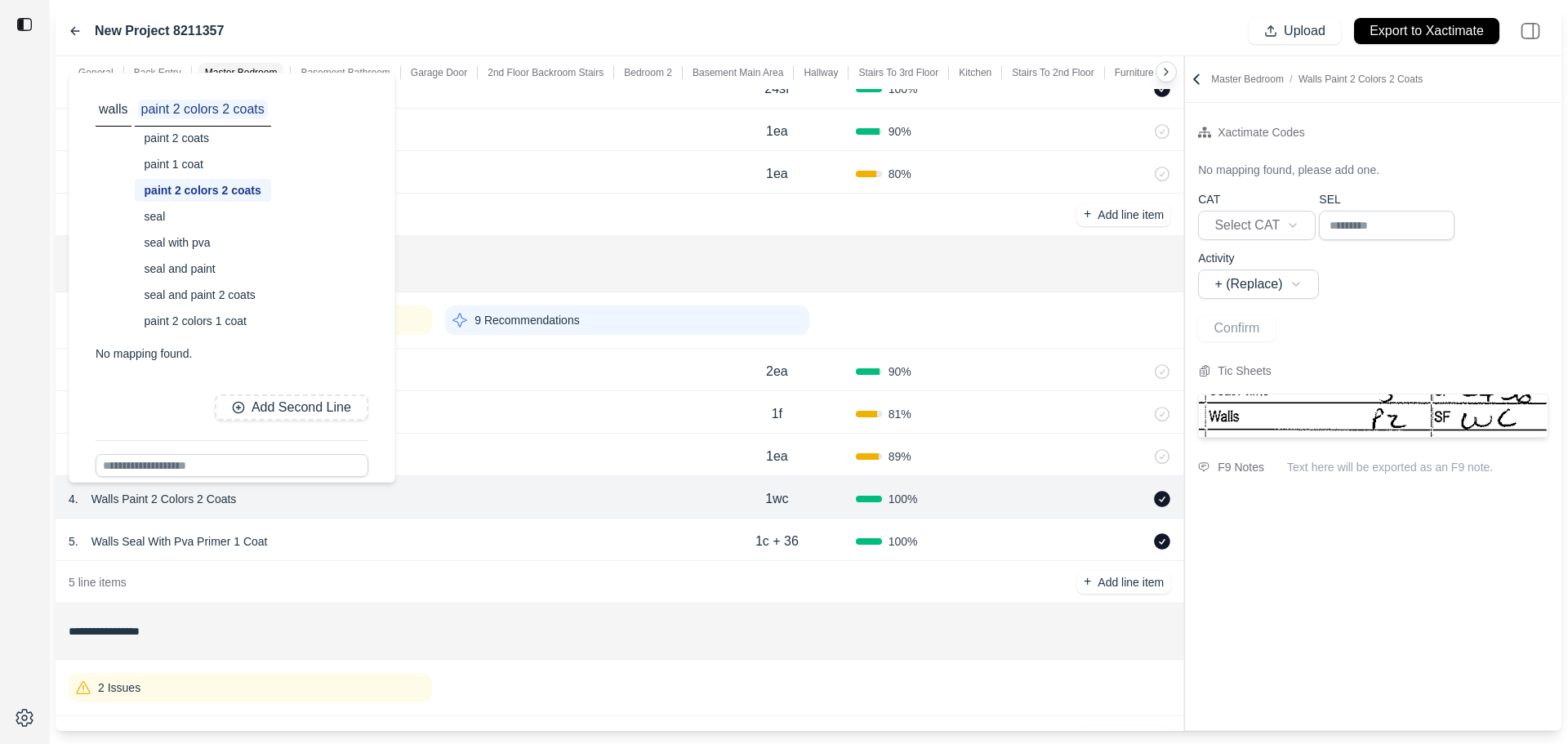
click at [192, 145] on div "paint 2 coats" at bounding box center [202, 138] width 136 height 23
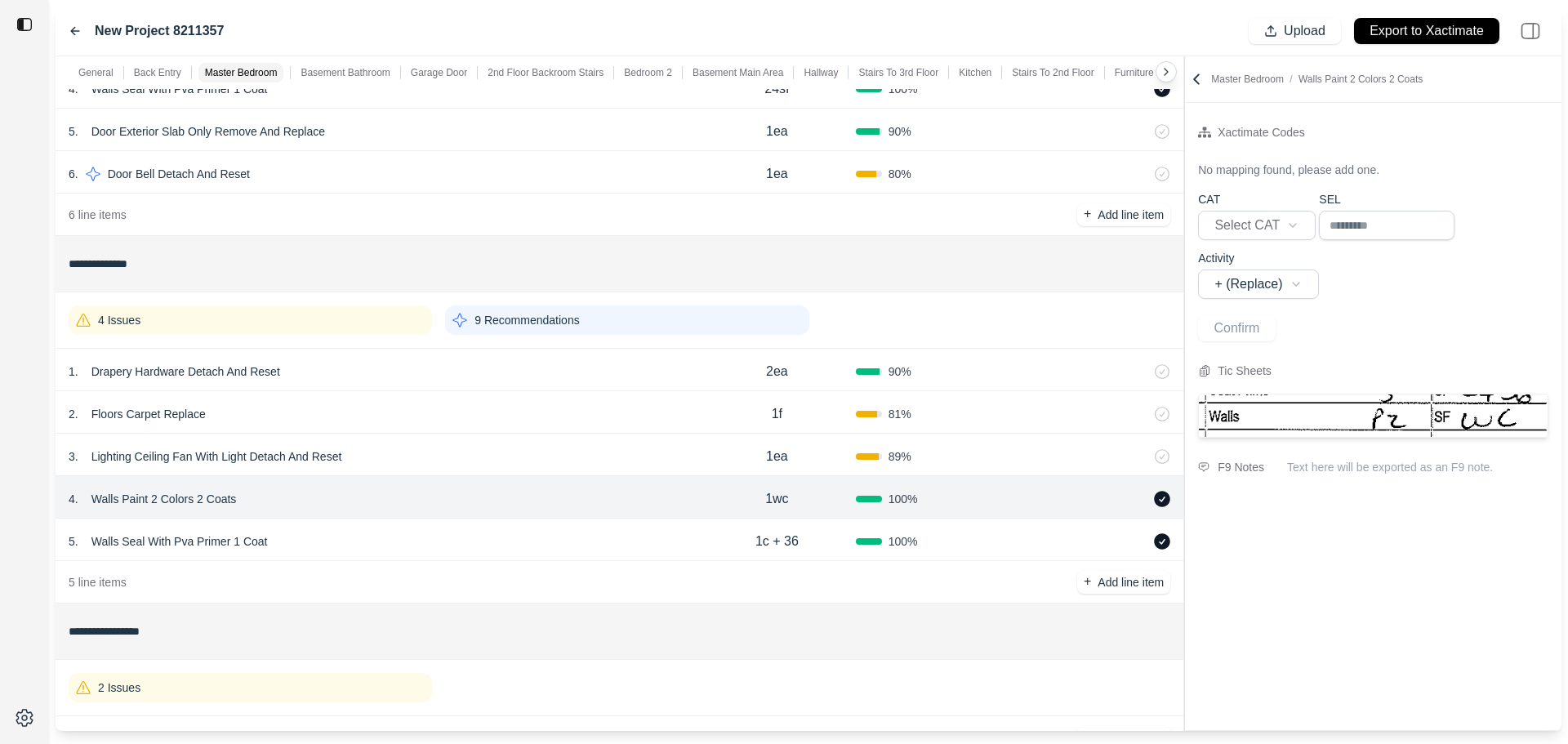
click at [487, 478] on div "4 . Walls Paint 2 Colors 2 Coats 1wc 100 %" at bounding box center [619, 498] width 1128 height 43
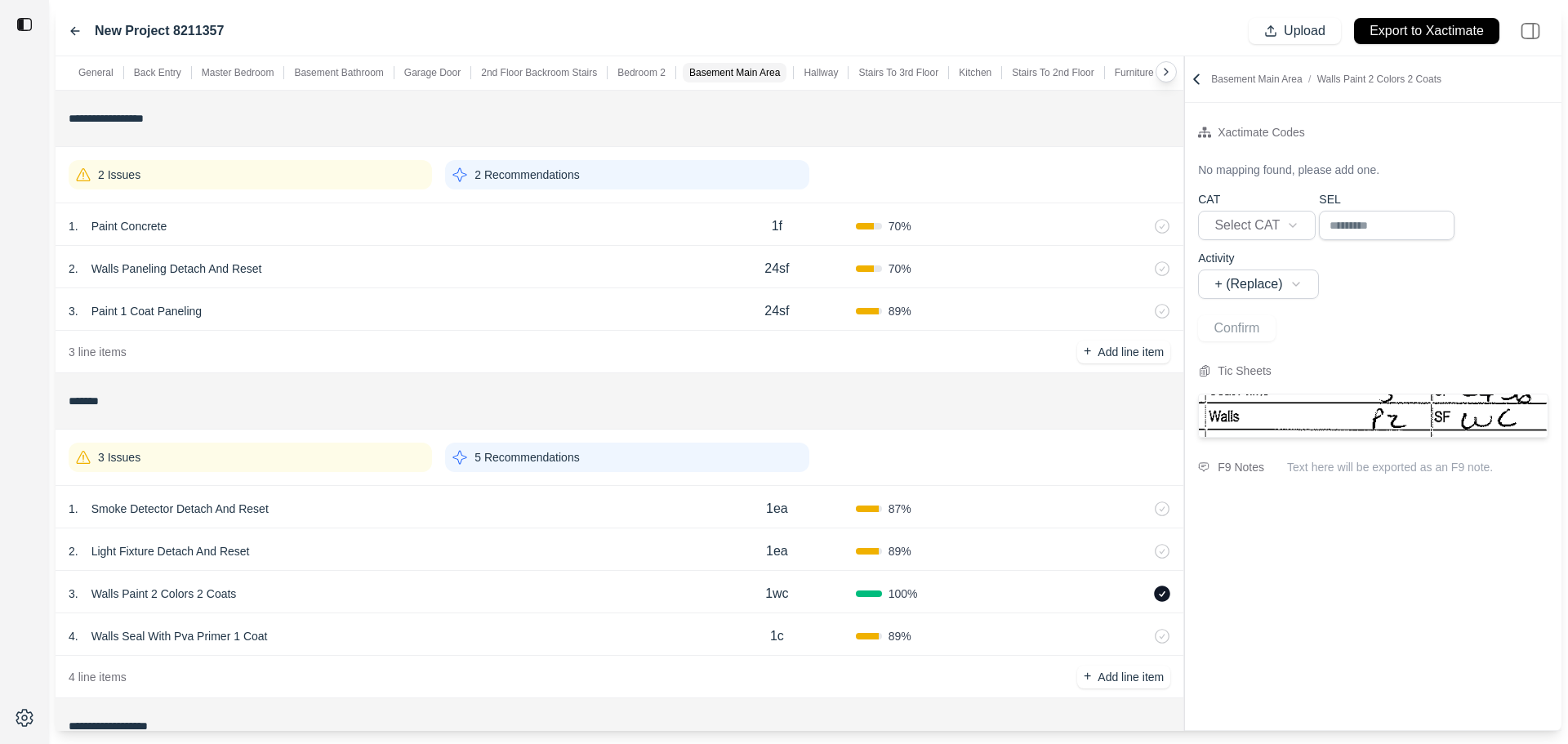
scroll to position [2206, 0]
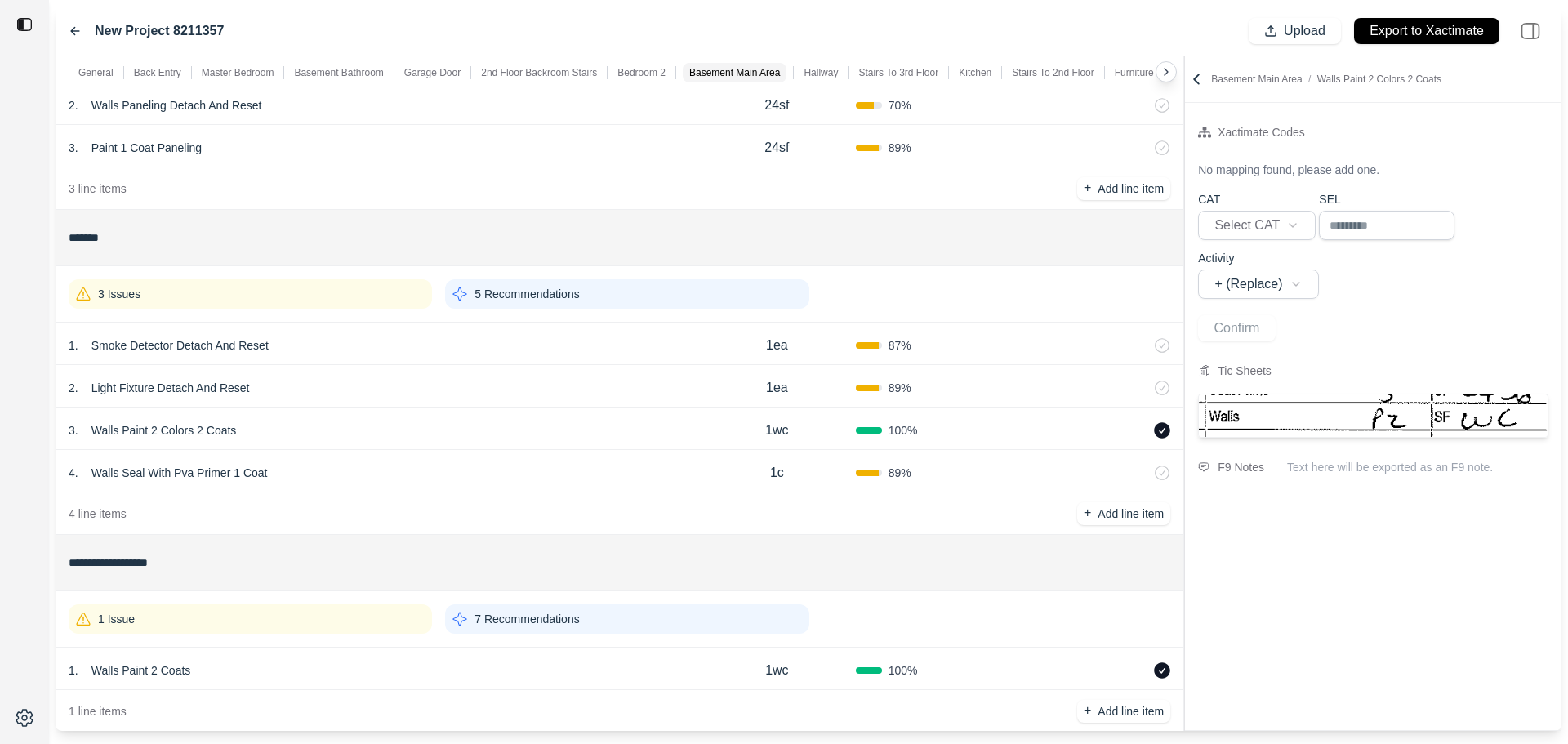
click at [434, 429] on div "3 . Walls Paint 2 Colors 2 Coats" at bounding box center [383, 430] width 630 height 23
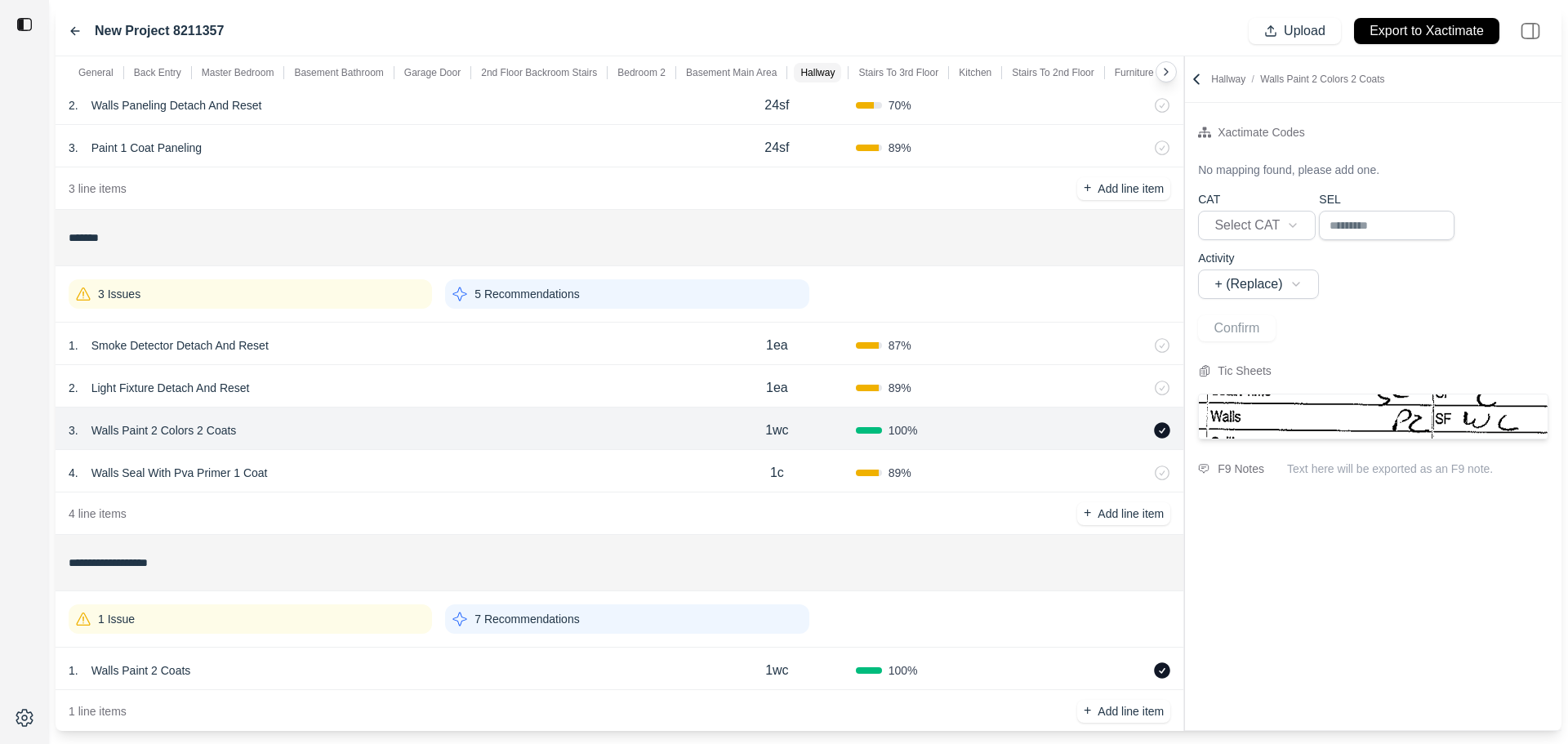
click at [191, 428] on p "Walls Paint 2 Colors 2 Coats" at bounding box center [164, 430] width 159 height 23
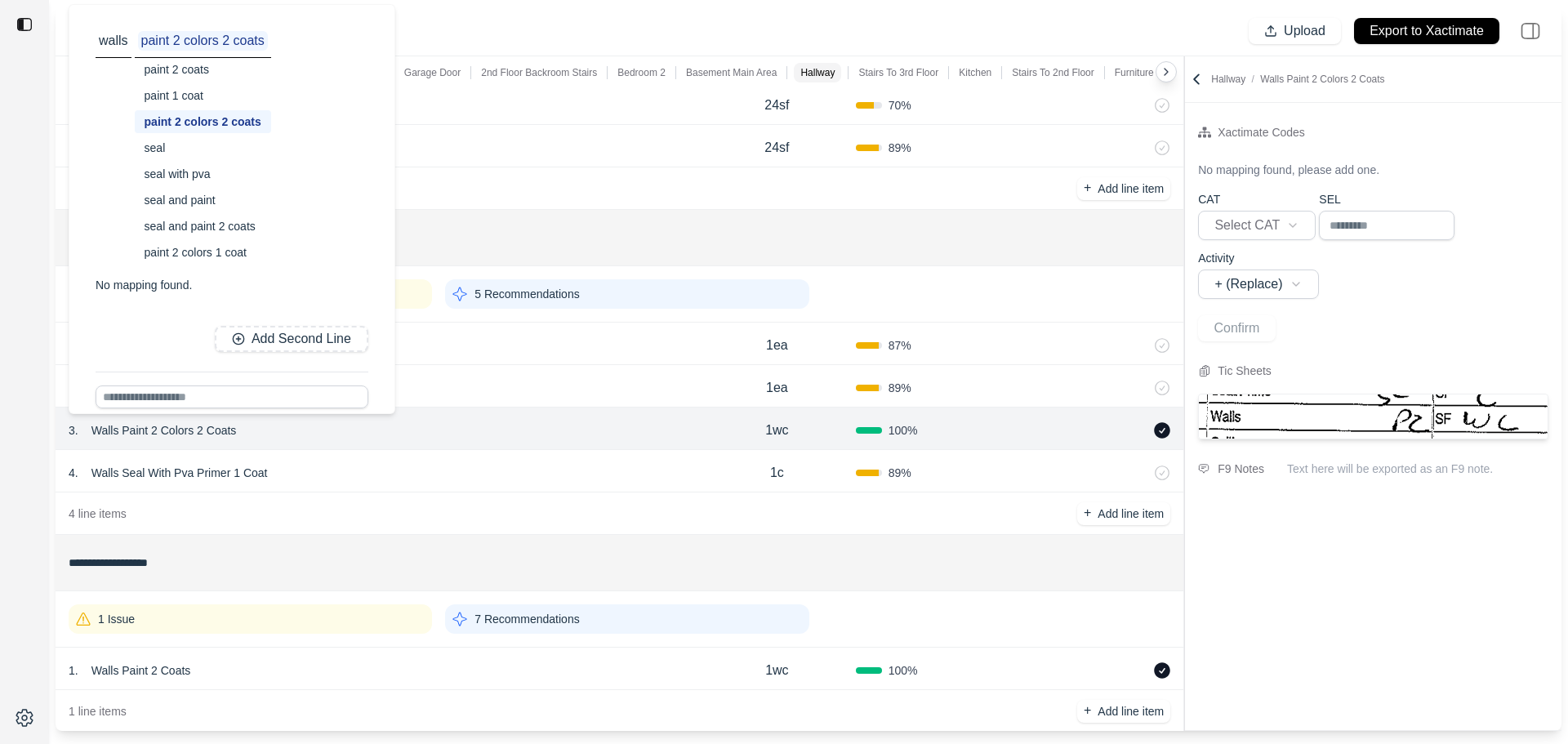
click at [192, 74] on div "paint 2 coats" at bounding box center [202, 69] width 136 height 23
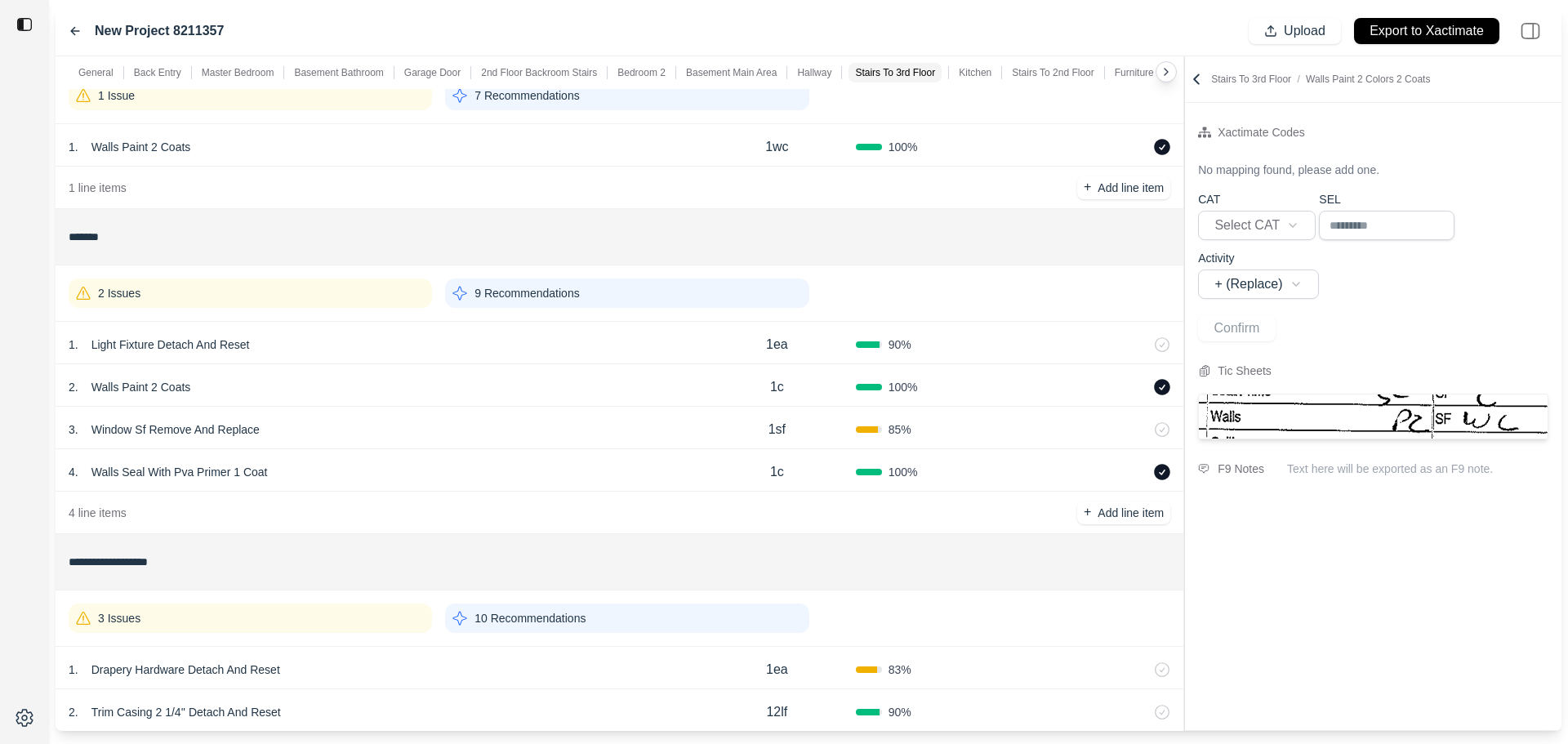
scroll to position [2778, 0]
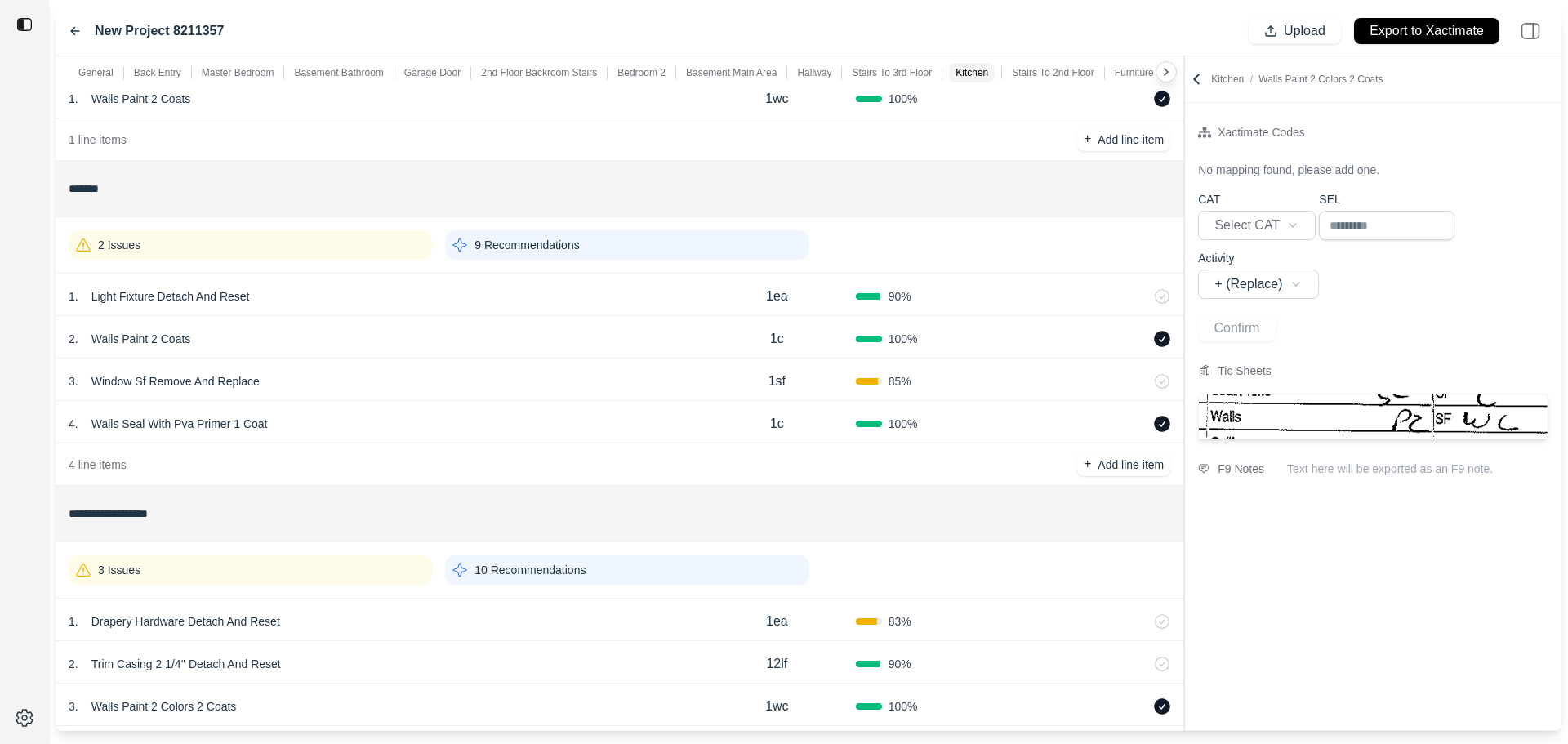
click at [345, 338] on div "2 . Walls Paint 2 Coats" at bounding box center [383, 339] width 630 height 23
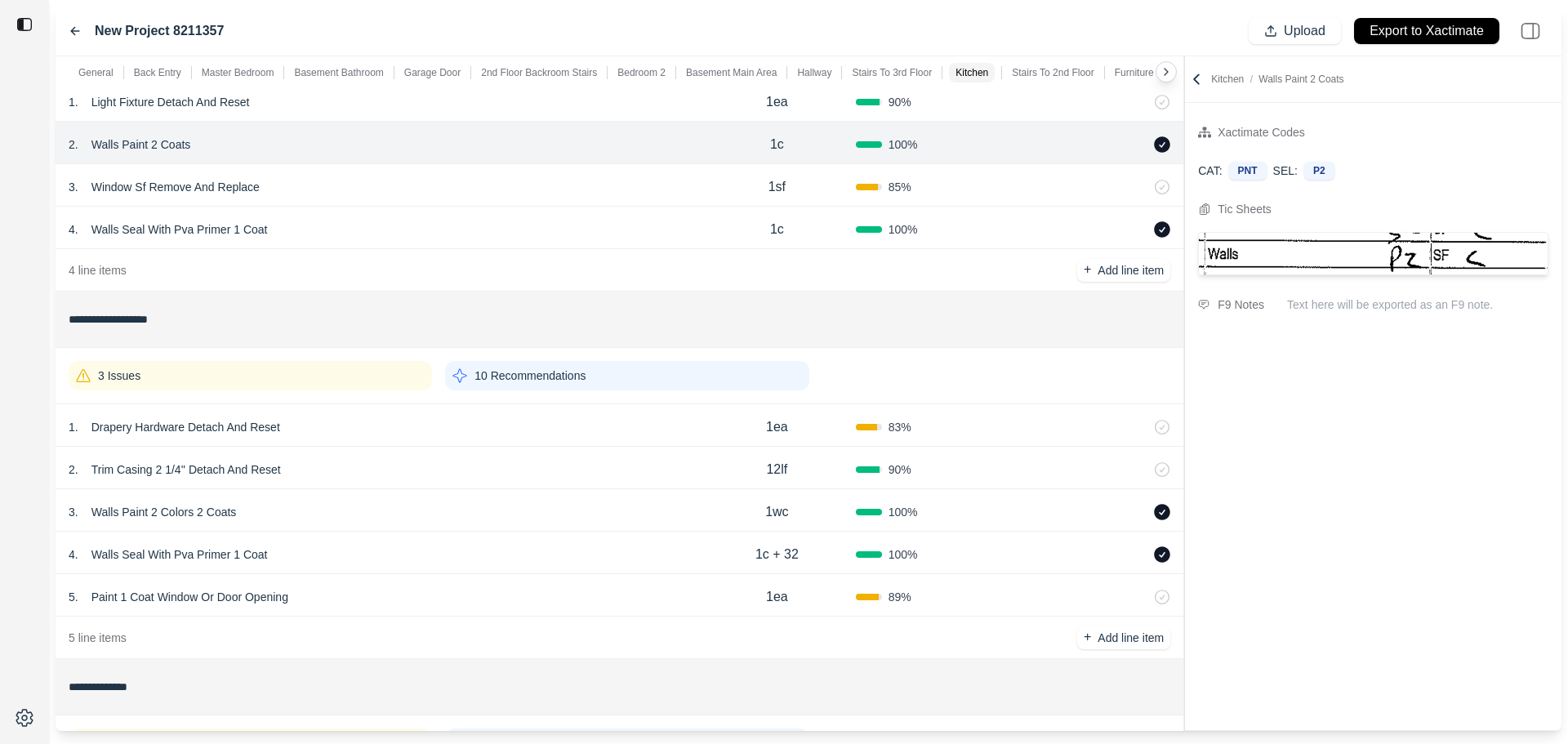
scroll to position [3023, 0]
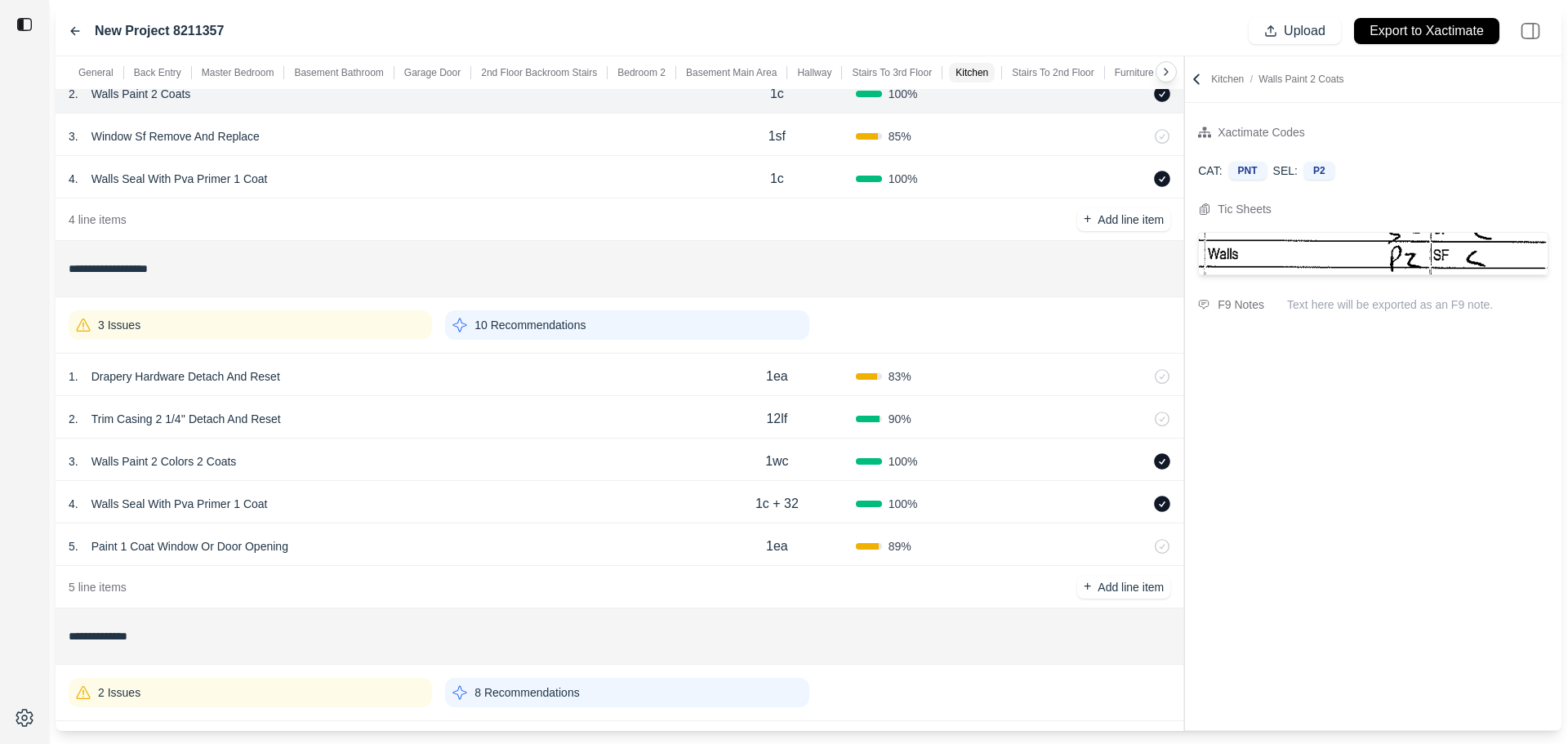
click at [338, 447] on div "3 . Walls Paint 2 Colors 2 Coats 1wc 100 %" at bounding box center [619, 460] width 1128 height 43
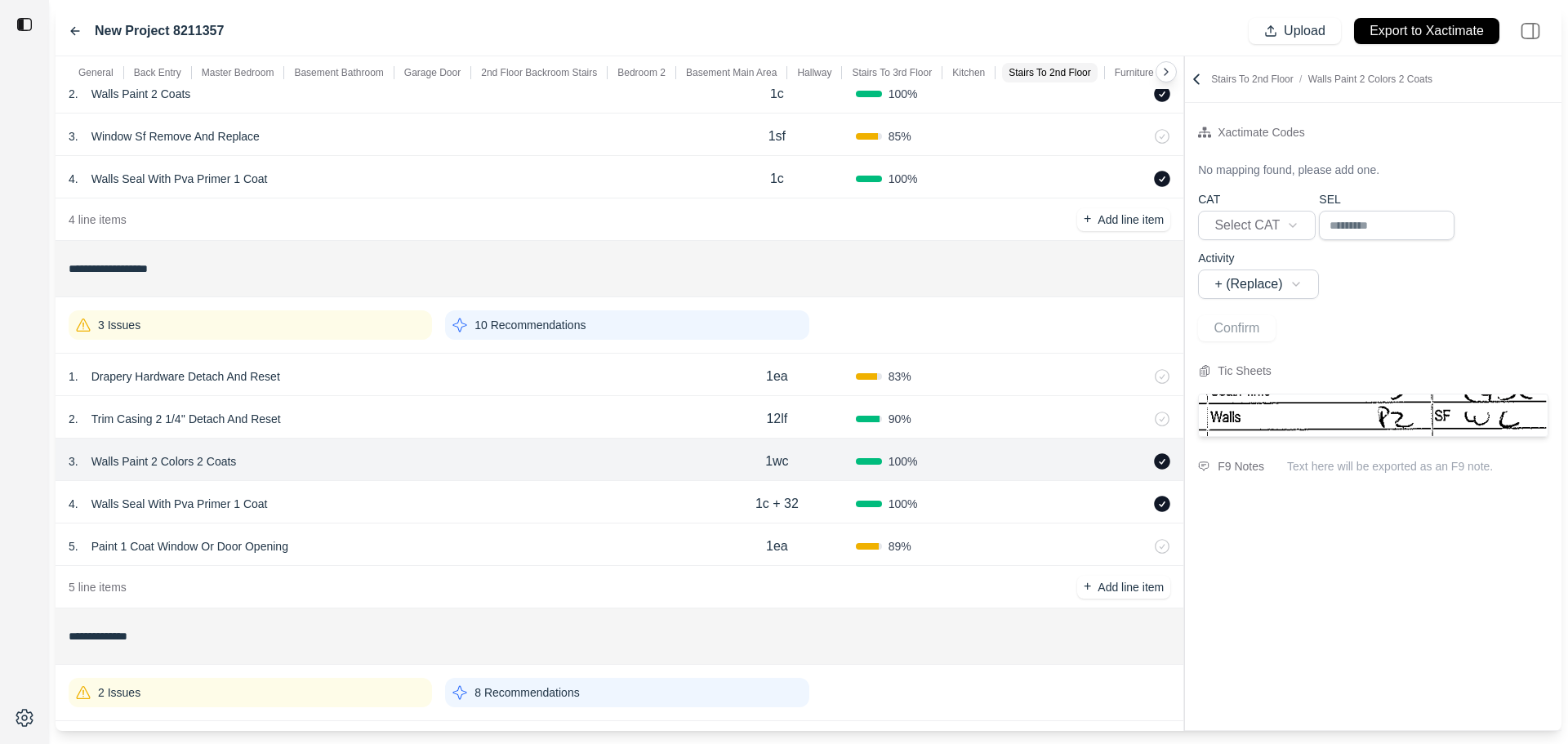
click at [194, 463] on p "Walls Paint 2 Colors 2 Coats" at bounding box center [164, 462] width 159 height 23
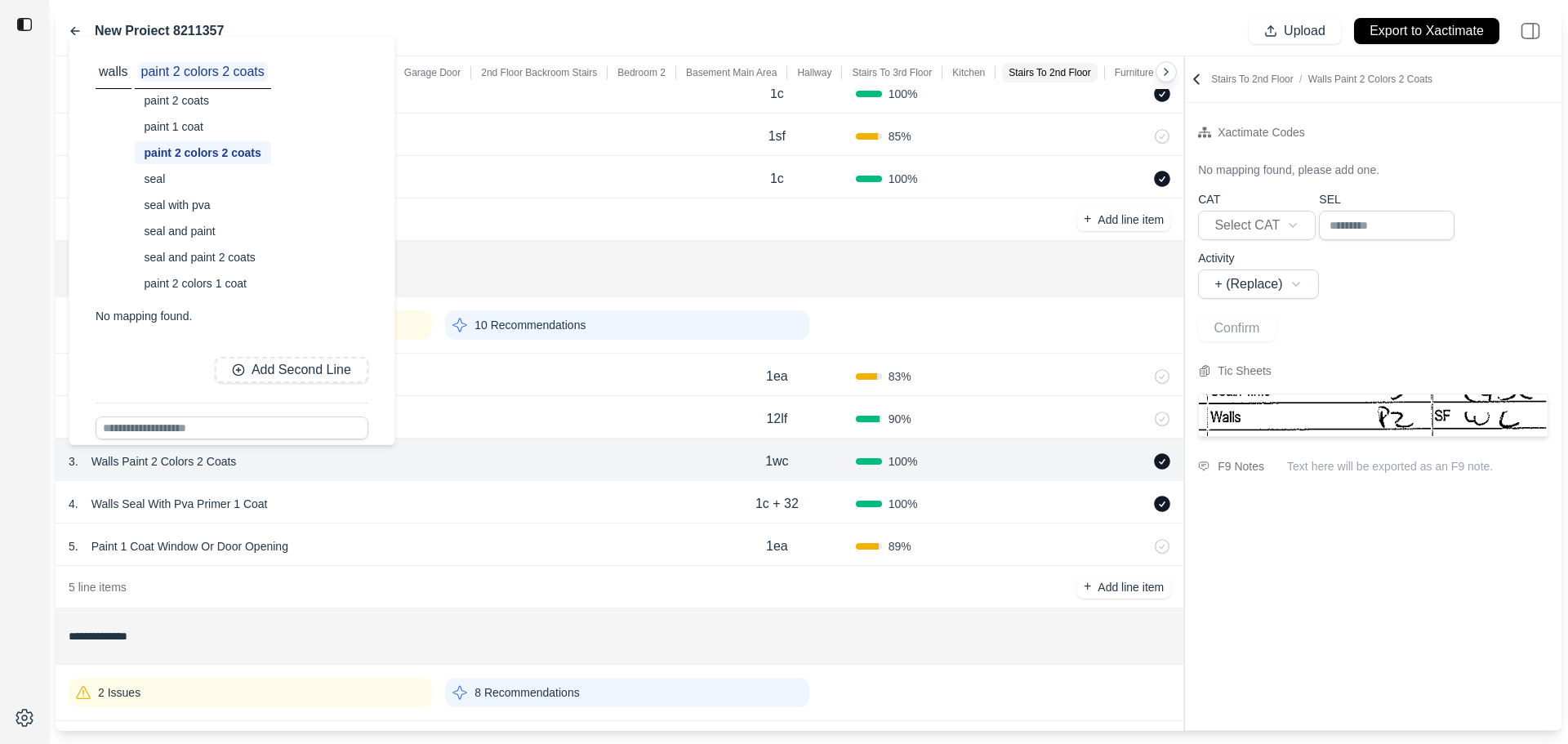
click at [201, 101] on div "paint 2 coats" at bounding box center [202, 101] width 136 height 23
click at [566, 544] on div "5 . Paint 1 Coat Window Or Door Opening" at bounding box center [383, 547] width 630 height 23
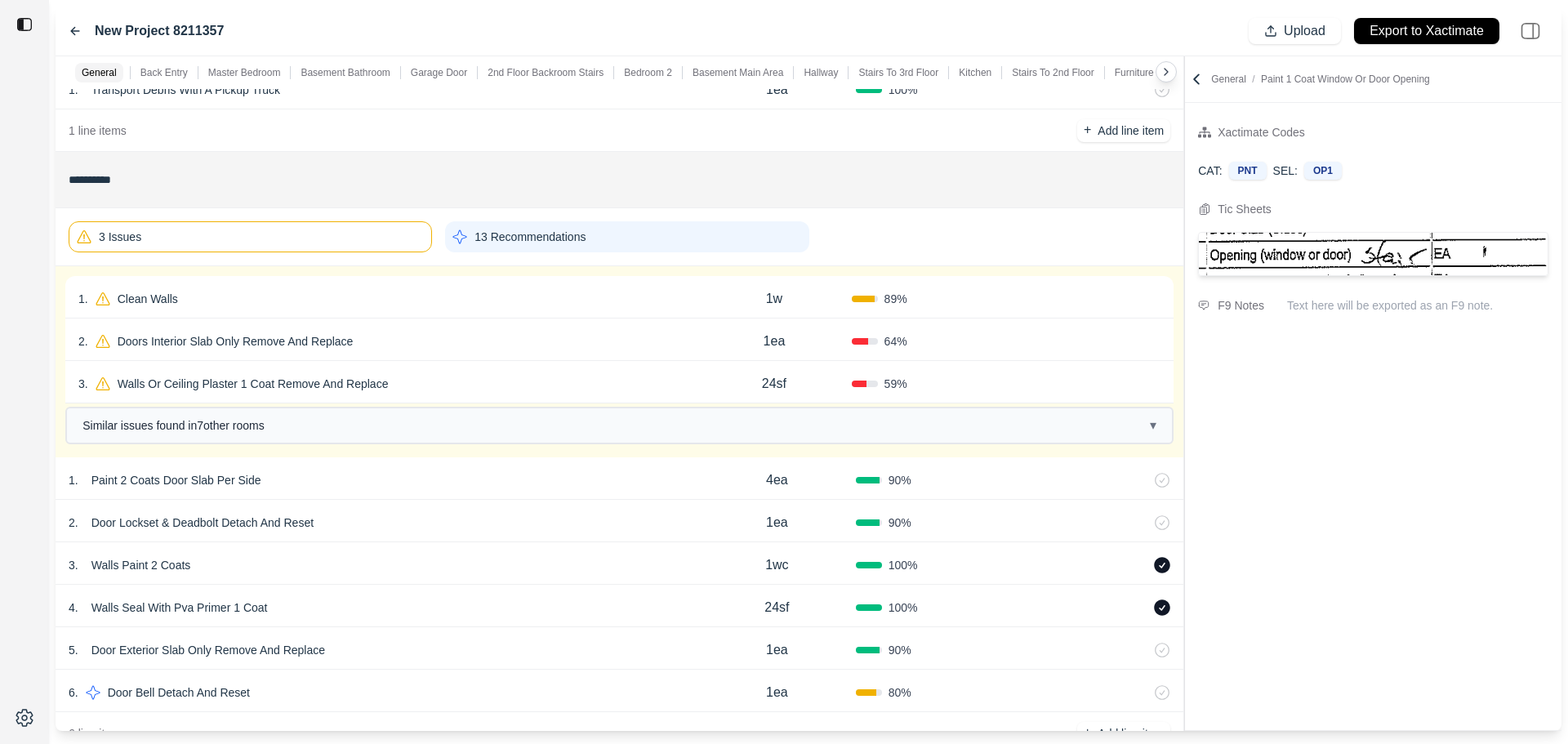
scroll to position [163, 0]
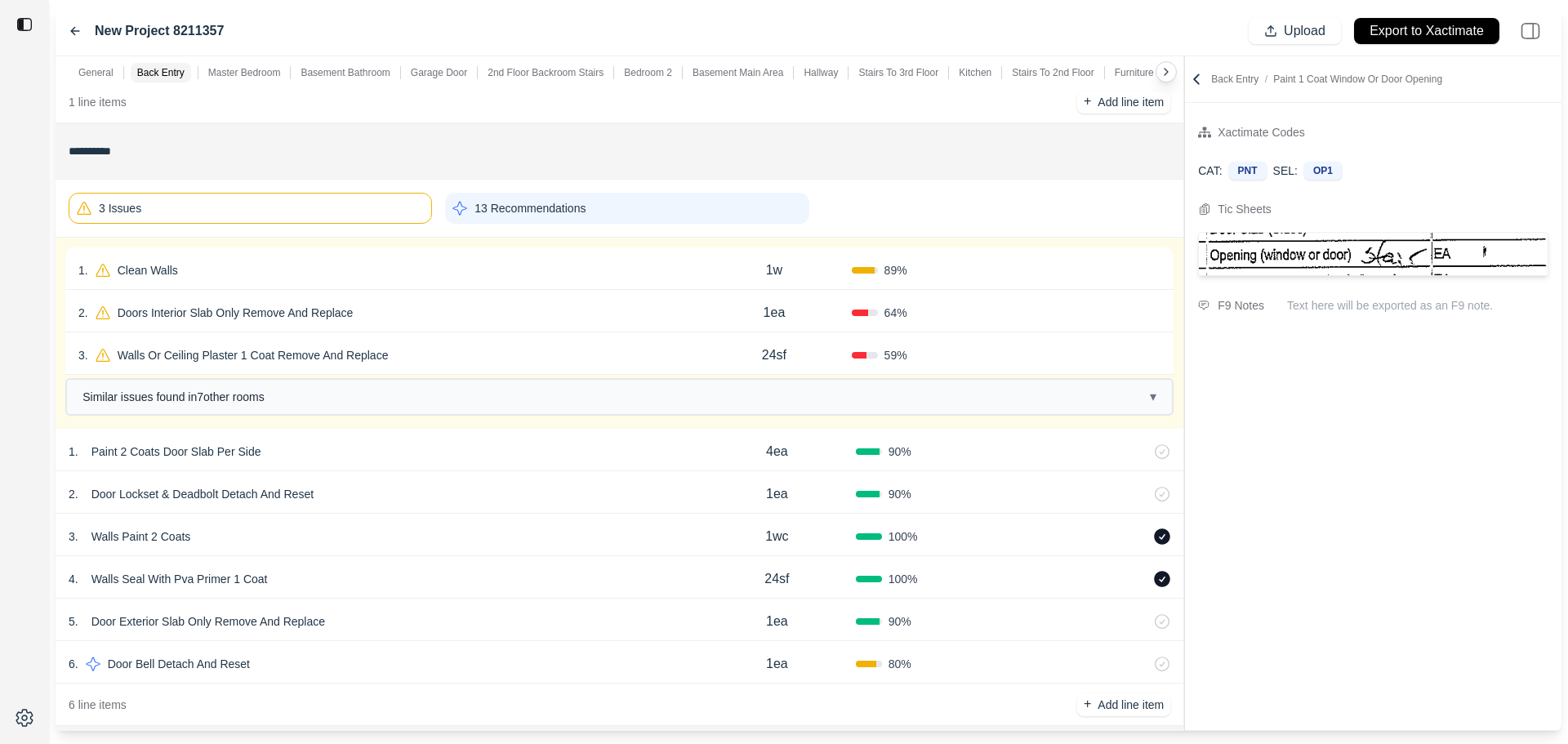
click at [454, 344] on div "3 . Walls Or Ceiling Plaster 1 Coat Remove And Replace" at bounding box center [388, 356] width 618 height 23
select select "*"
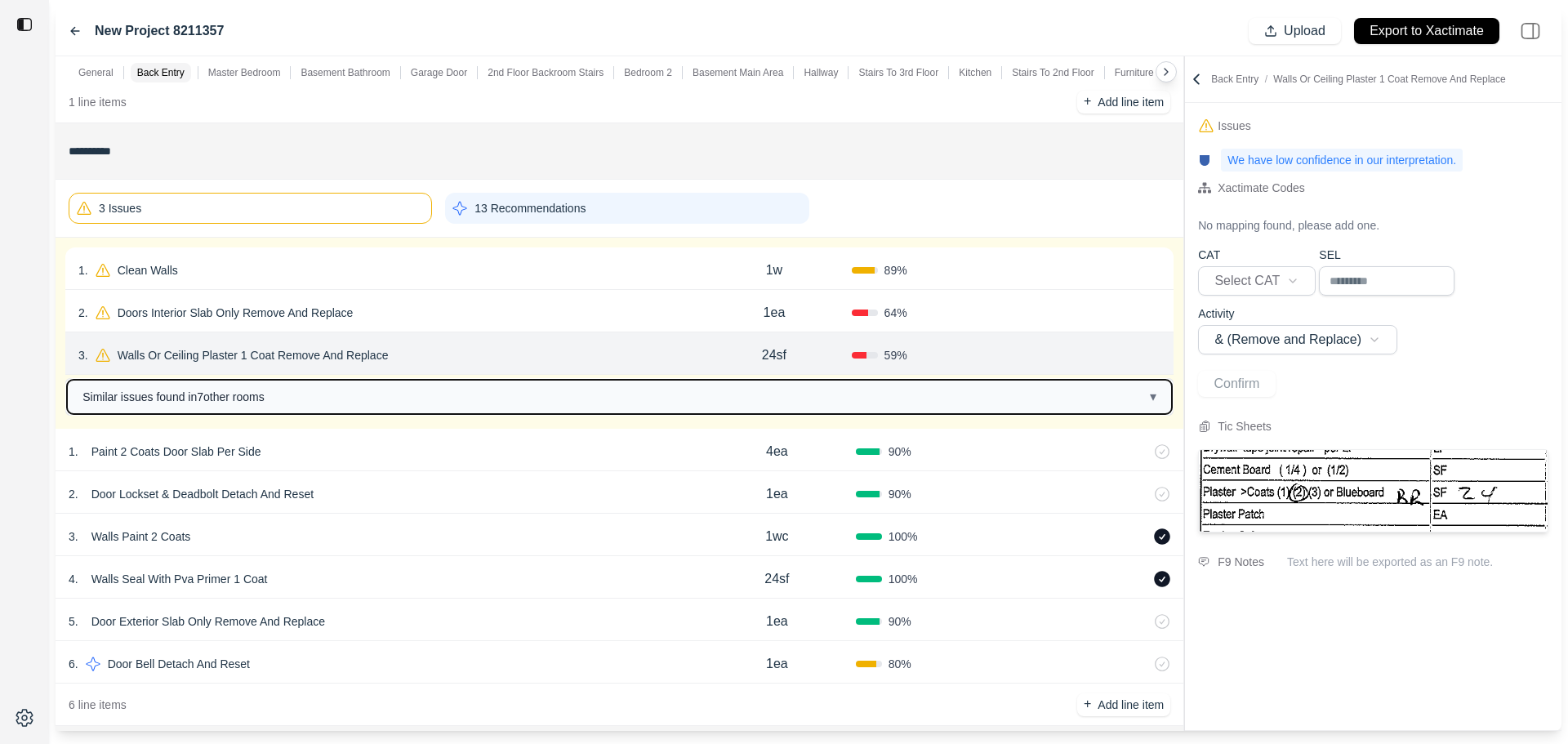
click at [249, 395] on span "Similar issues found in 7 other room s" at bounding box center [174, 397] width 182 height 16
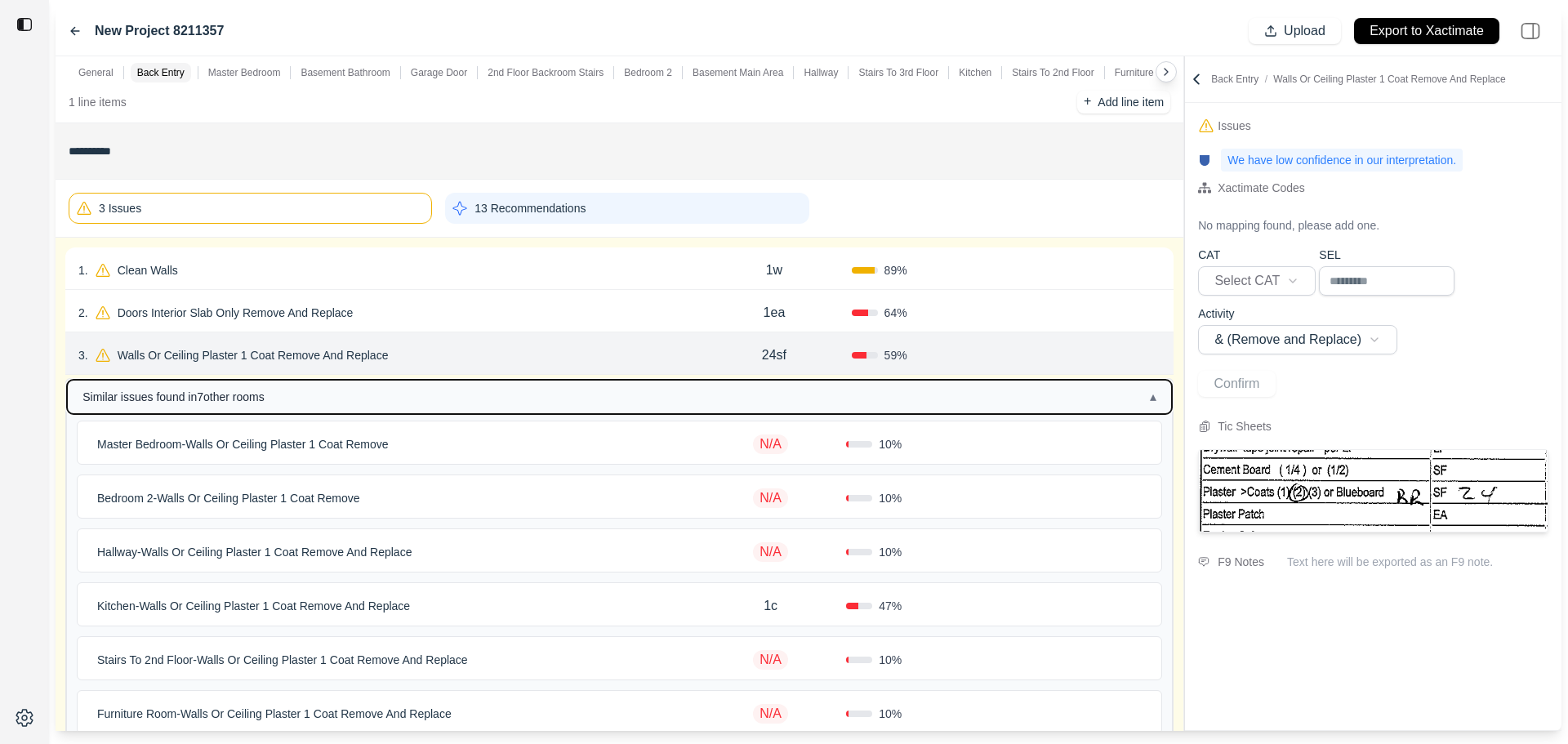
scroll to position [327, 0]
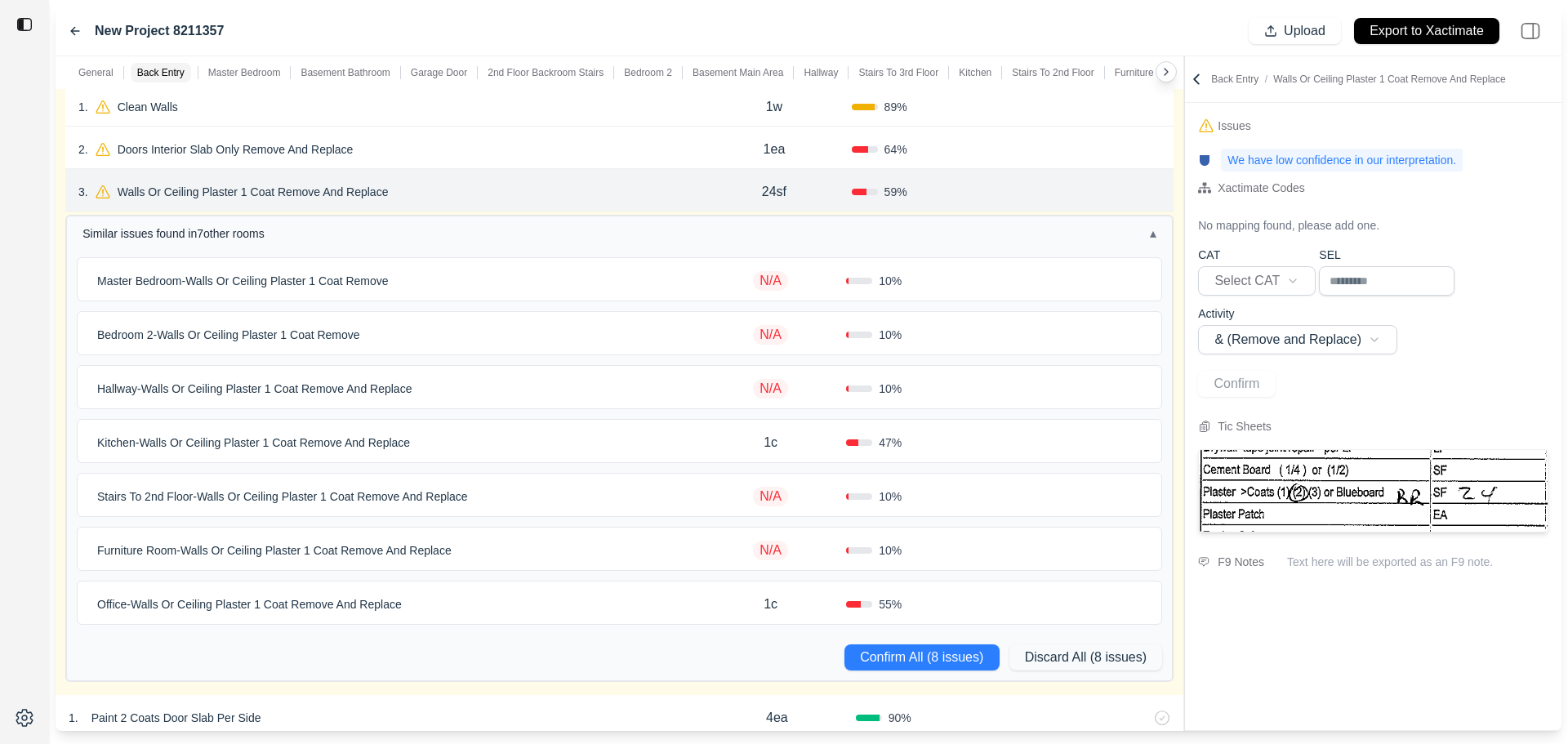
click at [236, 192] on p "Walls Or Ceiling Plaster 1 Coat Remove And Replace" at bounding box center [253, 192] width 284 height 23
click at [598, 194] on div "3 . Walls Or Ceiling Plaster 1 Coat Remove And Replace Cancel Save" at bounding box center [388, 192] width 618 height 23
click at [319, 180] on div "3 . Walls Or Ceiling Plaster 1 Coat Remove And Replace 24sf 59 % Confirm" at bounding box center [619, 191] width 1108 height 43
click at [307, 191] on p "Walls Or Ceiling Plaster 1 Coat Remove And Replace" at bounding box center [253, 192] width 284 height 23
click at [234, 245] on input at bounding box center [241, 249] width 273 height 23
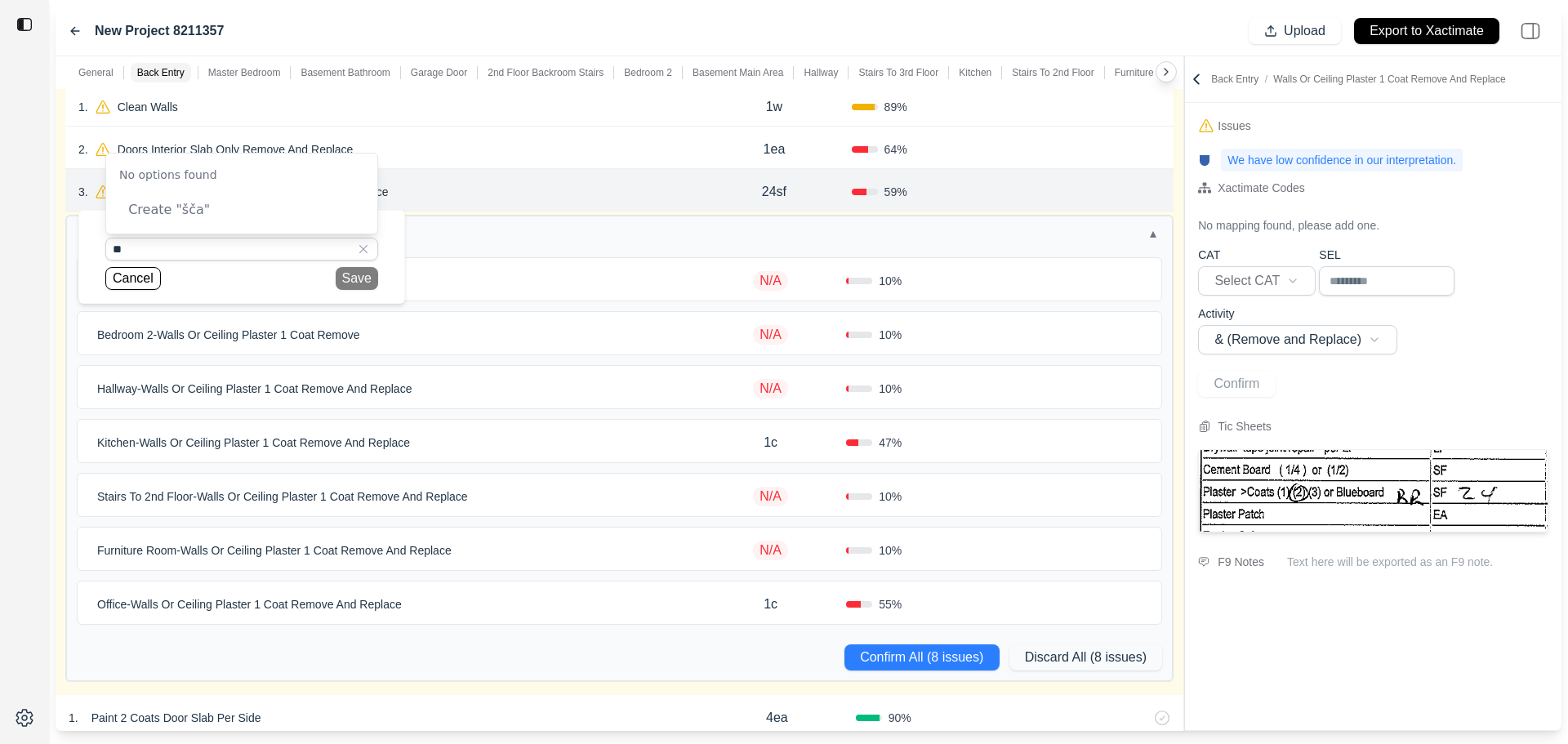
type input "*"
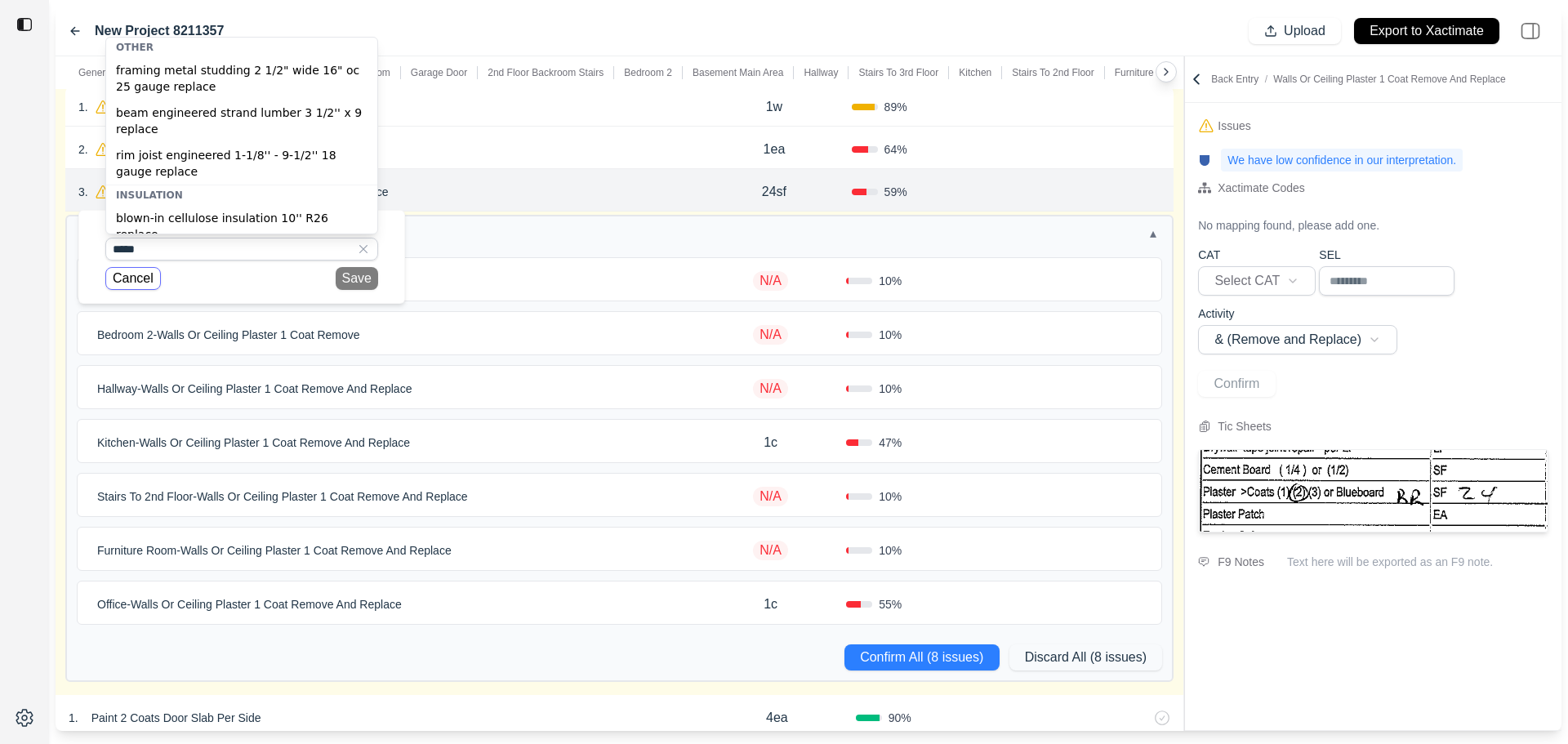
type input "*****"
click at [150, 280] on button "Cancel" at bounding box center [133, 279] width 55 height 23
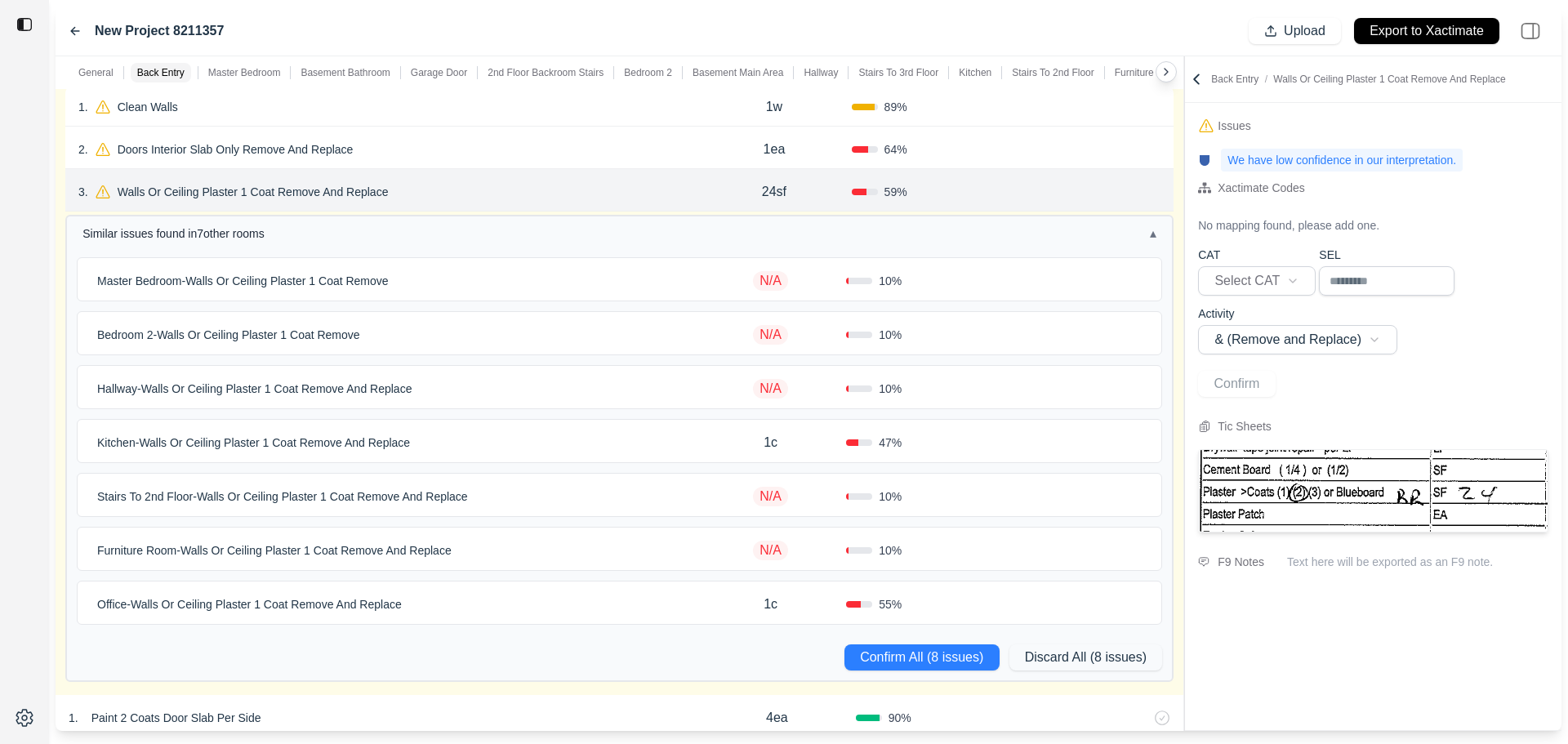
click at [579, 197] on div "3 . Walls Or Ceiling Plaster 1 Coat Remove And Replace" at bounding box center [388, 192] width 618 height 23
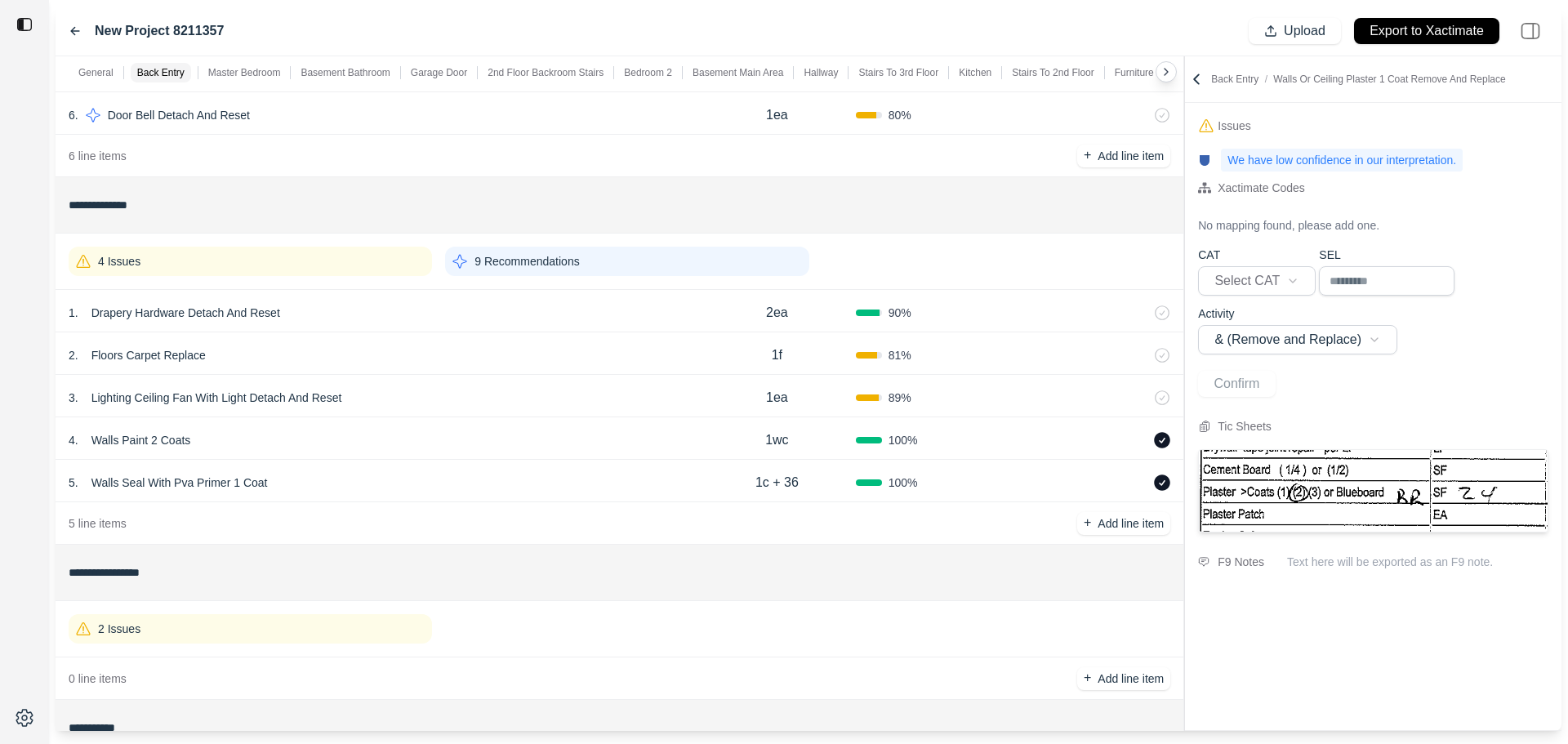
scroll to position [1144, 0]
click at [252, 279] on div "4 Issues 9 Recommendations" at bounding box center [619, 260] width 1102 height 43
click at [306, 258] on div "4 Issues" at bounding box center [250, 259] width 363 height 29
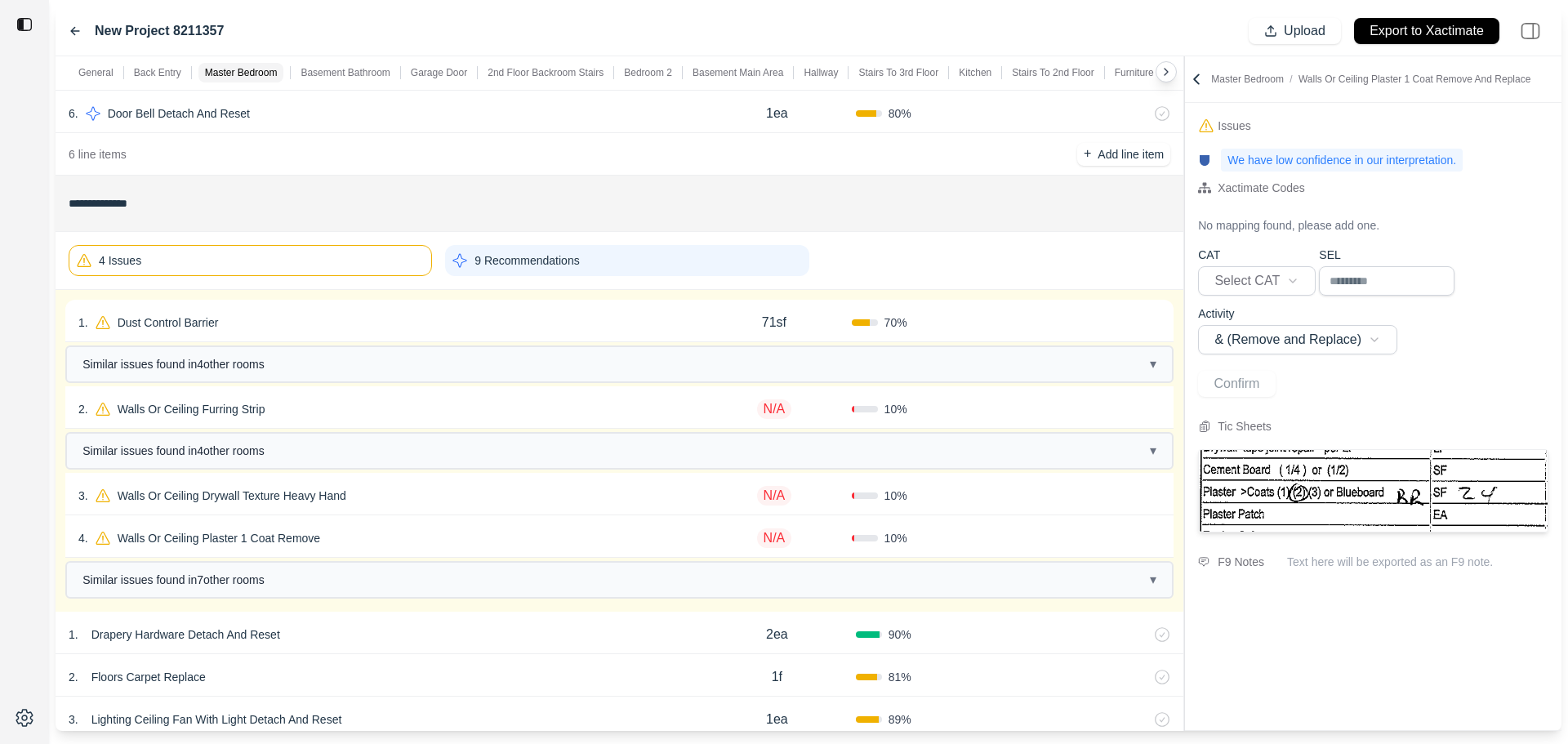
click at [359, 315] on div "1 . Dust Control Barrier" at bounding box center [388, 323] width 618 height 23
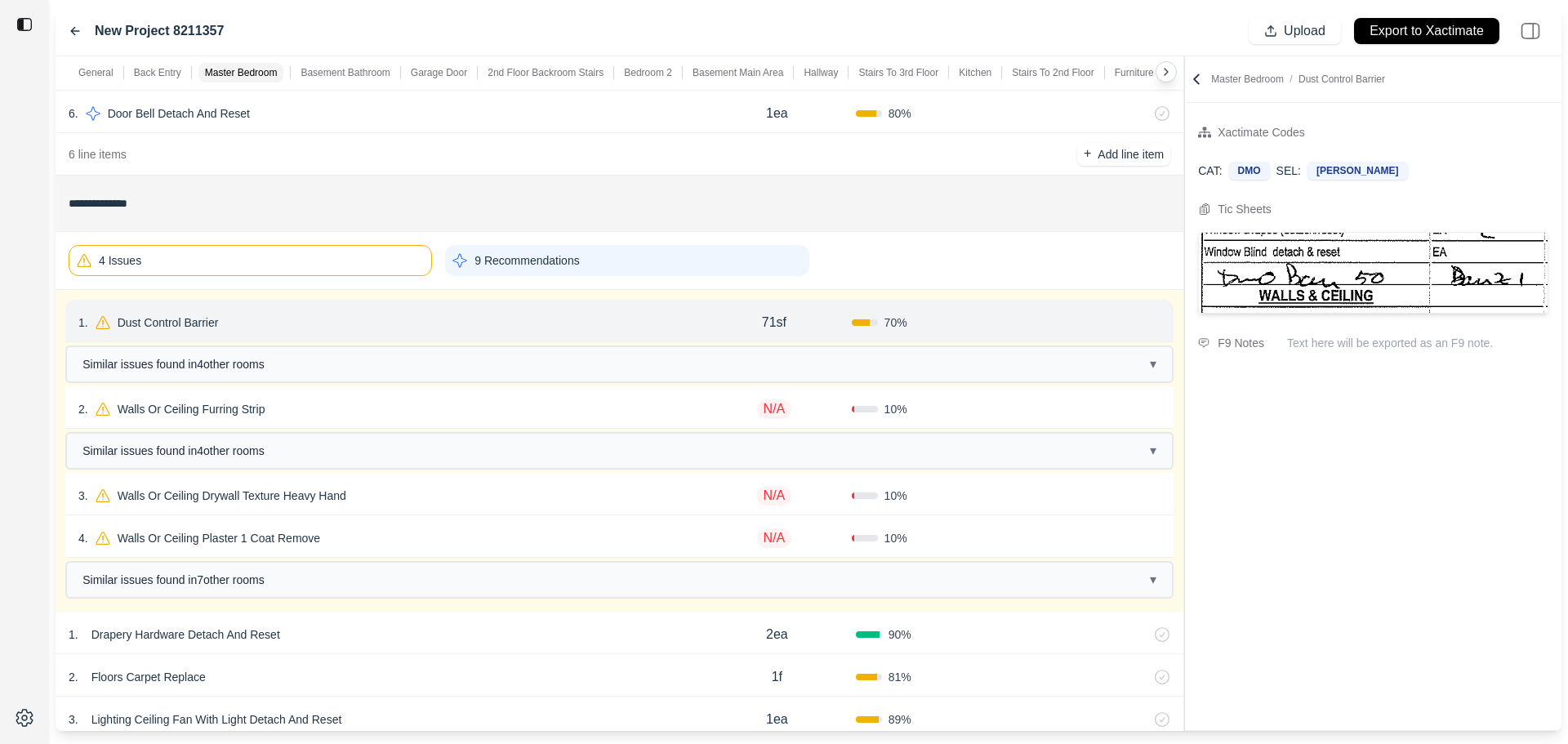
click at [182, 319] on p "Dust Control Barrier" at bounding box center [168, 323] width 114 height 23
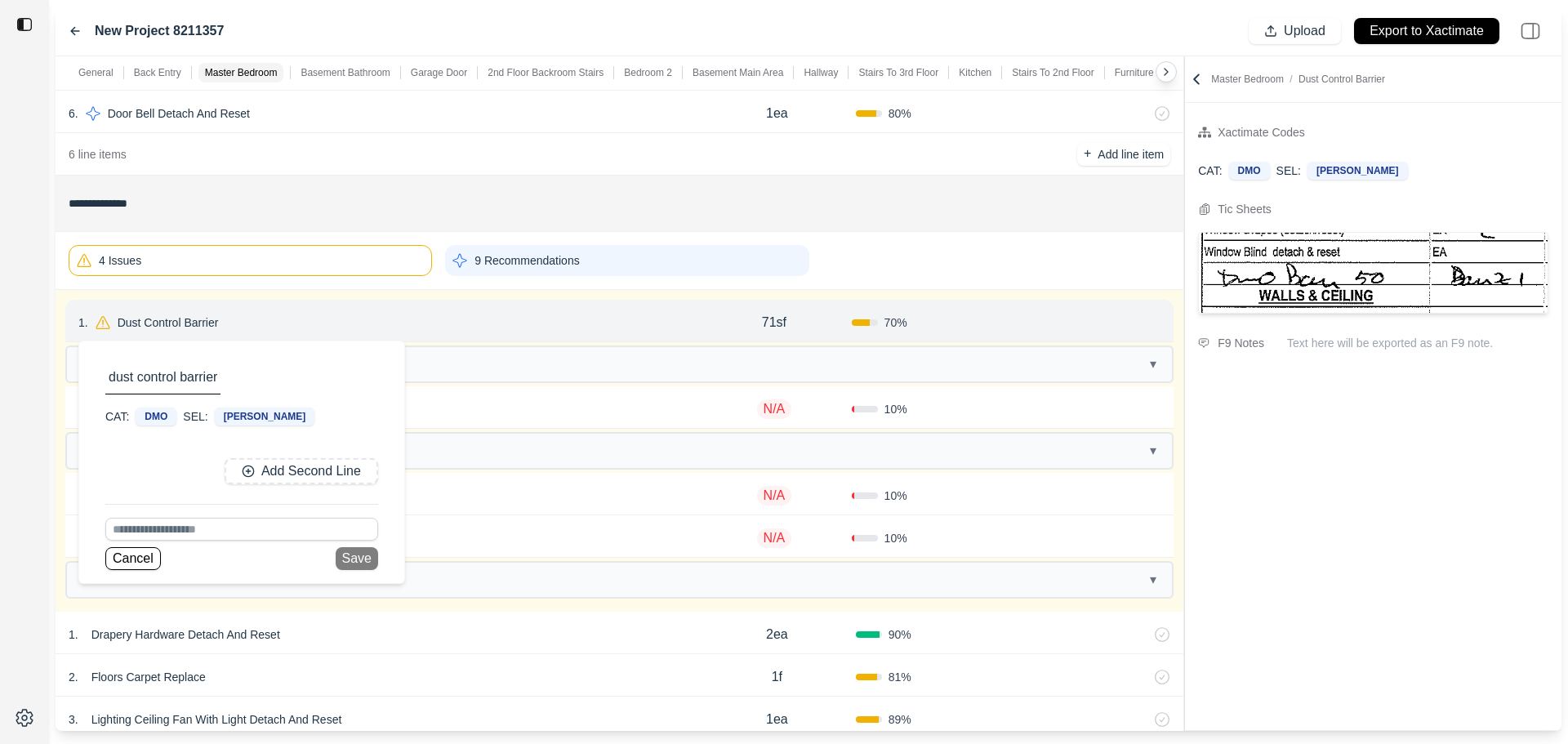
click at [441, 328] on div "1 . Dust Control Barrier dust control barrier CAT: DMO SEL: BARR Add Second Lin…" at bounding box center [388, 323] width 618 height 23
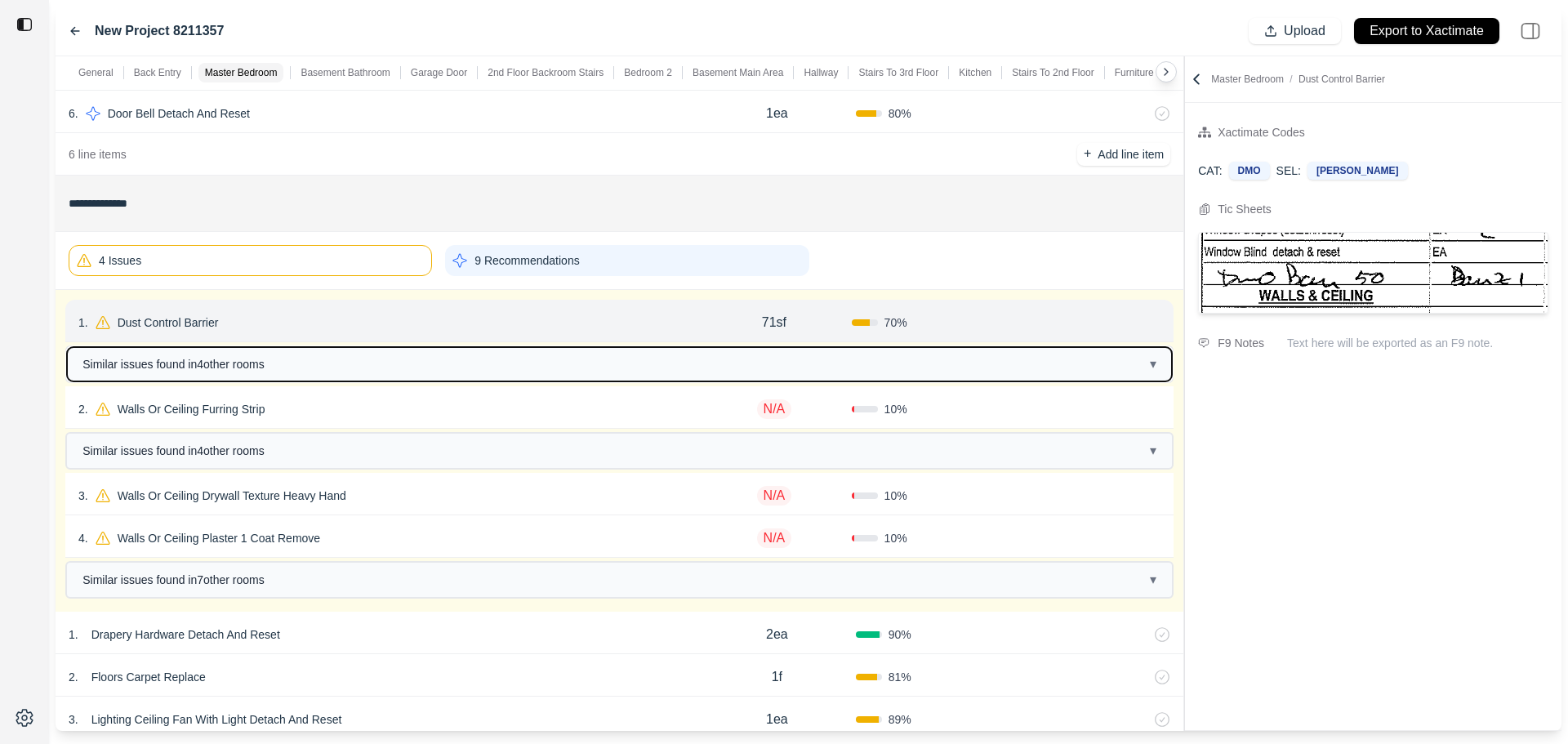
click at [186, 363] on span "Similar issues found in 4 other room s" at bounding box center [174, 364] width 182 height 16
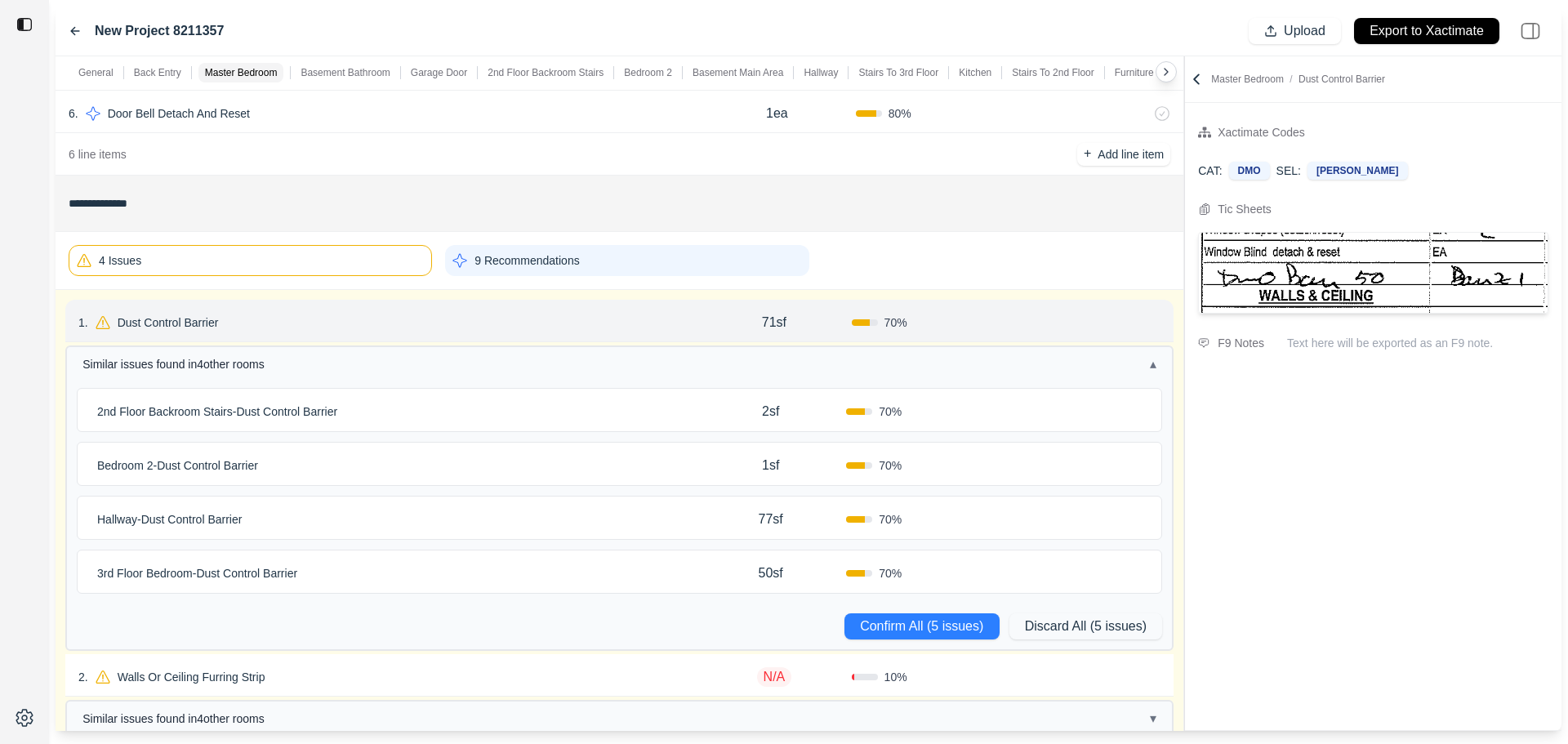
click at [184, 392] on div "2nd Floor Backroom Stairs - Dust Control Barrier 2sf 70 %" at bounding box center [619, 410] width 1084 height 43
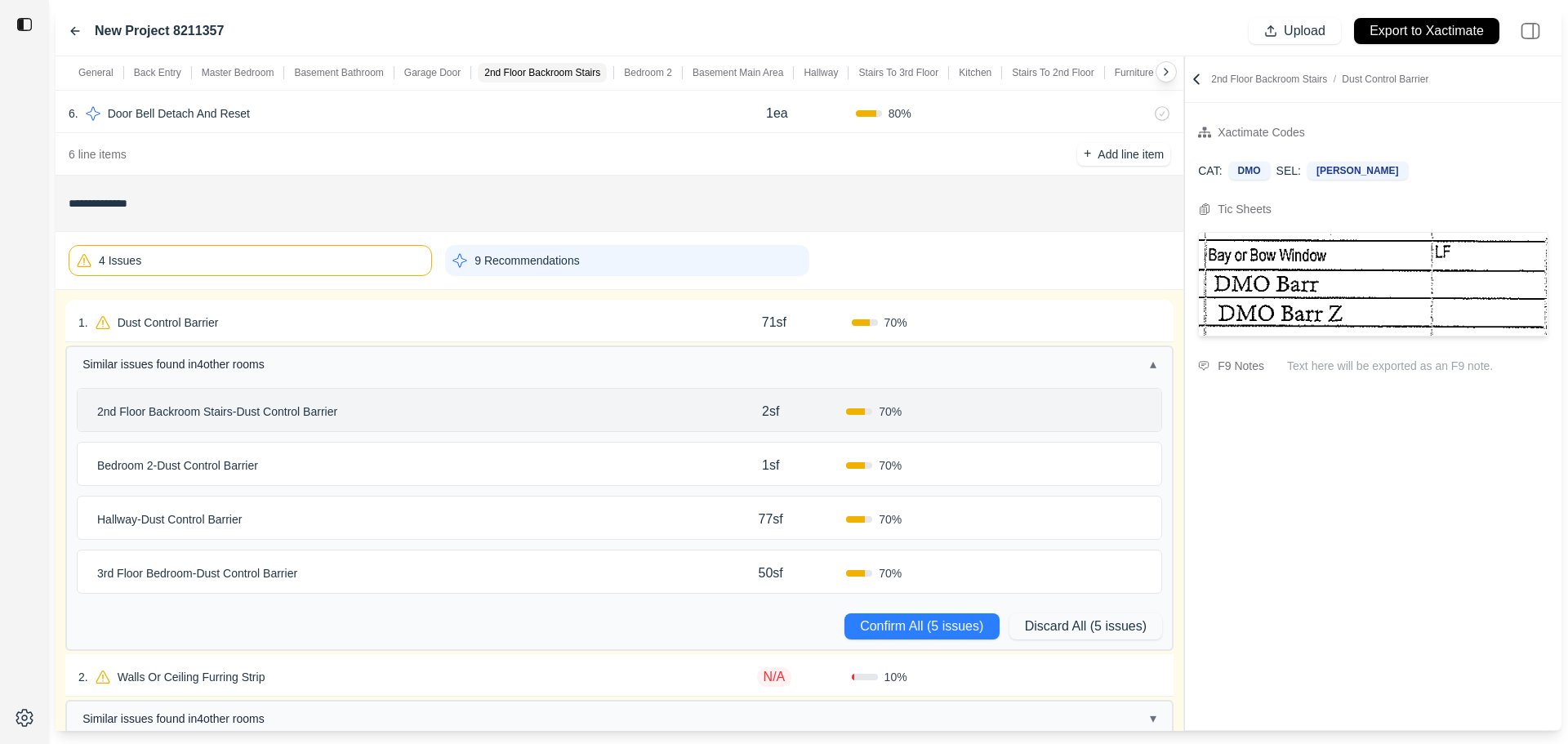
click at [279, 418] on p "2nd Floor Backroom Stairs - Dust Control Barrier" at bounding box center [217, 412] width 253 height 23
click at [457, 411] on div "2nd Floor Backroom Stairs - Dust Control Barrier" at bounding box center [393, 412] width 605 height 23
click at [237, 471] on p "Bedroom 2 - Dust Control Barrier" at bounding box center [177, 466] width 174 height 23
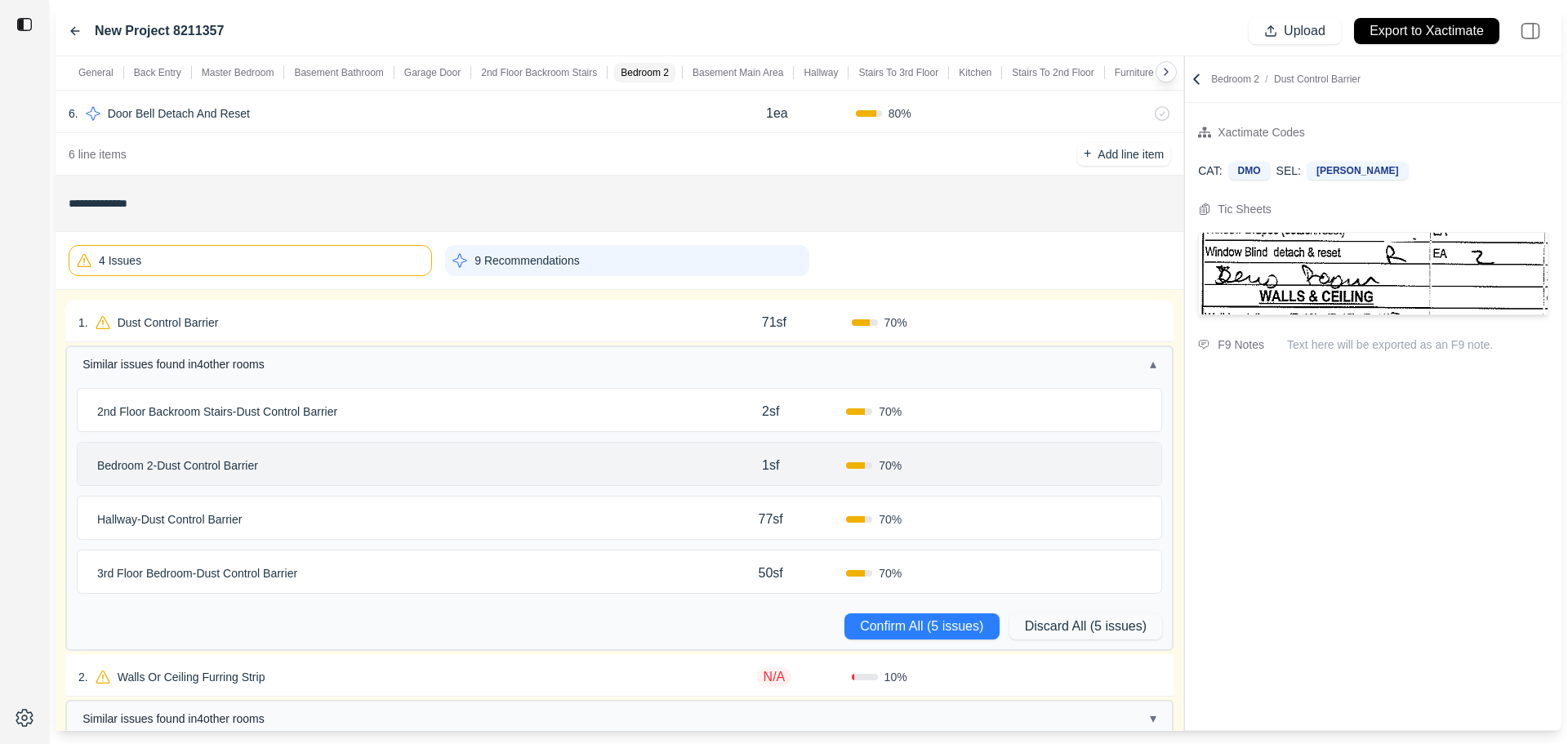
click at [404, 479] on div "Bedroom 2 - Dust Control Barrier 1sf 70 %" at bounding box center [619, 464] width 1084 height 43
click at [203, 527] on p "Hallway - Dust Control Barrier" at bounding box center [169, 519] width 158 height 23
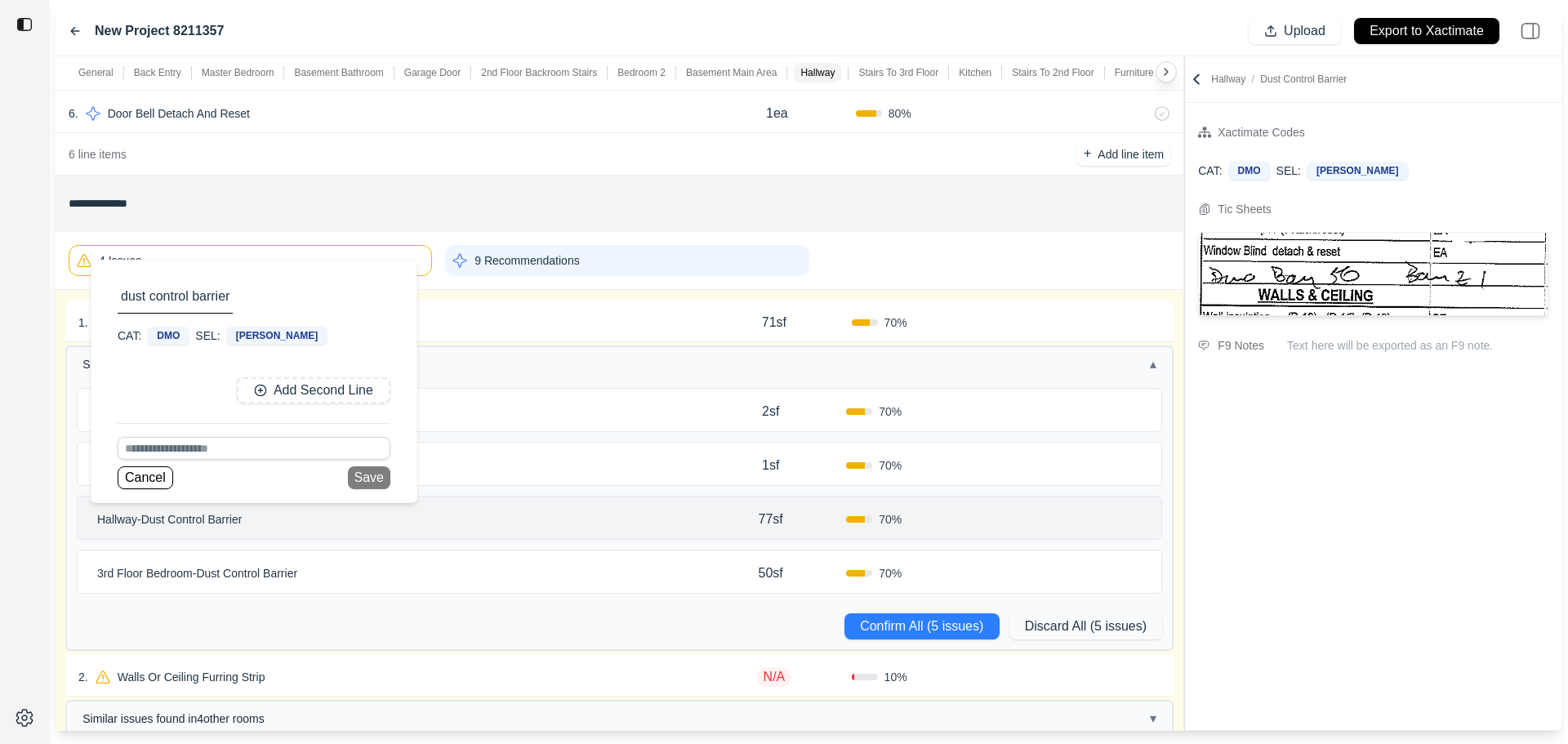
click at [402, 535] on div "Hallway - Dust Control Barrier dust control barrier CAT: DMO SEL: BARR Add Seco…" at bounding box center [619, 518] width 1084 height 43
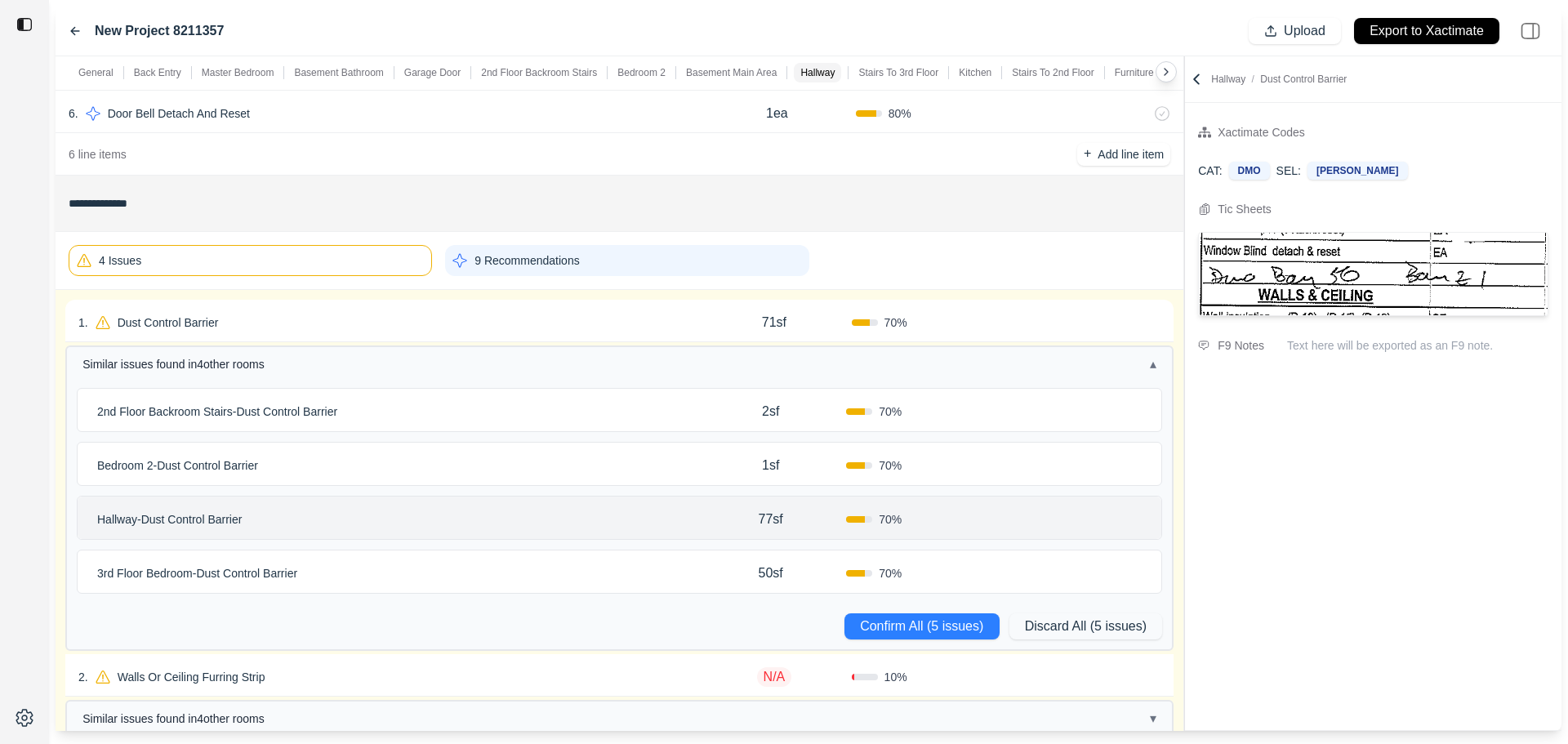
click at [248, 564] on p "3rd Floor Bedroom - Dust Control Barrier" at bounding box center [197, 574] width 213 height 23
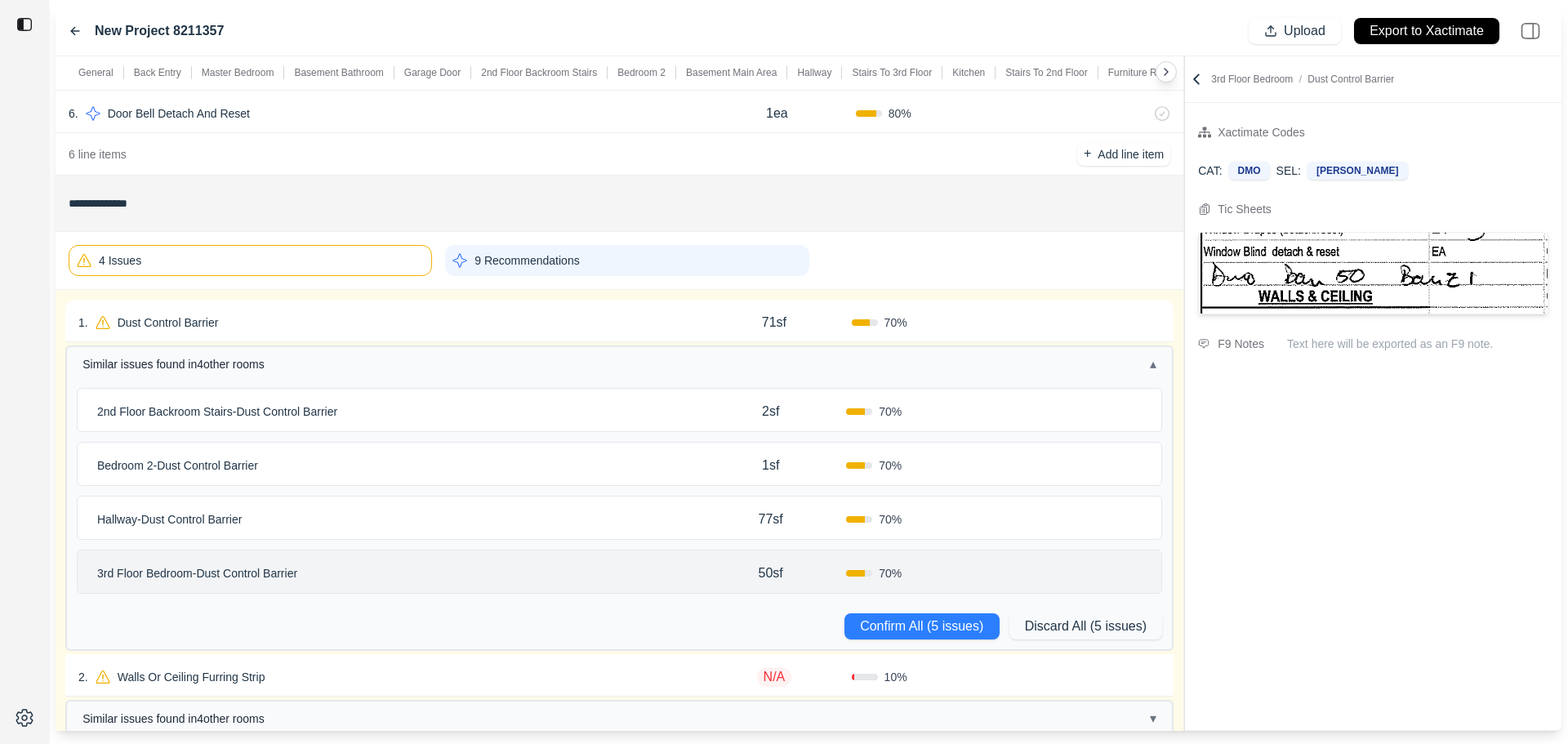
click at [407, 572] on div "3rd Floor Bedroom - Dust Control Barrier" at bounding box center [393, 574] width 605 height 23
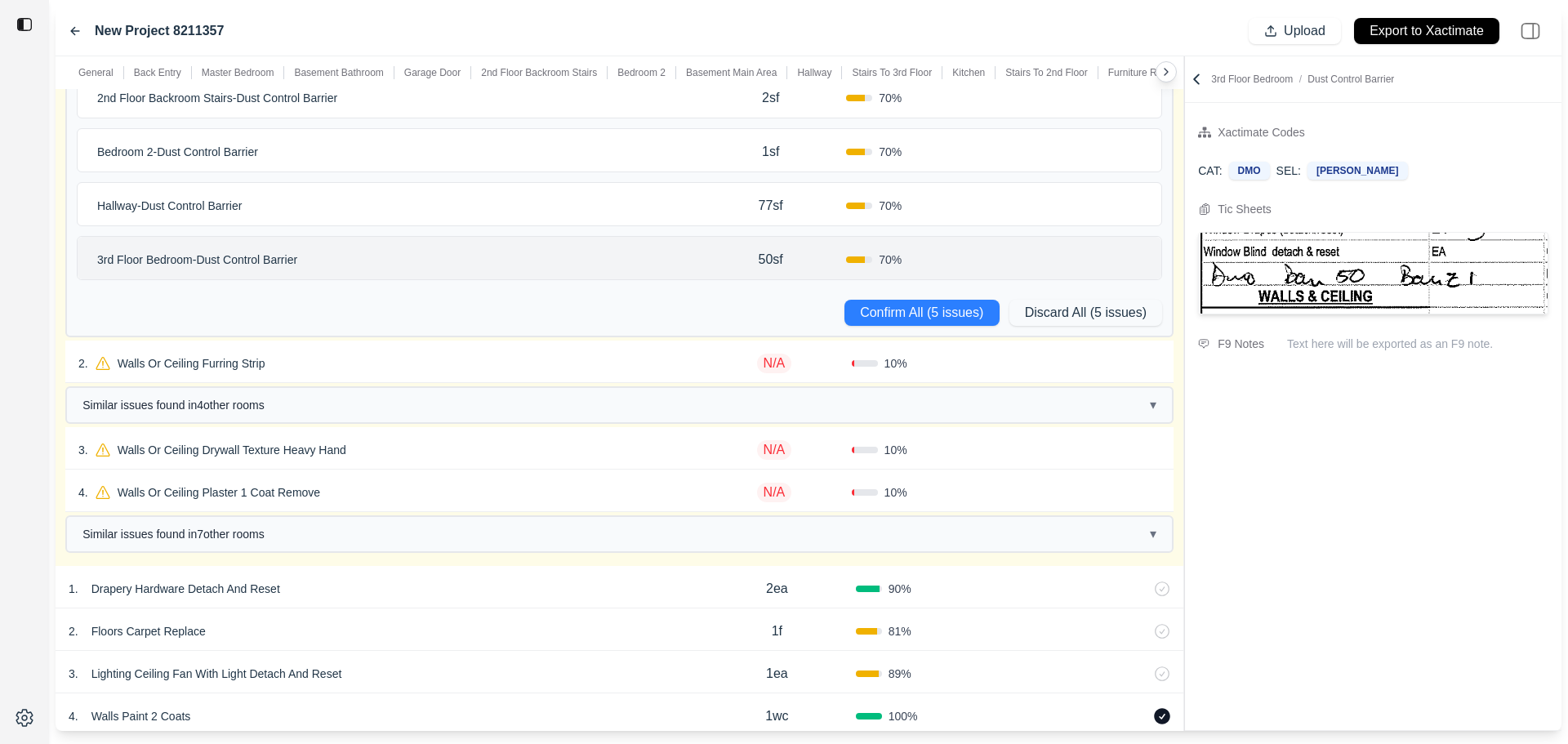
scroll to position [1552, 0]
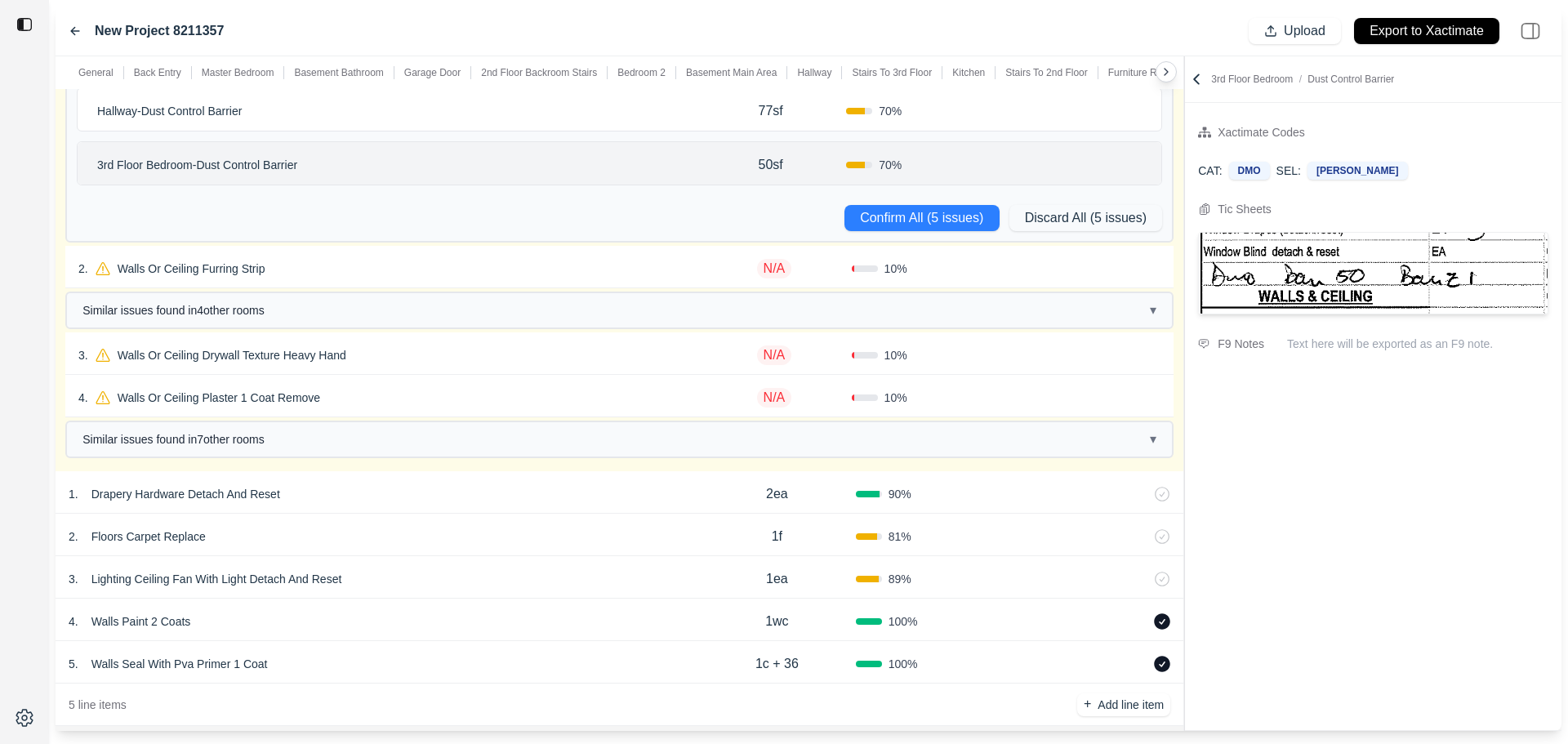
click at [330, 264] on div "2 . Walls Or Ceiling Furring Strip" at bounding box center [388, 269] width 618 height 23
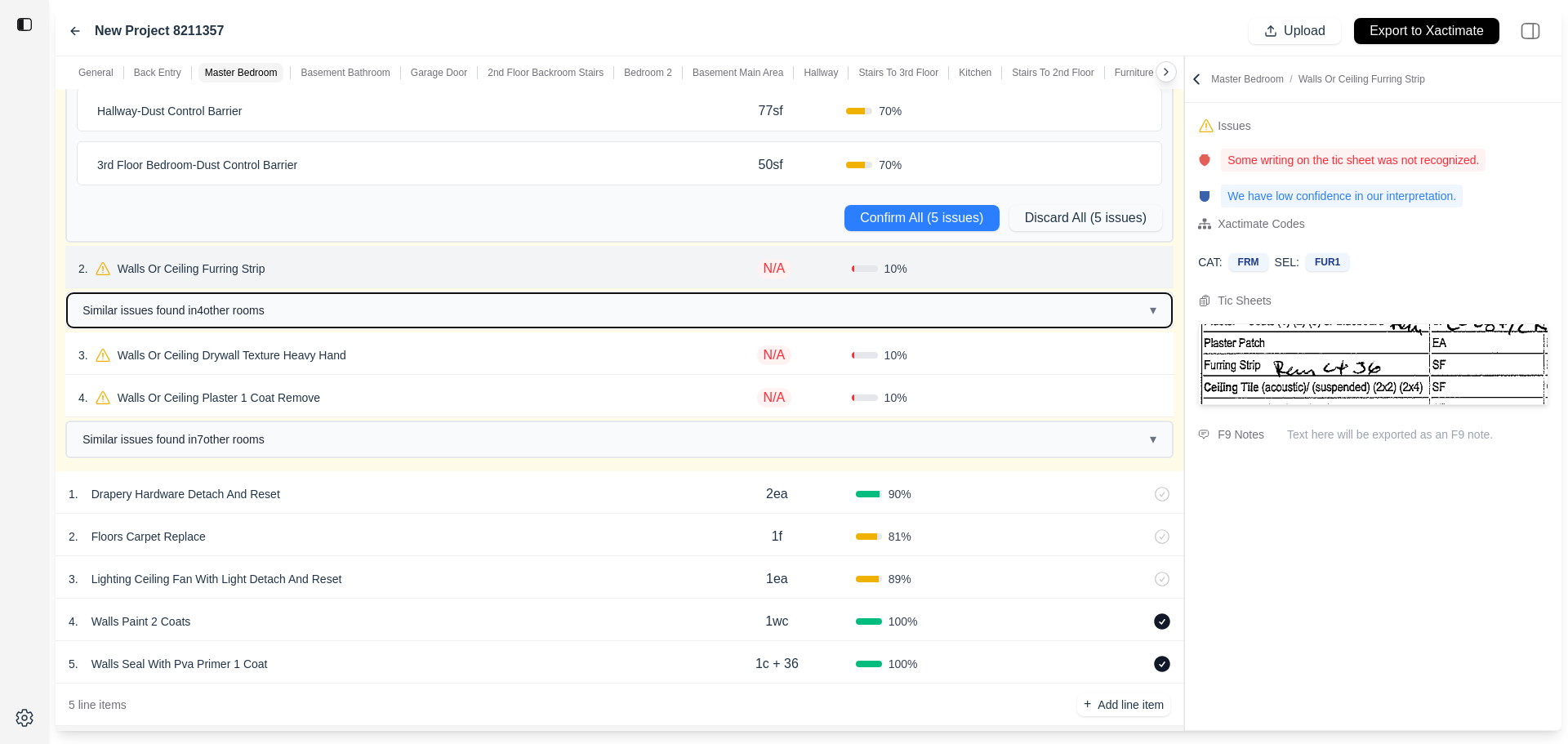
click at [327, 304] on button "Similar issues found in 4 other room s ▾" at bounding box center [619, 310] width 1106 height 35
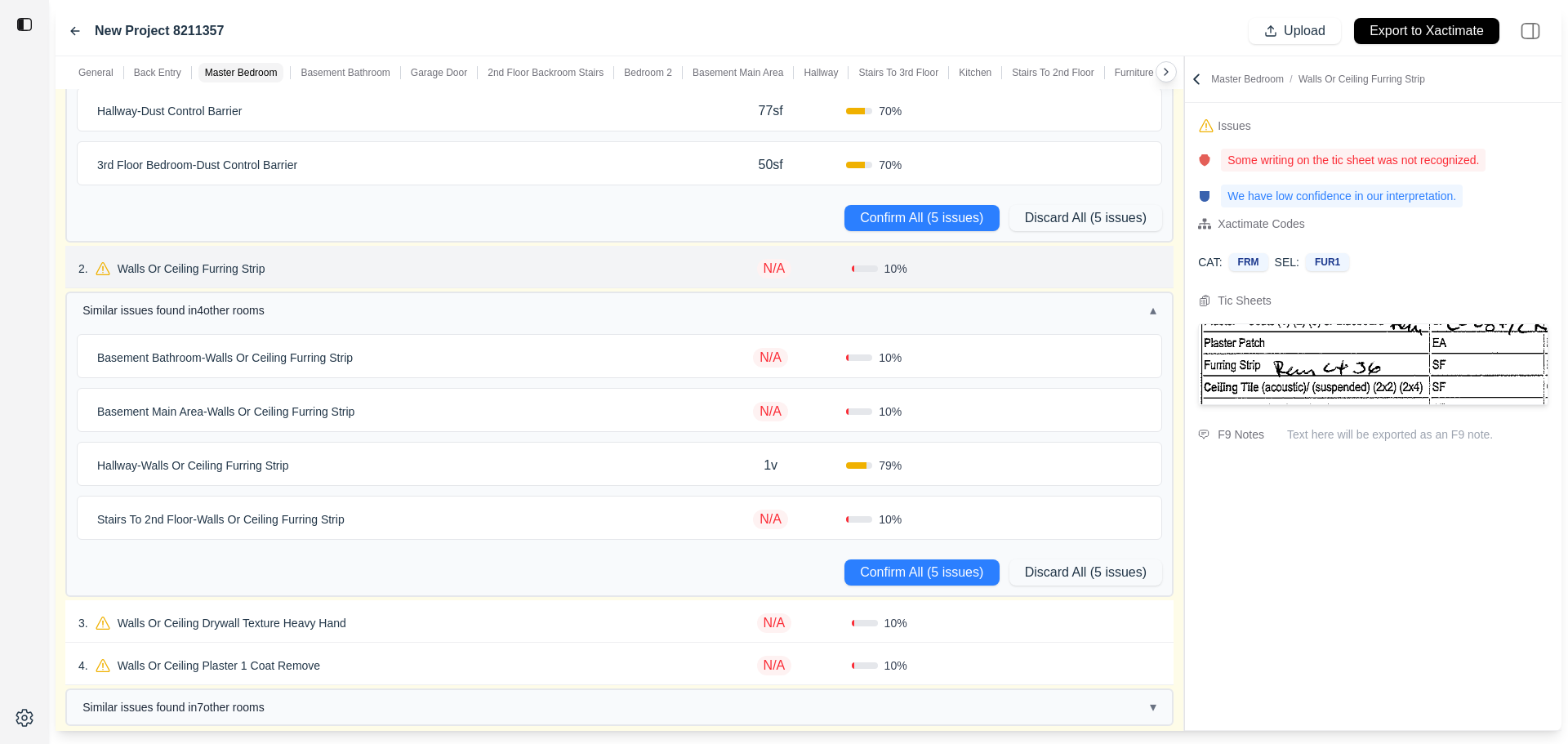
click at [367, 280] on div "2 . Walls Or Ceiling Furring Strip" at bounding box center [388, 269] width 618 height 23
click at [227, 267] on p "Walls Or Ceiling Furring Strip" at bounding box center [192, 269] width 161 height 23
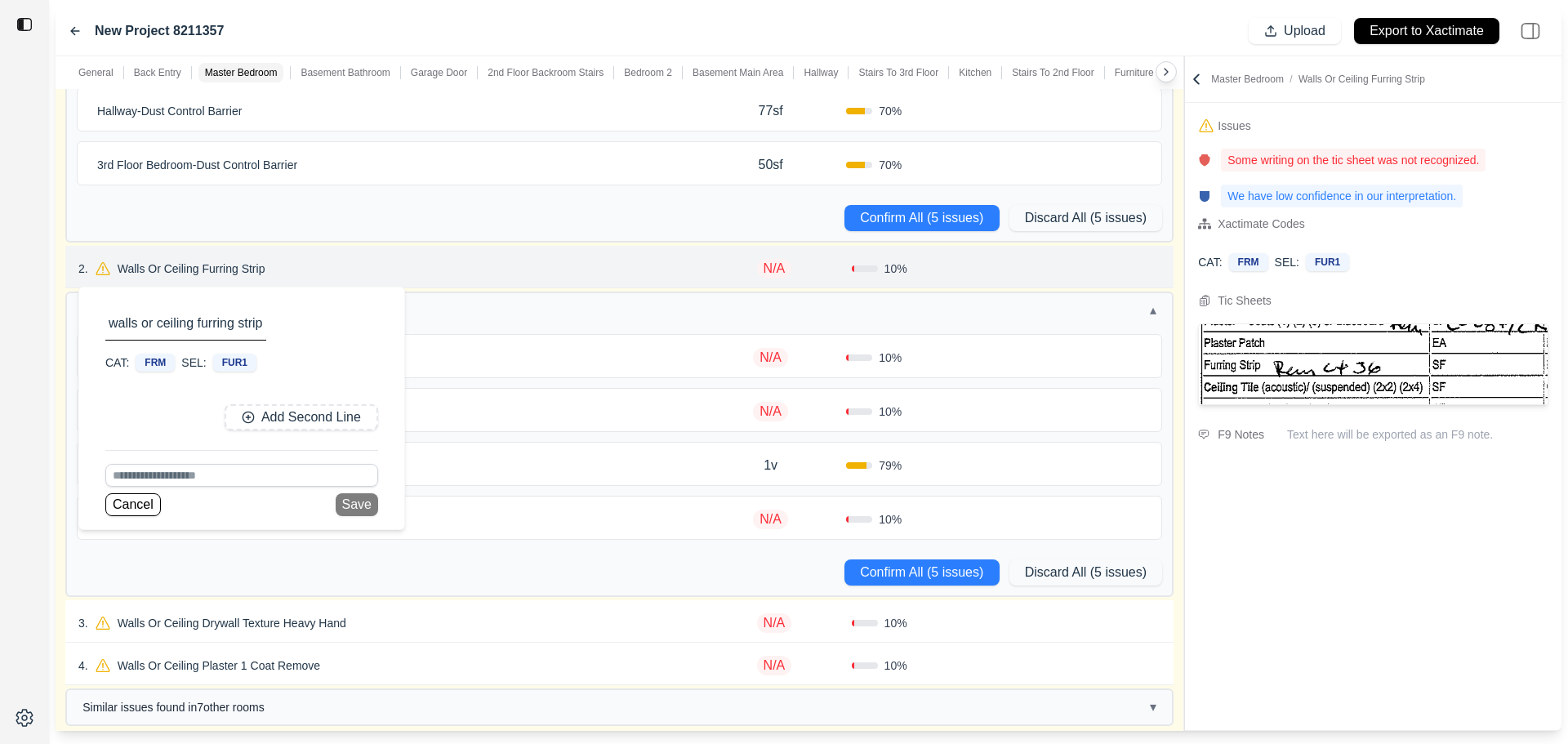
click at [399, 264] on div "2 . Walls Or Ceiling Furring Strip walls or ceiling furring strip CAT: FRM SEL:…" at bounding box center [388, 269] width 618 height 23
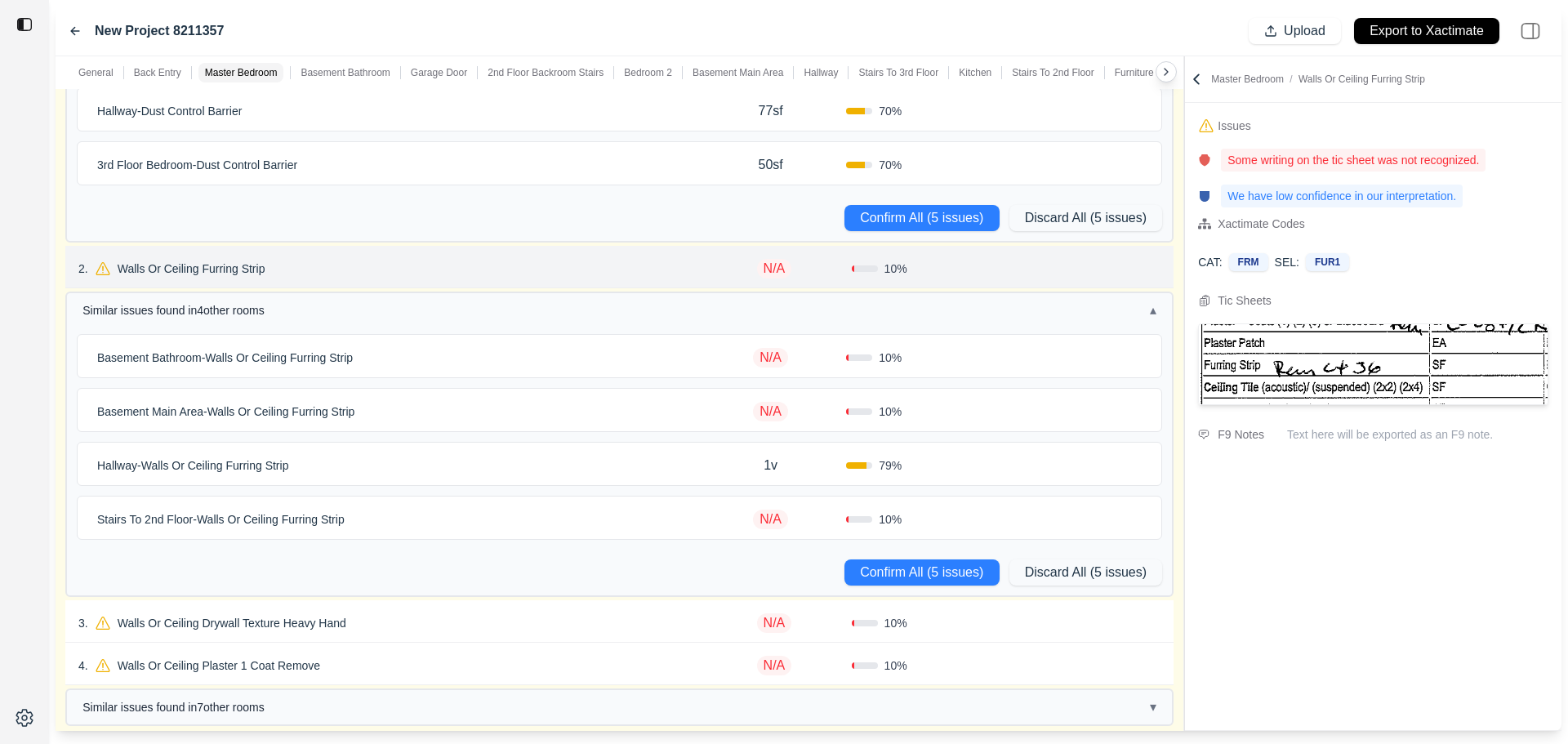
click at [274, 354] on p "Basement Bathroom - Walls Or Ceiling Furring Strip" at bounding box center [225, 358] width 269 height 23
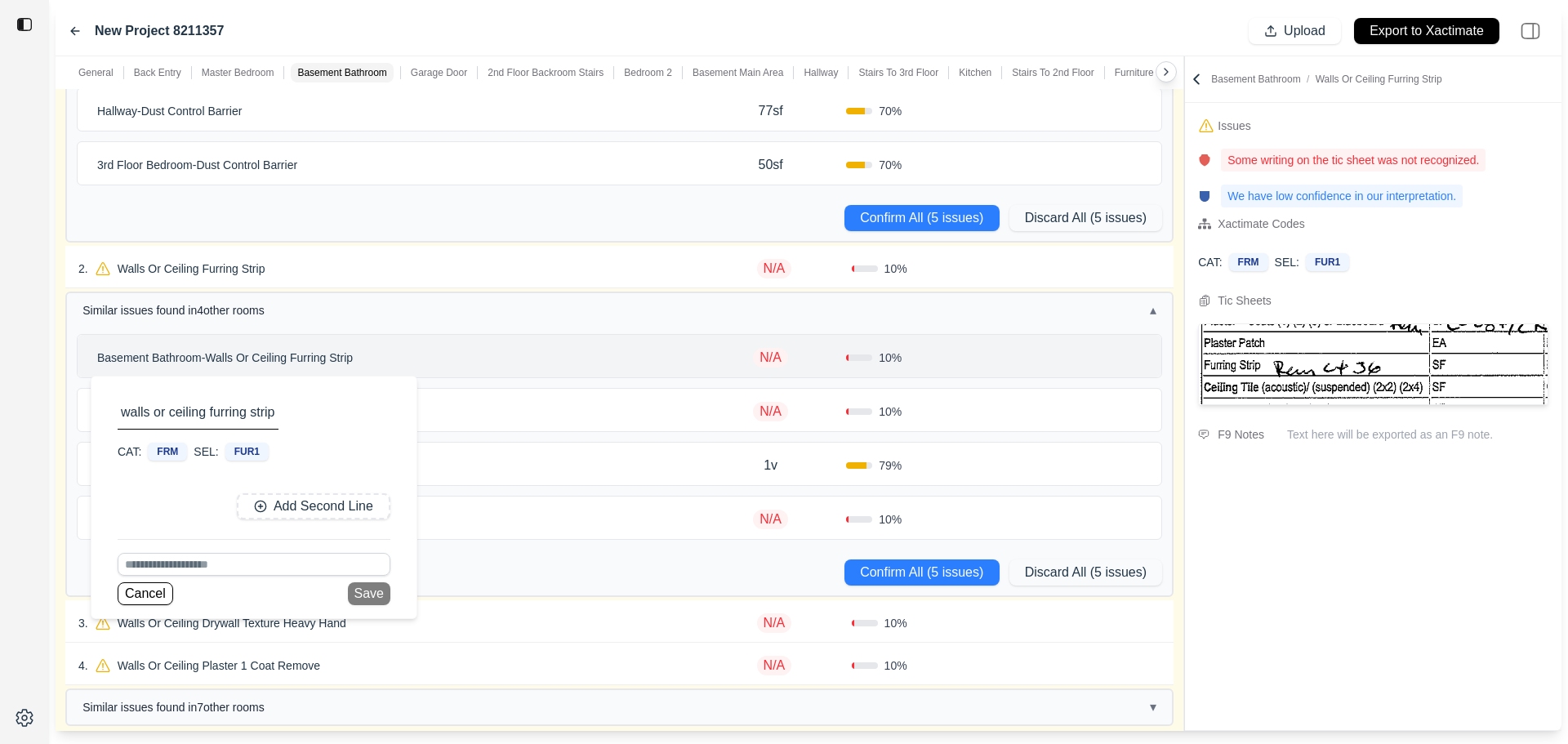
drag, startPoint x: 477, startPoint y: 378, endPoint x: 457, endPoint y: 387, distance: 21.9
click at [477, 378] on div "Basement Bathroom - Walls Or Ceiling Furring Strip walls or ceiling furring str…" at bounding box center [619, 356] width 1084 height 43
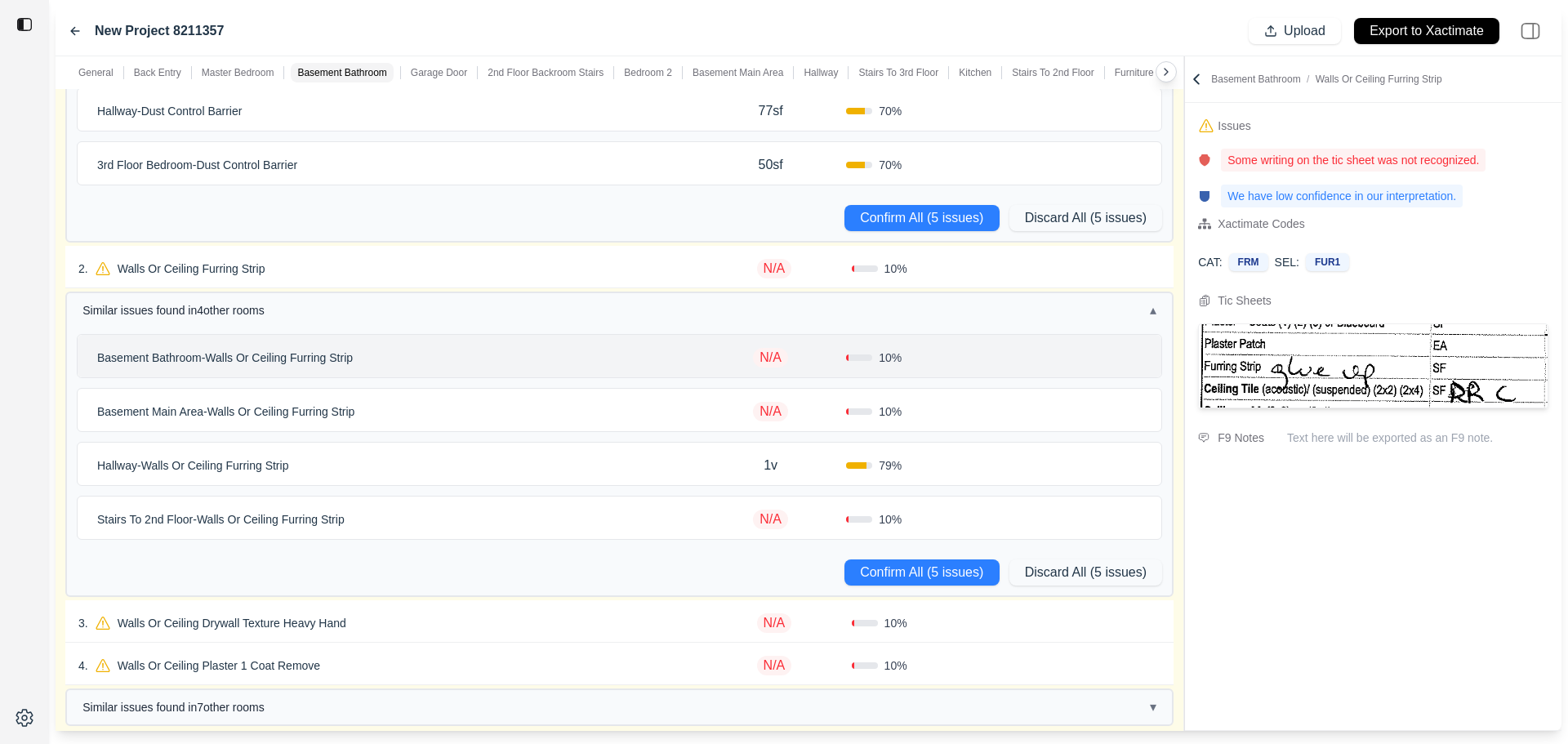
click at [278, 408] on p "Basement Main Area - Walls Or Ceiling Furring Strip" at bounding box center [226, 412] width 271 height 23
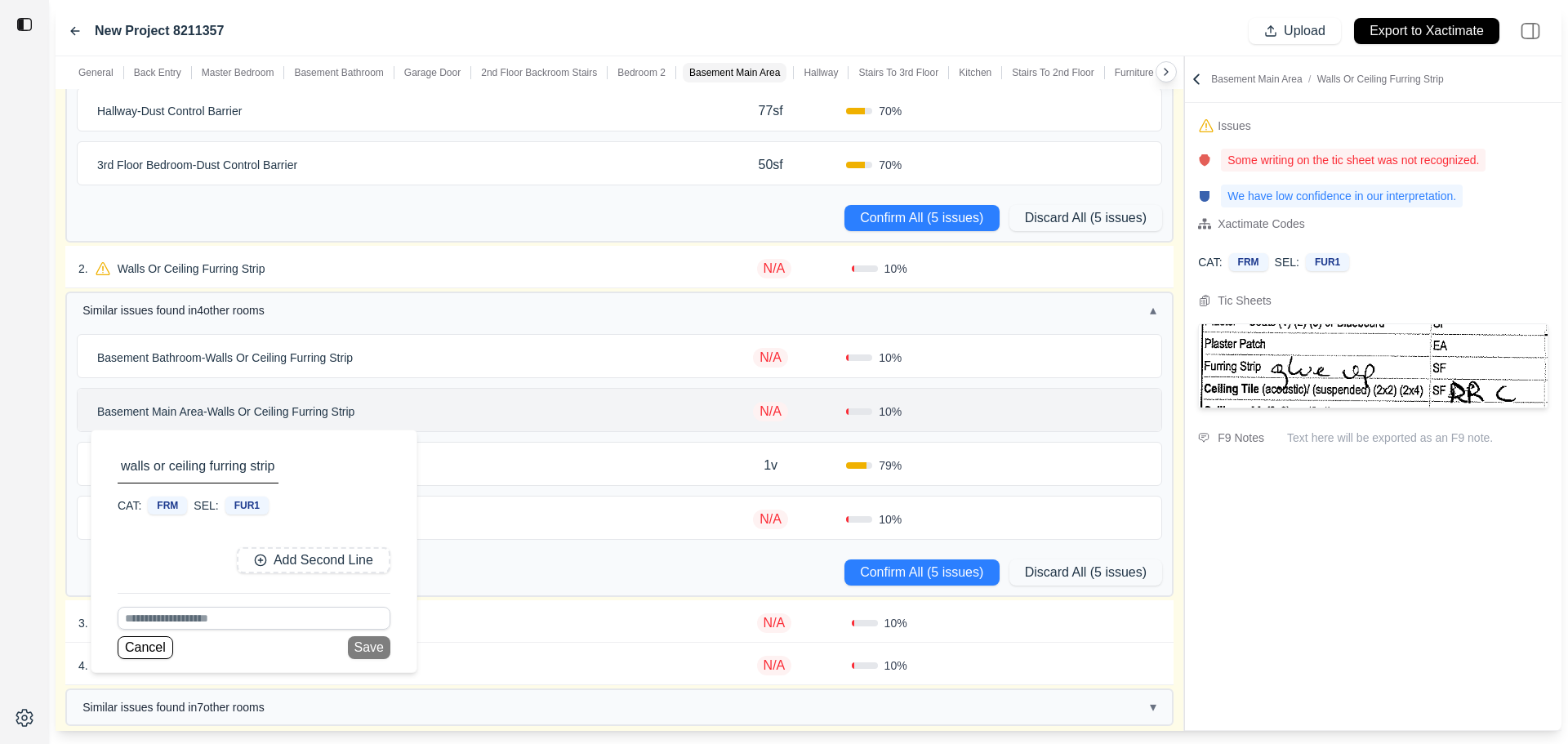
click at [653, 441] on div "Basement Bathroom - Walls Or Ceiling Furring Strip N/A 10 % Basement Main Area …" at bounding box center [619, 464] width 1106 height 261
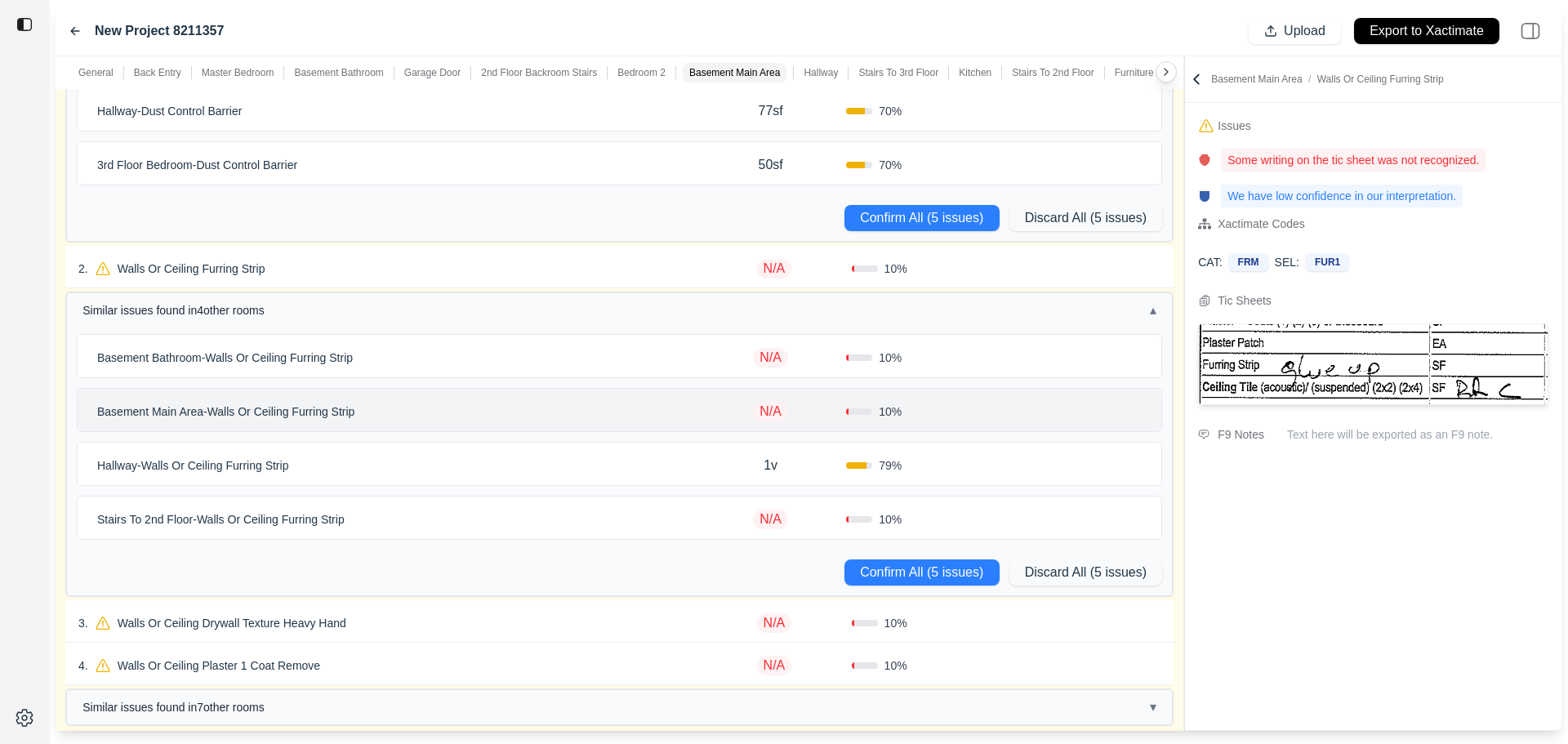
click at [290, 463] on p "Hallway - Walls Or Ceiling Furring Strip" at bounding box center [192, 466] width 204 height 23
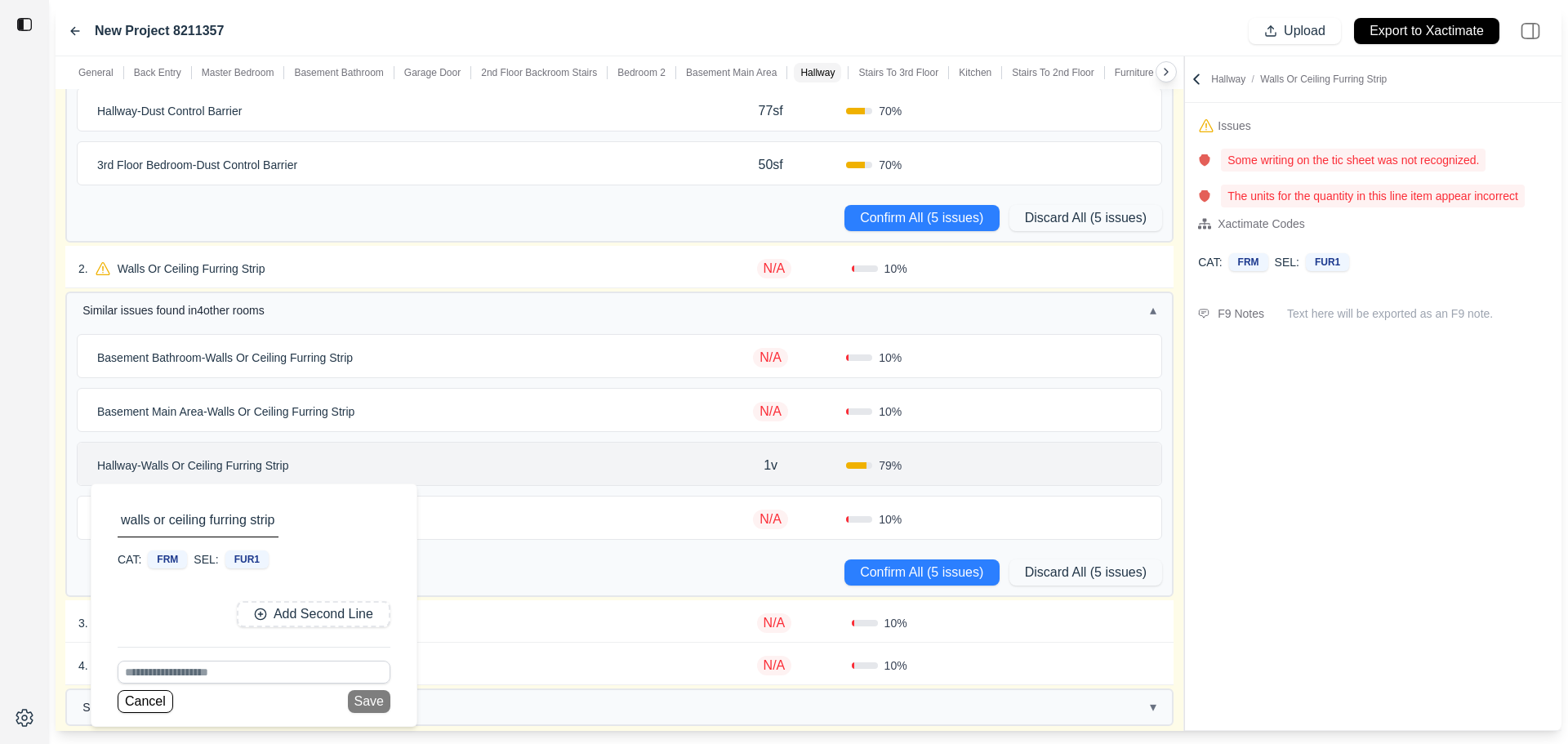
click at [520, 464] on div "Hallway - Walls Or Ceiling Furring Strip walls or ceiling furring strip CAT: FR…" at bounding box center [393, 466] width 605 height 23
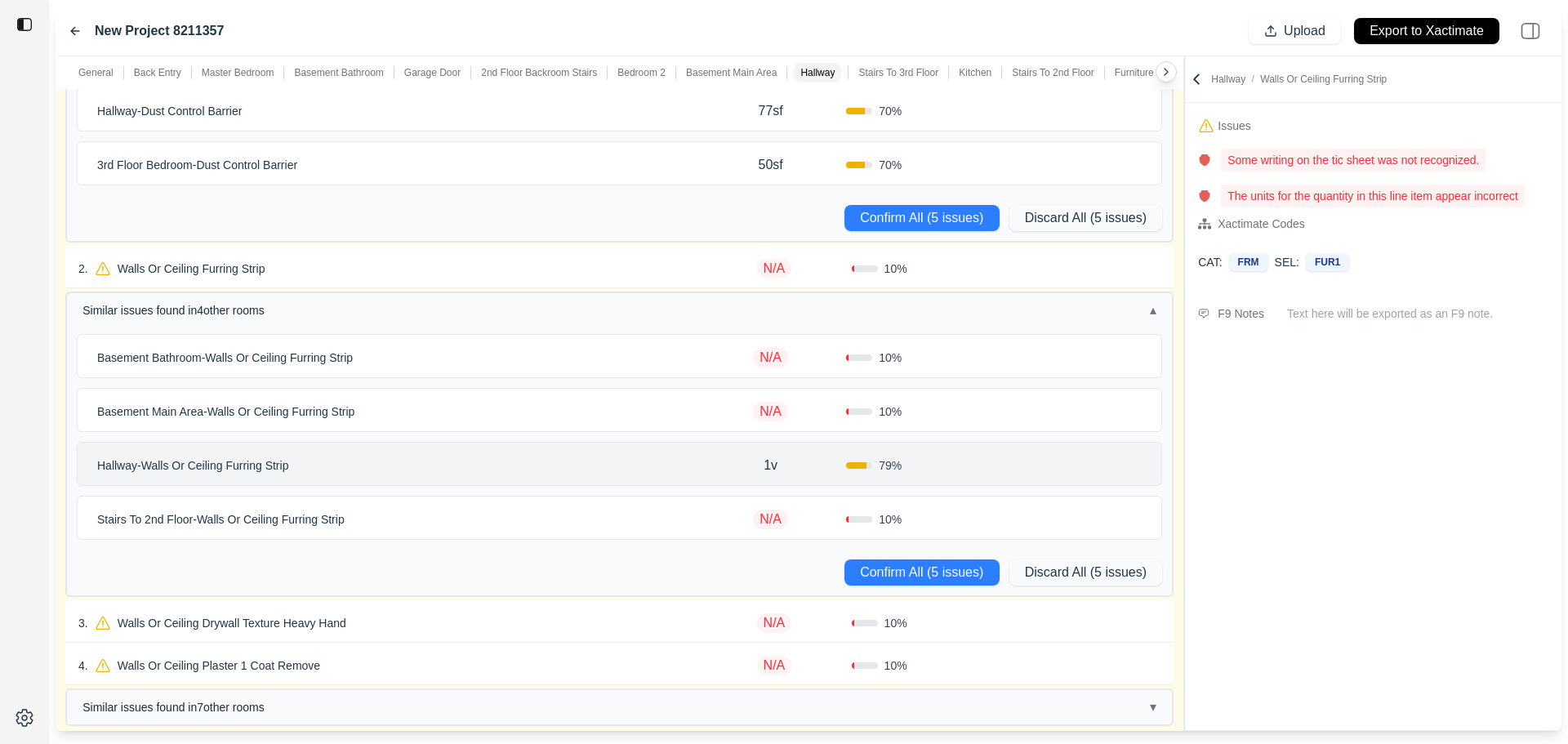
click at [275, 524] on p "Stairs To 2nd Floor - Walls Or Ceiling Furring Strip" at bounding box center [221, 519] width 260 height 23
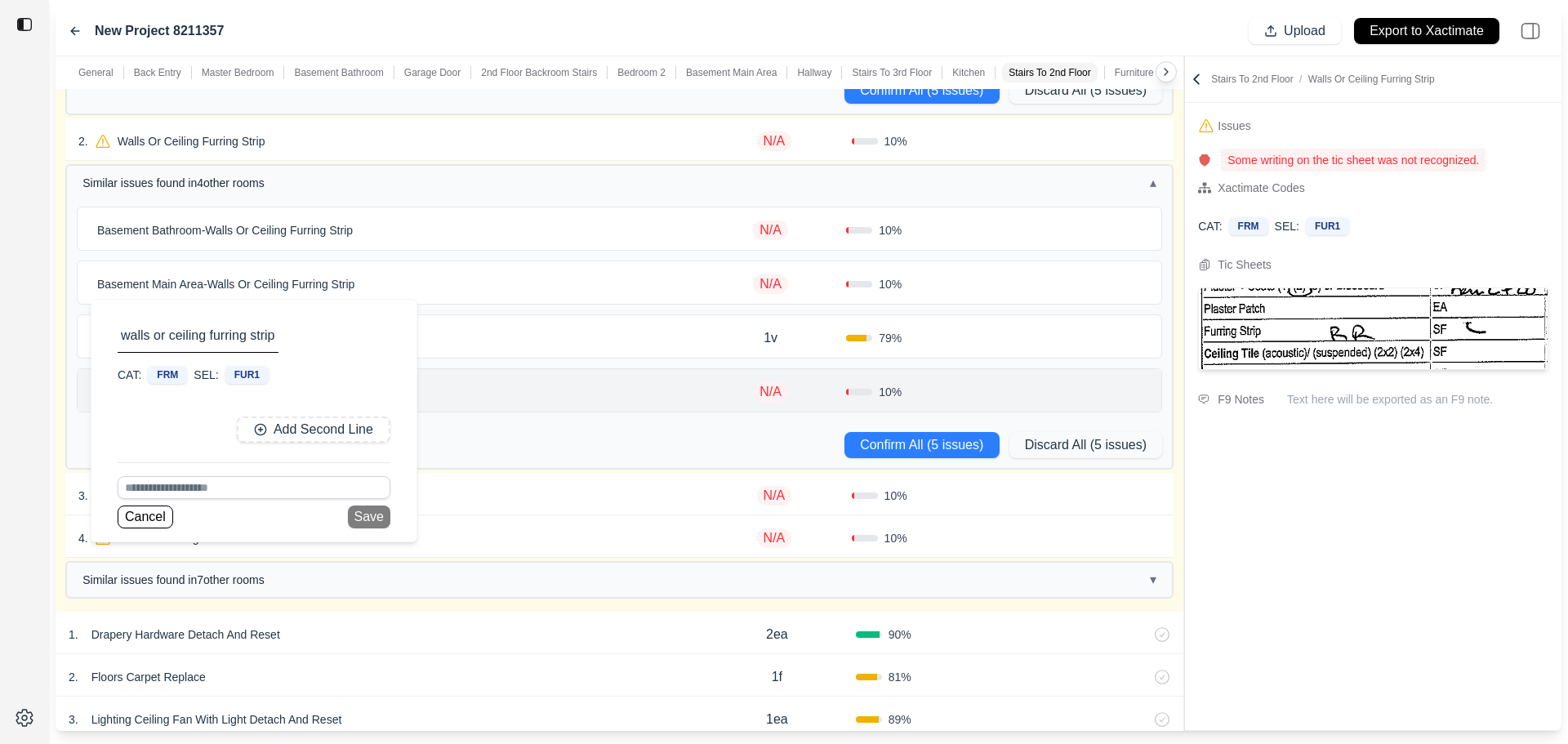
scroll to position [1797, 0]
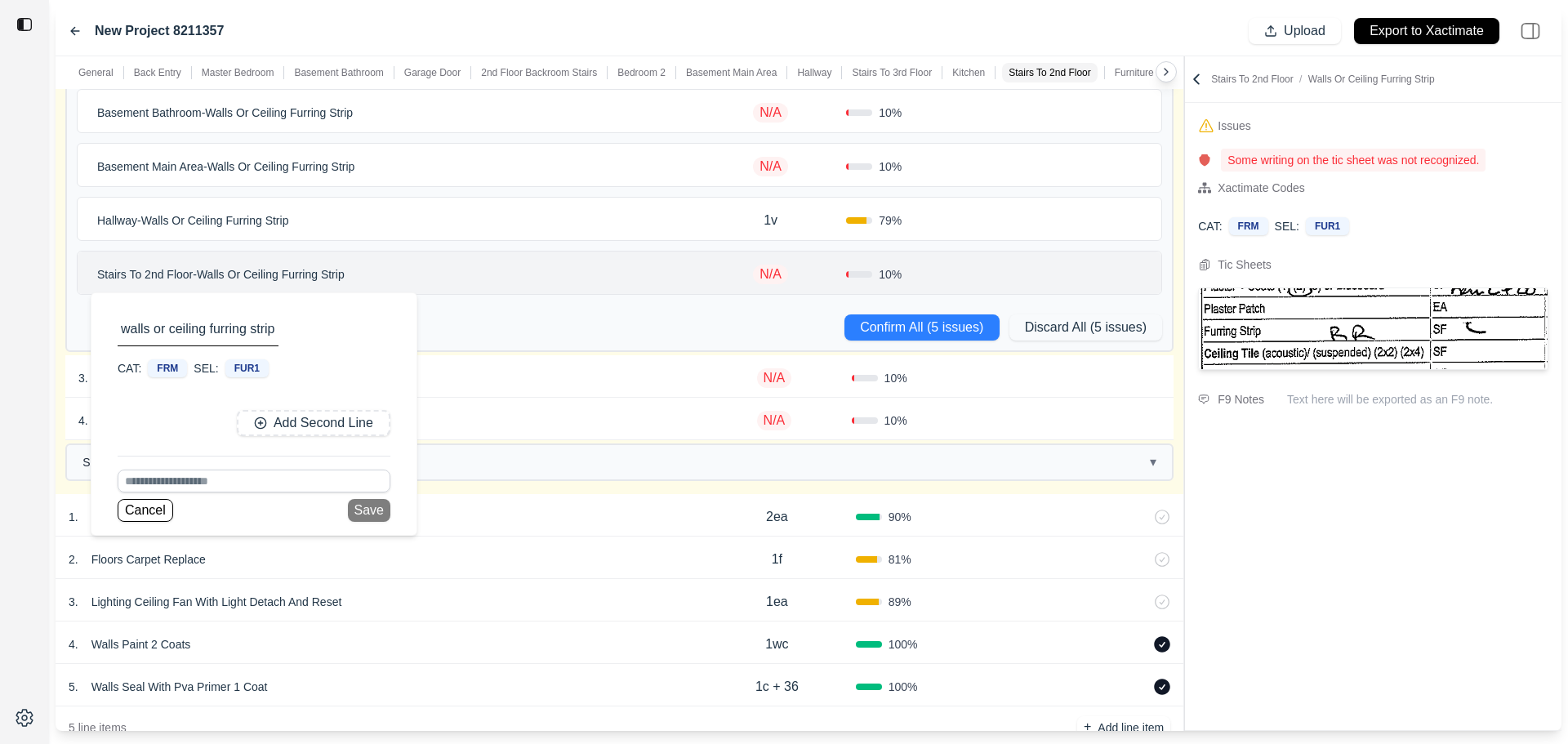
click at [603, 330] on div "Confirm All (5 issues) Discard All (5 issues)" at bounding box center [619, 327] width 1106 height 45
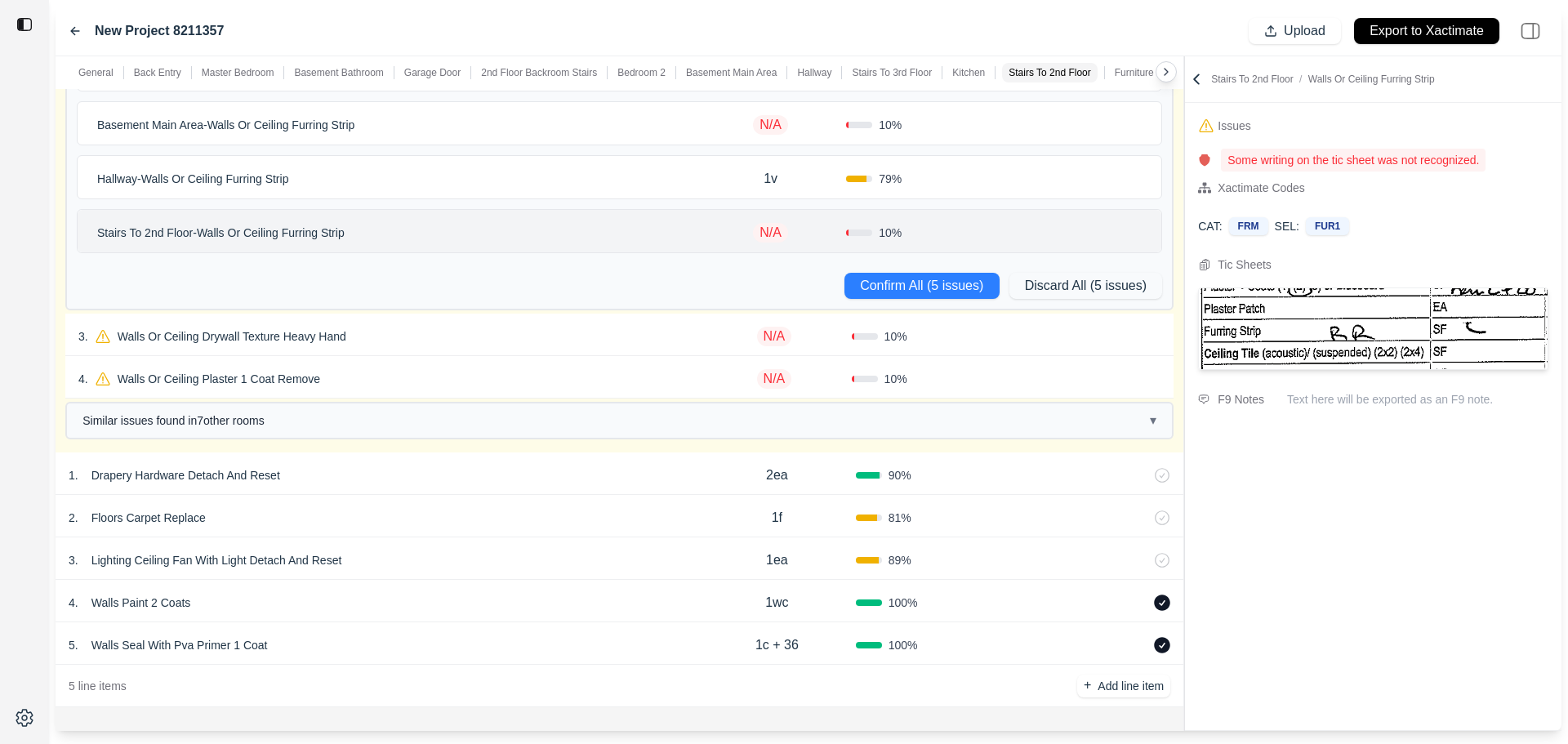
scroll to position [1879, 0]
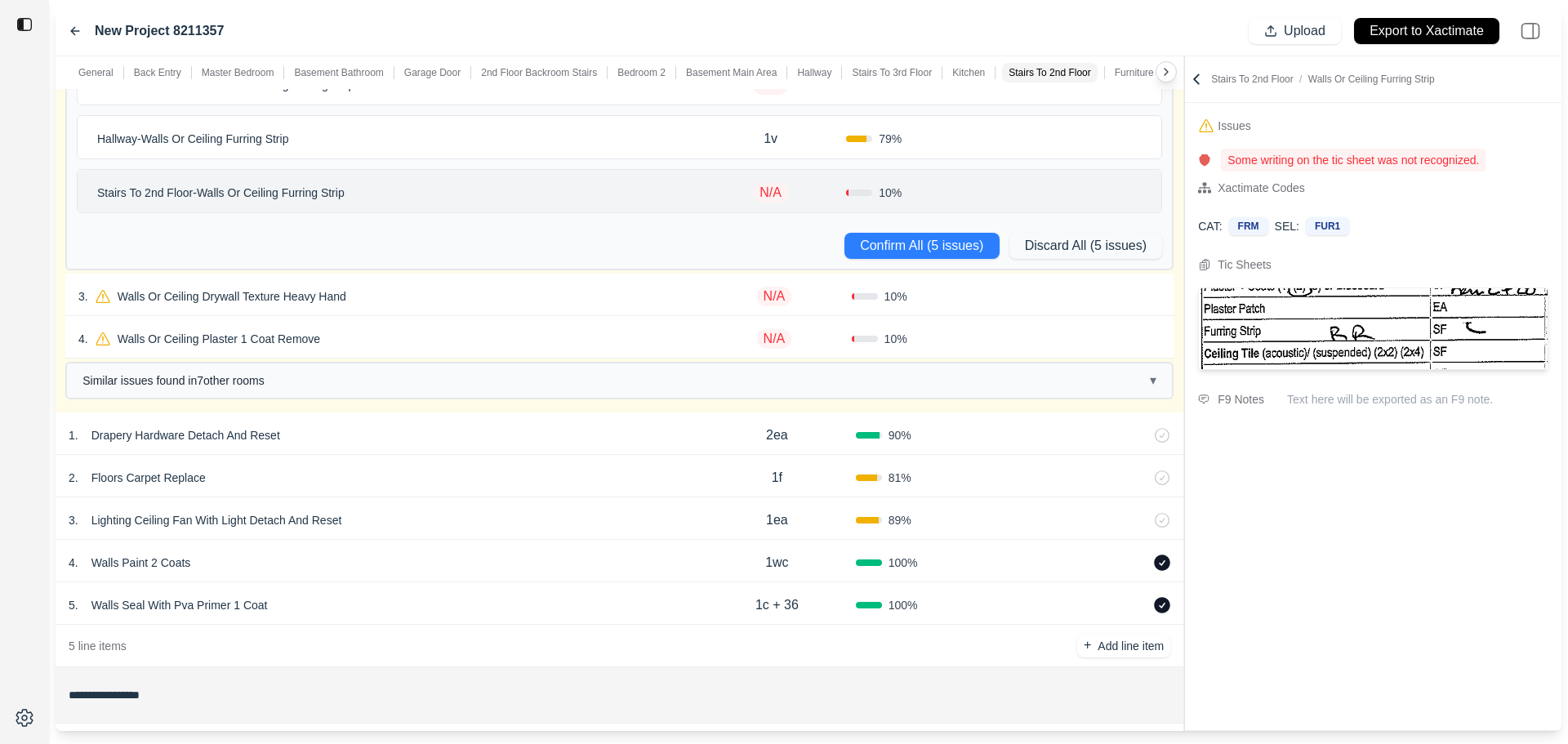
click at [285, 344] on p "Walls Or Ceiling Plaster 1 Coat Remove" at bounding box center [219, 339] width 216 height 23
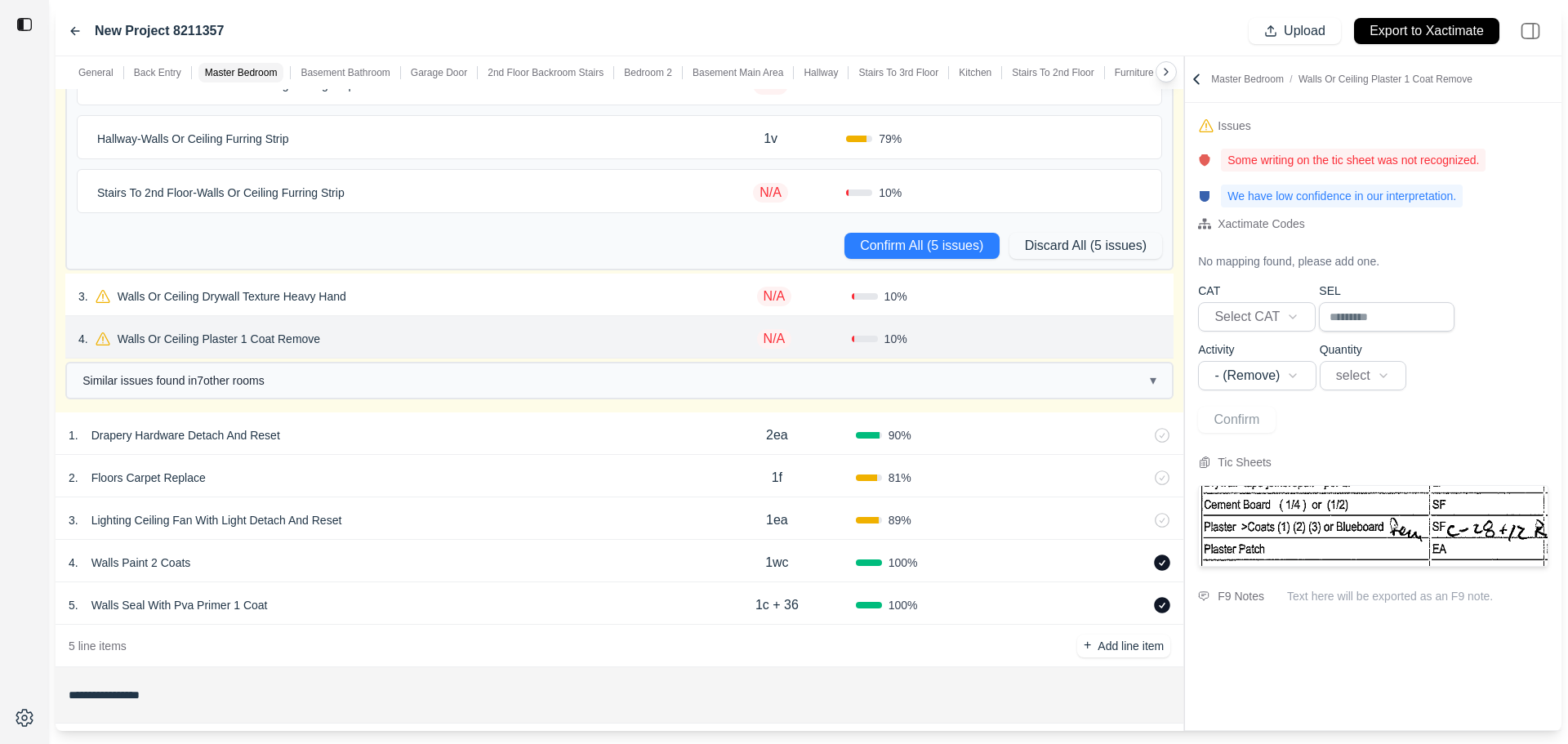
click at [477, 344] on div "4 . Walls Or Ceiling Plaster 1 Coat Remove" at bounding box center [388, 339] width 618 height 23
click at [441, 398] on div "Similar issues found in 7 other room s ▾" at bounding box center [619, 380] width 1108 height 37
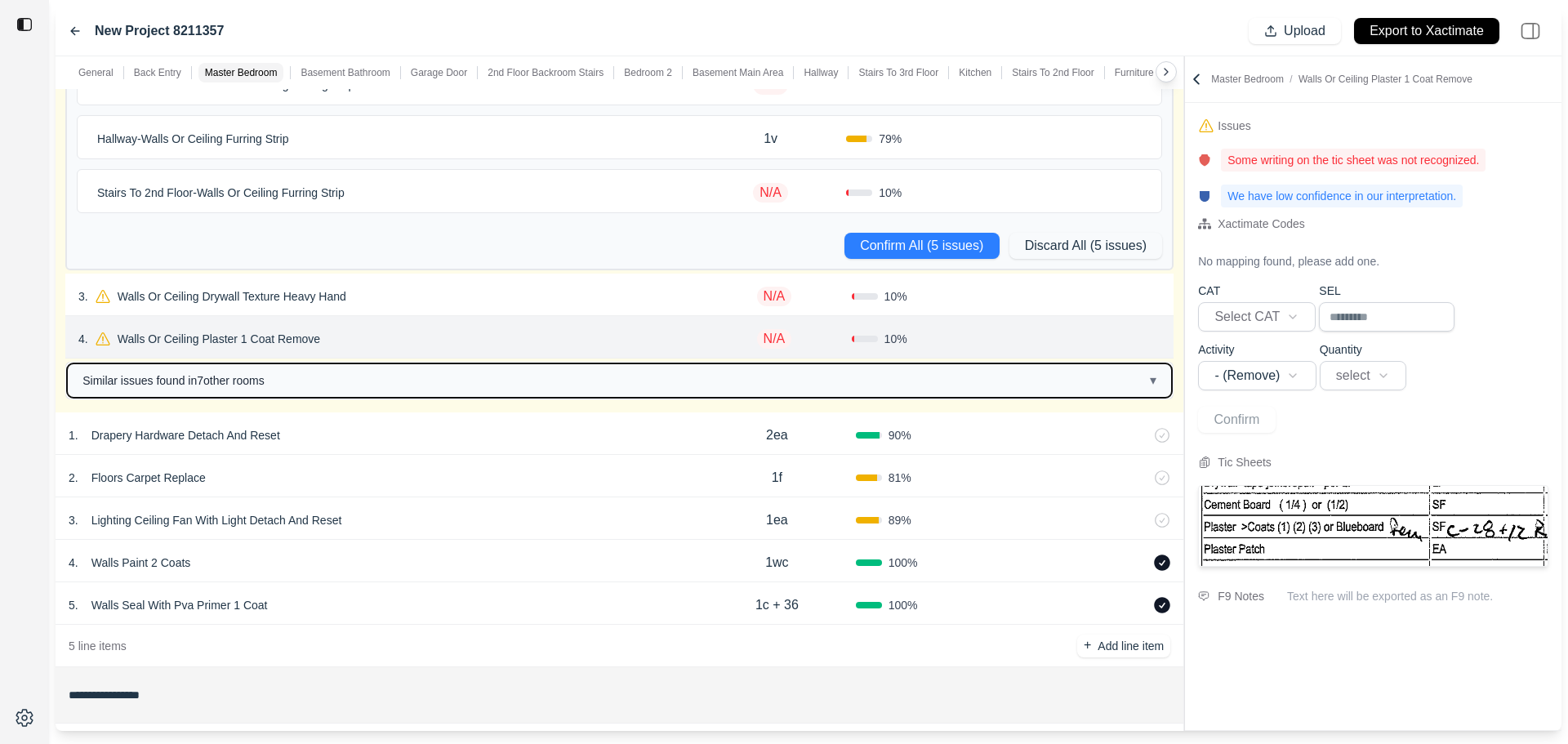
click at [445, 388] on button "Similar issues found in 7 other room s ▾" at bounding box center [619, 380] width 1106 height 35
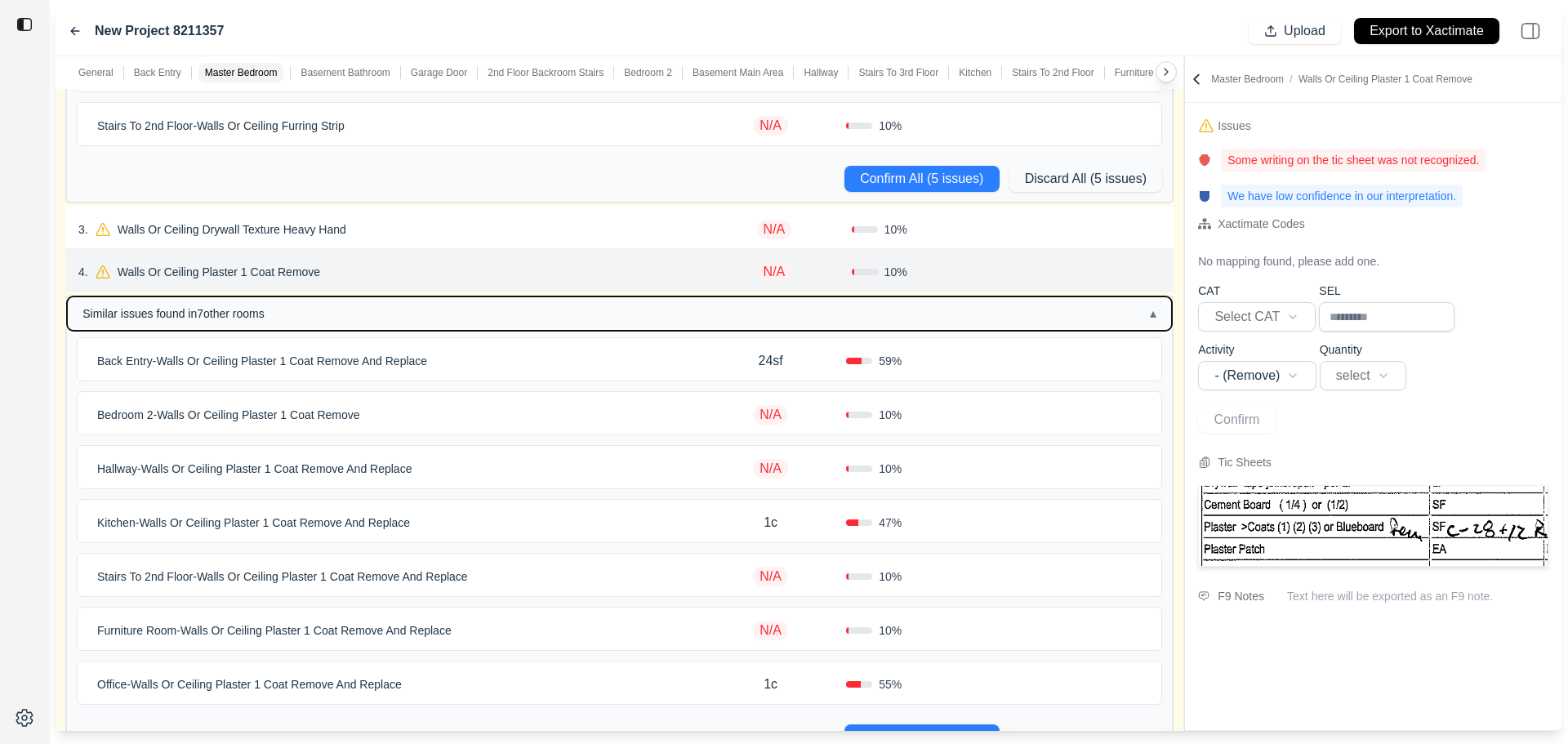
scroll to position [1961, 0]
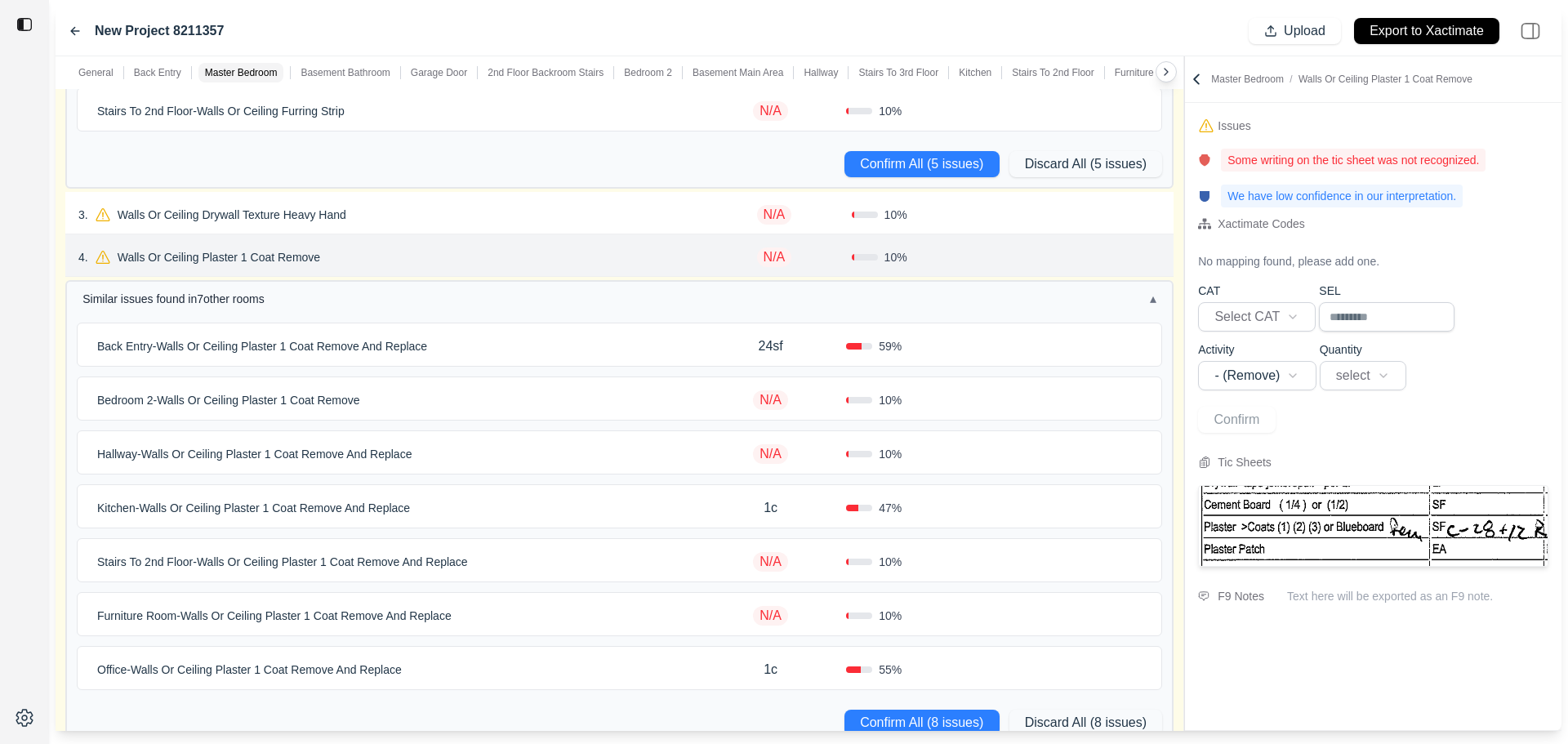
click at [338, 347] on p "Back Entry - Walls Or Ceiling Plaster 1 Coat Remove And Replace" at bounding box center [262, 347] width 343 height 23
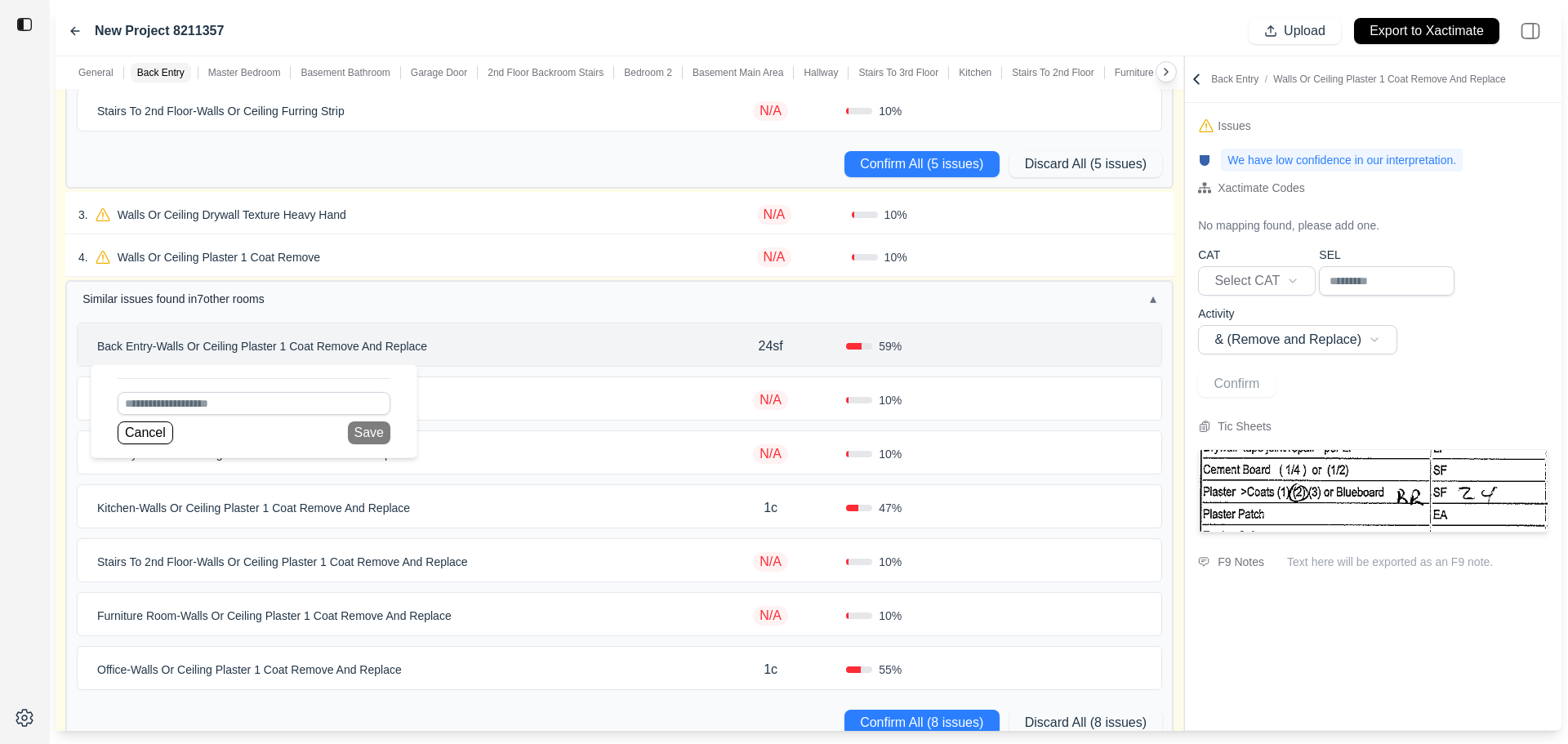
click at [486, 402] on div "Bedroom 2 - Walls Or Ceiling Plaster 1 Coat Remove" at bounding box center [393, 400] width 605 height 23
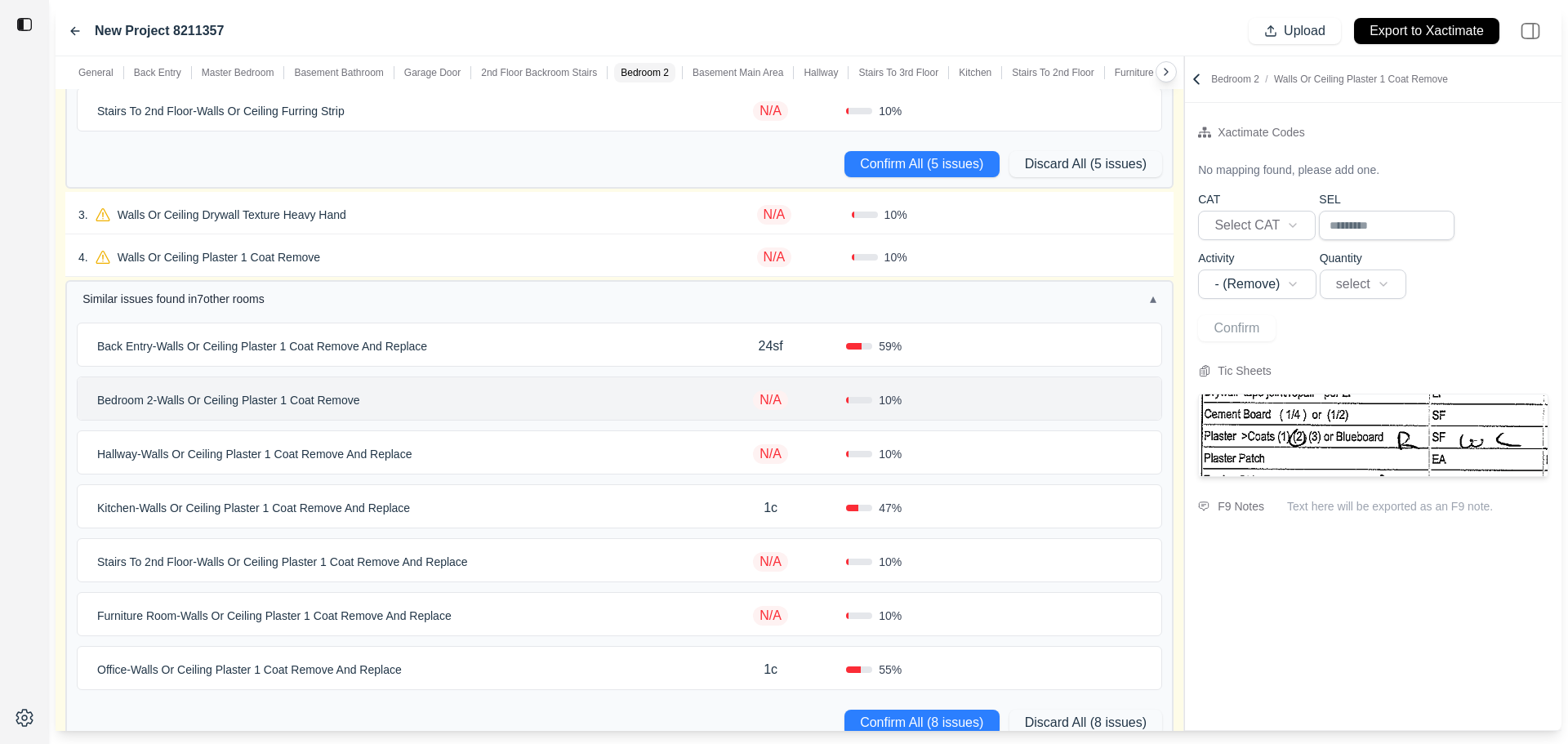
click at [340, 410] on p "Bedroom 2 - Walls Or Ceiling Plaster 1 Coat Remove" at bounding box center [229, 400] width 276 height 23
click at [449, 454] on div "Hallway - Walls Or Ceiling Plaster 1 Coat Remove And Replace" at bounding box center [393, 454] width 605 height 23
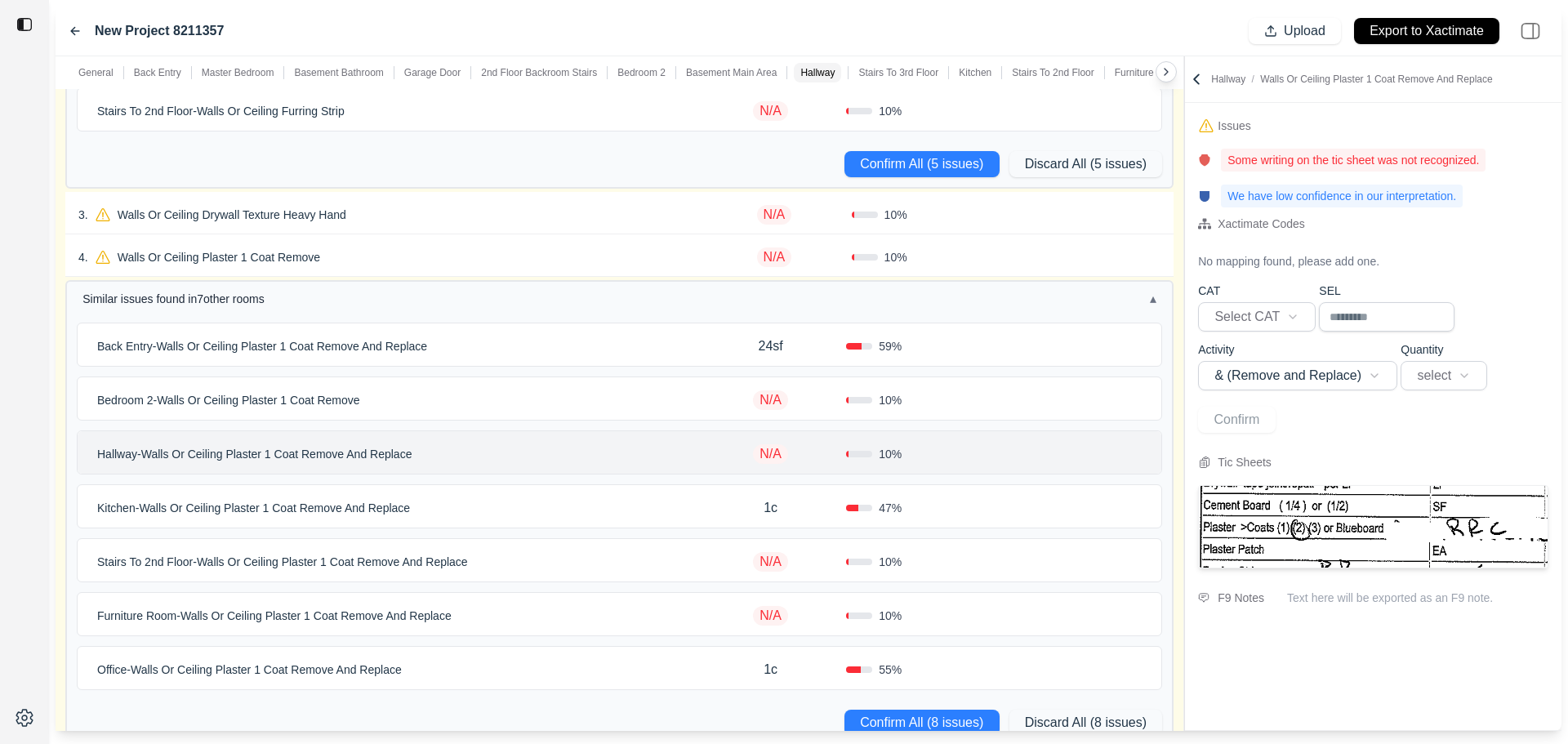
click at [408, 457] on p "Hallway - Walls Or Ceiling Plaster 1 Coat Remove And Replace" at bounding box center [255, 454] width 328 height 23
drag, startPoint x: 467, startPoint y: 453, endPoint x: 475, endPoint y: 388, distance: 65.5
click at [467, 454] on div "Hallway - Walls Or Ceiling Plaster 1 Coat Remove And Replace Cancel Save" at bounding box center [393, 454] width 605 height 23
click at [468, 272] on div "4 . Walls Or Ceiling Plaster 1 Coat Remove N/A 10 % Confirm" at bounding box center [619, 256] width 1108 height 43
select select "*"
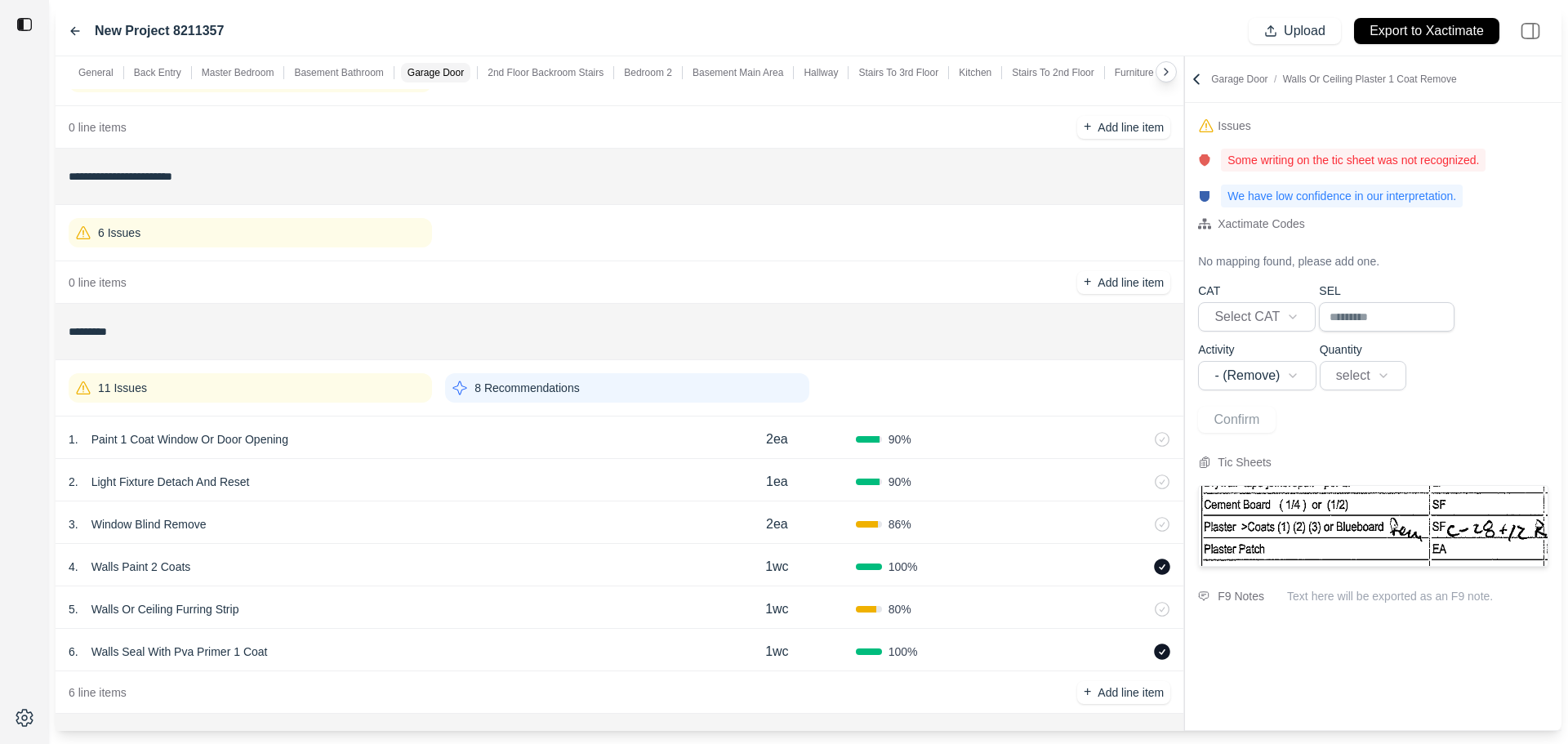
scroll to position [3268, 0]
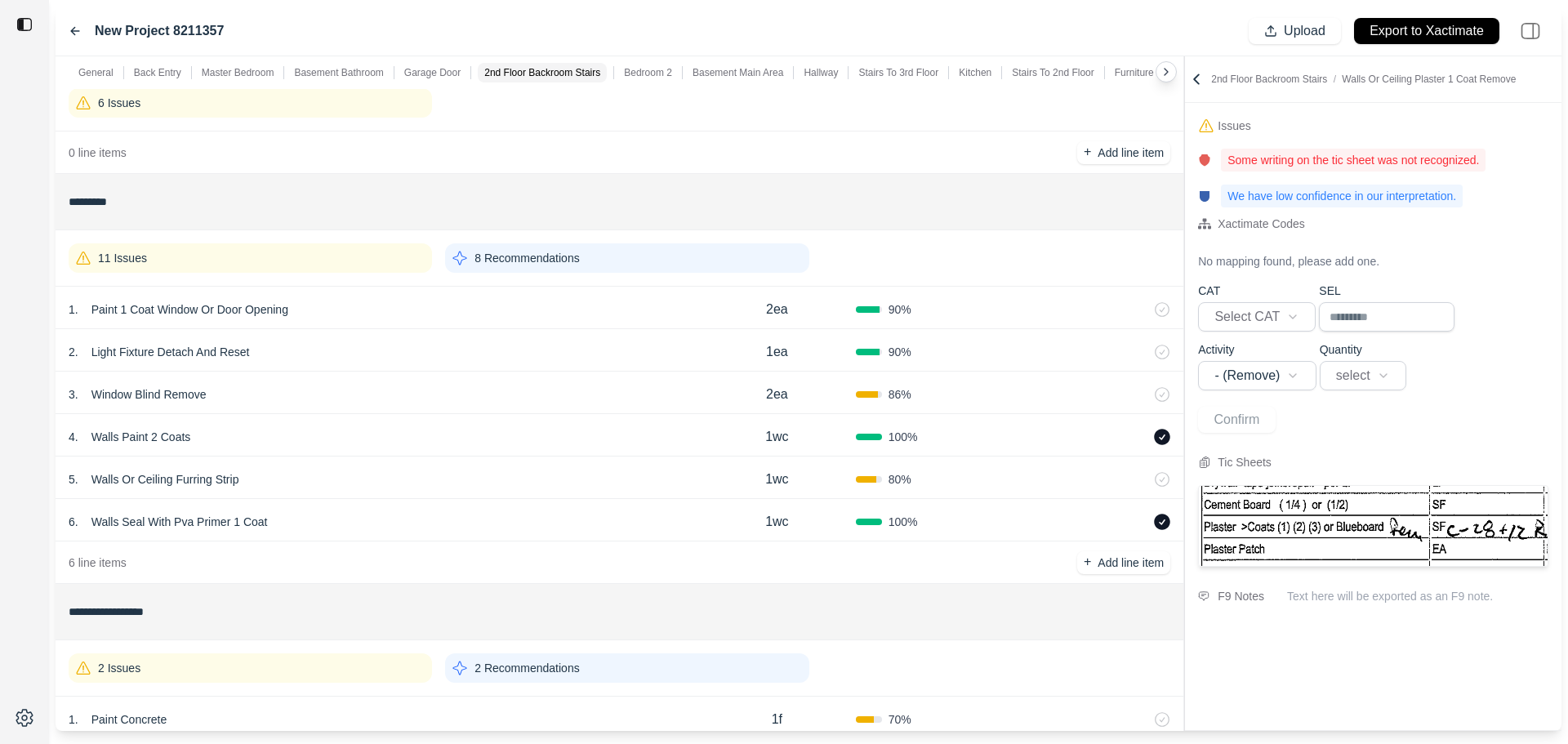
click at [364, 270] on div "11 Issues" at bounding box center [250, 258] width 363 height 29
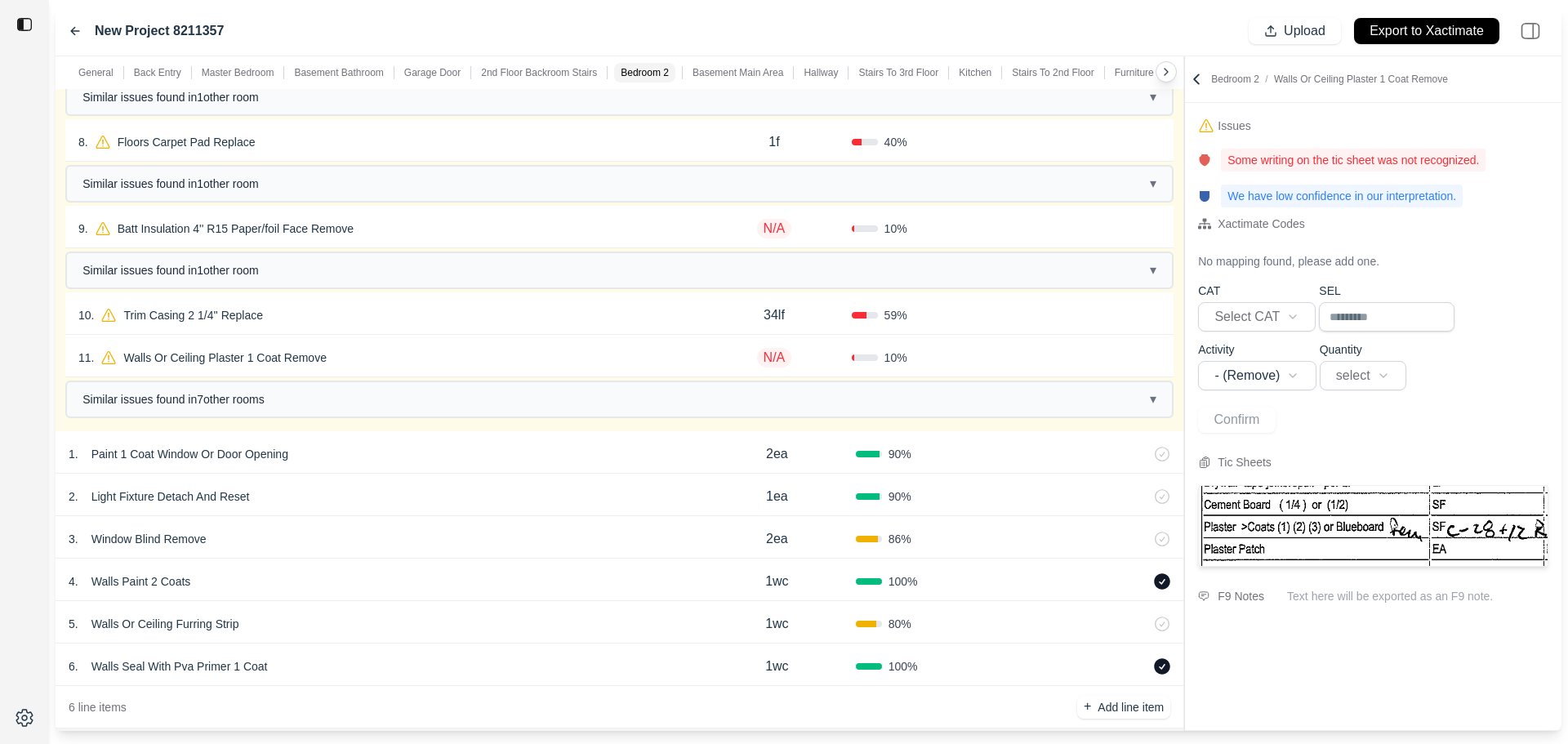
scroll to position [3921, 0]
click at [406, 344] on div "11 . Walls Or Ceiling Plaster 1 Coat Remove N/A 10 % Confirm" at bounding box center [619, 356] width 1108 height 43
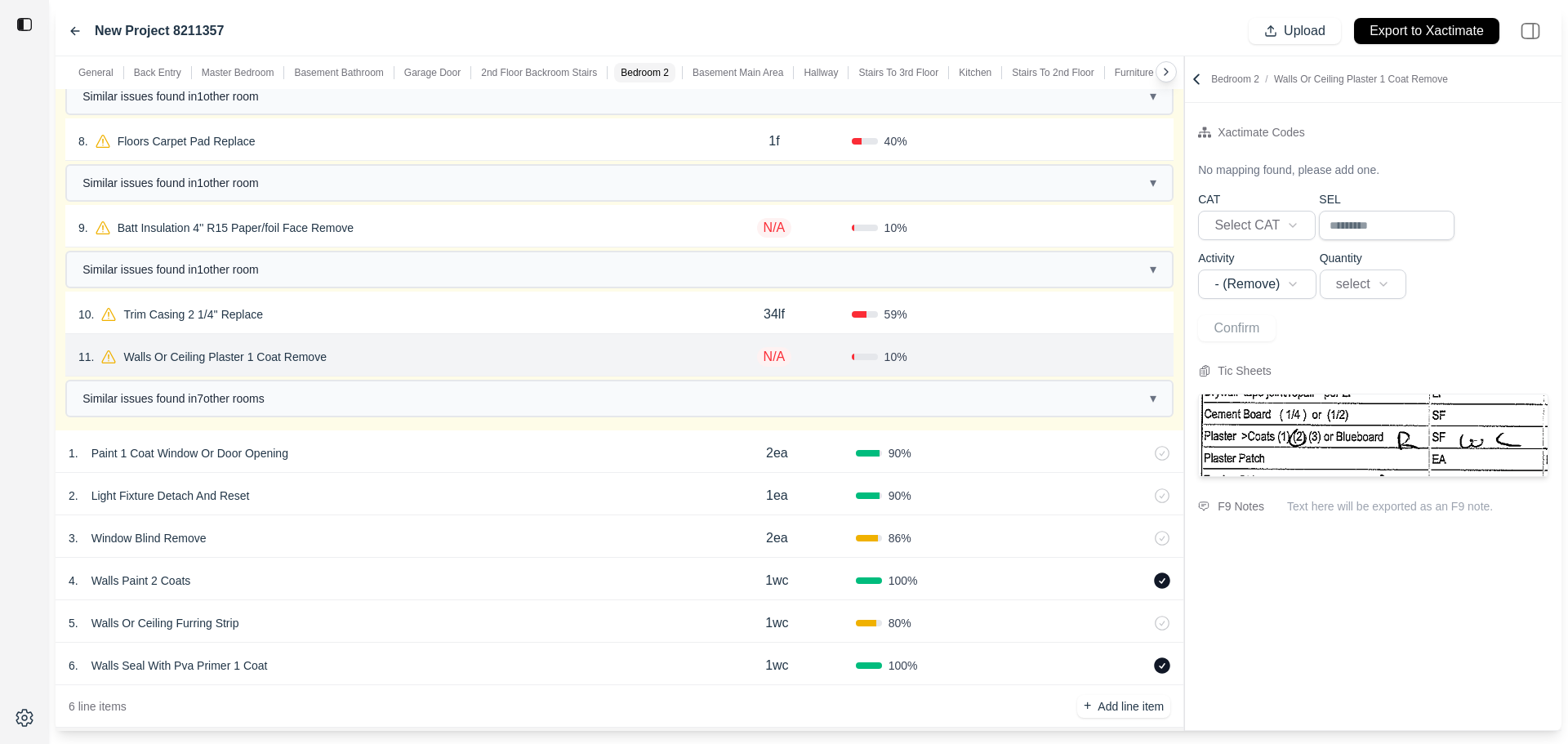
click at [306, 361] on p "Walls Or Ceiling Plaster 1 Coat Remove" at bounding box center [225, 357] width 216 height 23
click at [486, 364] on div "11 . Walls Or Ceiling Plaster 1 Coat Remove" at bounding box center [388, 357] width 618 height 23
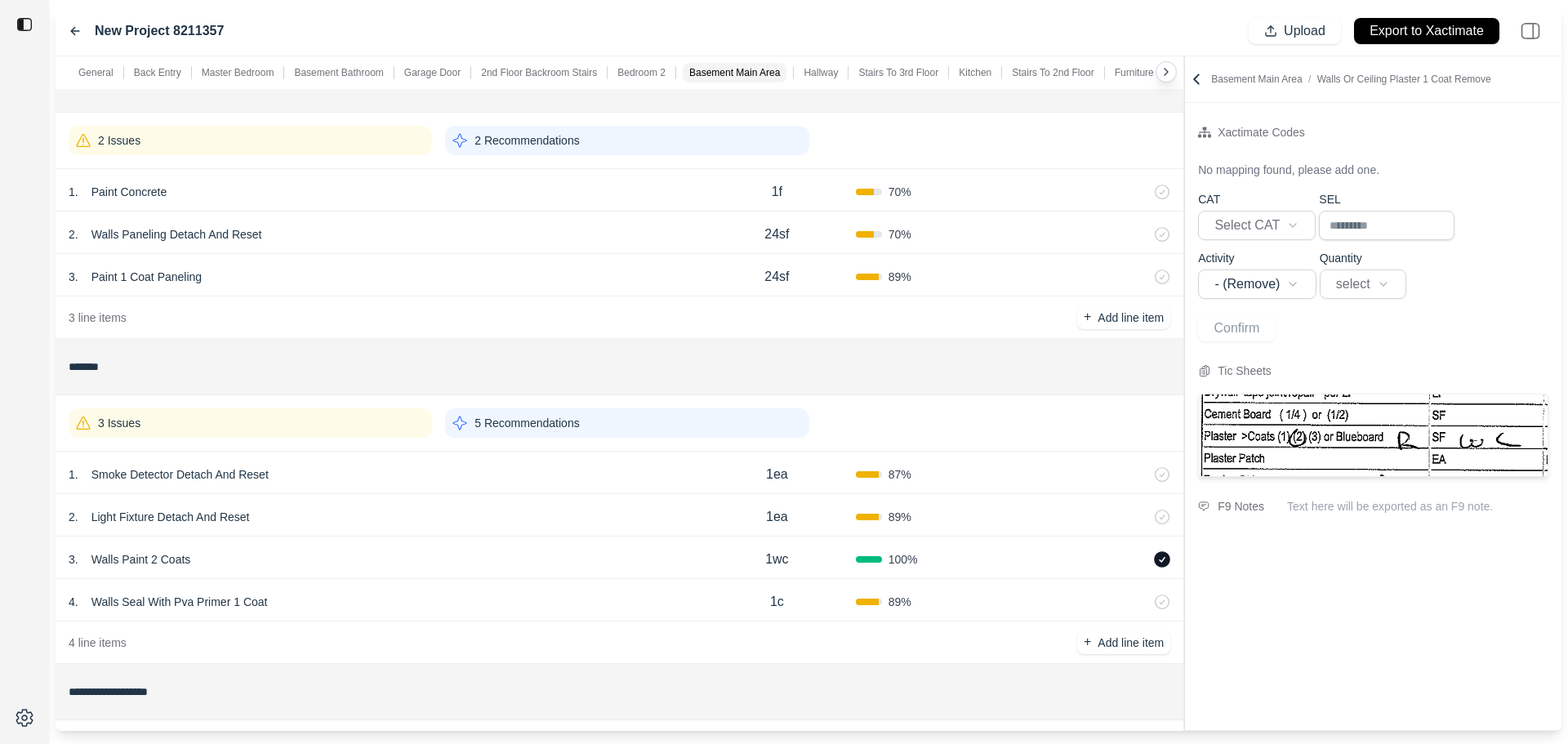
scroll to position [4575, 0]
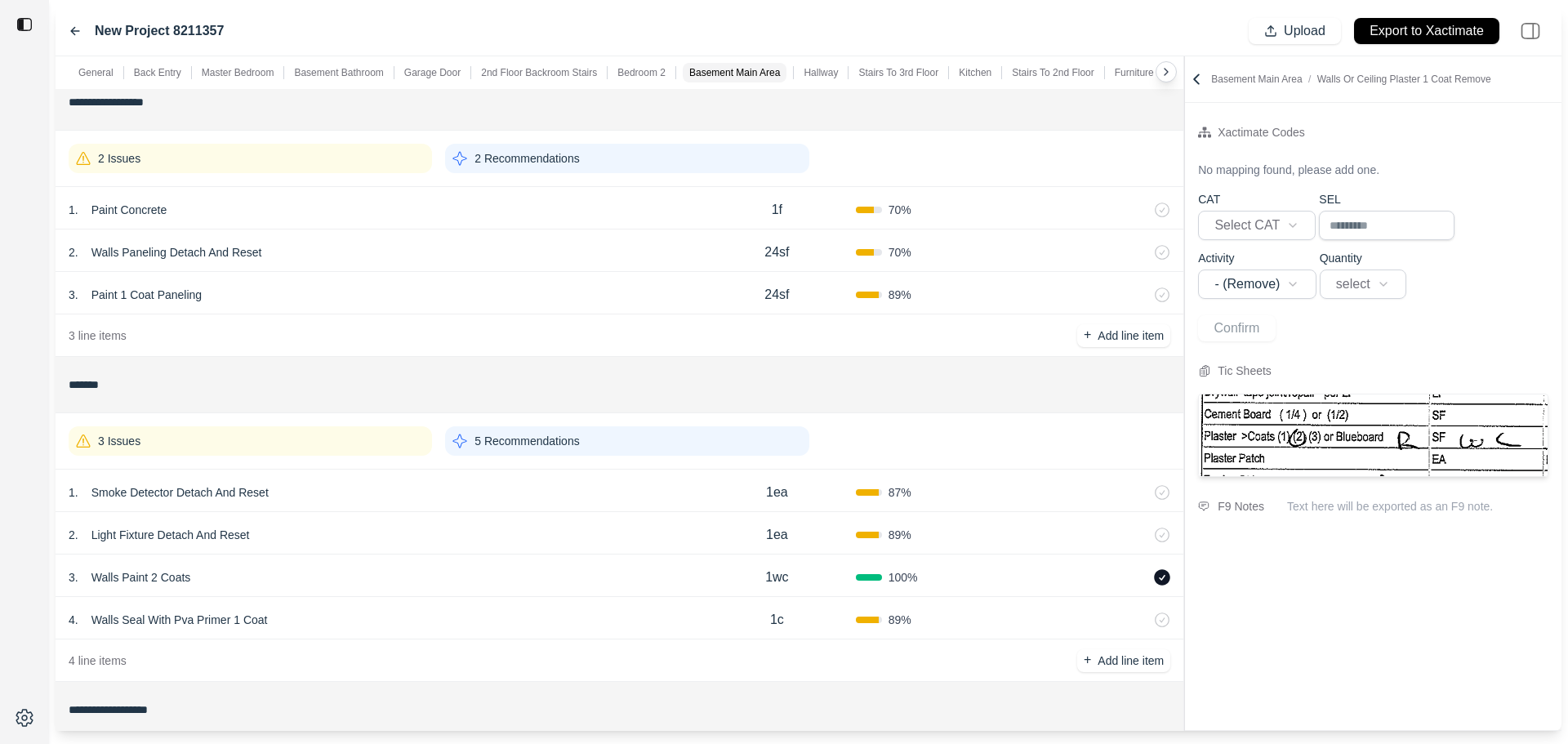
click at [359, 170] on div "2 Issues" at bounding box center [250, 158] width 363 height 29
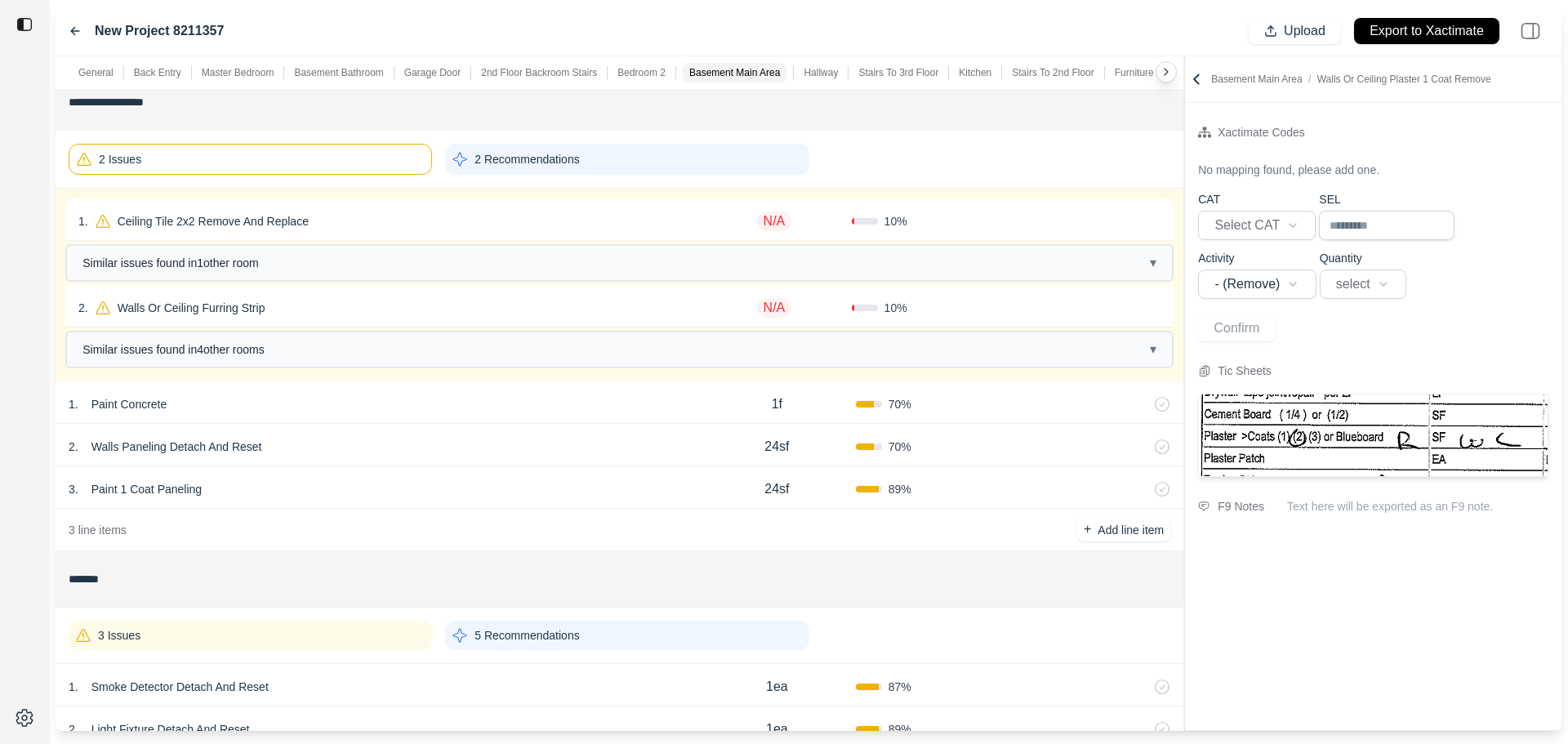
click at [371, 158] on div "2 Issues" at bounding box center [250, 159] width 363 height 31
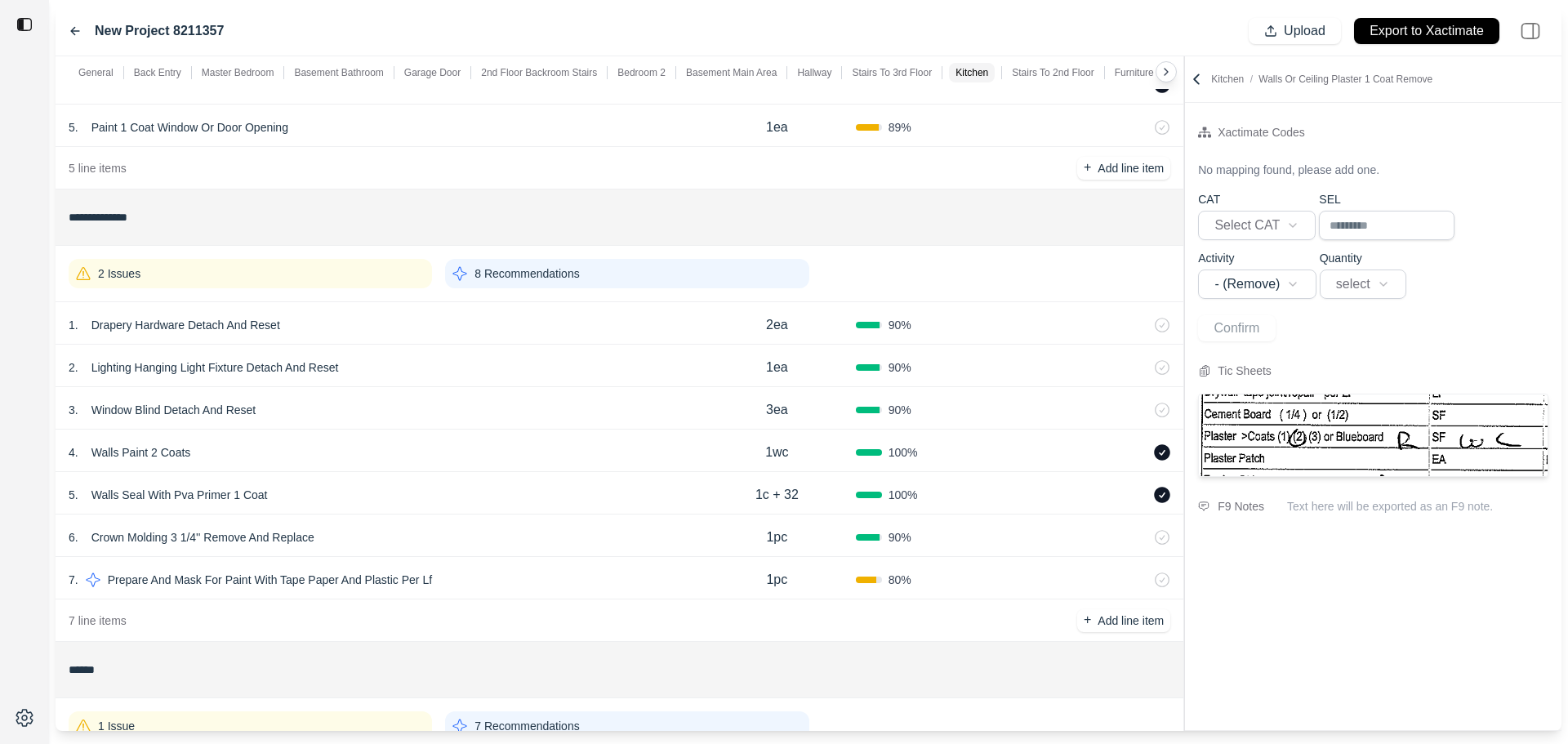
scroll to position [6128, 0]
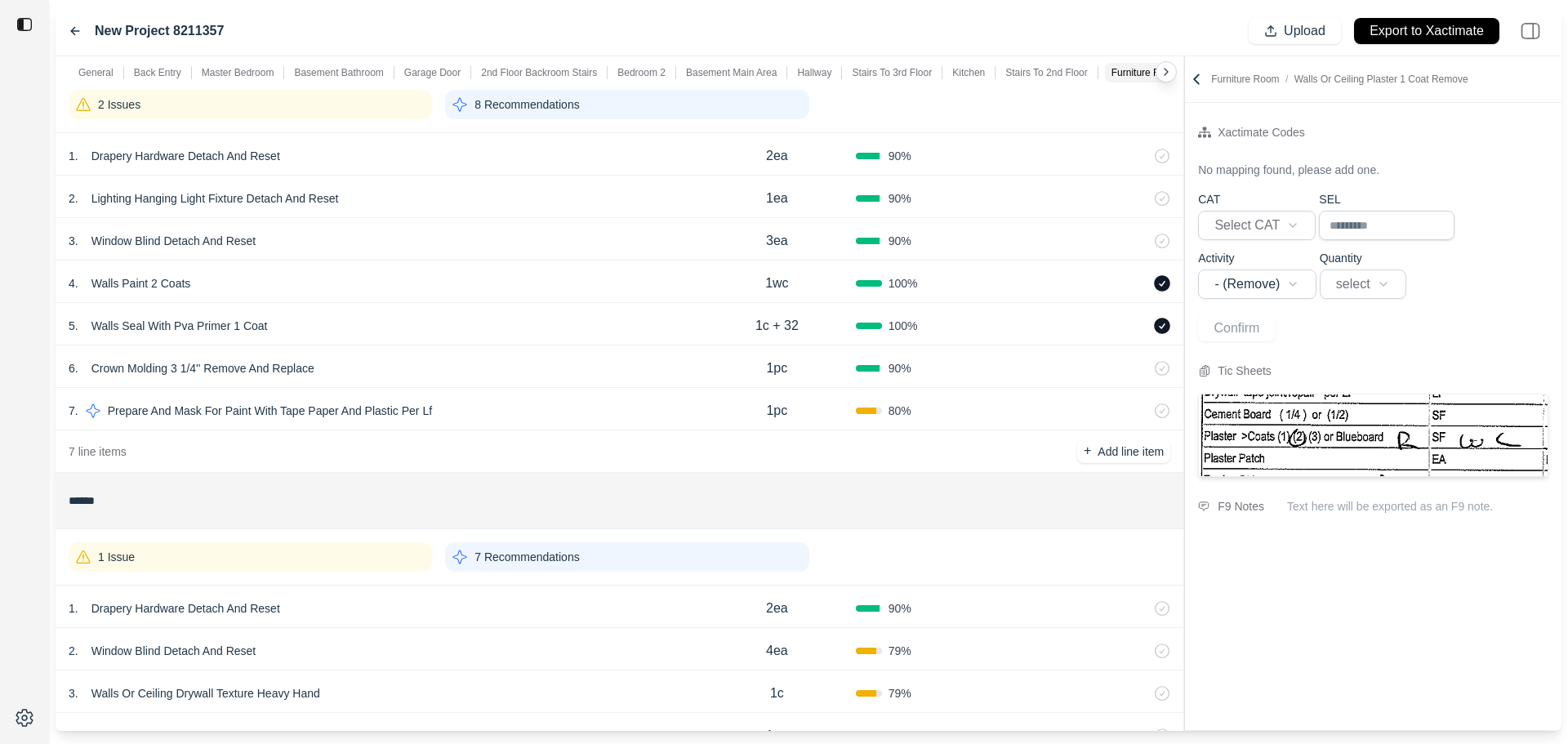
click at [327, 102] on div "2 Issues" at bounding box center [250, 104] width 363 height 29
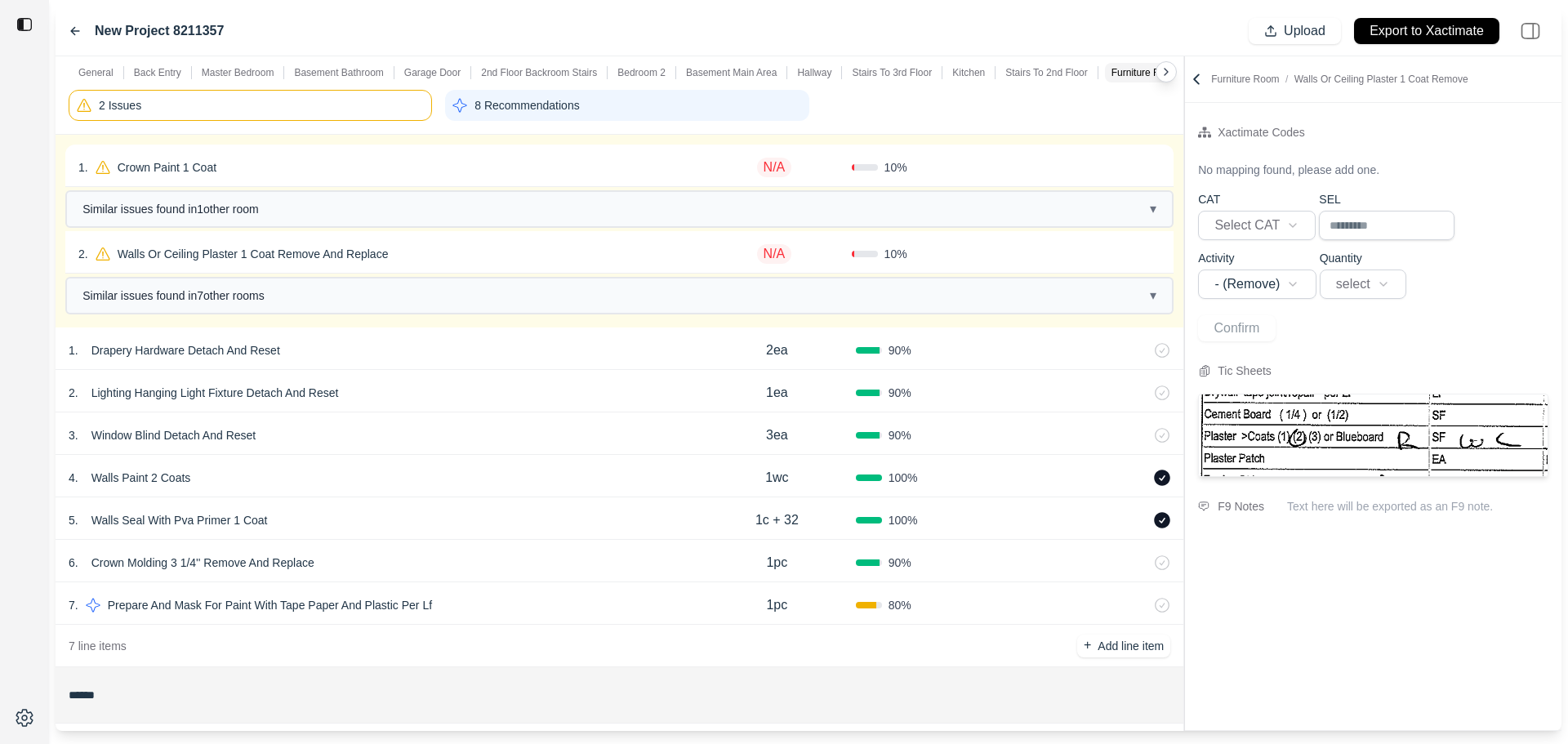
click at [327, 102] on div "2 Issues" at bounding box center [250, 105] width 363 height 31
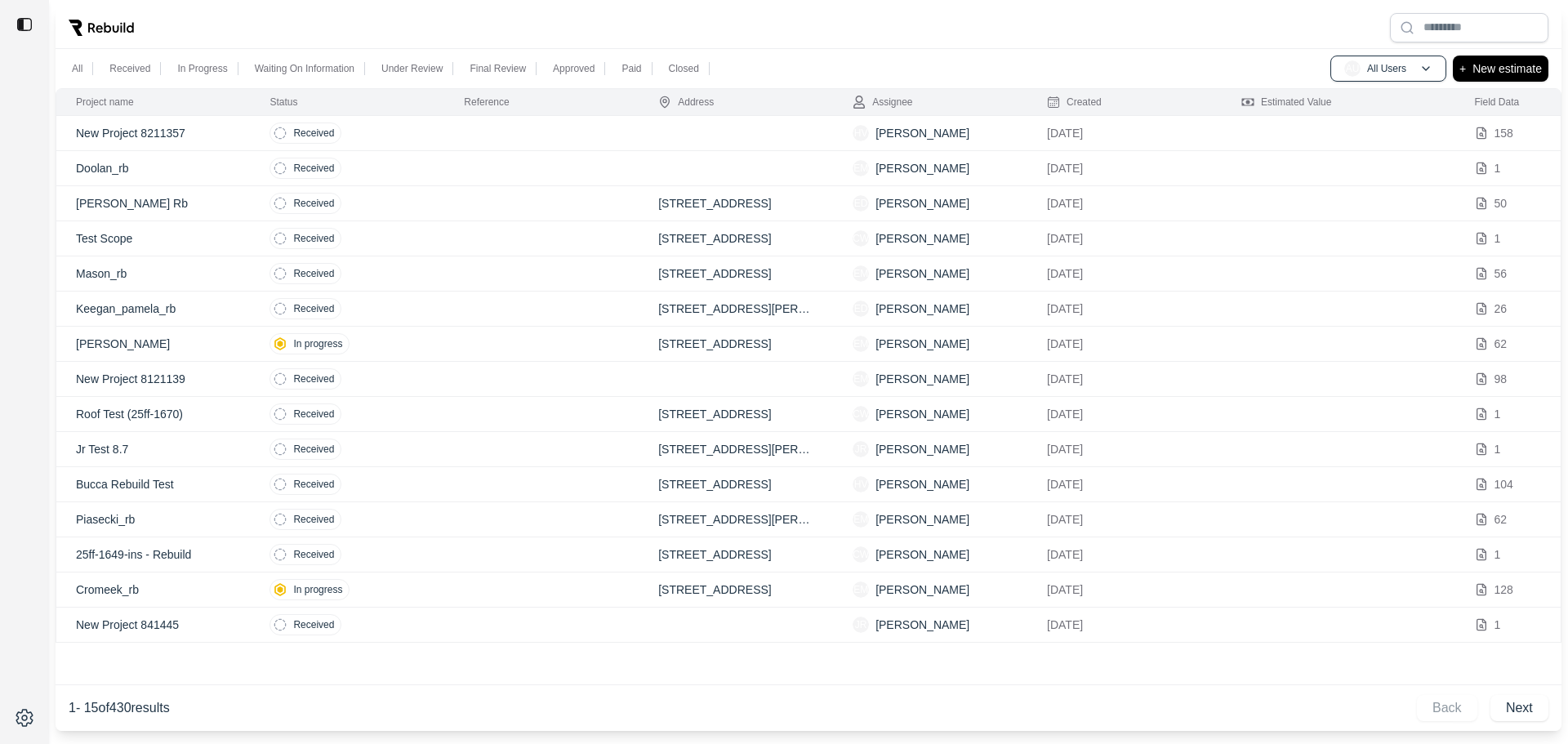
click at [164, 131] on p "New Project 8211357" at bounding box center [152, 133] width 154 height 16
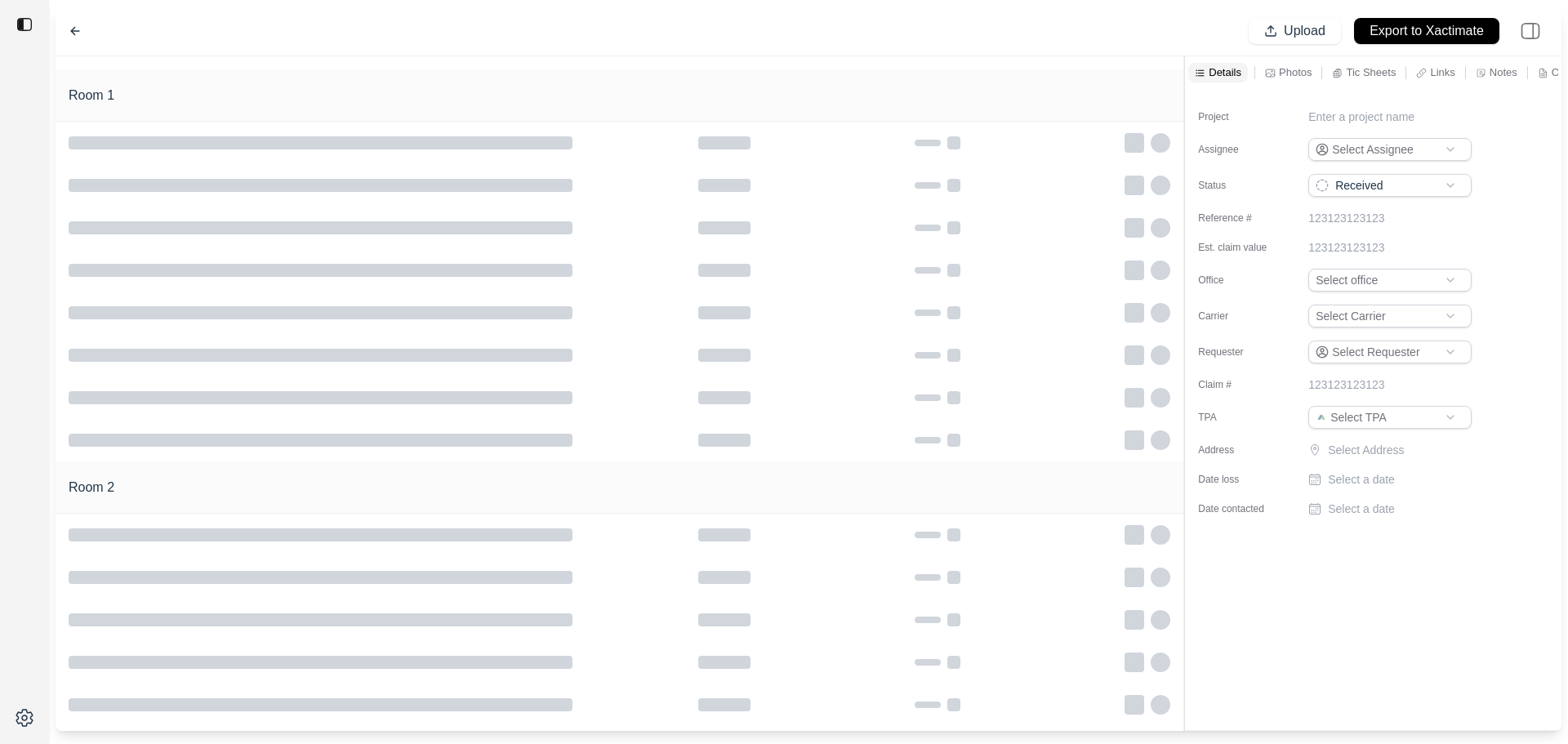
type input "**********"
click at [1418, 111] on div "New Project 8211357" at bounding box center [1419, 117] width 221 height 16
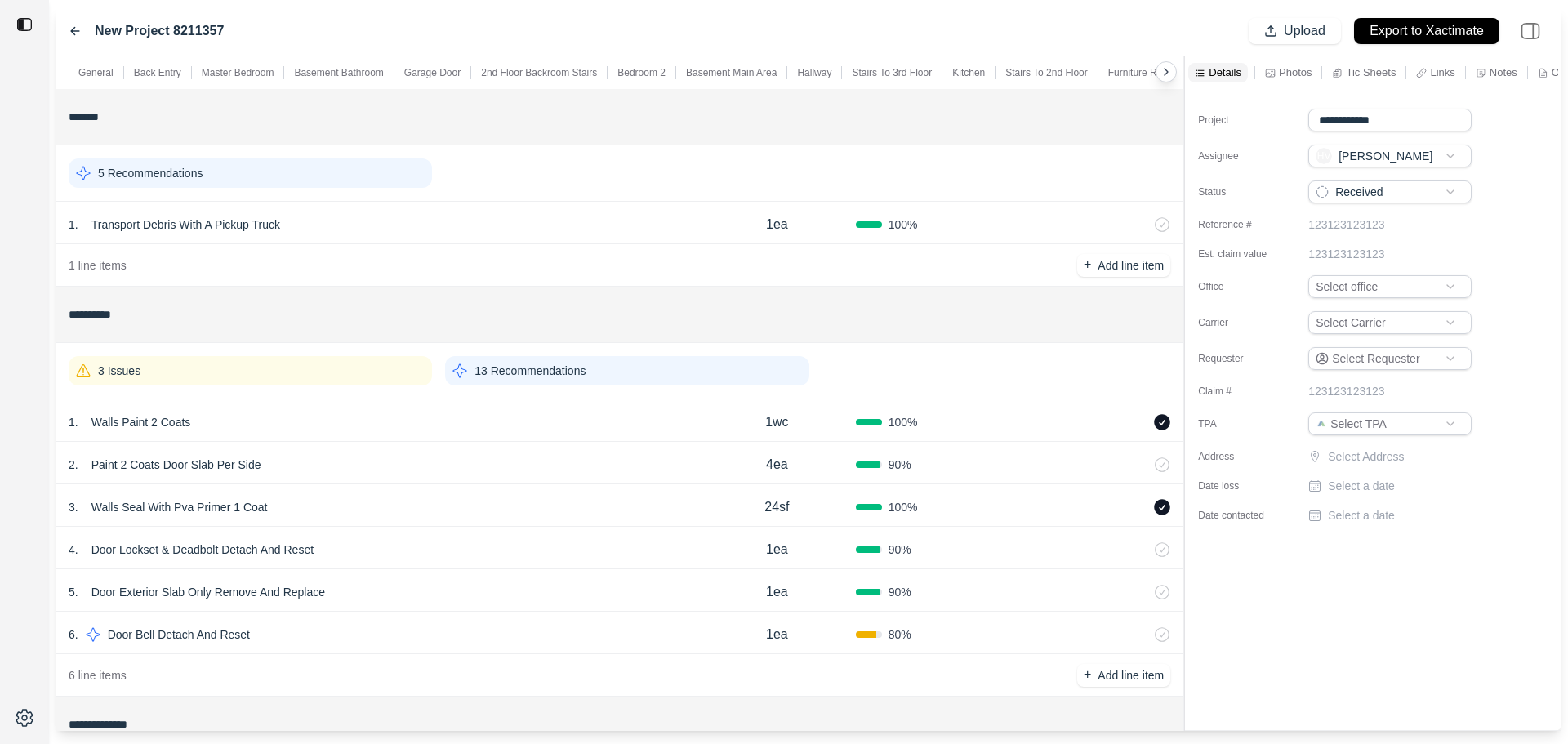
type input "**********"
click at [1000, 38] on div "New Project 8211357 Upload Export to Xactimate" at bounding box center [808, 31] width 1507 height 50
click at [519, 372] on p "13 Recommendations" at bounding box center [530, 371] width 111 height 16
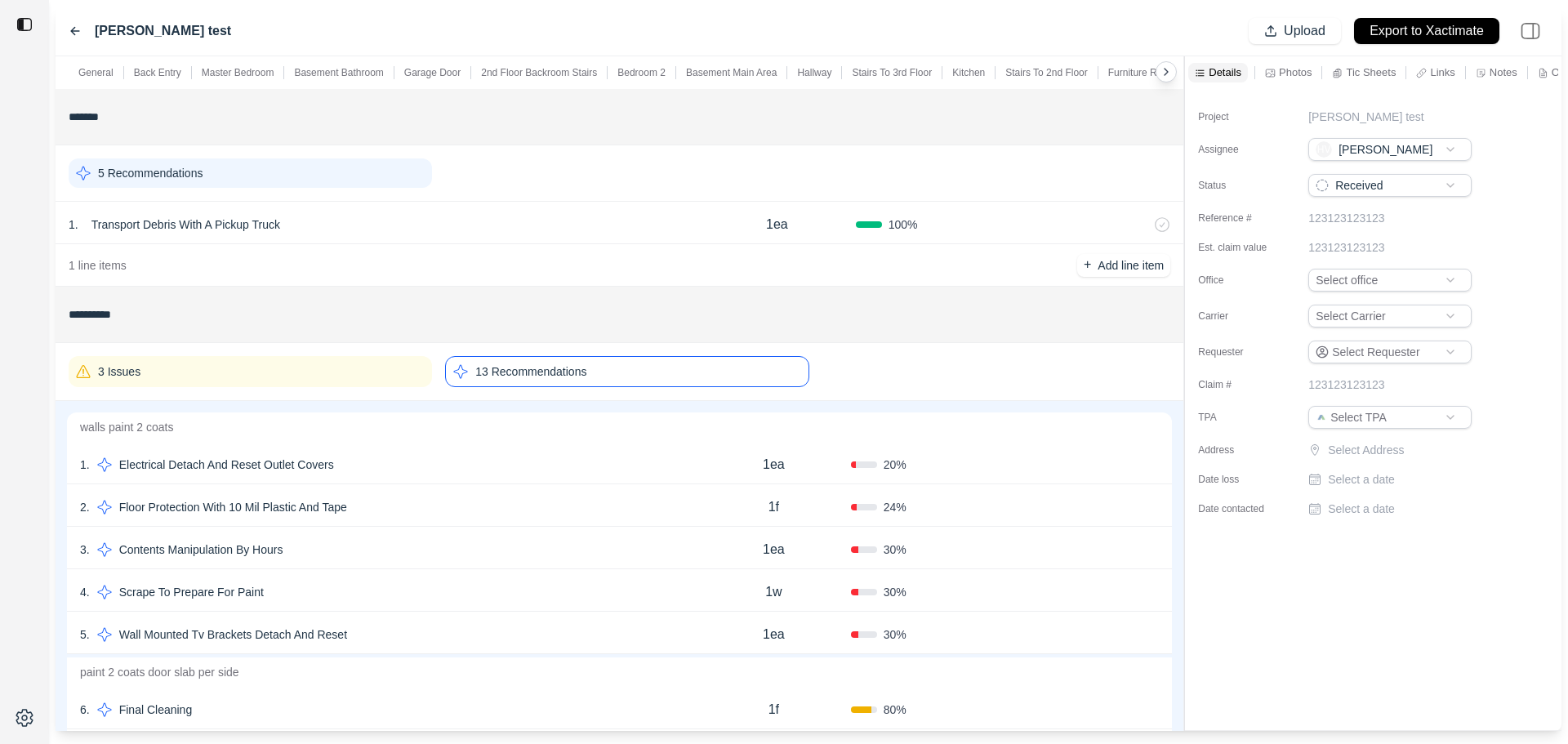
click at [541, 455] on div "1 . Electrical Detach And Reset Outlet Covers" at bounding box center [388, 465] width 617 height 23
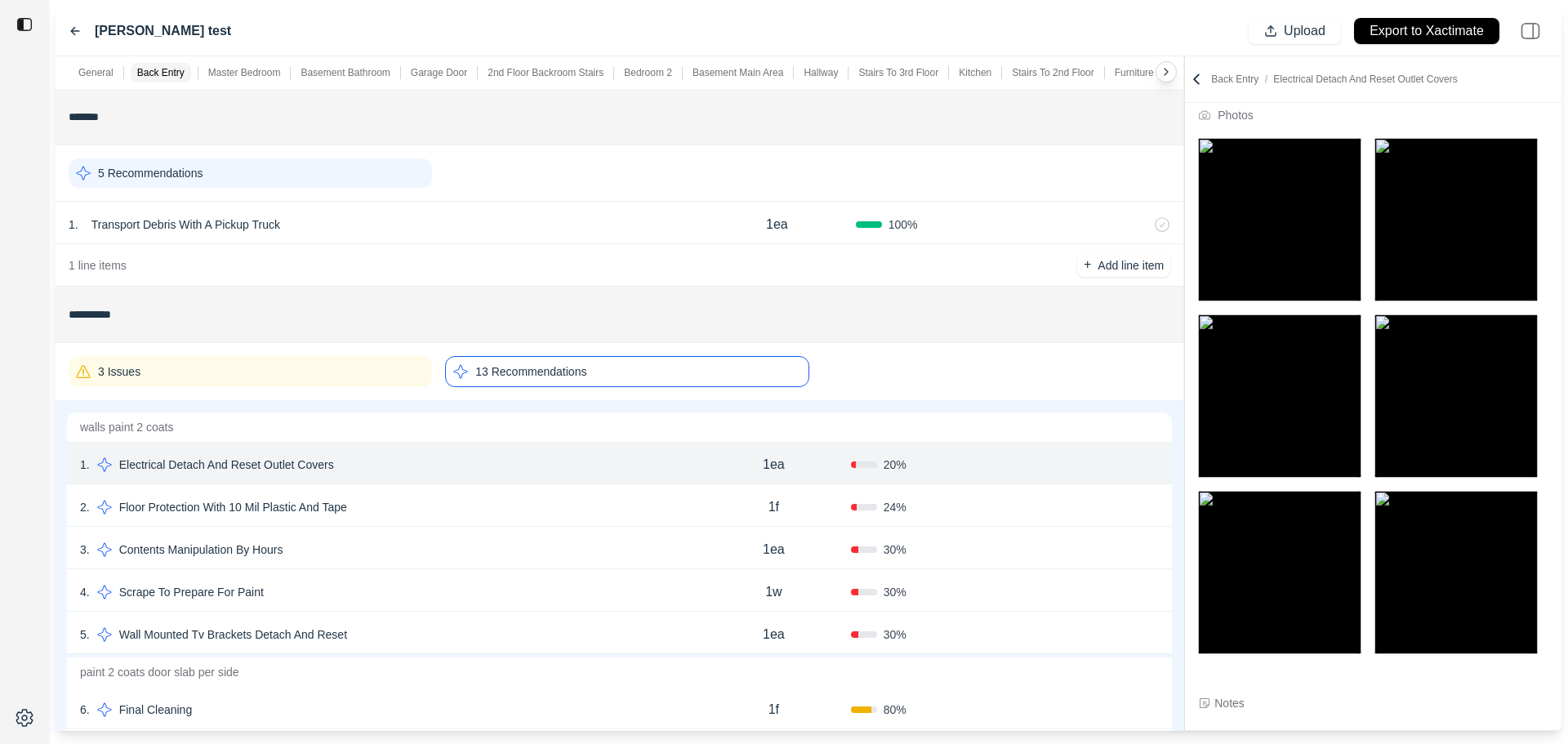
scroll to position [129, 0]
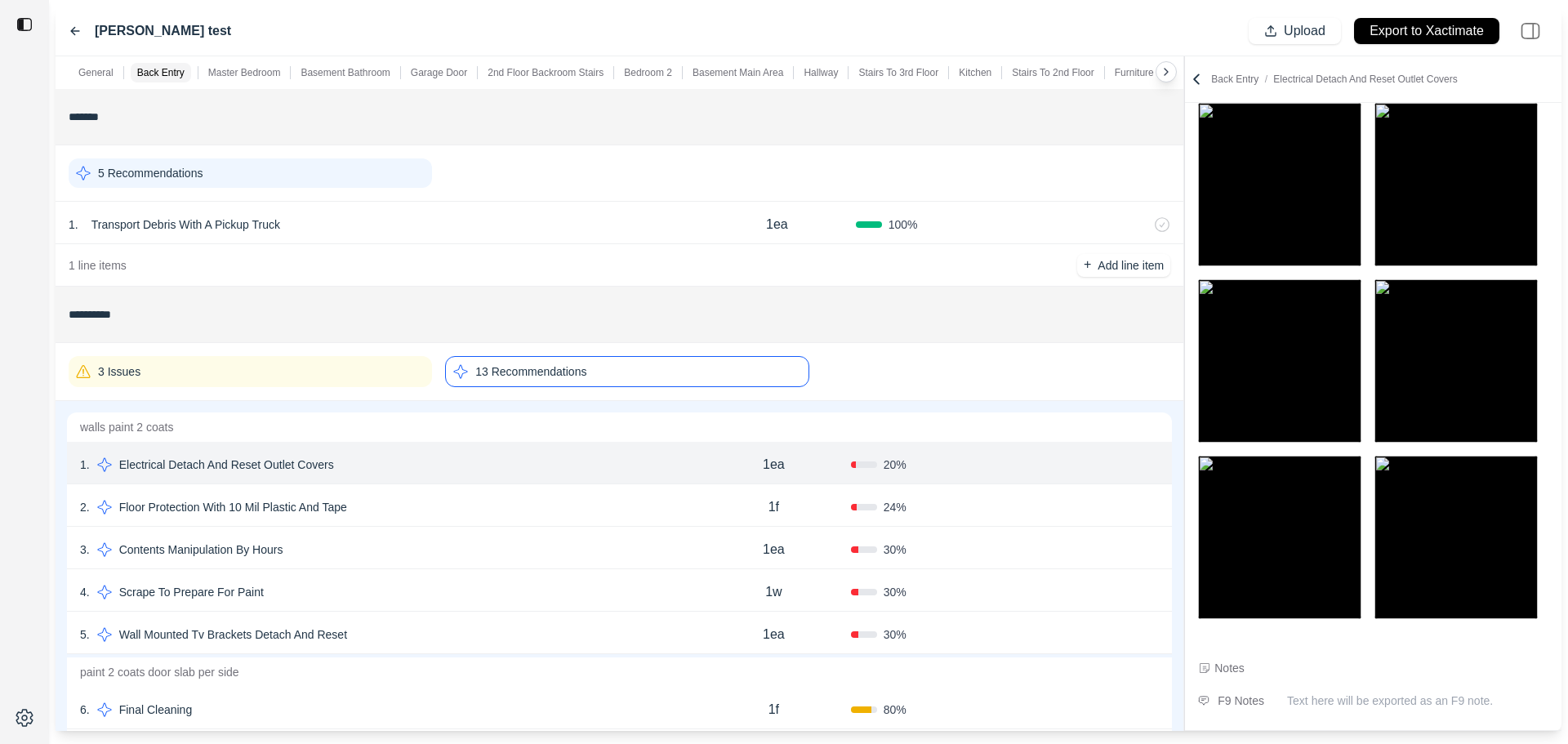
click at [698, 494] on div "1f" at bounding box center [773, 507] width 154 height 33
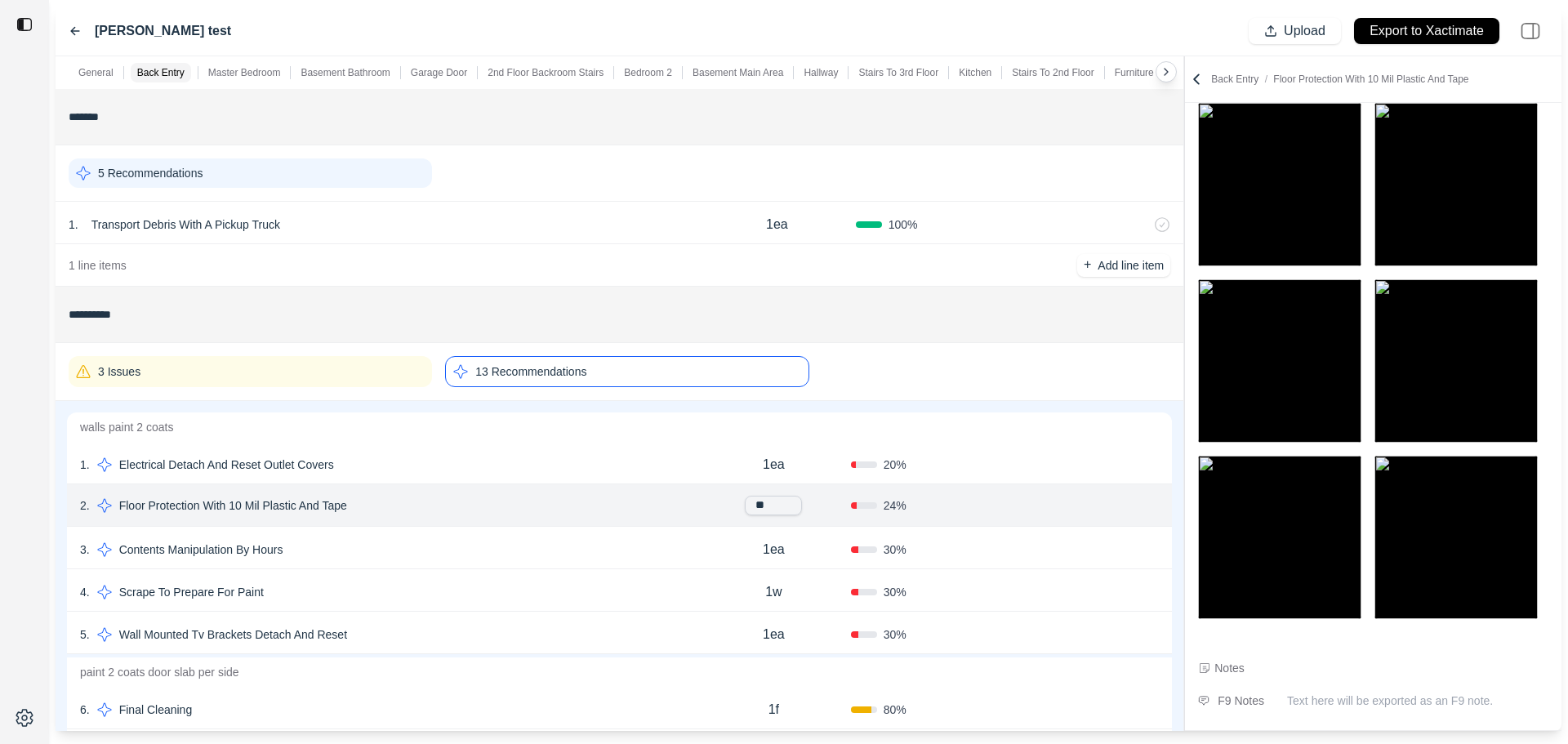
click at [682, 536] on div "3 . Contents Manipulation By Hours 1ea 30 % Confirm" at bounding box center [619, 548] width 1106 height 43
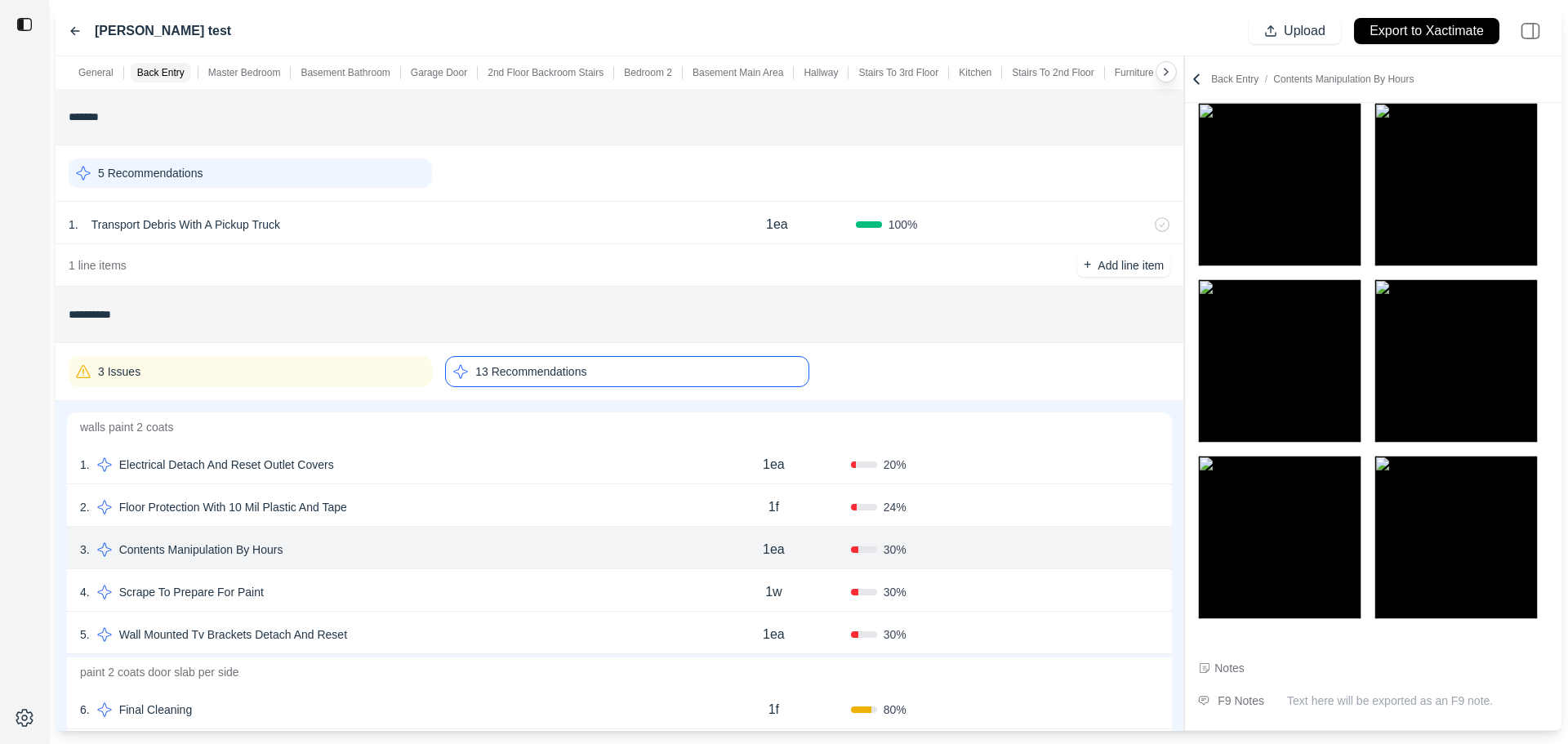
click at [674, 571] on div "4 . Scrape To Prepare For Paint 1w 30 % Confirm" at bounding box center [619, 591] width 1106 height 43
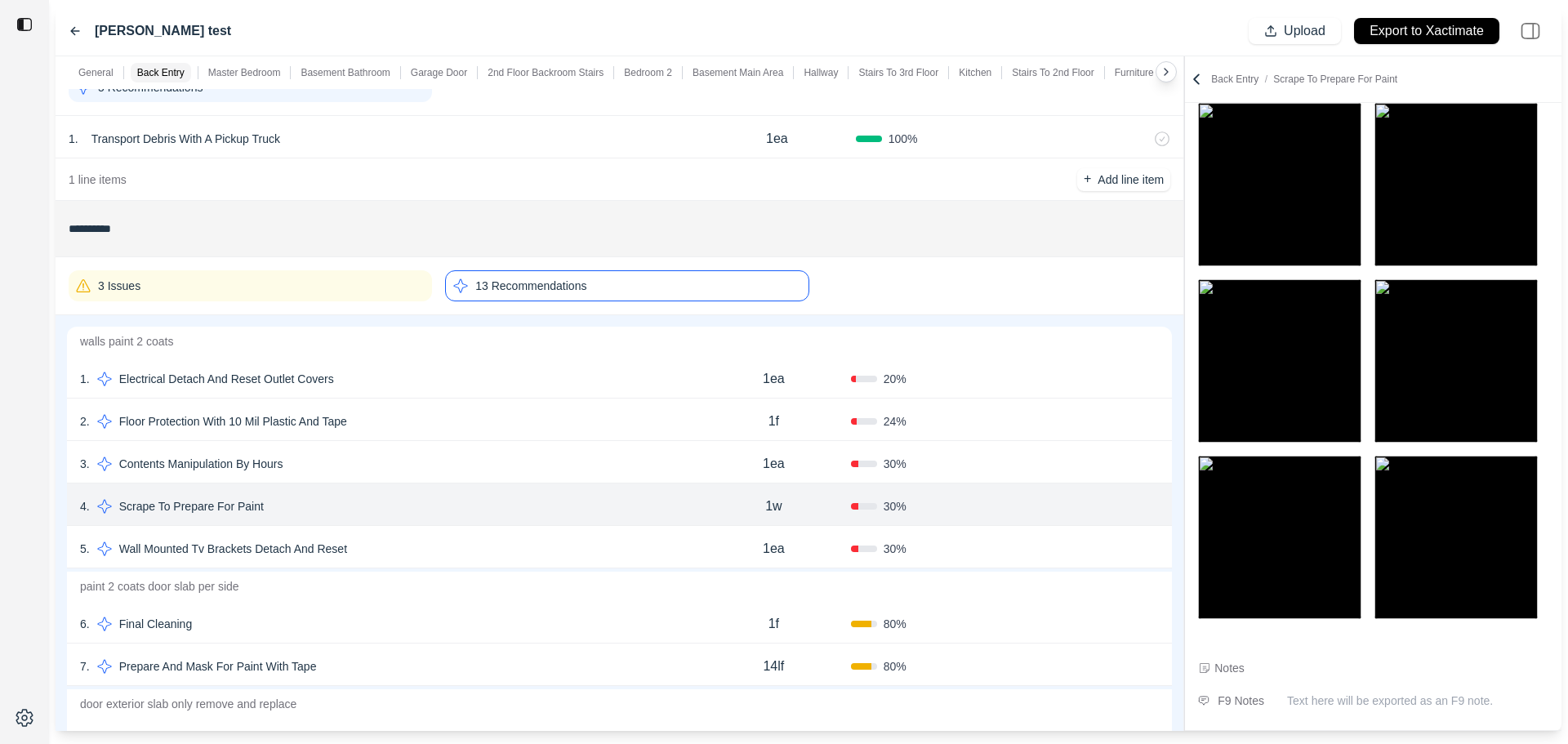
scroll to position [163, 0]
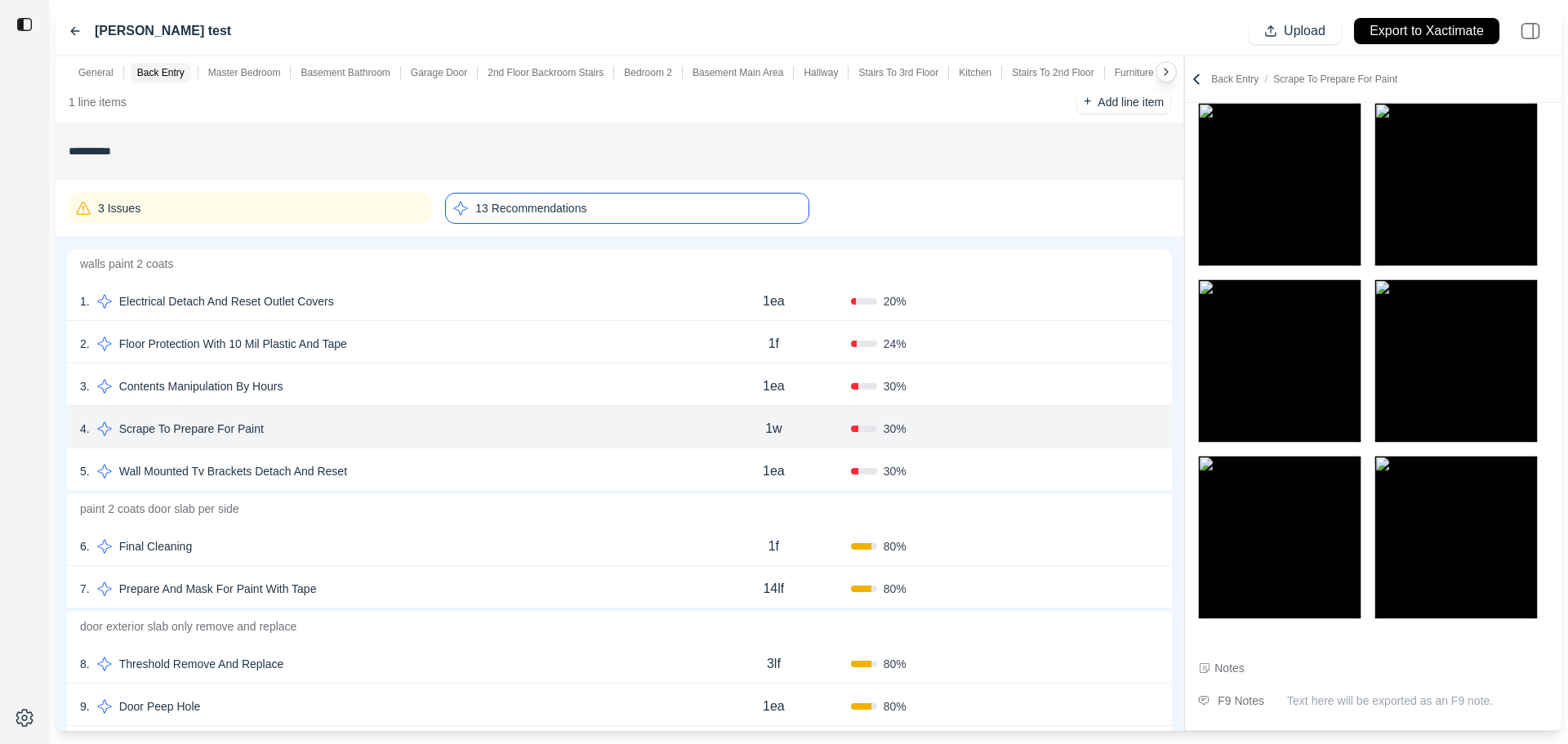
click at [683, 481] on div "5 . Wall Mounted Tv Brackets Detach And Reset" at bounding box center [388, 471] width 617 height 23
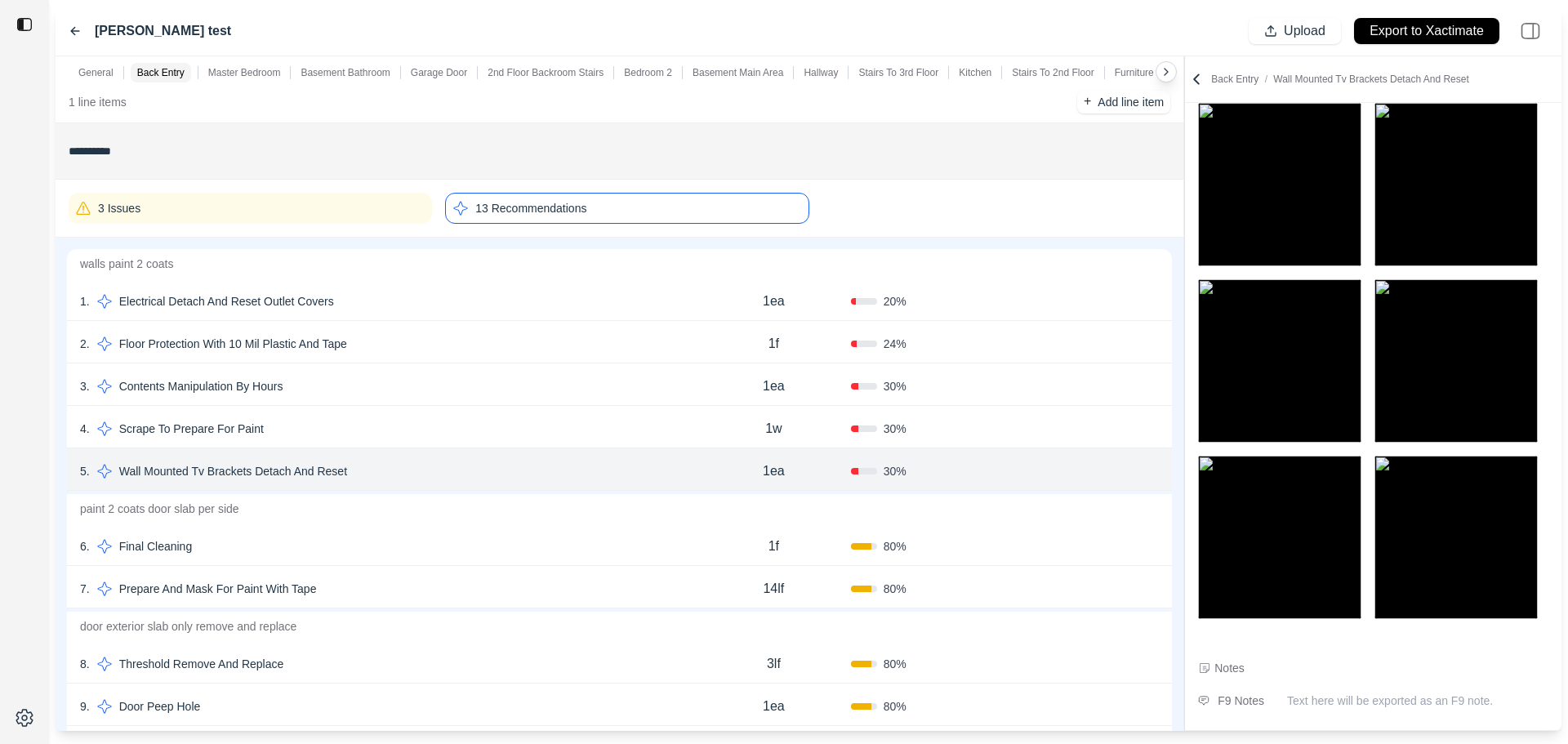
click at [693, 460] on div "5 . Wall Mounted Tv Brackets Detach And Reset" at bounding box center [388, 471] width 617 height 23
click at [690, 545] on div "6 . Final Cleaning" at bounding box center [388, 547] width 617 height 23
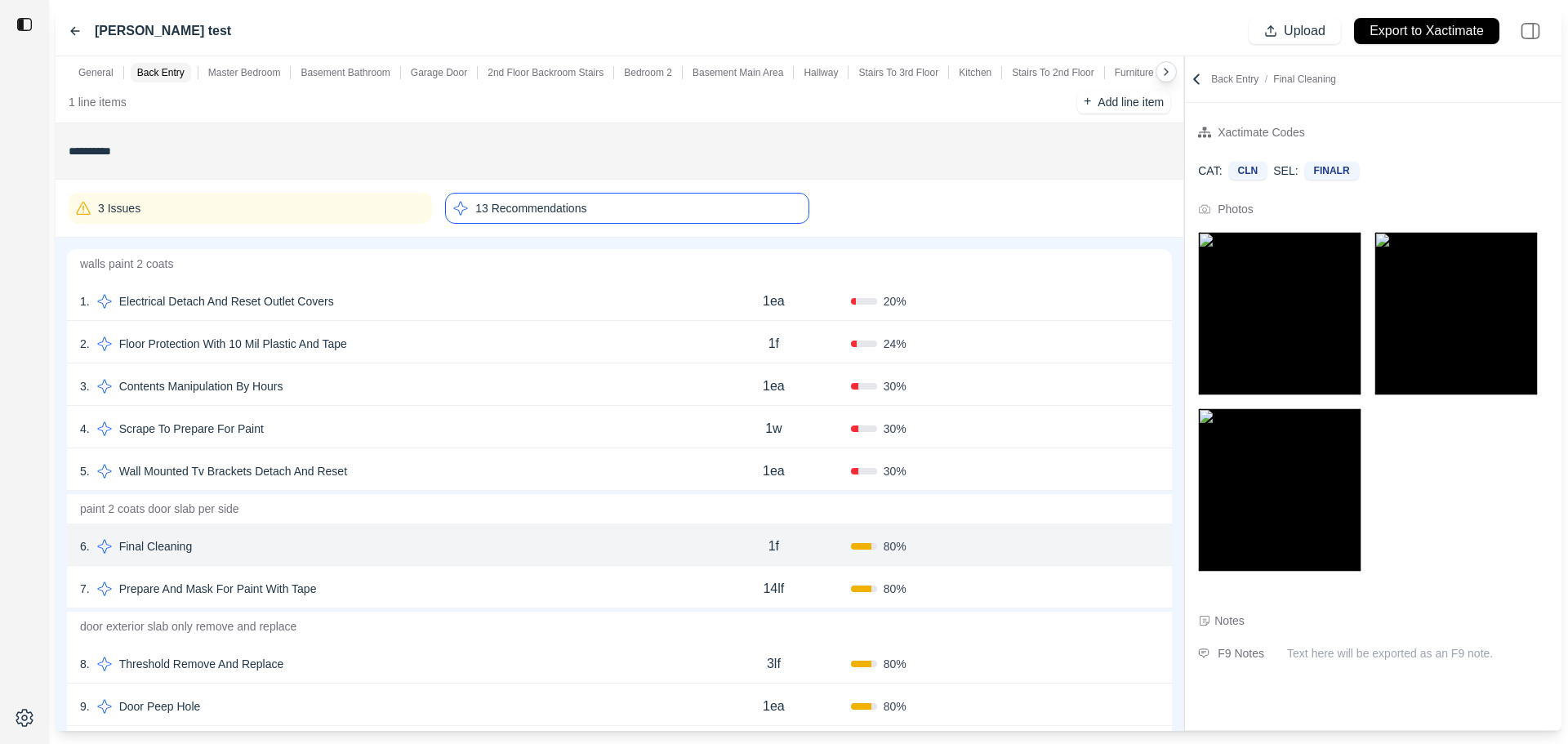
scroll to position [129, 0]
click at [691, 590] on div "7 . Prepare And Mask For Paint With Tape" at bounding box center [388, 589] width 617 height 23
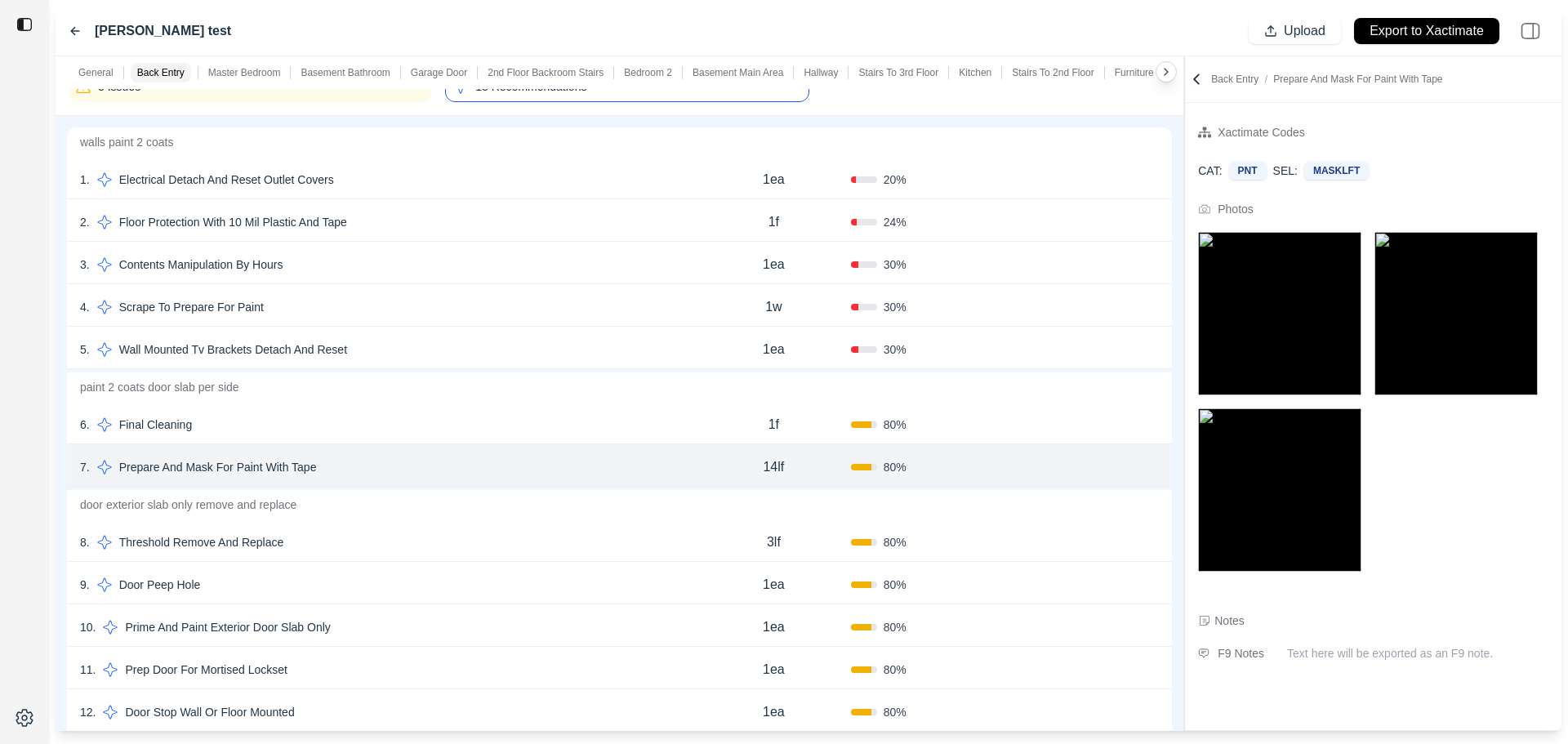
scroll to position [327, 0]
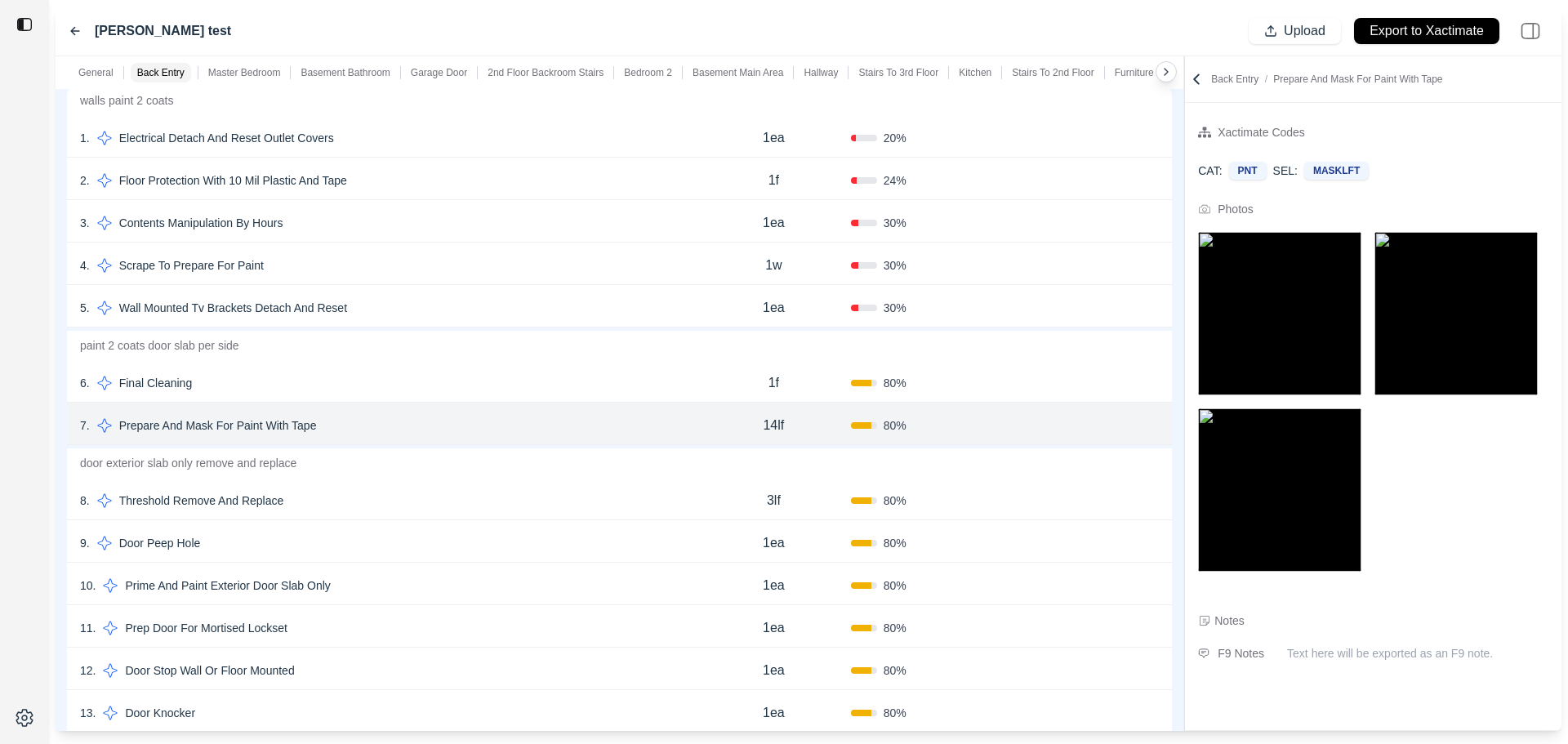
click at [681, 486] on div "8 . Threshold Remove And Replace 3lf 80 % Confirm" at bounding box center [619, 499] width 1106 height 43
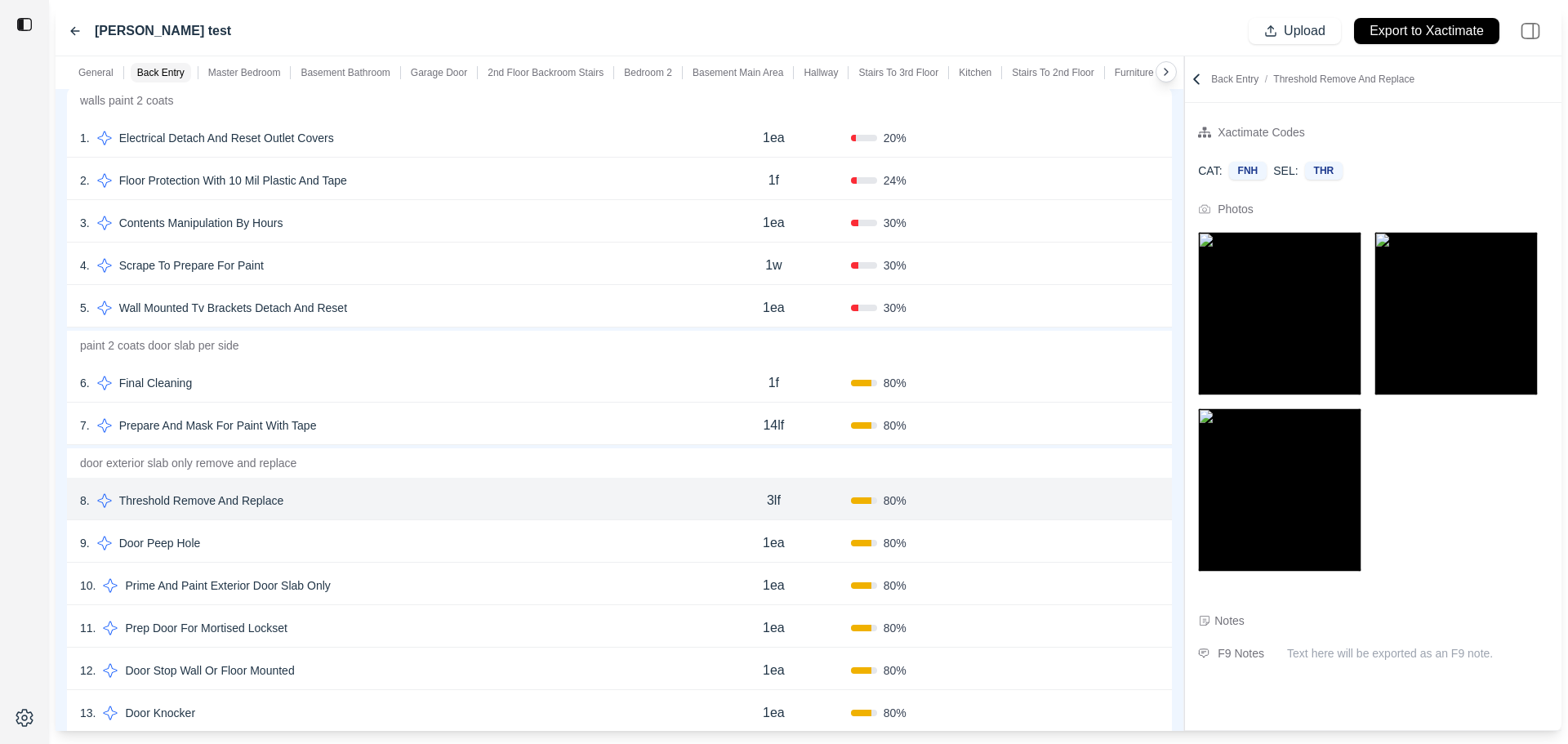
click at [682, 542] on div "9 . Door Peep Hole" at bounding box center [388, 544] width 617 height 23
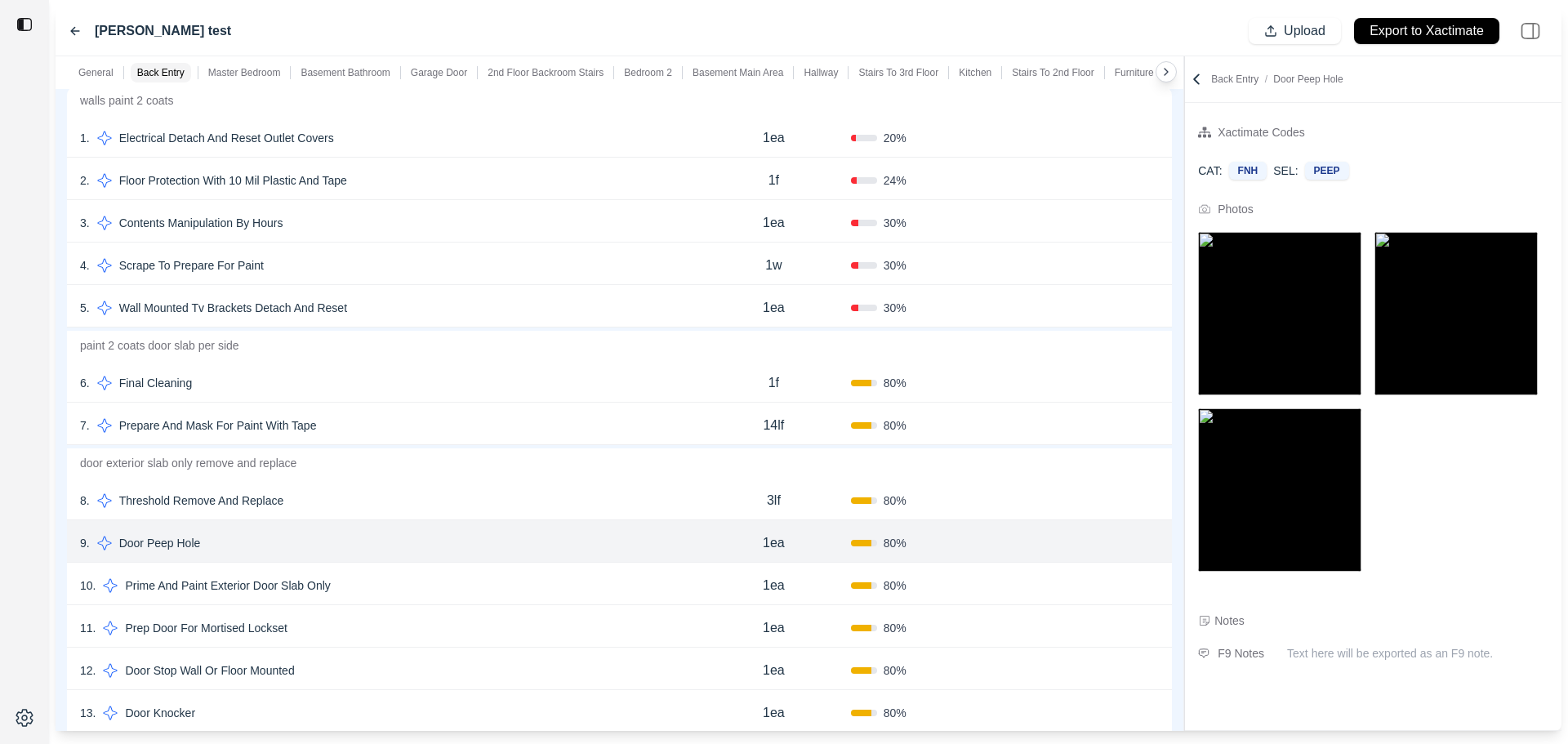
click at [683, 601] on div "10 . Prime And Paint Exterior Door Slab Only 1ea 80 % Confirm" at bounding box center [619, 585] width 1106 height 43
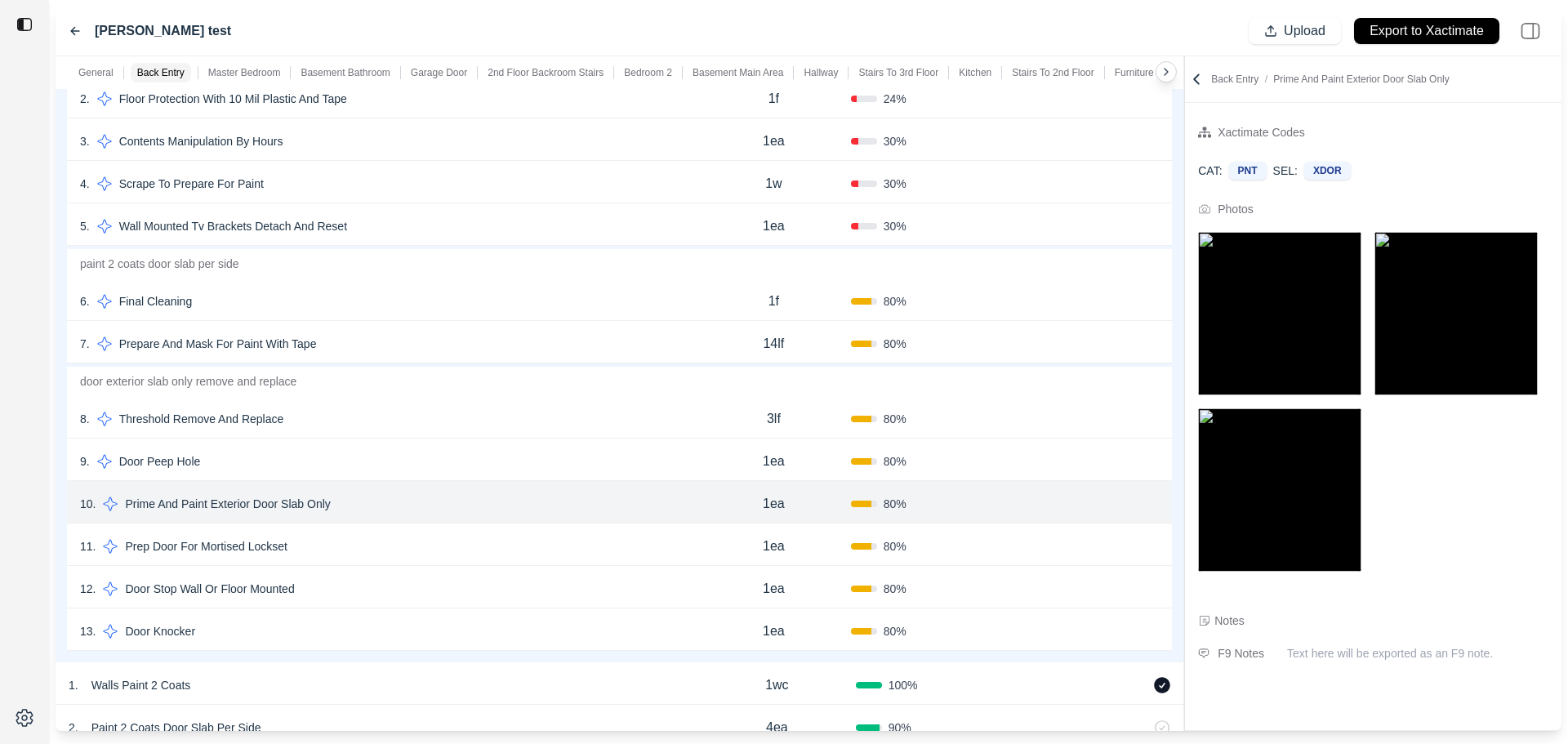
scroll to position [0, 0]
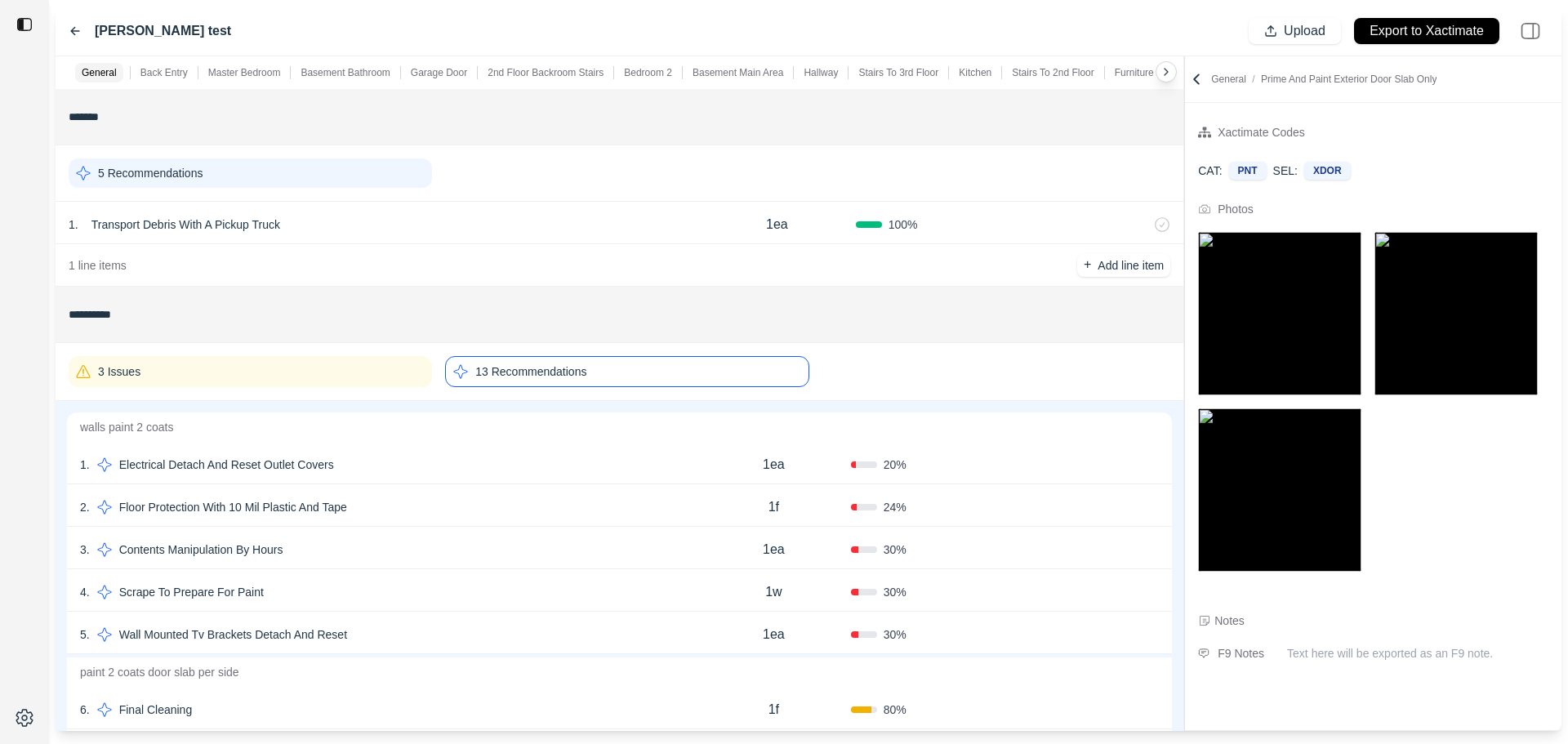
click at [723, 275] on div "1 line items + Add line item" at bounding box center [619, 266] width 1128 height 43
click at [878, 383] on div "3 Issues 13 Recommendations" at bounding box center [619, 372] width 1102 height 45
click at [495, 371] on p "13 Recommendations" at bounding box center [531, 372] width 111 height 16
